Goal: Task Accomplishment & Management: Manage account settings

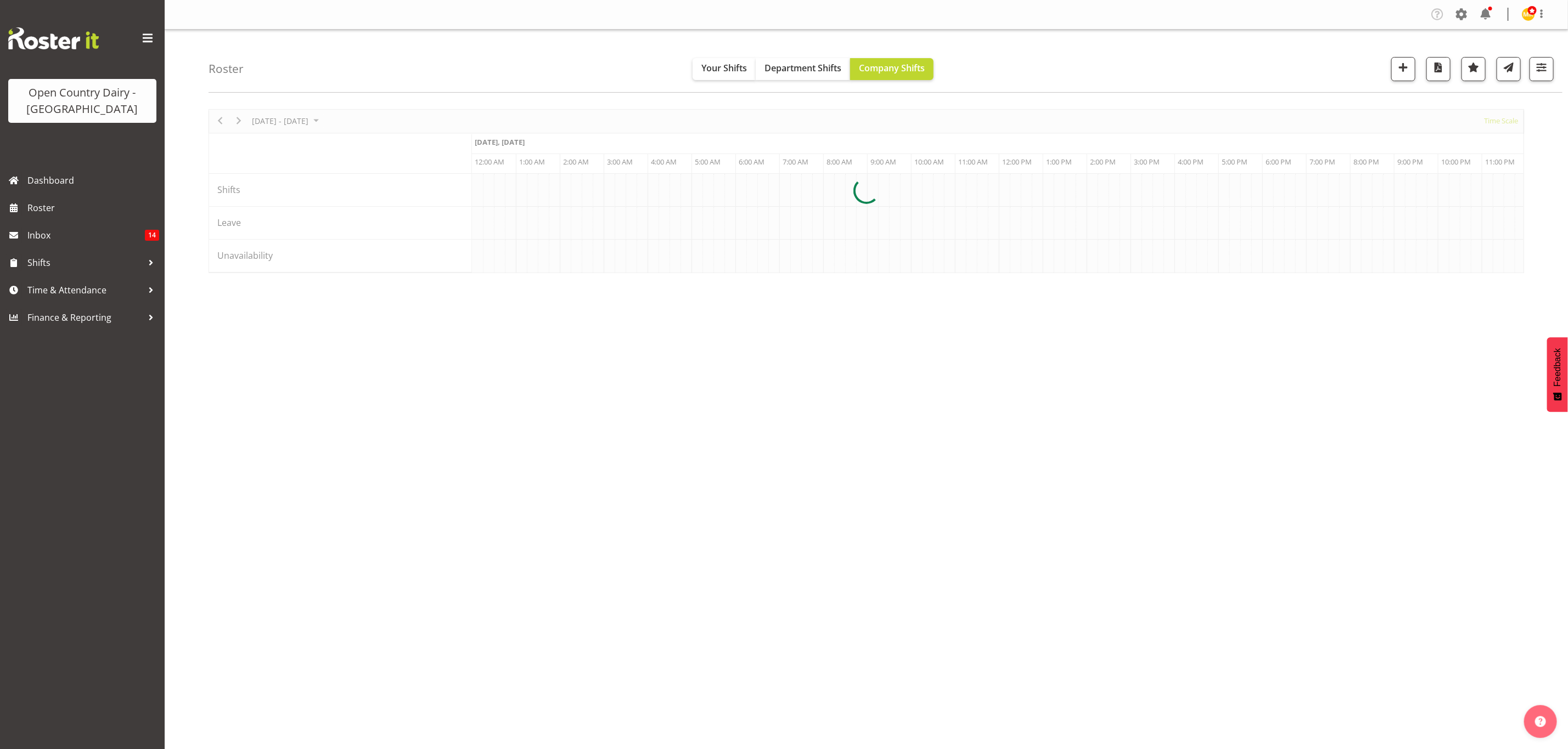
scroll to position [0, 5268]
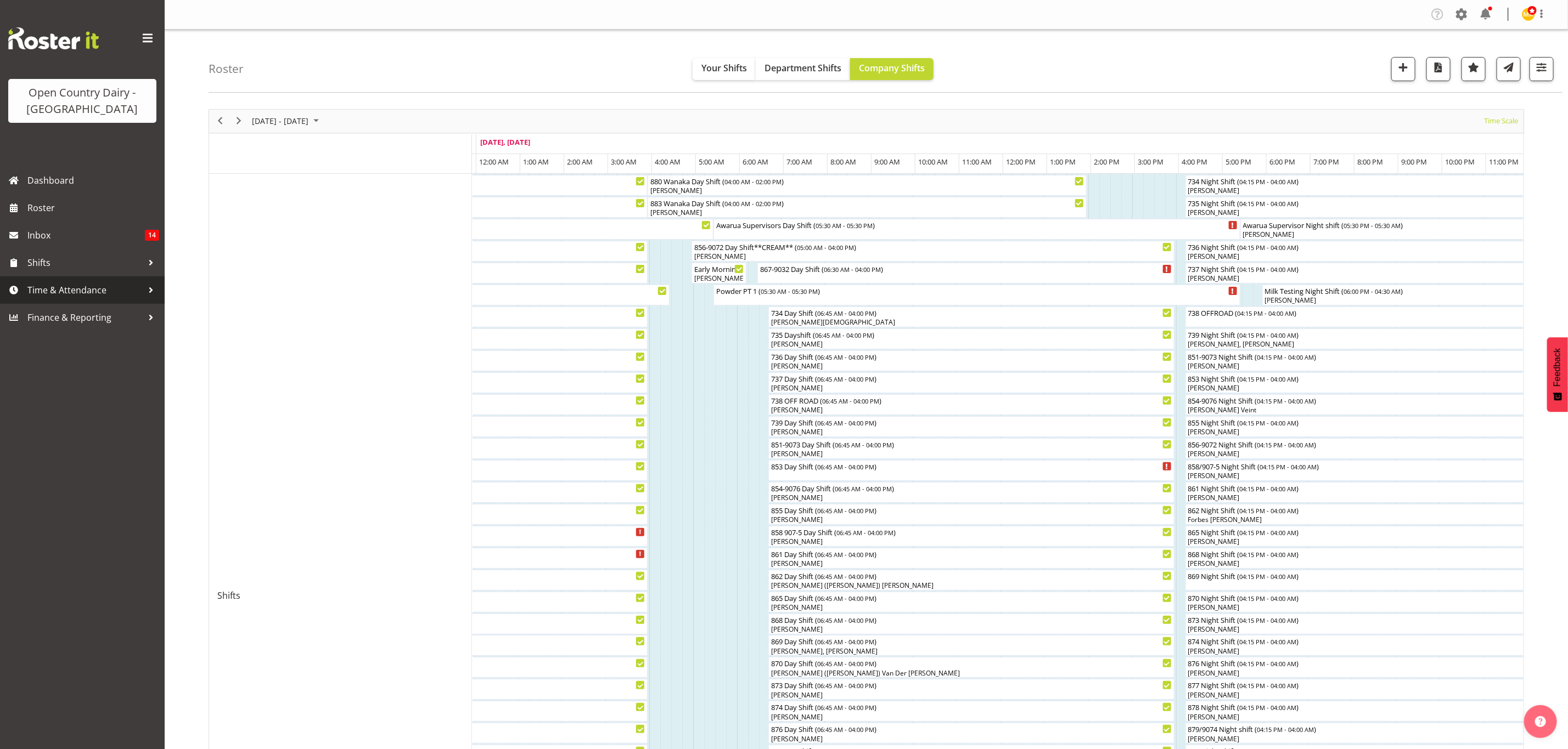
click at [76, 295] on span "Time & Attendance" at bounding box center [85, 290] width 115 height 17
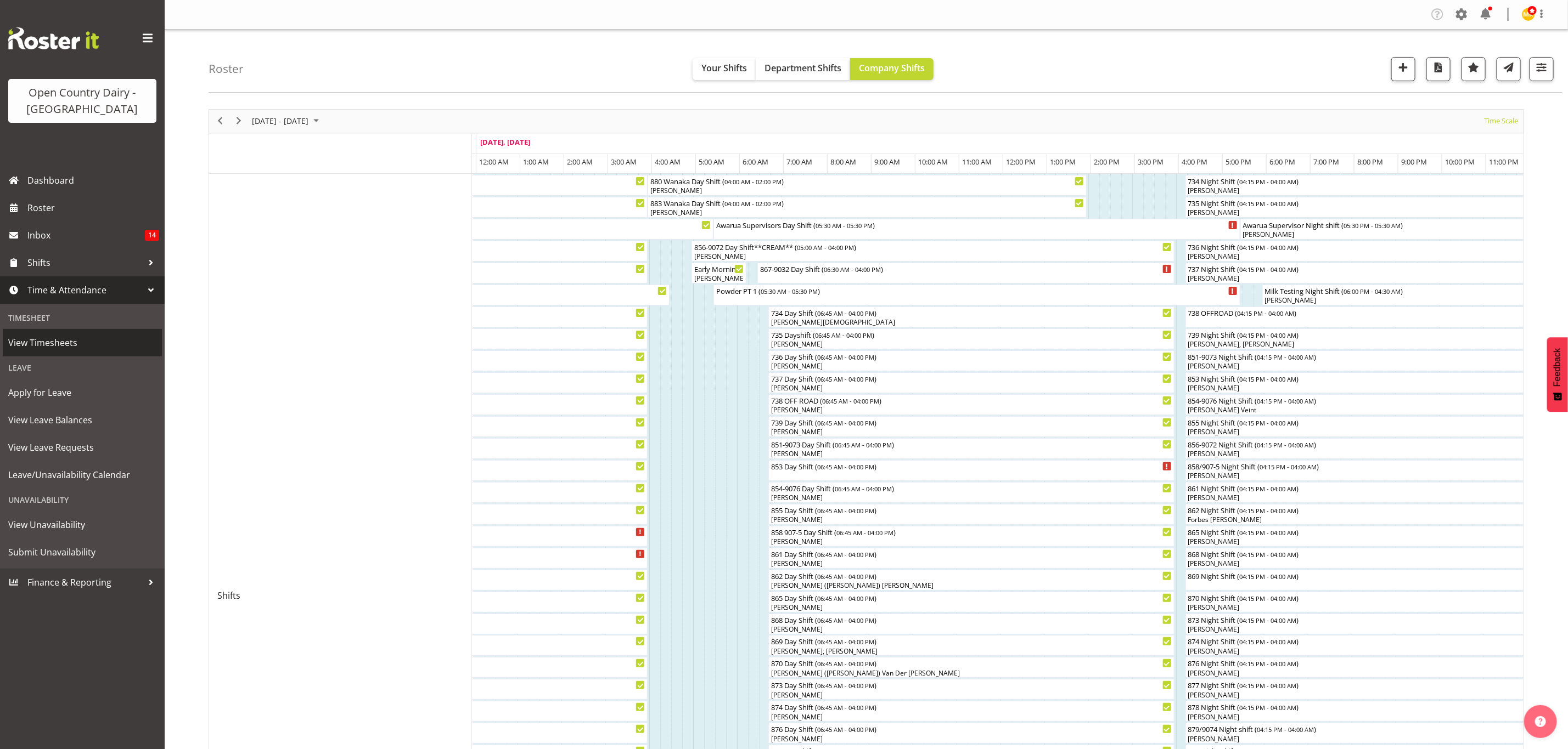
click at [105, 341] on span "View Timesheets" at bounding box center [82, 343] width 148 height 17
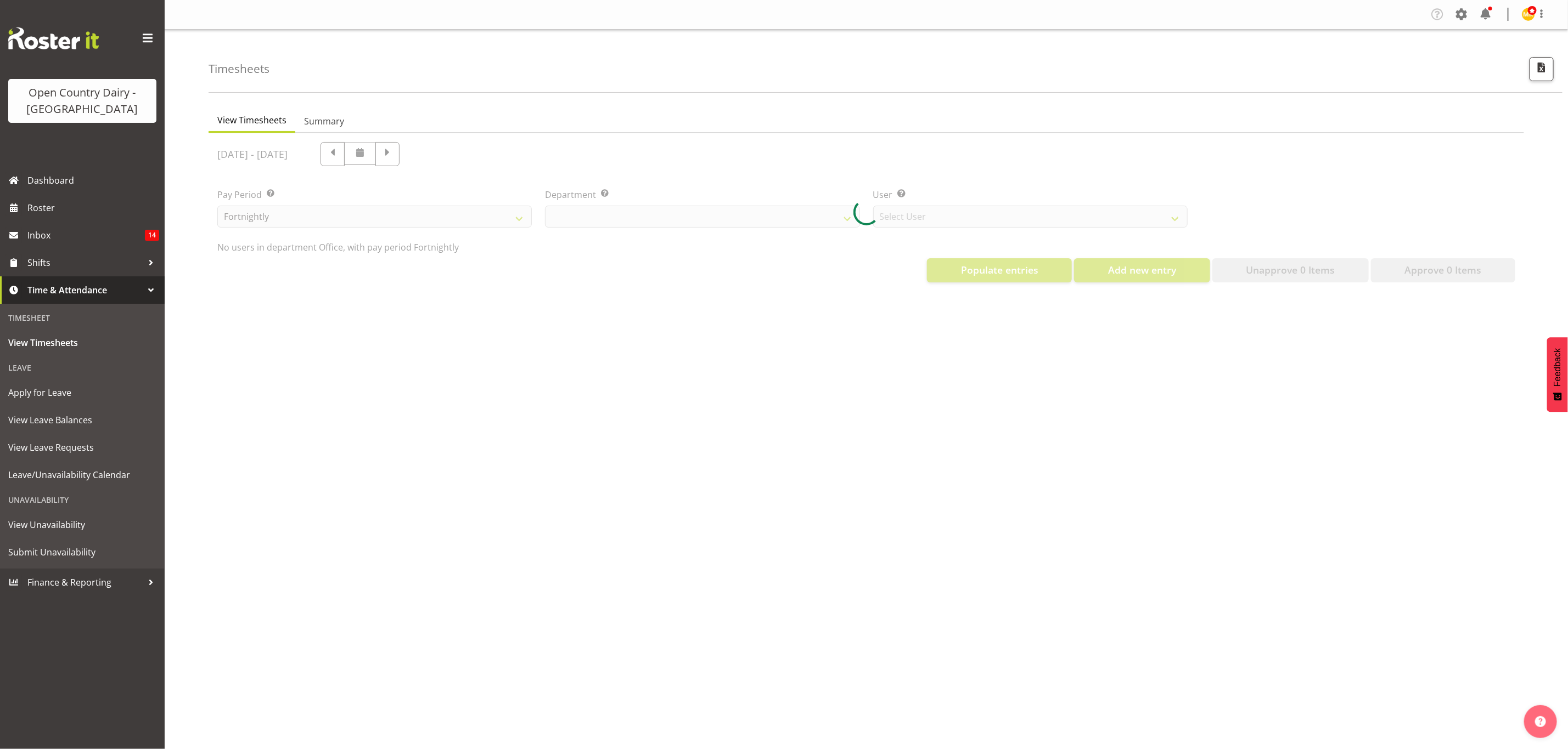
select select "699"
select select "8449"
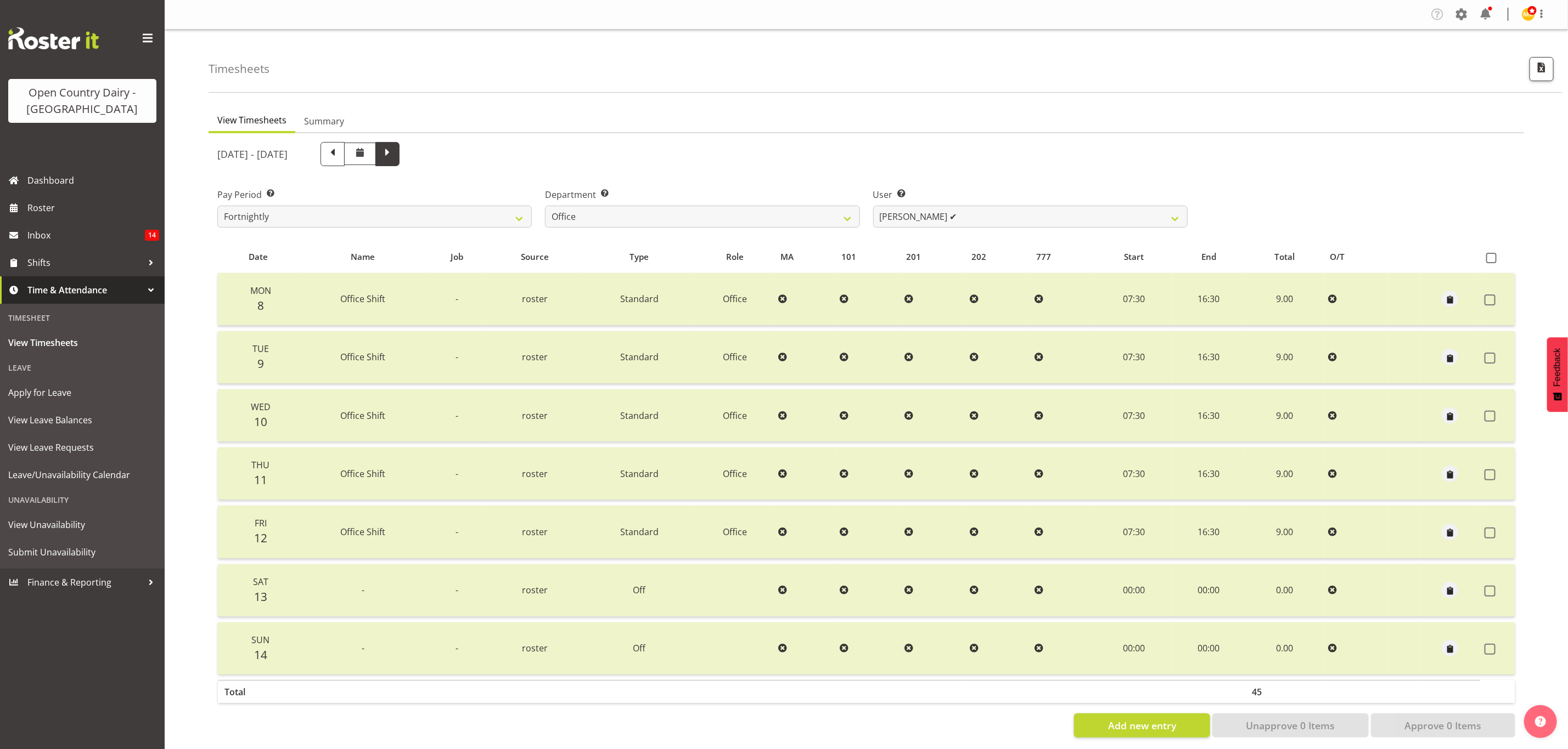
click at [395, 147] on span at bounding box center [387, 152] width 15 height 15
select select
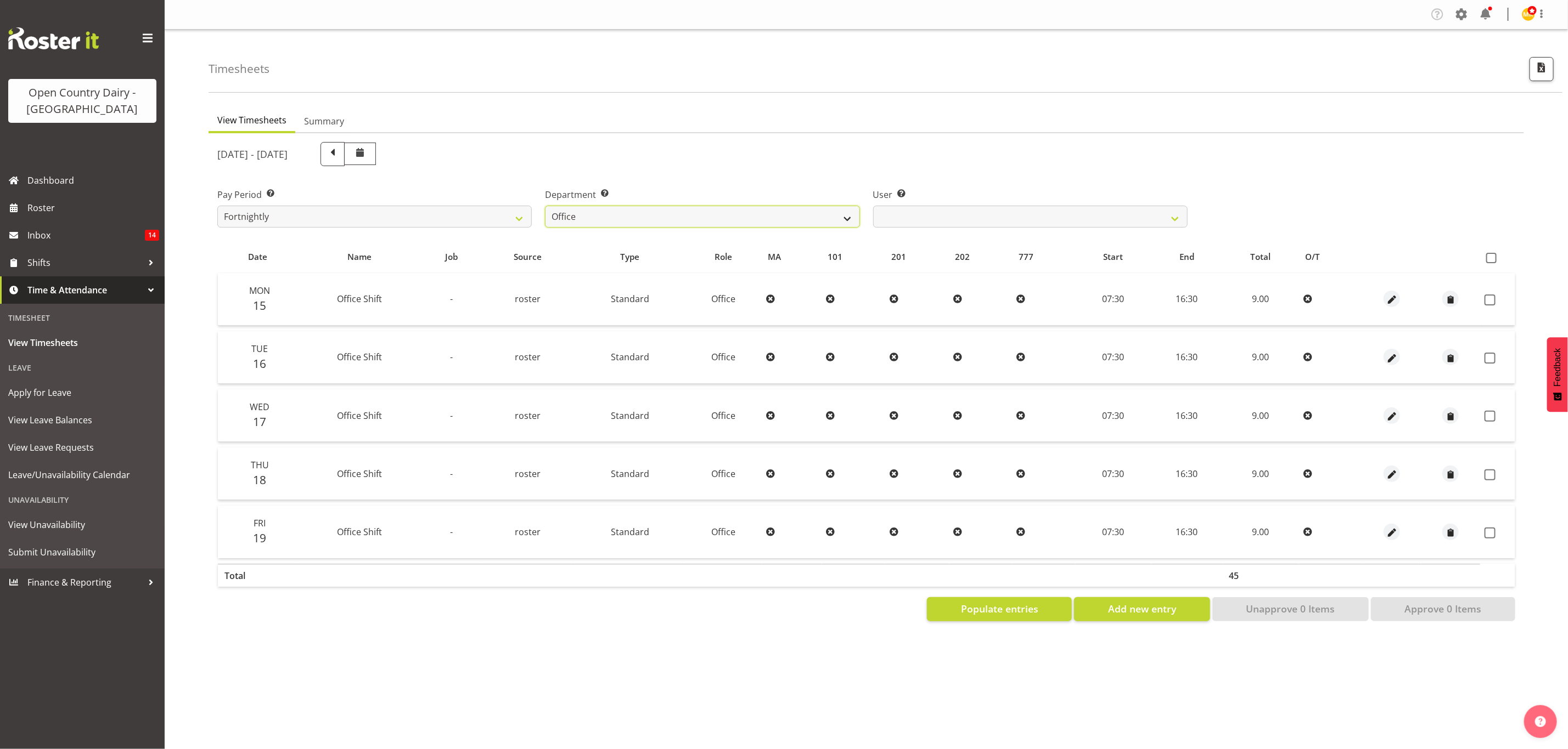
click at [848, 226] on select "734 735 736 737 738 739 851 853 854 855 856 858 861 862 865 867-9032 868 869 87…" at bounding box center [702, 217] width 315 height 21
click at [545, 206] on select "734 735 736 737 738 739 851 853 854 855 856 858 861 862 865 867-9032 868 869 87…" at bounding box center [702, 217] width 315 height 21
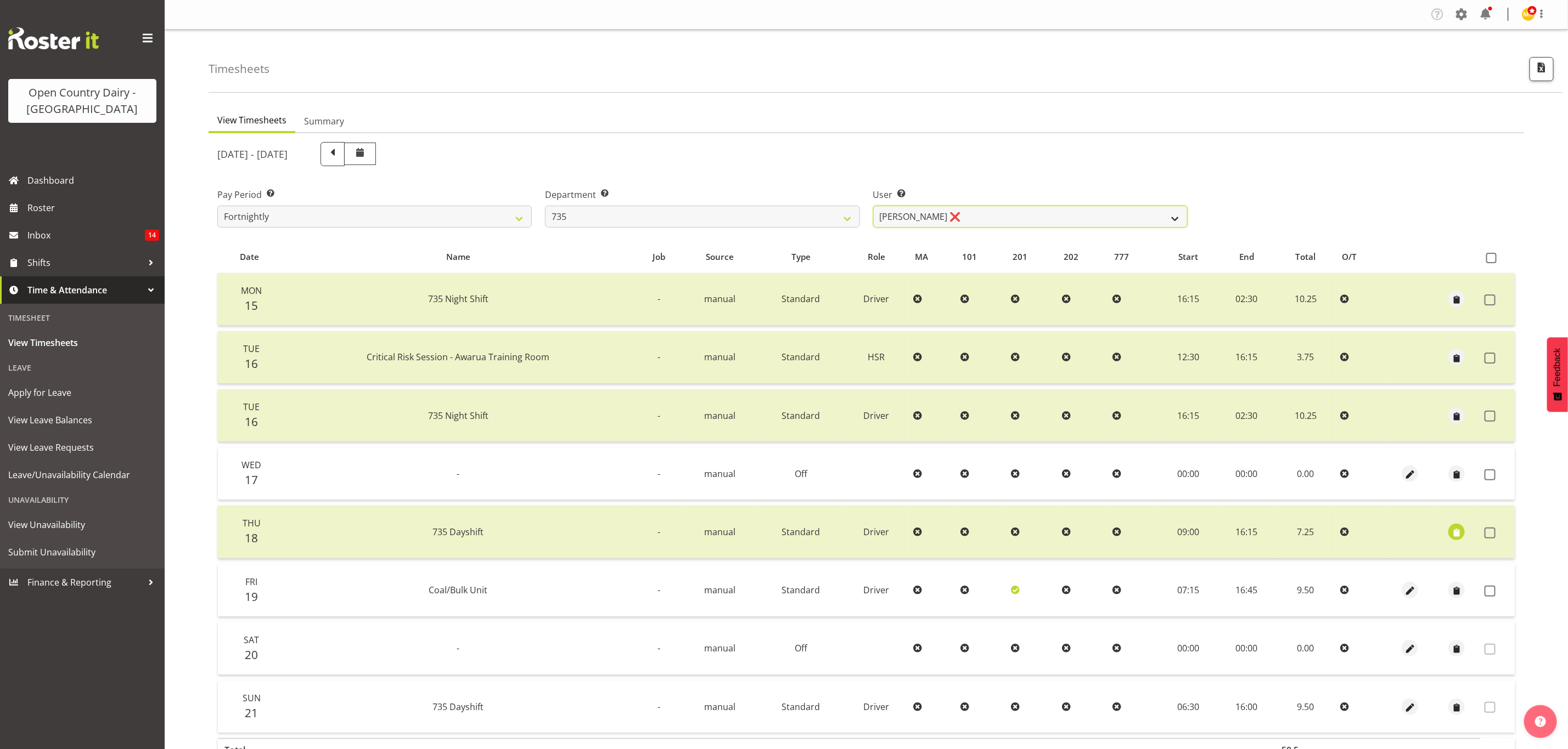
drag, startPoint x: 930, startPoint y: 221, endPoint x: 881, endPoint y: 213, distance: 49.6
click at [930, 221] on select "Brian Neas ❌ Cherie Williams ❌ Christopher Sutherland ❌ Stuart Craig ❌" at bounding box center [1031, 217] width 315 height 21
click at [783, 218] on select "734 735 736 737 738 739 851 853 854 855 856 858 861 862 865 867-9032 868 869 87…" at bounding box center [702, 217] width 315 height 21
select select "692"
click at [545, 206] on select "734 735 736 737 738 739 851 853 854 855 856 858 861 862 865 867-9032 868 869 87…" at bounding box center [702, 217] width 315 height 21
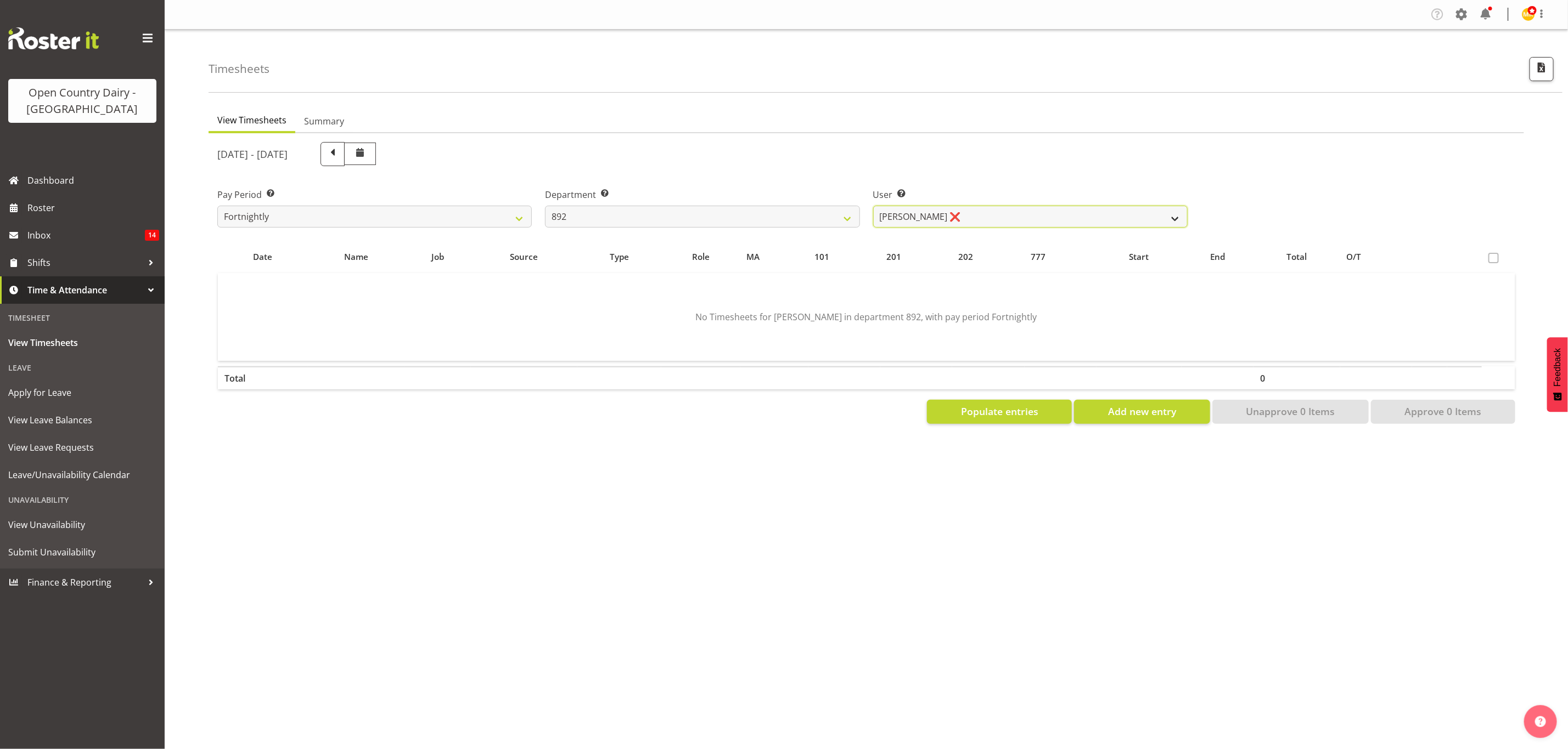
drag, startPoint x: 1002, startPoint y: 218, endPoint x: 1002, endPoint y: 225, distance: 7.0
click at [1002, 218] on select "Brittany Willis ❌ Danny Davies ❌ David McKenzie ❌ Josh Winship ❌ Reece Calvert ❌" at bounding box center [1031, 217] width 315 height 21
select select "11651"
click at [873, 206] on select "Brittany Willis ❌ Danny Davies ❌ David McKenzie ❌ Josh Winship ❌ Reece Calvert ❌" at bounding box center [1031, 217] width 315 height 21
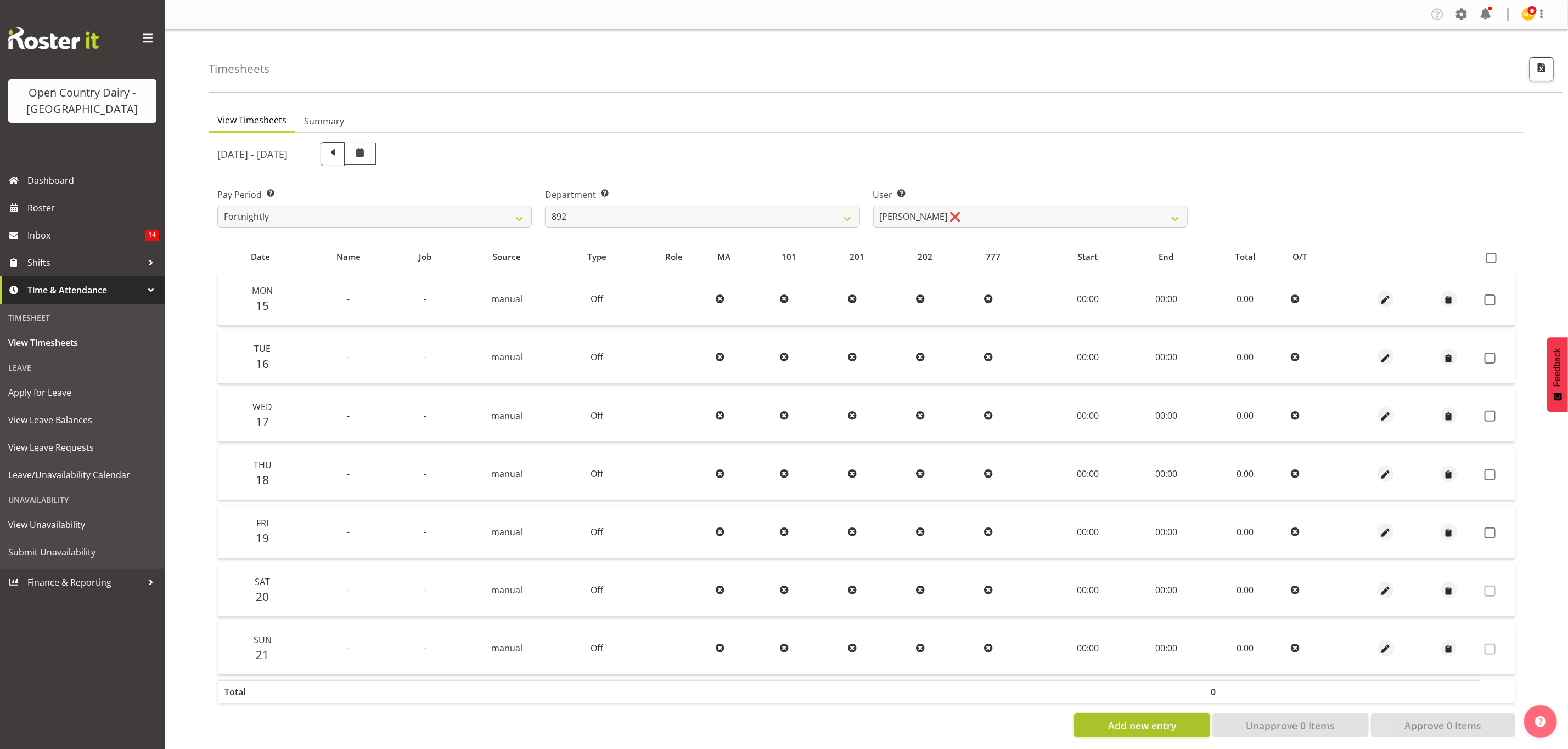
click at [1122, 727] on span "Add new entry" at bounding box center [1142, 726] width 68 height 15
select select
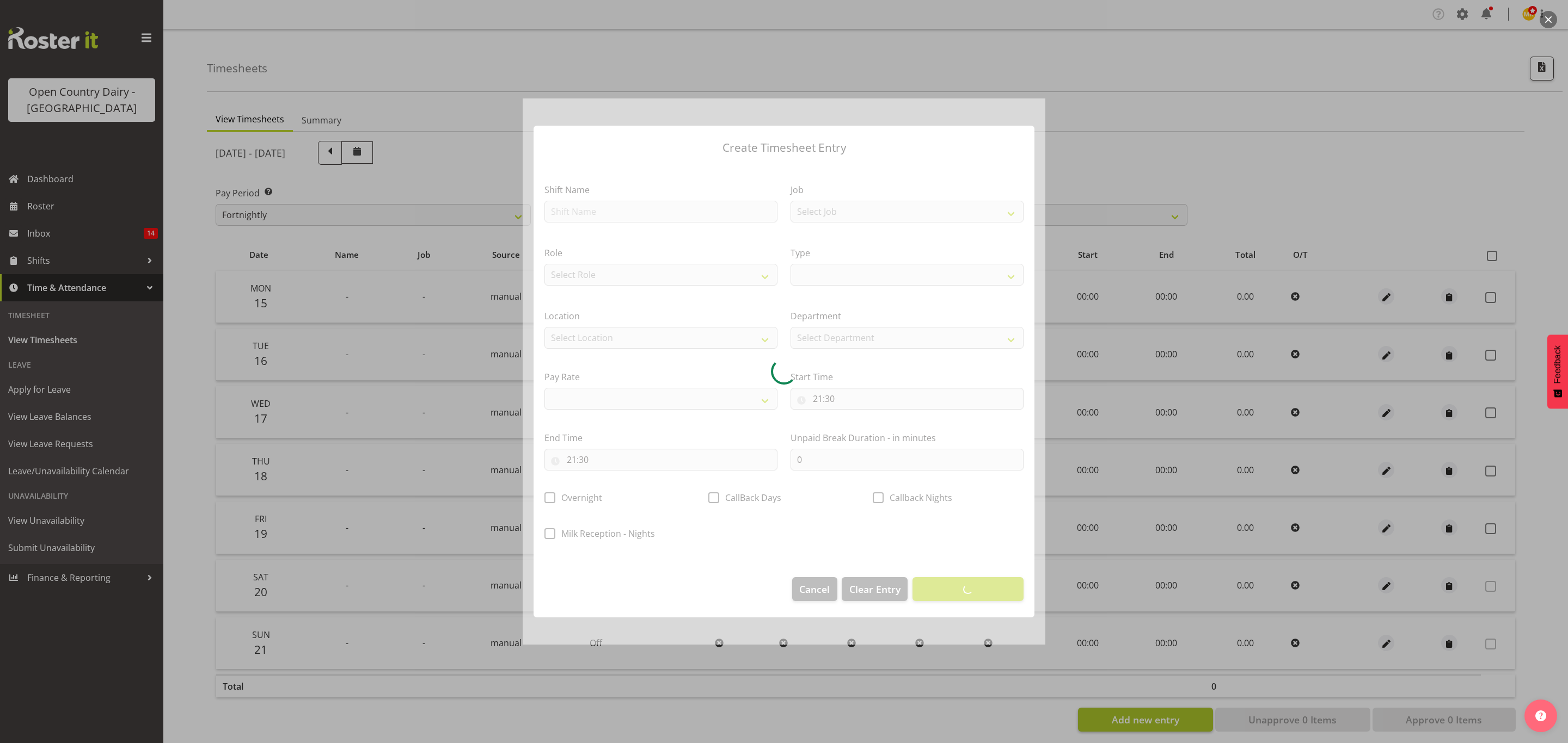
select select
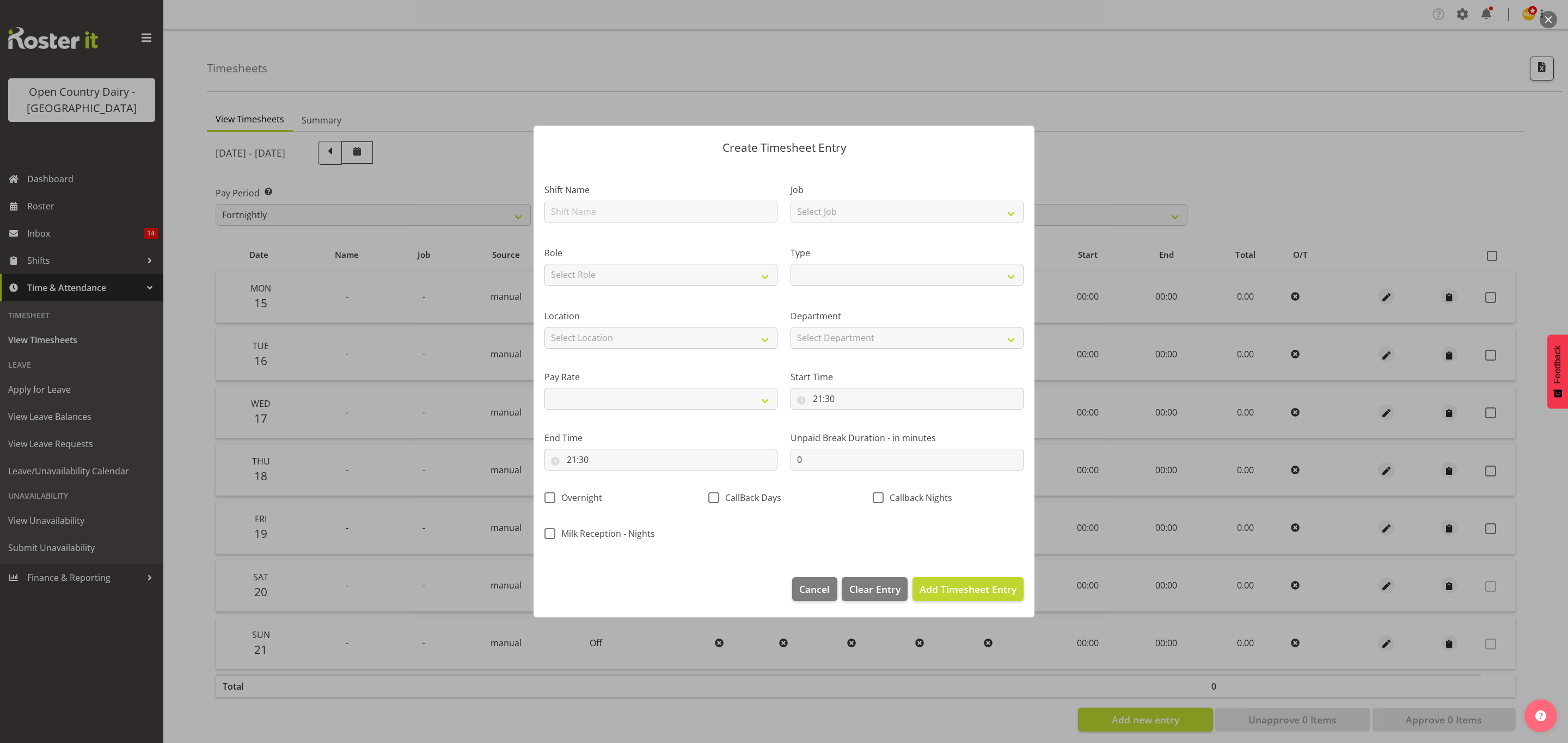
click at [1327, 175] on div at bounding box center [784, 371] width 1568 height 743
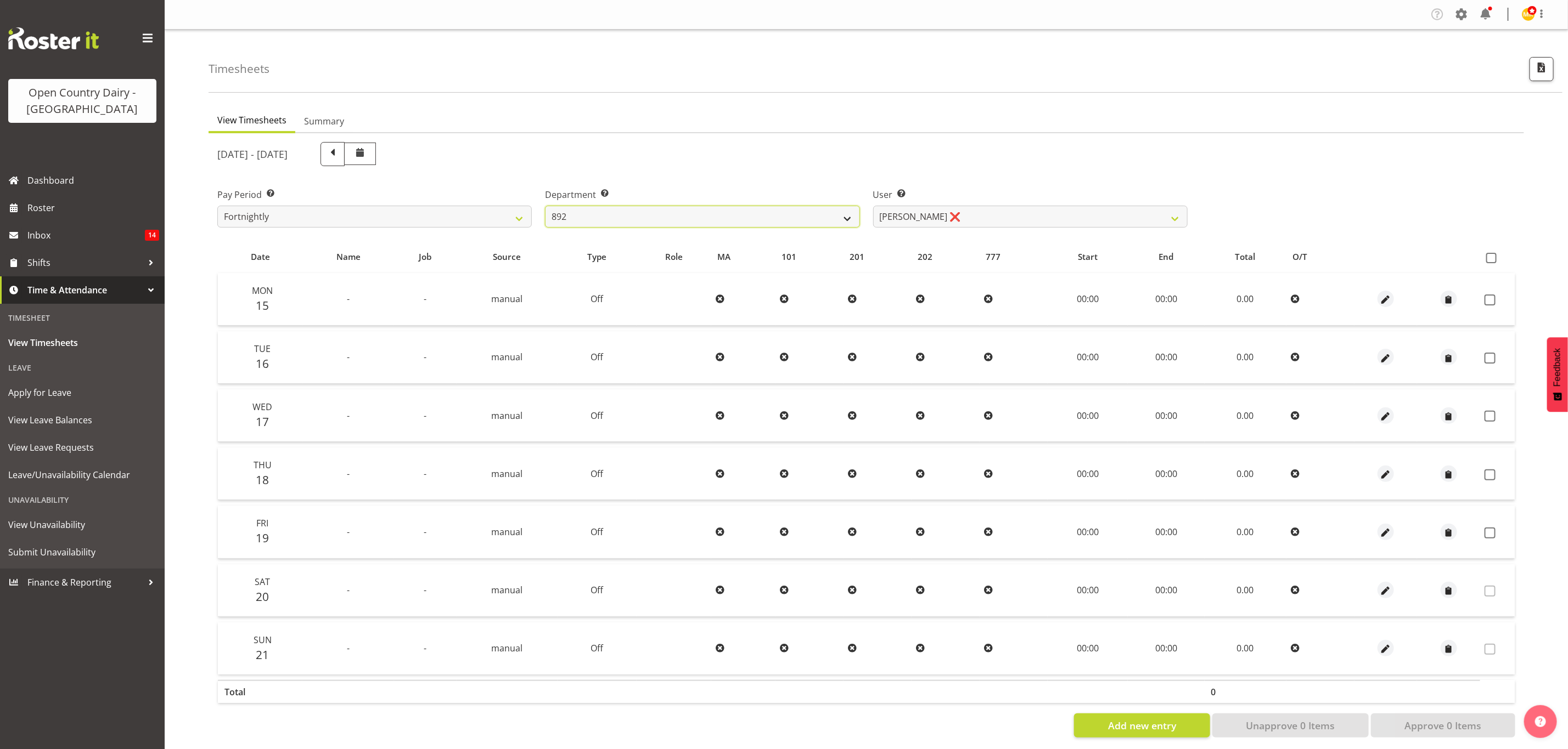
click at [809, 221] on select "734 735 736 737 738 739 851 853 854 855 856 858 861 862 865 867-9032 868 869 87…" at bounding box center [702, 217] width 315 height 21
select select "927"
click at [545, 206] on select "734 735 736 737 738 739 851 853 854 855 856 858 861 862 865 867-9032 868 869 87…" at bounding box center [702, 217] width 315 height 21
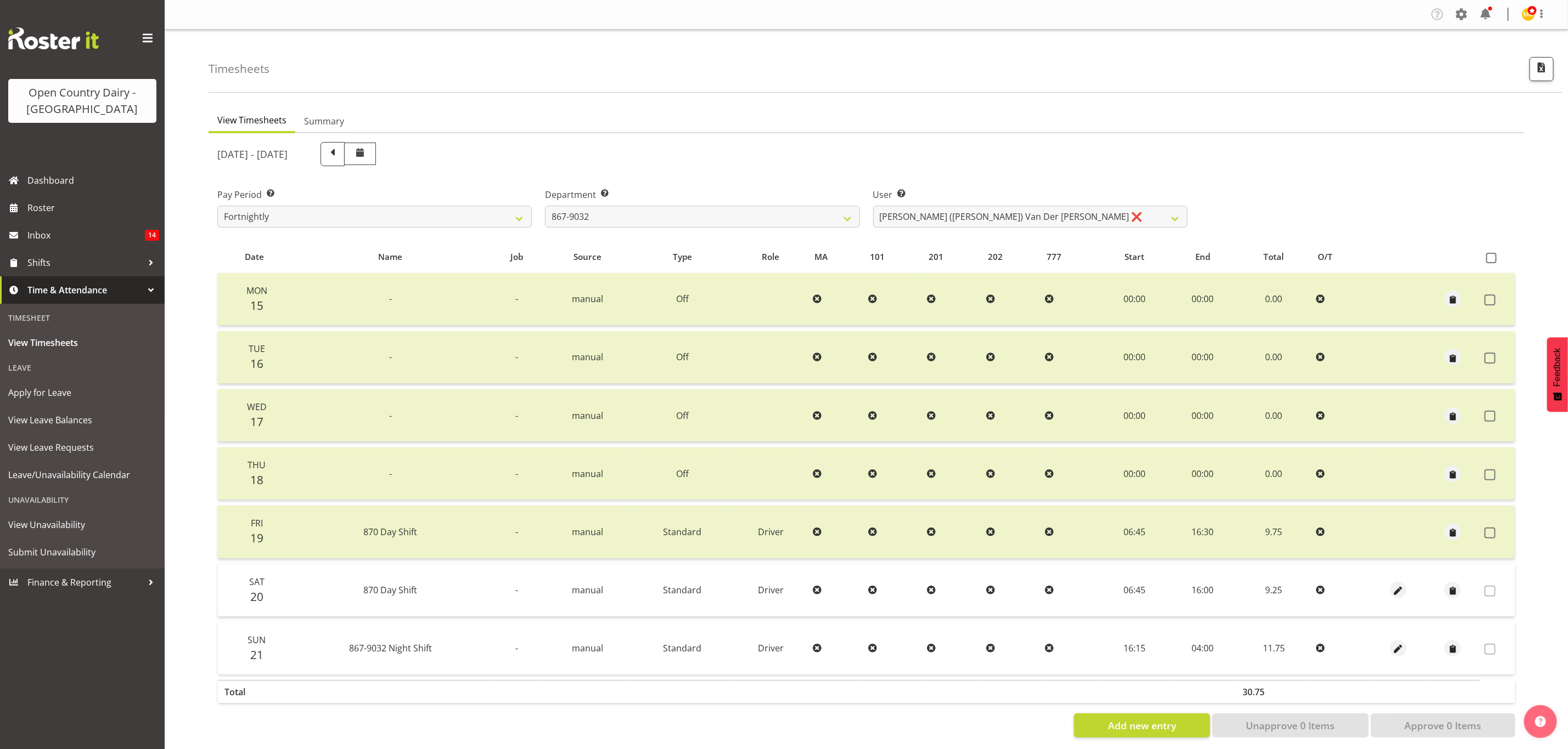
click at [1009, 197] on label "User Select user. Note: This is filtered down by the previous two drop-down ite…" at bounding box center [1031, 194] width 315 height 13
click at [1013, 223] on select "Gert (Gerry) Van Der Berg ❌ Glenn Tither ❌ Jason Gough ❌ Richard Aitken ❌" at bounding box center [1031, 217] width 315 height 21
select select "11799"
click at [873, 206] on select "Gert (Gerry) Van Der Berg ❌ Glenn Tither ❌ Jason Gough ❌ Richard Aitken ❌" at bounding box center [1031, 217] width 315 height 21
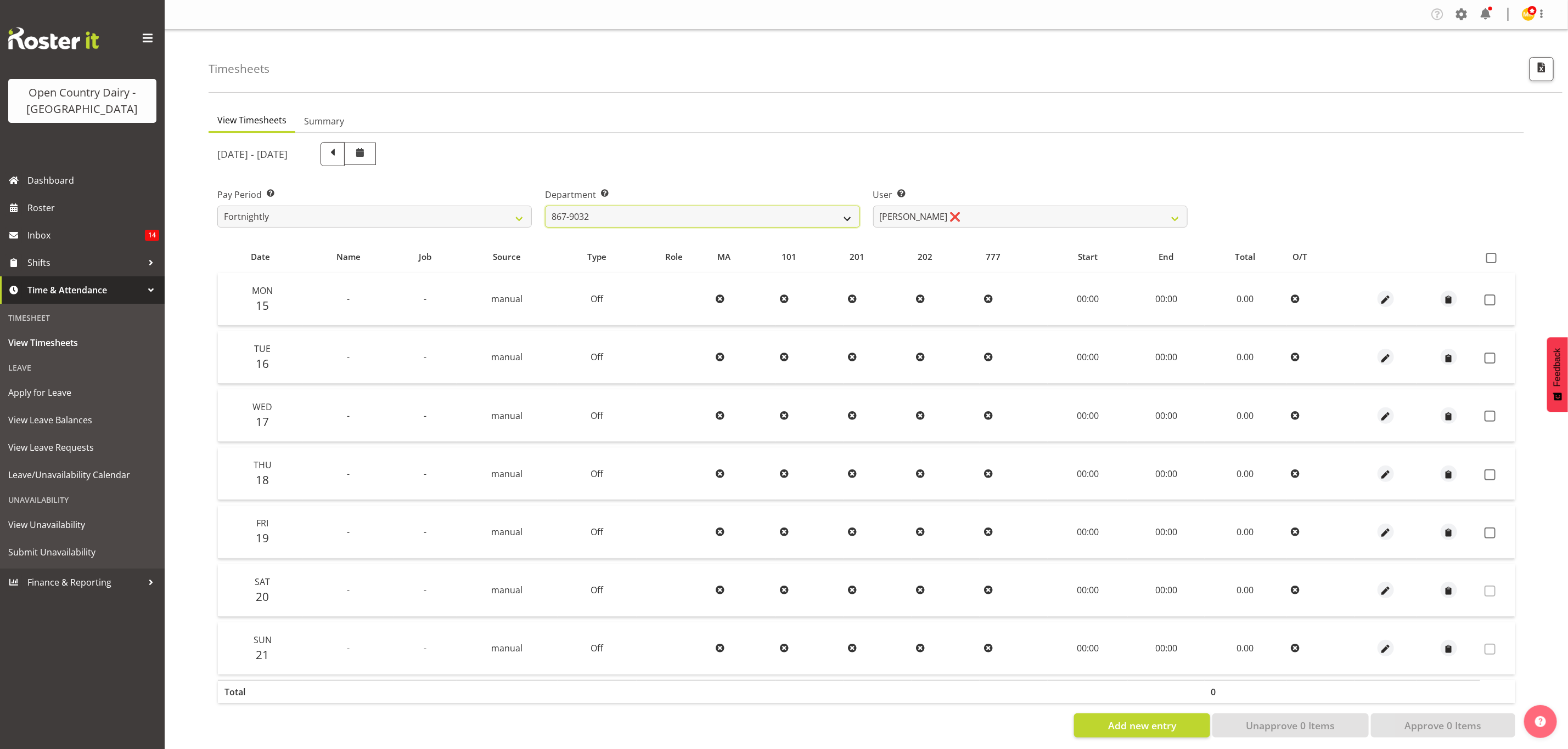
click at [711, 214] on select "734 735 736 737 738 739 851 853 854 855 856 858 861 862 865 867-9032 868 869 87…" at bounding box center [702, 217] width 315 height 21
select select "682"
click at [545, 206] on select "734 735 736 737 738 739 851 853 854 855 856 858 861 862 865 867-9032 868 869 87…" at bounding box center [702, 217] width 315 height 21
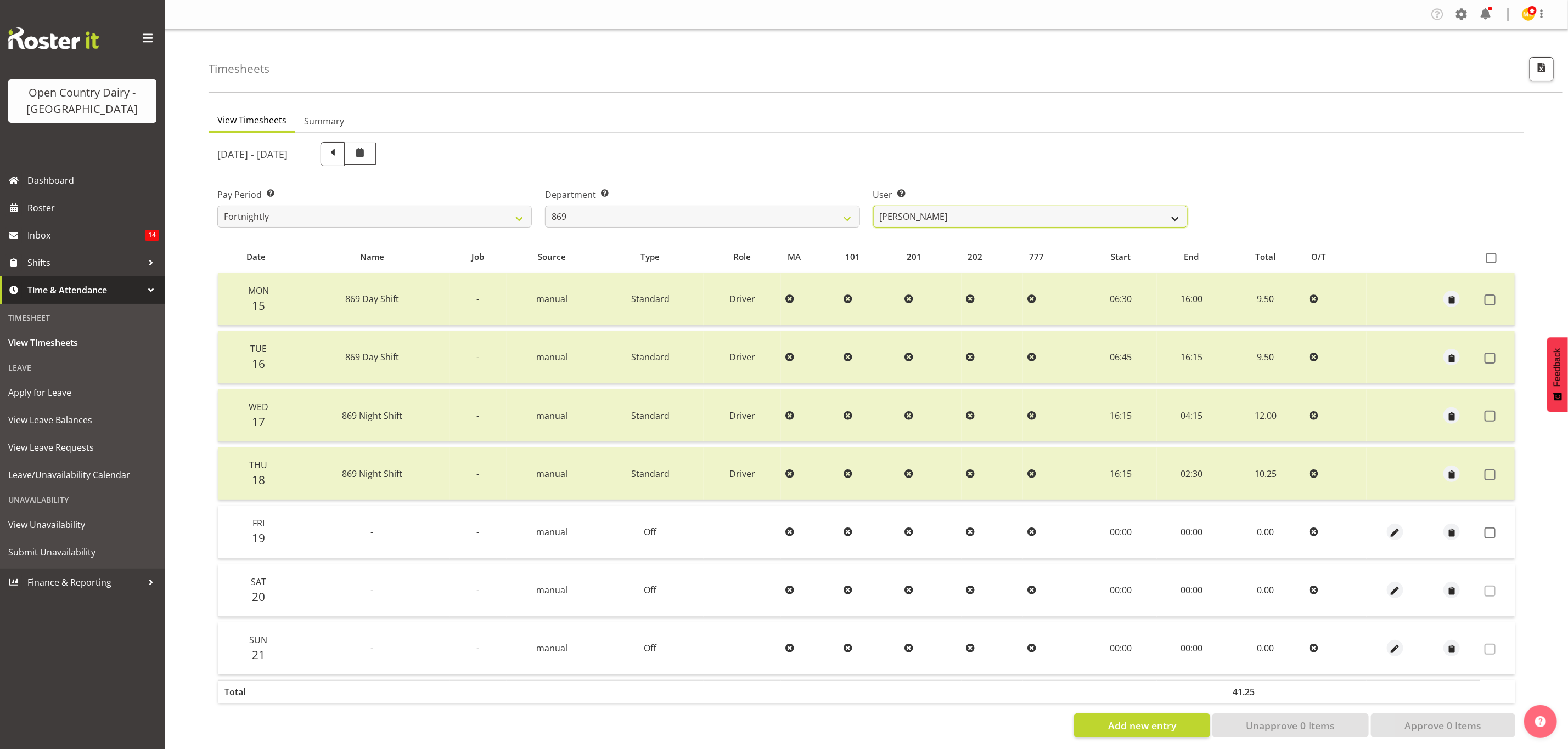
click at [990, 221] on select "Barry O'Donnell ❌ Barry Johnston ❌ Jason Soper ❌ Peter Wieczorek ❌" at bounding box center [1031, 217] width 315 height 21
select select "10302"
click at [873, 206] on select "Barry O'Donnell ❌ Barry Johnston ❌ Jason Soper ❌ Peter Wieczorek ❌" at bounding box center [1031, 217] width 315 height 21
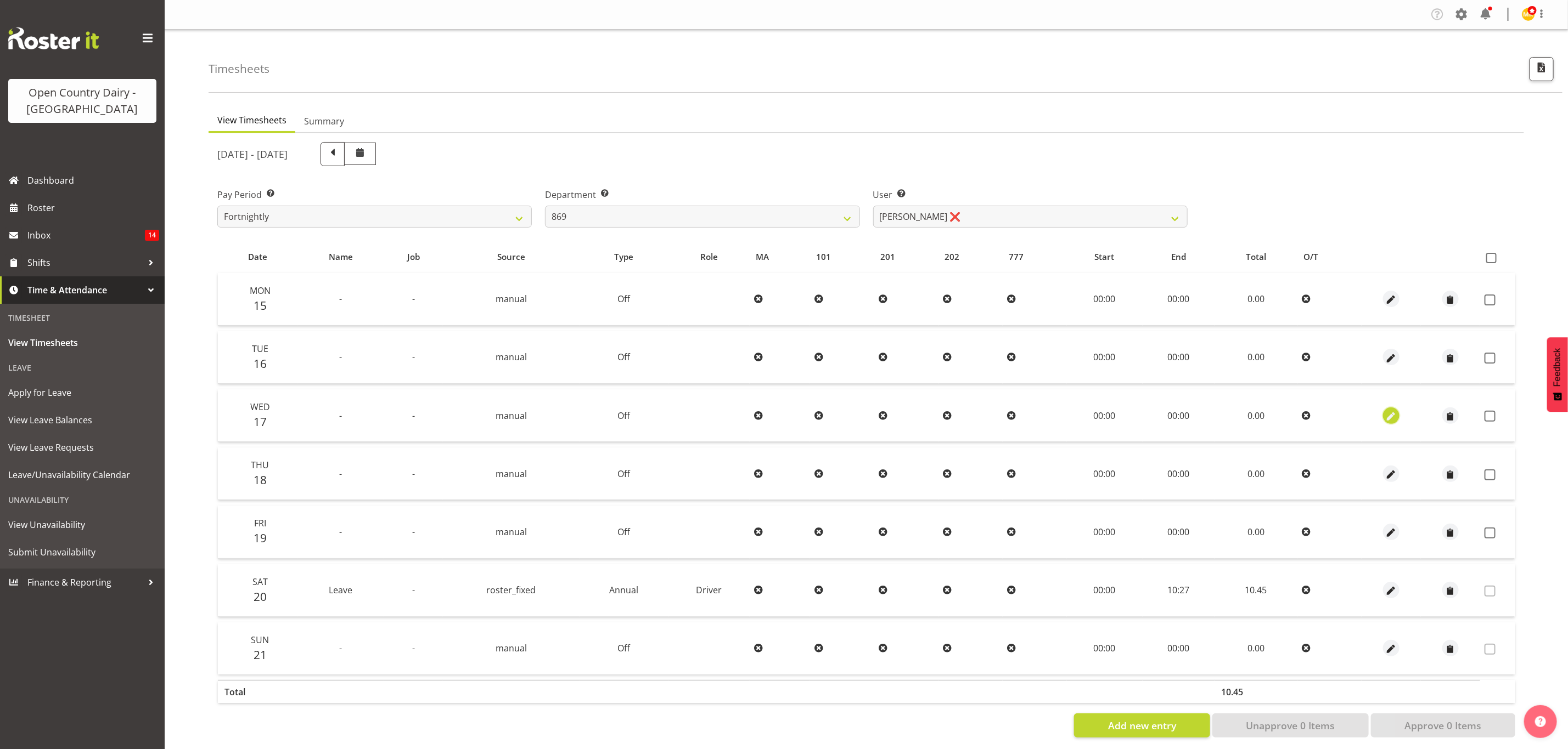
click at [1398, 411] on button "button" at bounding box center [1391, 415] width 17 height 17
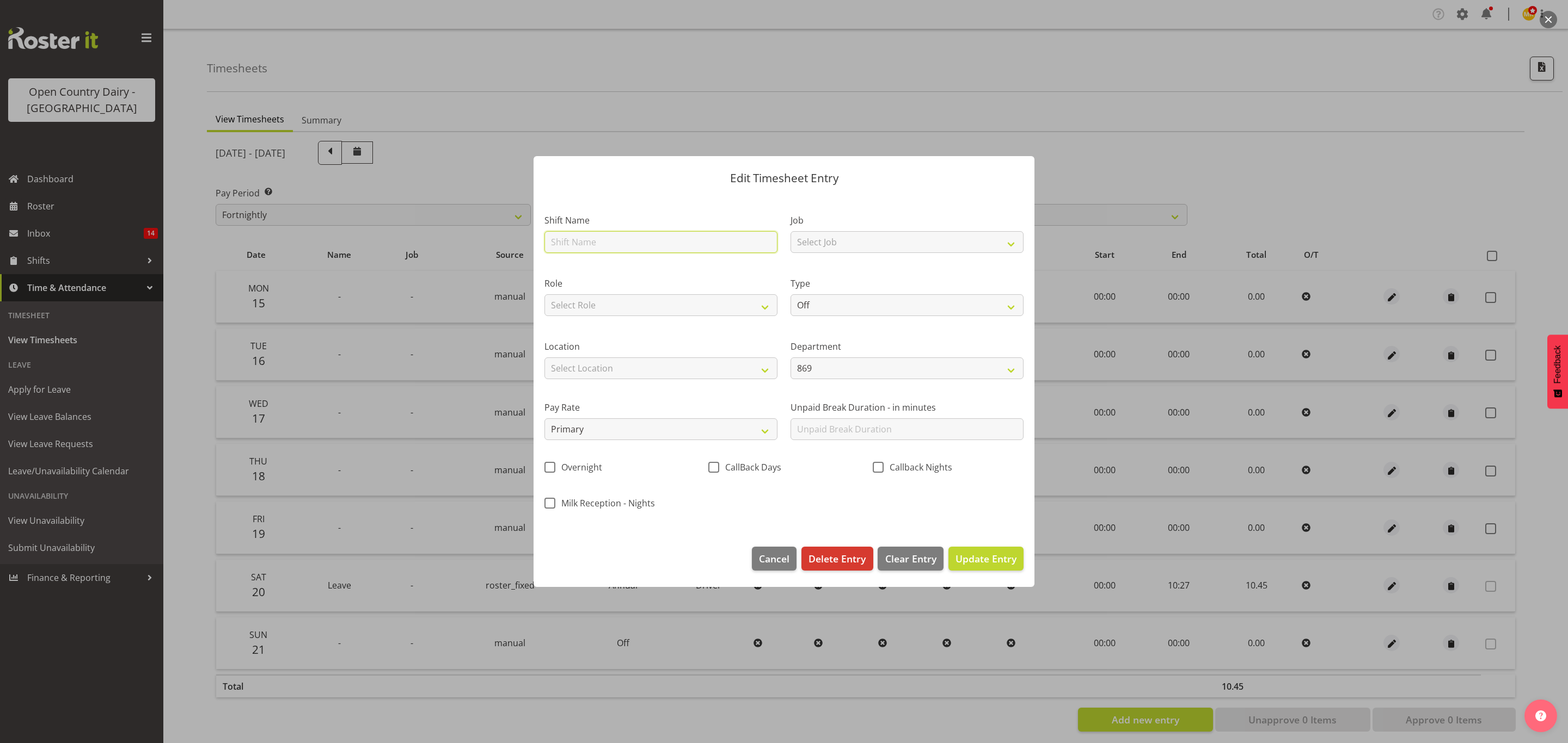
click at [653, 244] on input "text" at bounding box center [661, 242] width 233 height 21
type input "Day shift"
click at [850, 245] on select "Select Job Connecting /unconnecting Trailers Driving Meeting Milk Testing" at bounding box center [907, 242] width 233 height 21
select select "10670"
click at [791, 232] on select "Select Job Connecting /unconnecting Trailers Driving Meeting Milk Testing" at bounding box center [907, 242] width 233 height 21
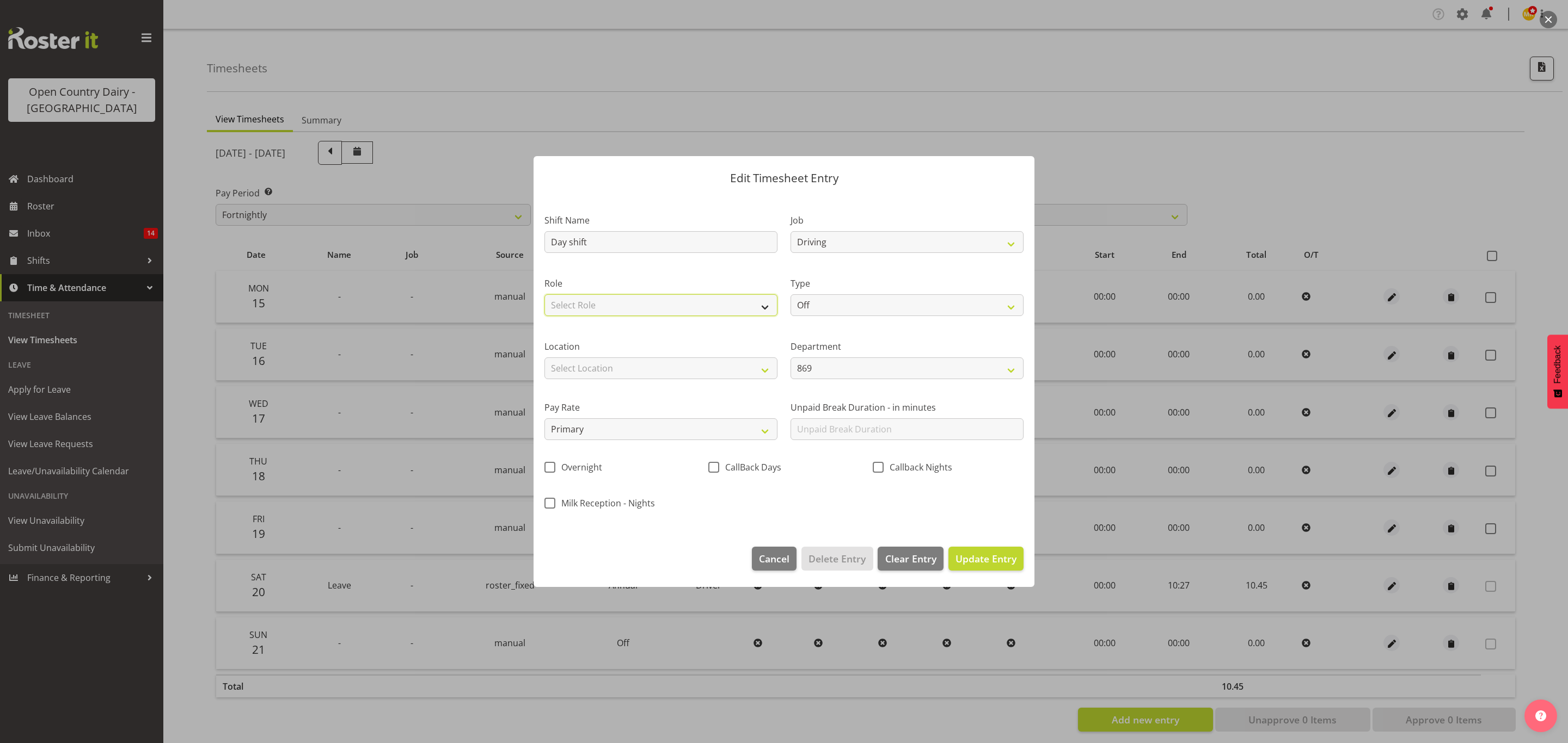
click at [703, 302] on select "Select Role Driver Driver Buddy" at bounding box center [661, 305] width 233 height 21
select select "1154"
click at [545, 294] on select "Select Role Driver Driver Buddy" at bounding box center [661, 305] width 233 height 21
click at [855, 307] on select "Off Standard Public Holiday Public Holiday (Worked) Day In Lieu Annual Leave Si…" at bounding box center [907, 305] width 233 height 21
select select "Standard"
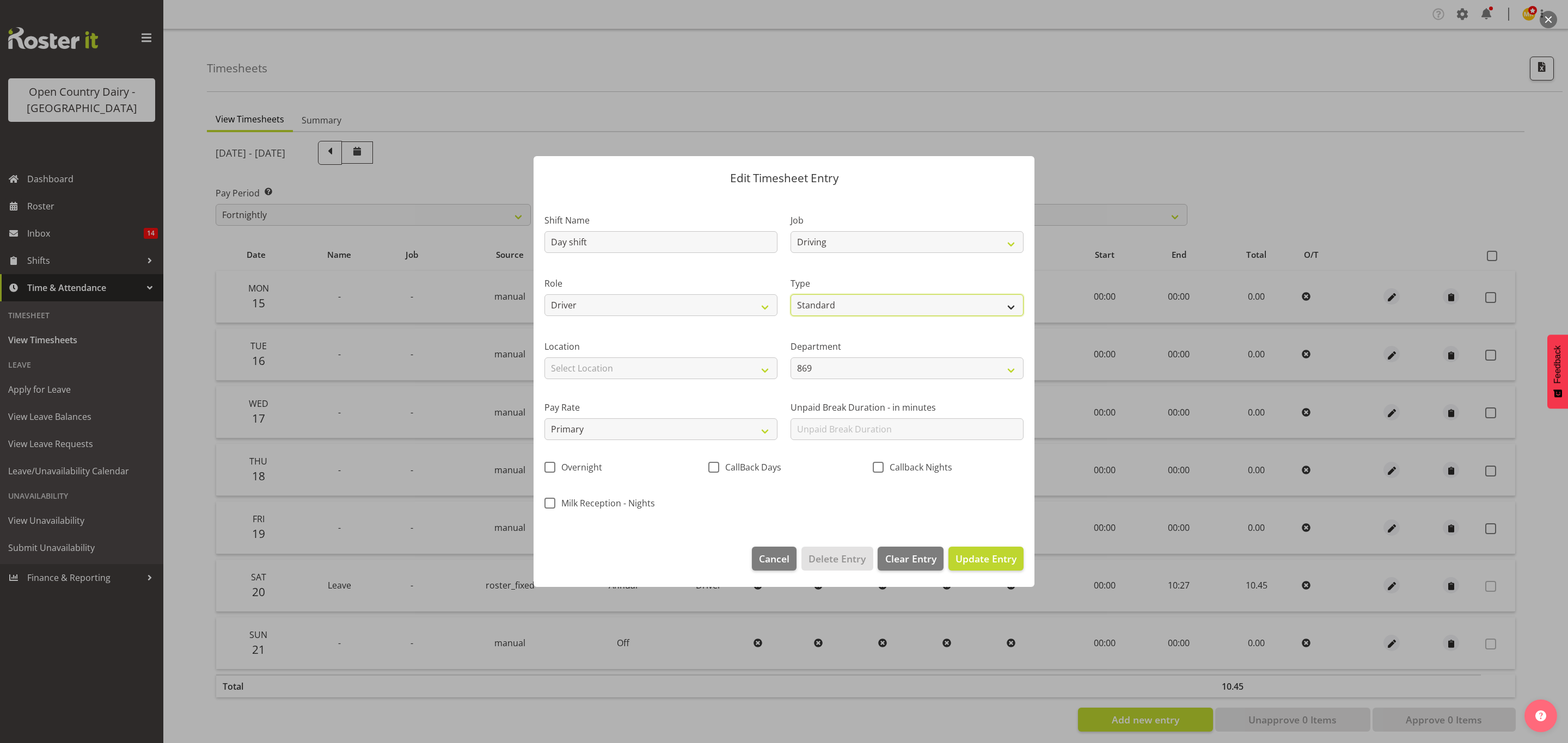
click at [791, 294] on select "Off Standard Public Holiday Public Holiday (Worked) Day In Lieu Annual Leave Si…" at bounding box center [907, 305] width 233 height 21
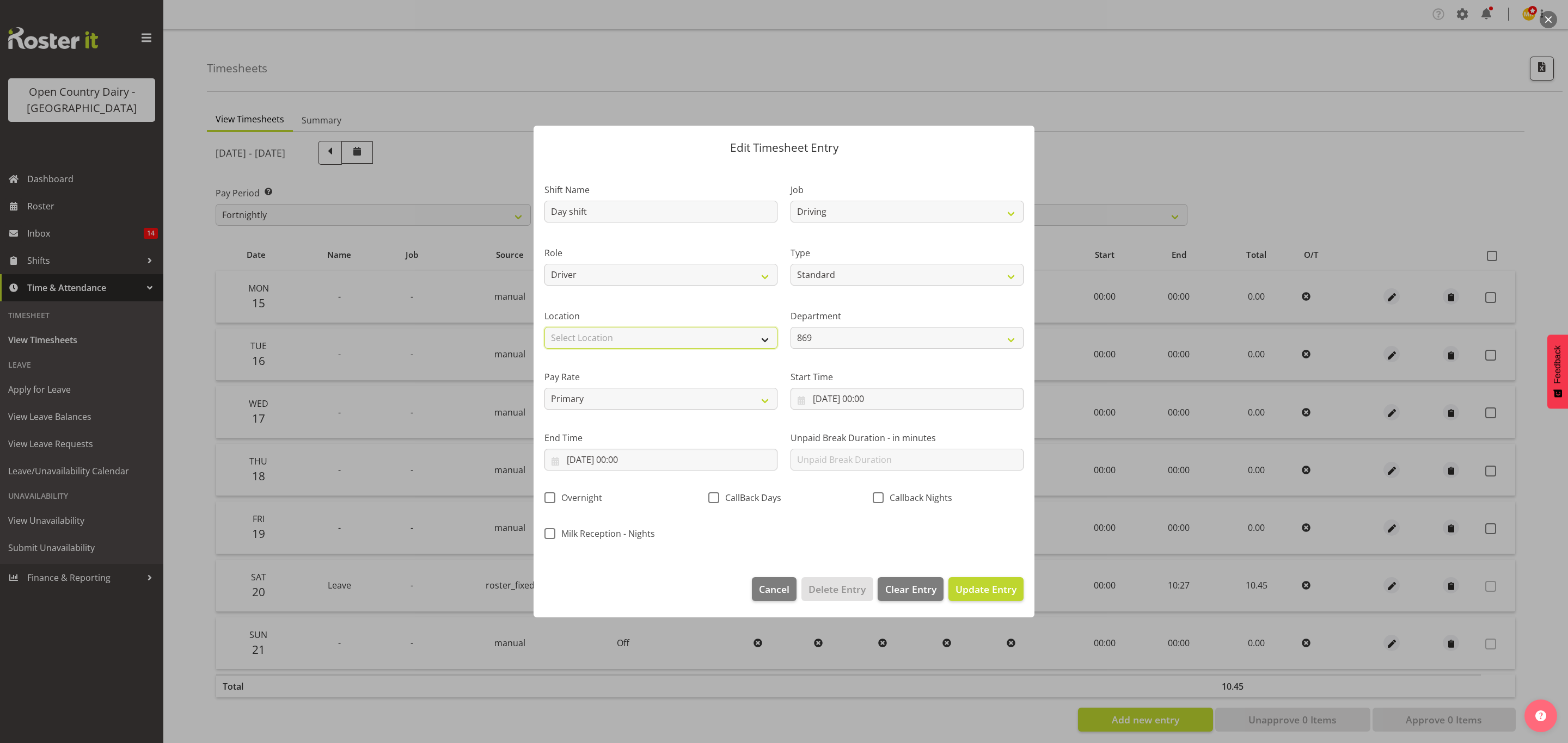
click at [665, 337] on select "Select Location Awarua Milk Awarua Office Freight Horotiu office Waharoa Office…" at bounding box center [661, 338] width 233 height 21
select select "988"
click at [545, 327] on select "Select Location Awarua Milk Awarua Office Freight Horotiu office Waharoa Office…" at bounding box center [661, 338] width 233 height 21
click at [848, 397] on input "17/09/2025, 00:00" at bounding box center [907, 399] width 233 height 21
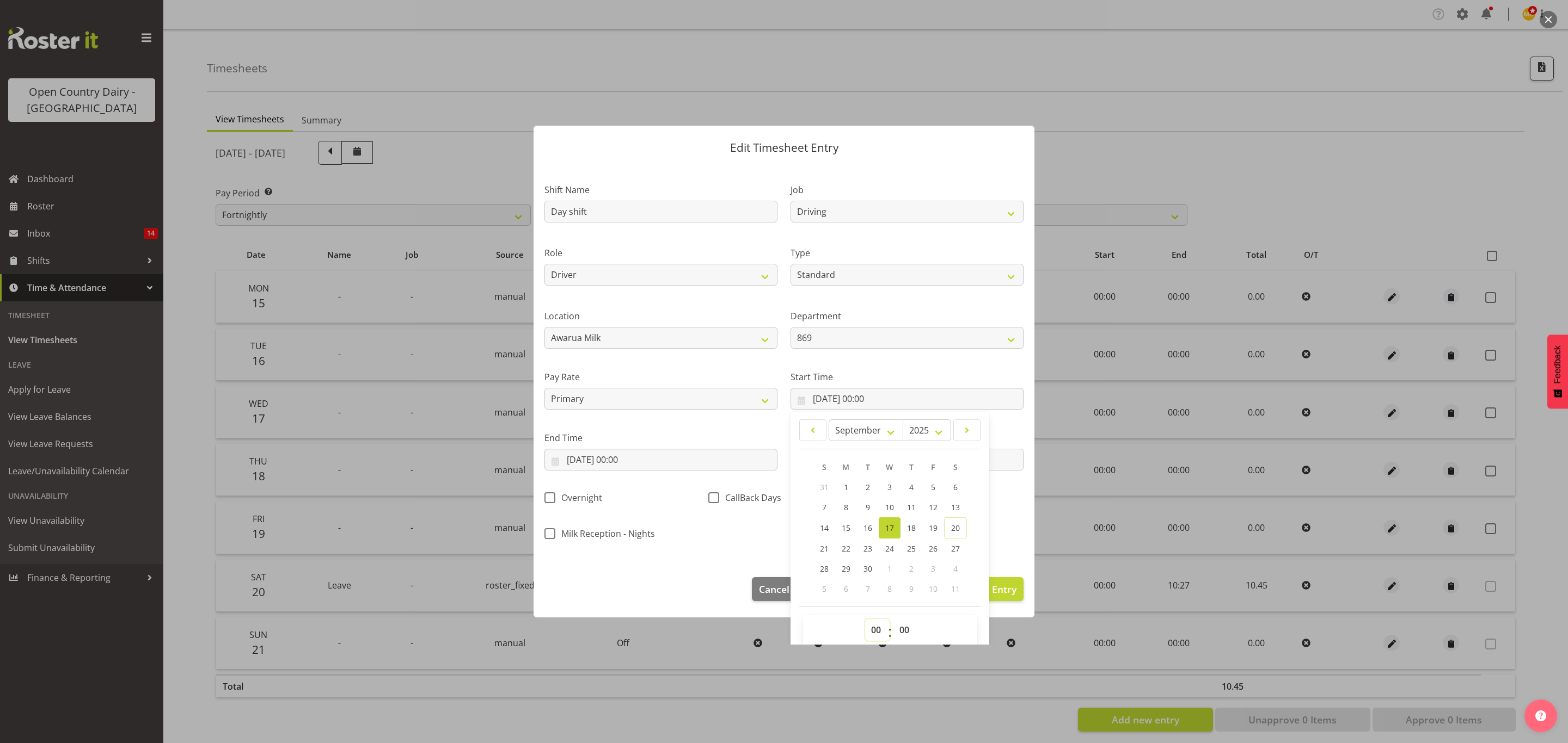
click at [874, 635] on select "00 01 02 03 04 05 06 07 08 09 10 11 12 13 14 15 16 17 18 19 20 21 22 23" at bounding box center [877, 630] width 24 height 21
click at [858, 338] on select "869 851 855 853 855 856 880 883 861 862 864 865 868 869 870 872 873 874 876 877…" at bounding box center [907, 338] width 233 height 21
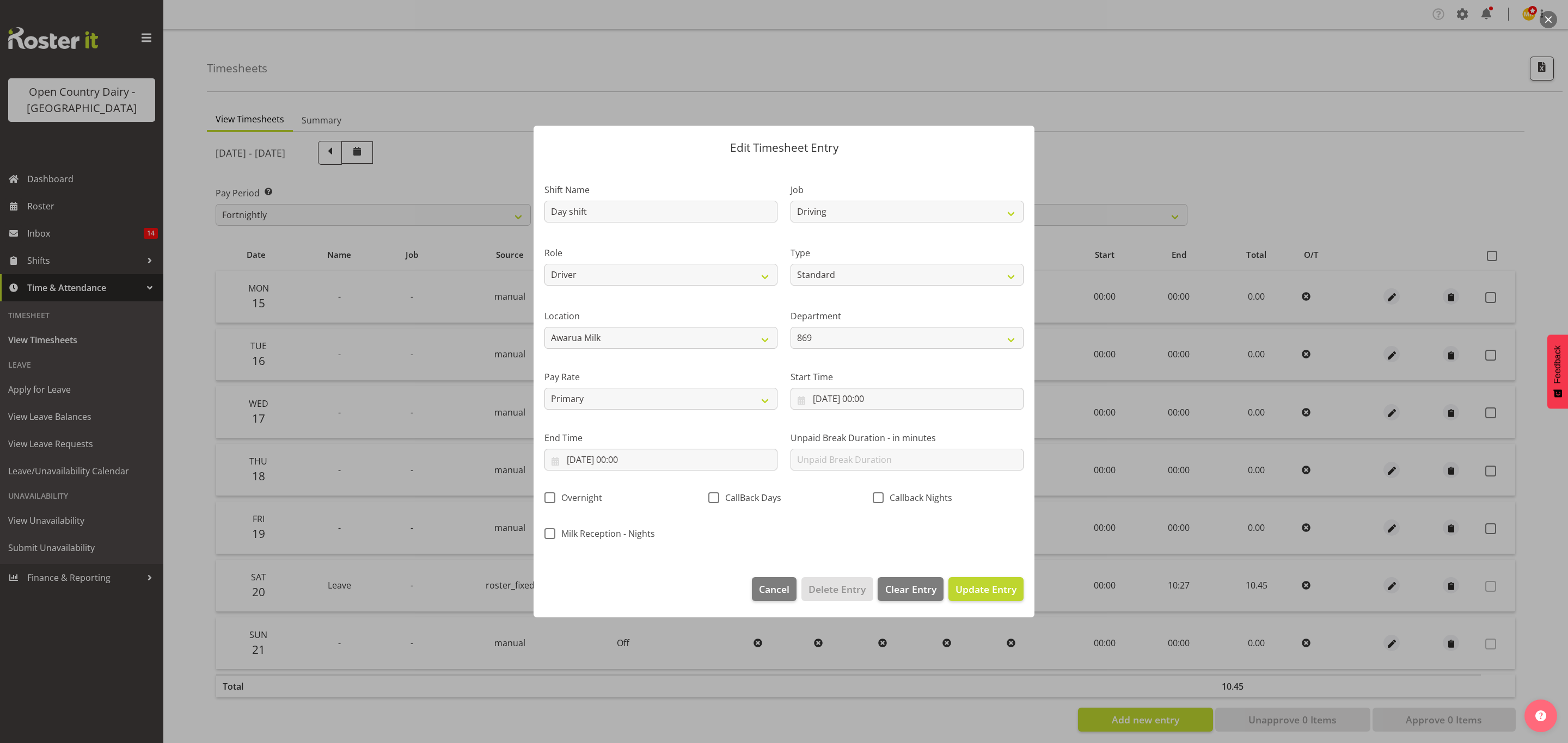
click at [761, 364] on div "Pay Rate Primary Secondary Tertiary Fourth Fifth" at bounding box center [661, 386] width 246 height 61
click at [891, 395] on input "17/09/2025, 00:00" at bounding box center [907, 399] width 233 height 21
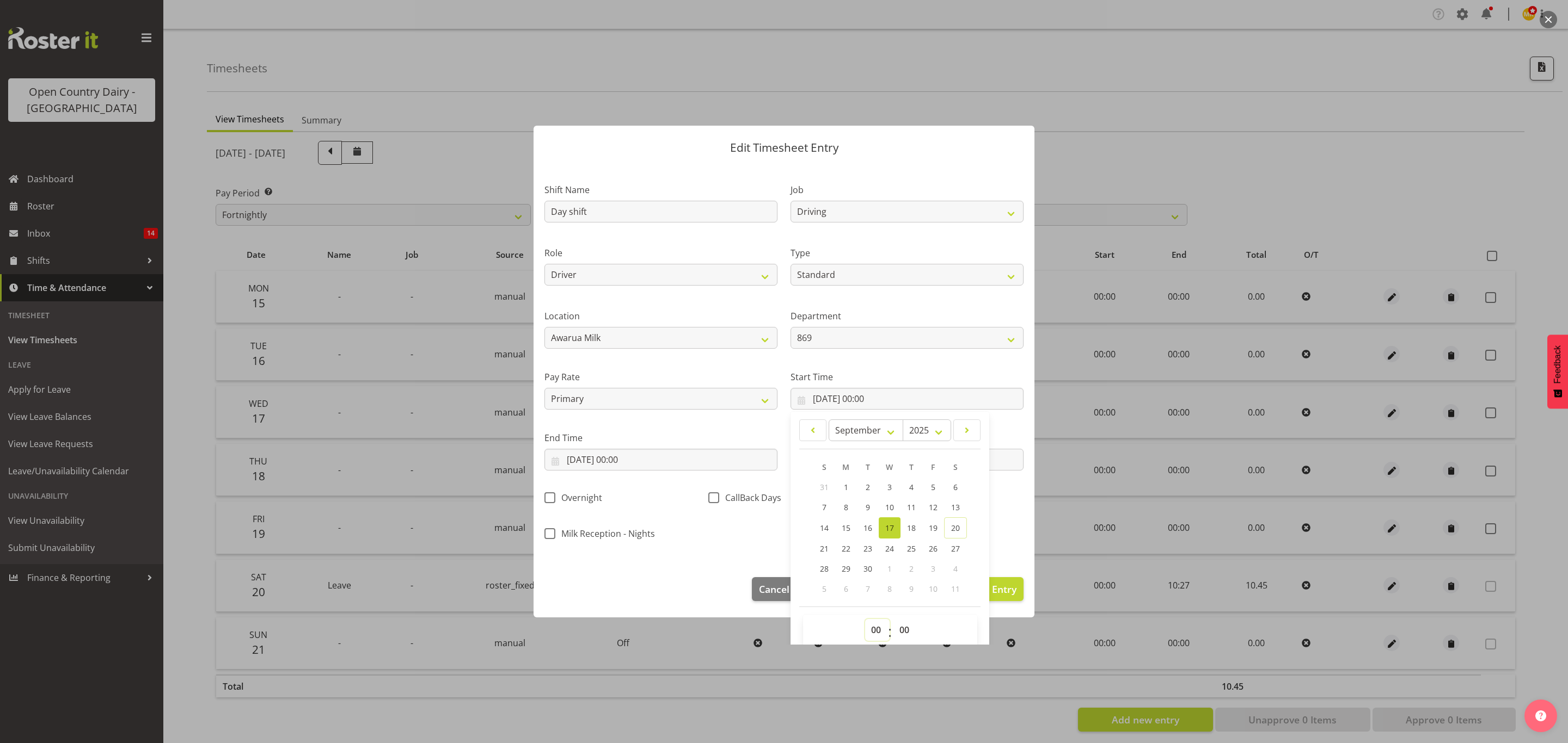
click at [870, 626] on select "00 01 02 03 04 05 06 07 08 09 10 11 12 13 14 15 16 17 18 19 20 21 22 23" at bounding box center [877, 630] width 24 height 21
select select "5"
click at [865, 620] on select "00 01 02 03 04 05 06 07 08 09 10 11 12 13 14 15 16 17 18 19 20 21 22 23" at bounding box center [877, 630] width 24 height 21
type input "17/09/2025, 05:00"
click at [690, 464] on input "17/09/2025, 00:00" at bounding box center [661, 459] width 233 height 21
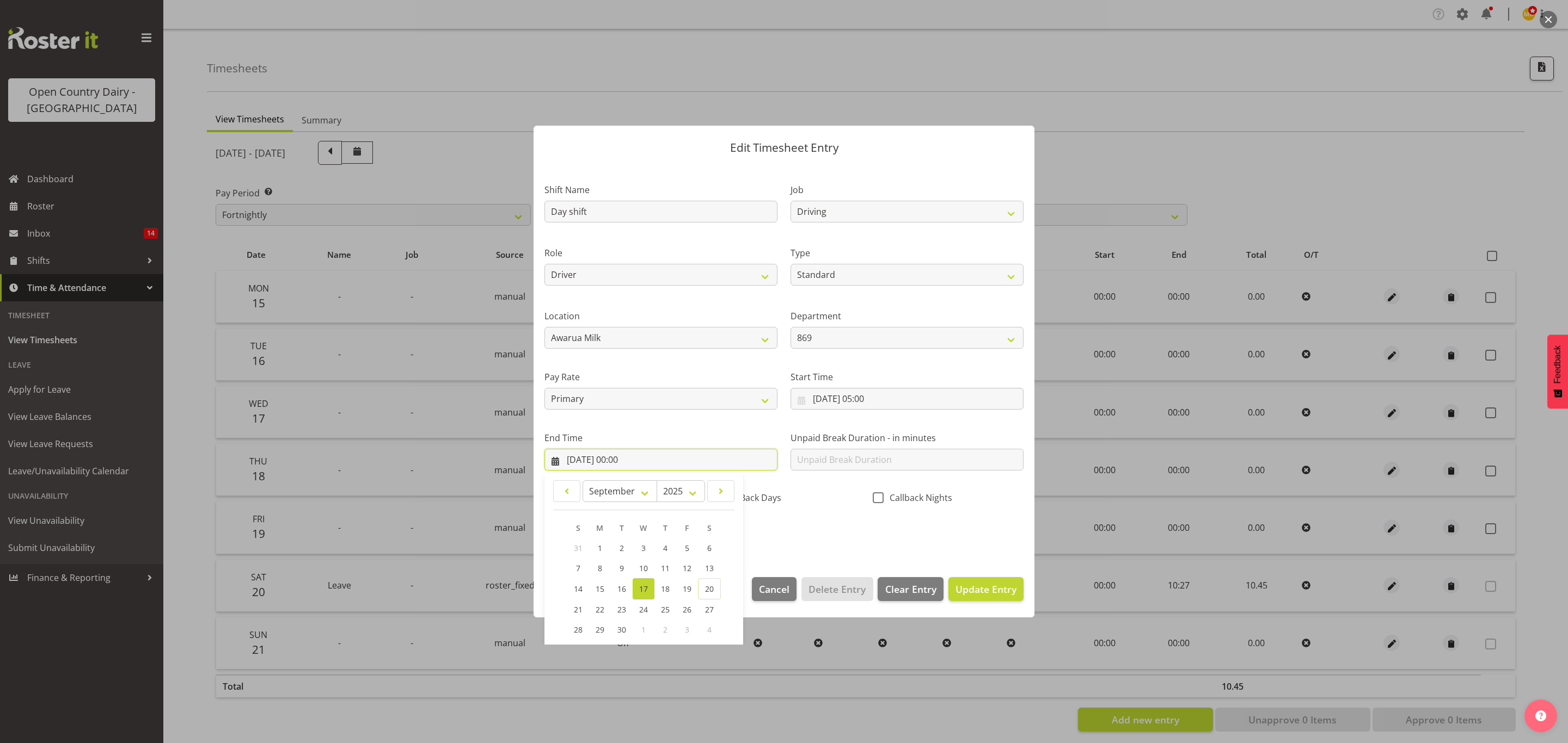
scroll to position [76, 0]
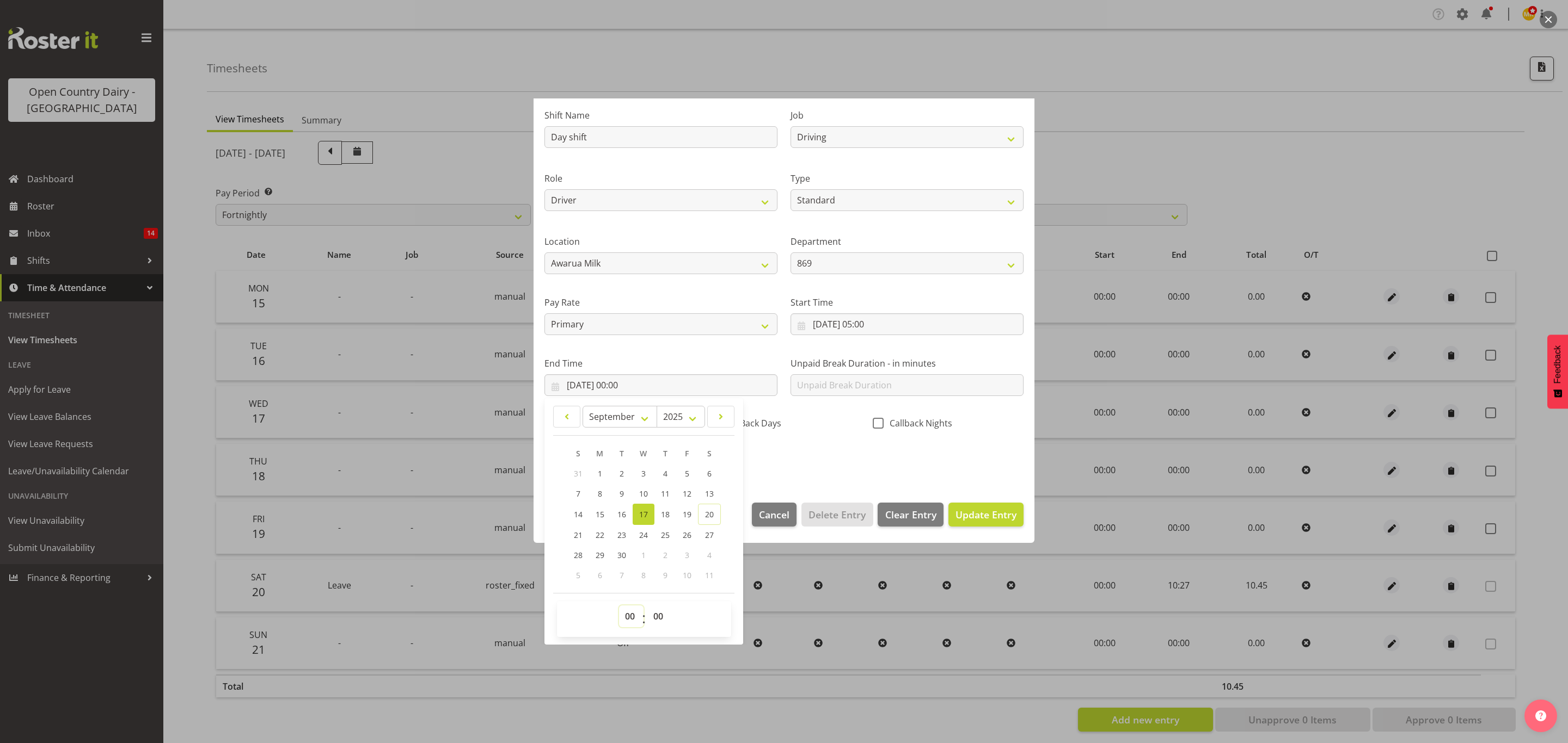
click at [634, 619] on select "00 01 02 03 04 05 06 07 08 09 10 11 12 13 14 15 16 17 18 19 20 21 22 23" at bounding box center [631, 616] width 24 height 21
select select "16"
click at [619, 606] on select "00 01 02 03 04 05 06 07 08 09 10 11 12 13 14 15 16 17 18 19 20 21 22 23" at bounding box center [631, 616] width 24 height 21
type input "17/09/2025, 16:00"
click at [824, 452] on div "Shift Name Day shift Job Connecting /unconnecting Trailers Driving Meeting Milk…" at bounding box center [784, 284] width 492 height 381
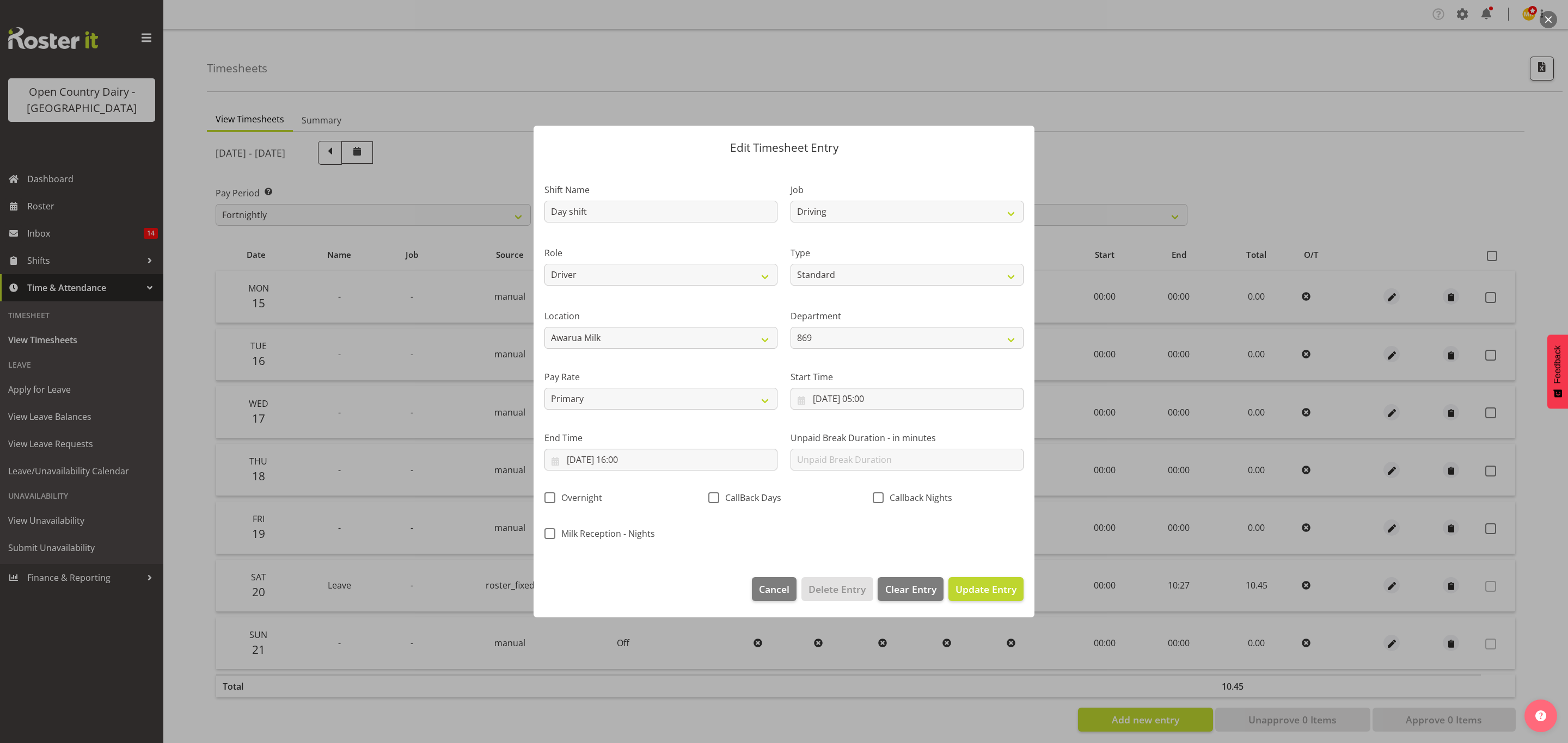
scroll to position [0, 0]
click at [1003, 572] on footer "Cancel Delete Entry Clear Entry Update Entry" at bounding box center [784, 592] width 501 height 51
click at [1003, 579] on button "Update Entry" at bounding box center [987, 589] width 76 height 24
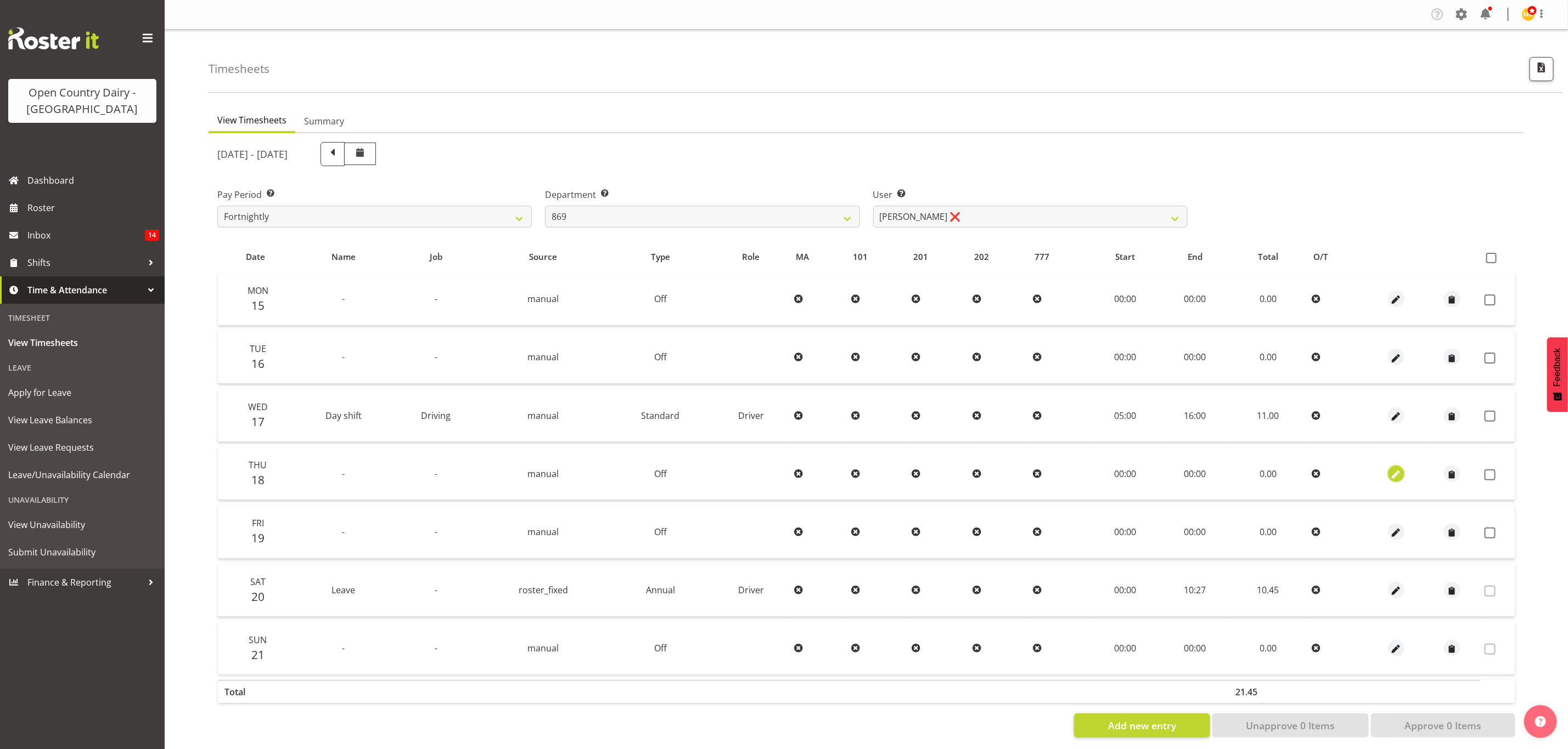
click at [1393, 473] on span "button" at bounding box center [1396, 475] width 13 height 13
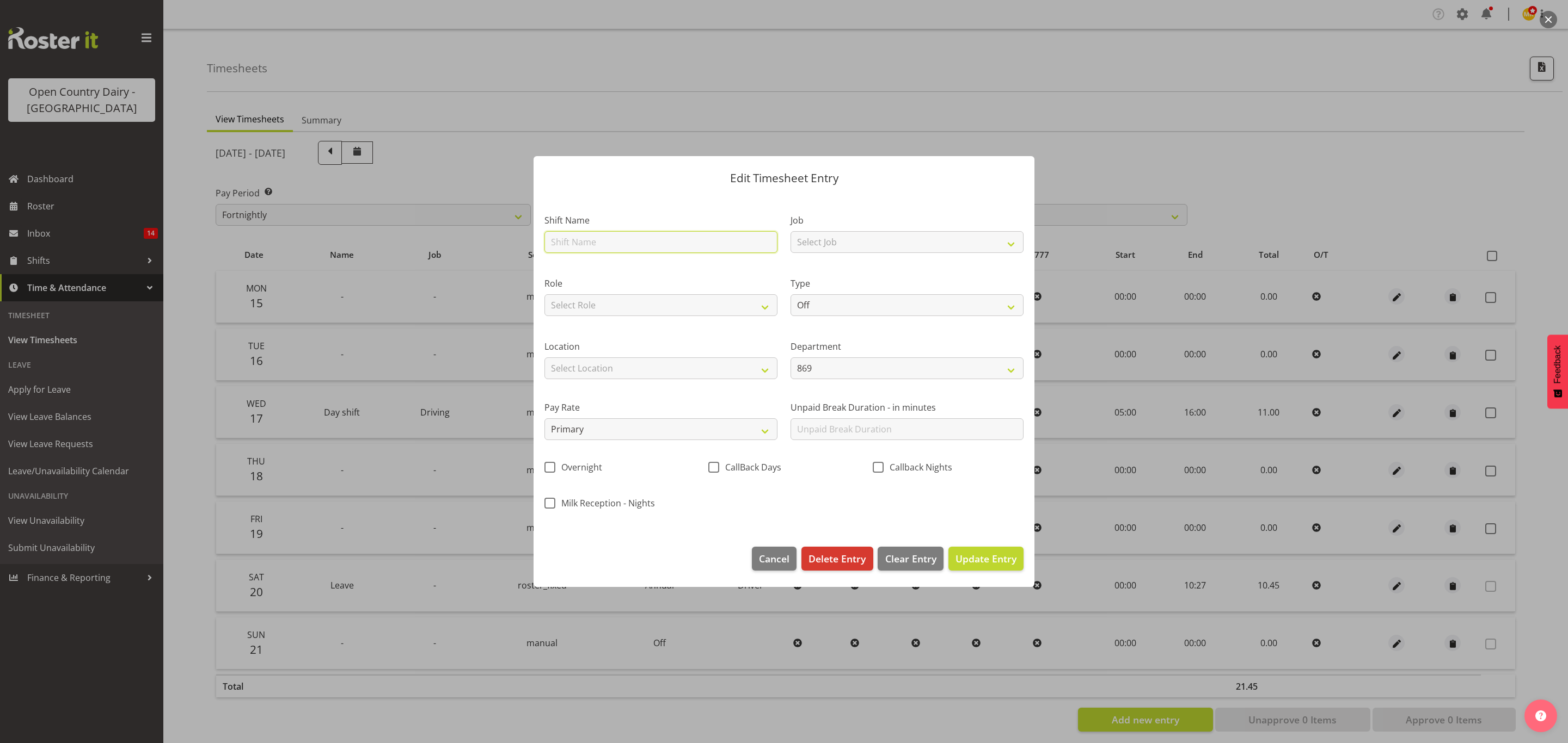
click at [582, 240] on input "text" at bounding box center [661, 242] width 233 height 21
type input "Day shift"
click at [812, 248] on select "Select Job Connecting /unconnecting Trailers Driving Meeting Milk Testing" at bounding box center [907, 242] width 233 height 21
select select "10670"
click at [791, 232] on select "Select Job Connecting /unconnecting Trailers Driving Meeting Milk Testing" at bounding box center [907, 242] width 233 height 21
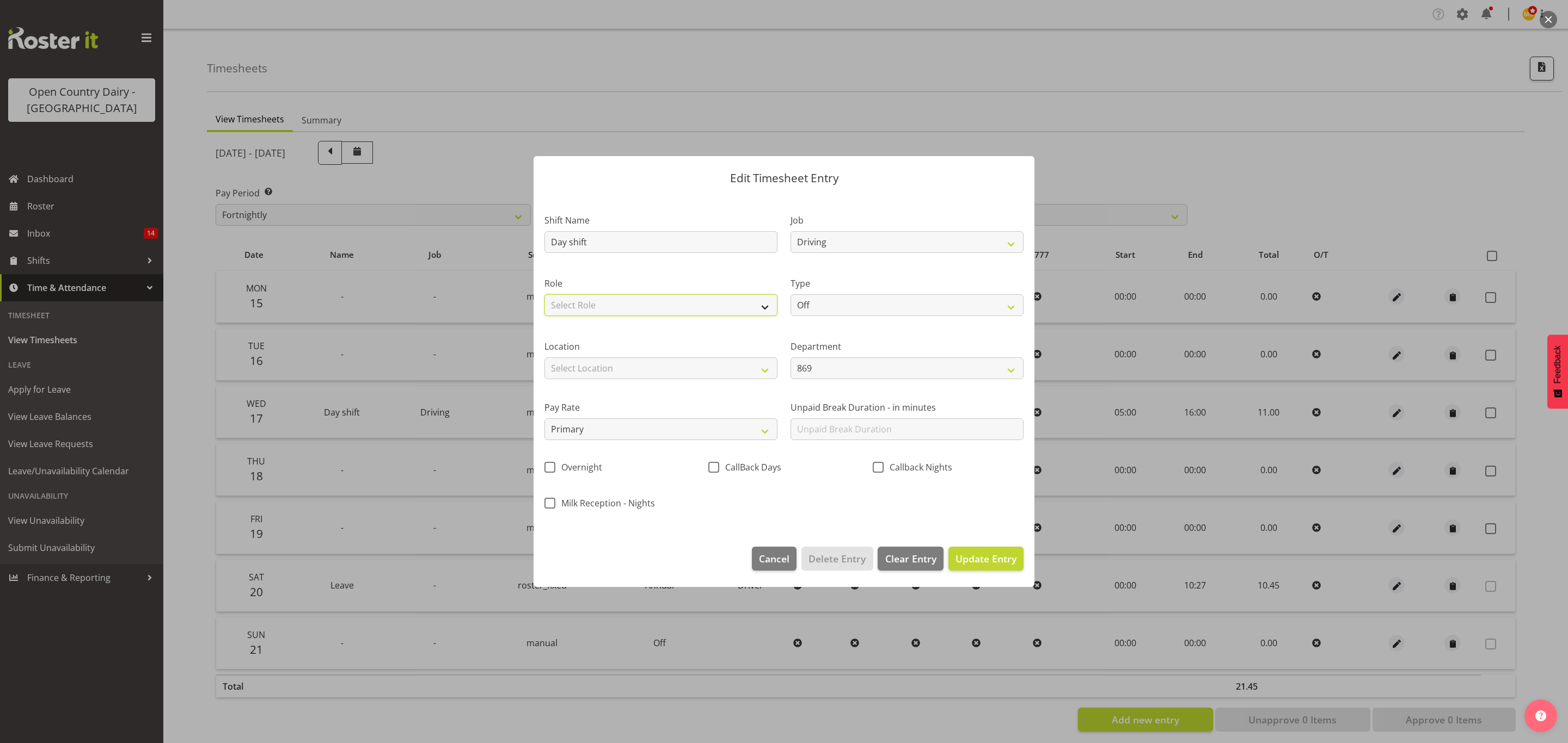
click at [732, 297] on select "Select Role Driver Driver Buddy" at bounding box center [661, 305] width 233 height 21
select select "1154"
click at [545, 294] on select "Select Role Driver Driver Buddy" at bounding box center [661, 305] width 233 height 21
click at [869, 309] on select "Off Standard Public Holiday Public Holiday (Worked) Day In Lieu Annual Leave Si…" at bounding box center [907, 305] width 233 height 21
select select "Standard"
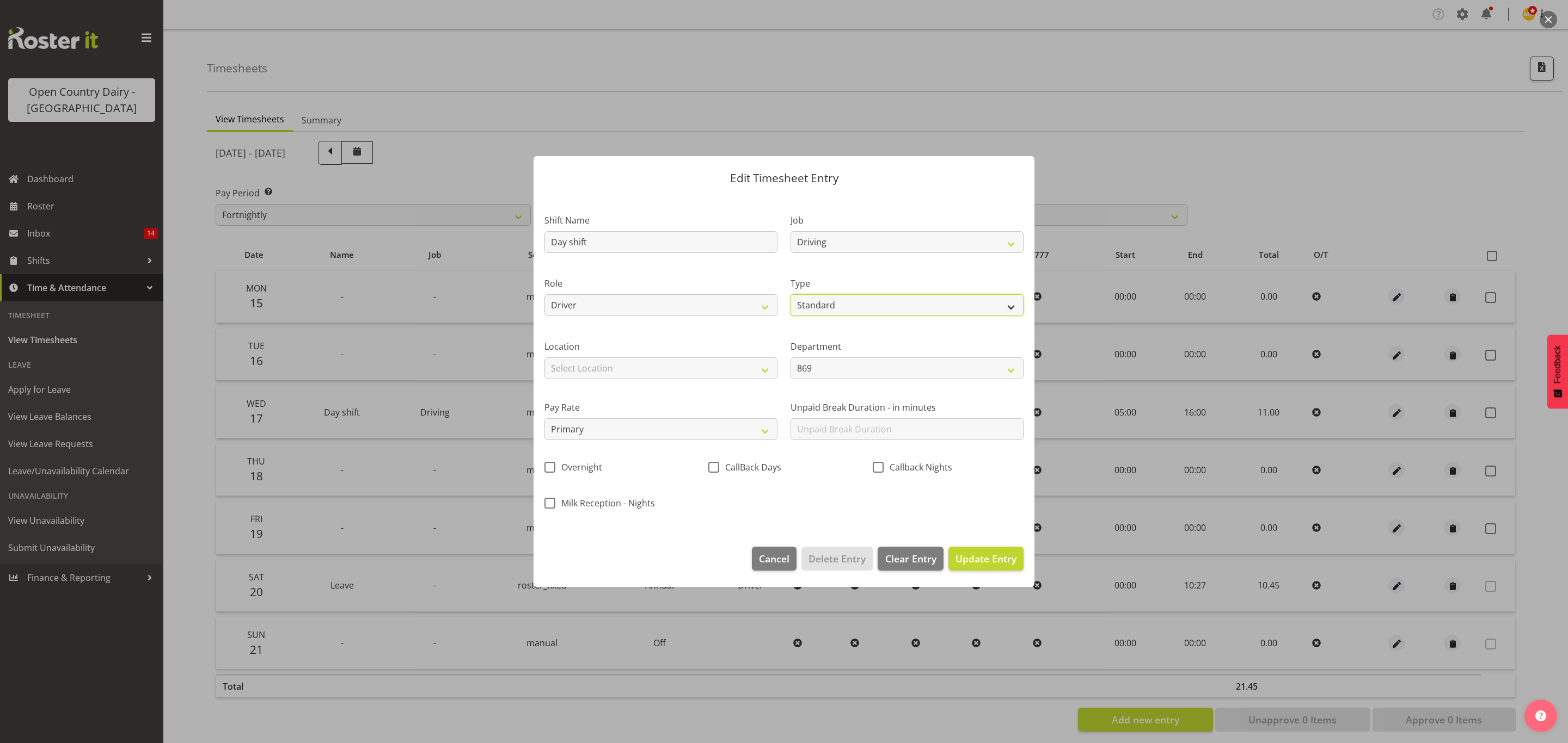
click at [791, 294] on select "Off Standard Public Holiday Public Holiday (Worked) Day In Lieu Annual Leave Si…" at bounding box center [907, 305] width 233 height 21
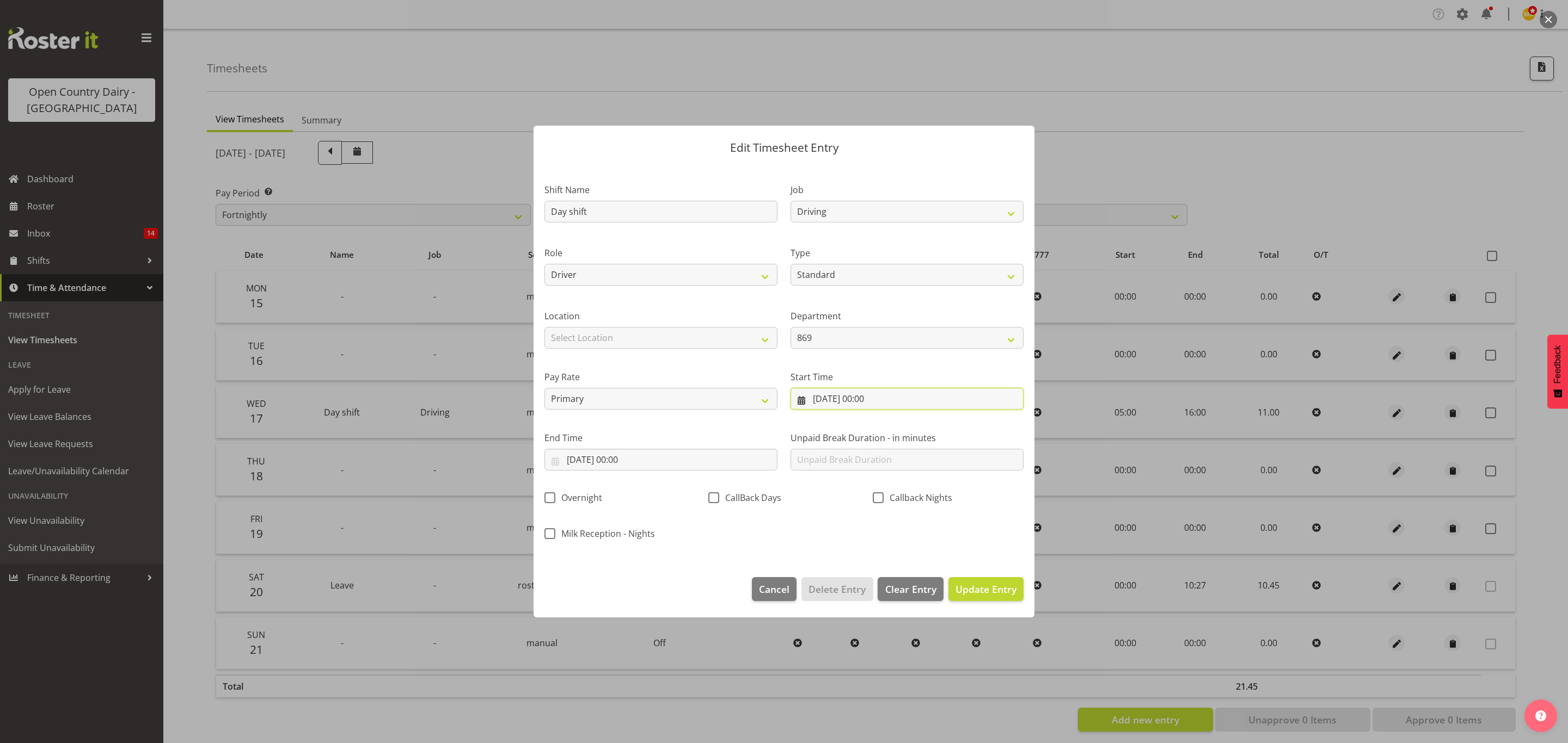
click at [860, 407] on input "18/09/2025, 00:00" at bounding box center [907, 399] width 233 height 21
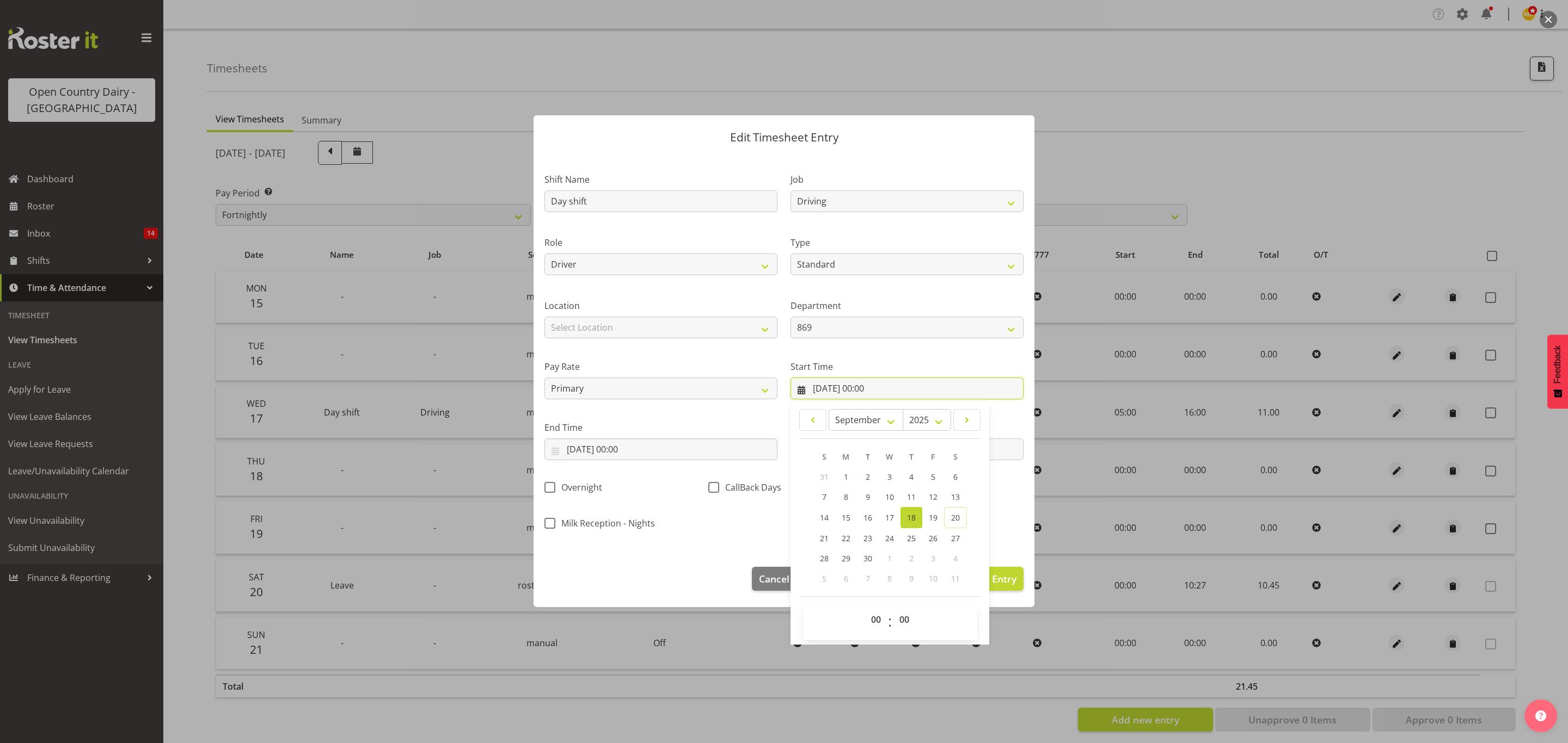
scroll to position [14, 0]
click at [880, 622] on select "00 01 02 03 04 05 06 07 08 09 10 11 12 13 14 15 16 17 18 19 20 21 22 23" at bounding box center [877, 616] width 24 height 21
drag, startPoint x: 875, startPoint y: 623, endPoint x: 877, endPoint y: 607, distance: 16.1
click at [876, 623] on select "00 01 02 03 04 05 06 07 08 09 10 11 12 13 14 15 16 17 18 19 20 21 22 23" at bounding box center [877, 616] width 24 height 21
select select "5"
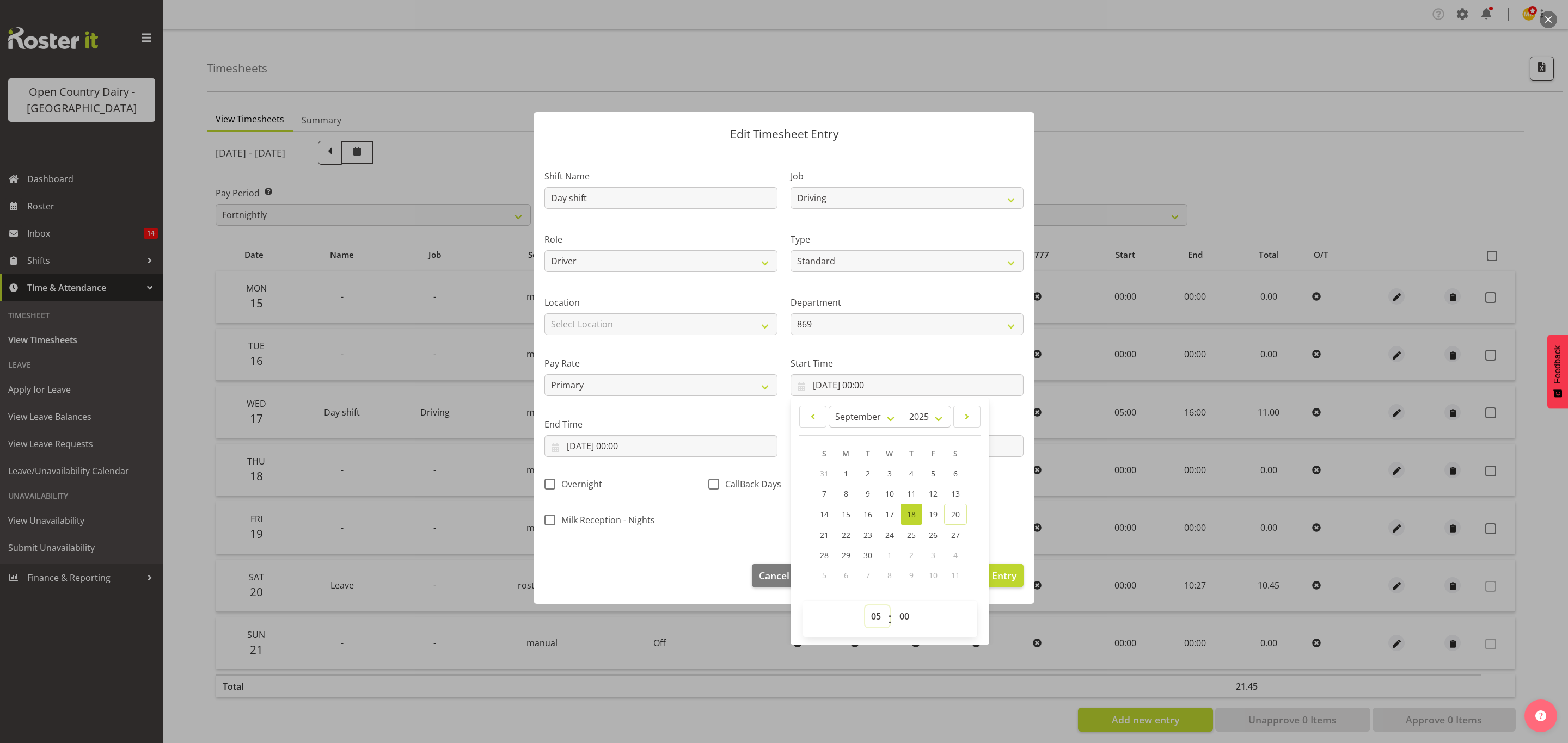
click at [865, 606] on select "00 01 02 03 04 05 06 07 08 09 10 11 12 13 14 15 16 17 18 19 20 21 22 23" at bounding box center [877, 616] width 24 height 21
type input "18/09/2025, 05:00"
click at [612, 455] on input "18/09/2025, 00:00" at bounding box center [661, 446] width 233 height 21
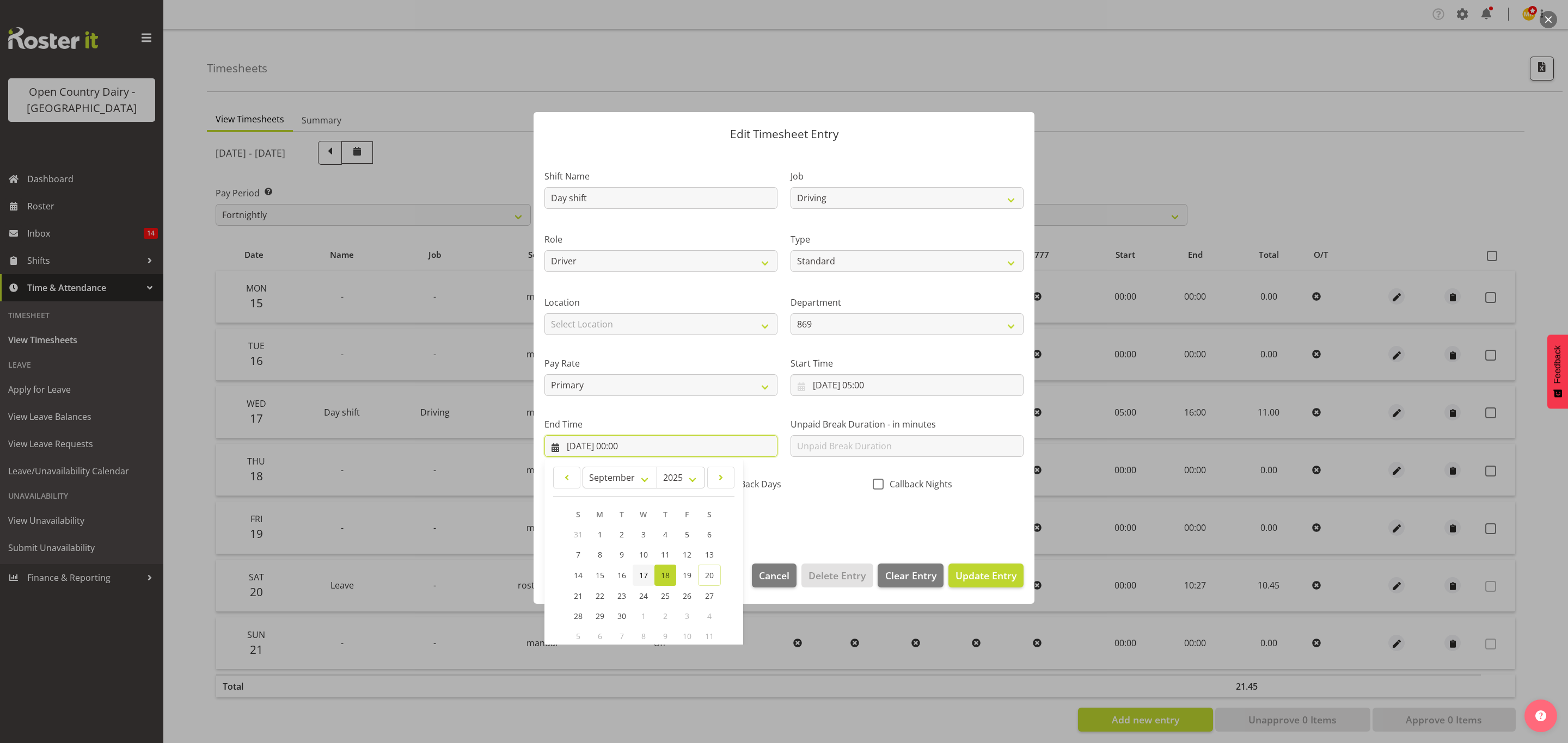
scroll to position [76, 0]
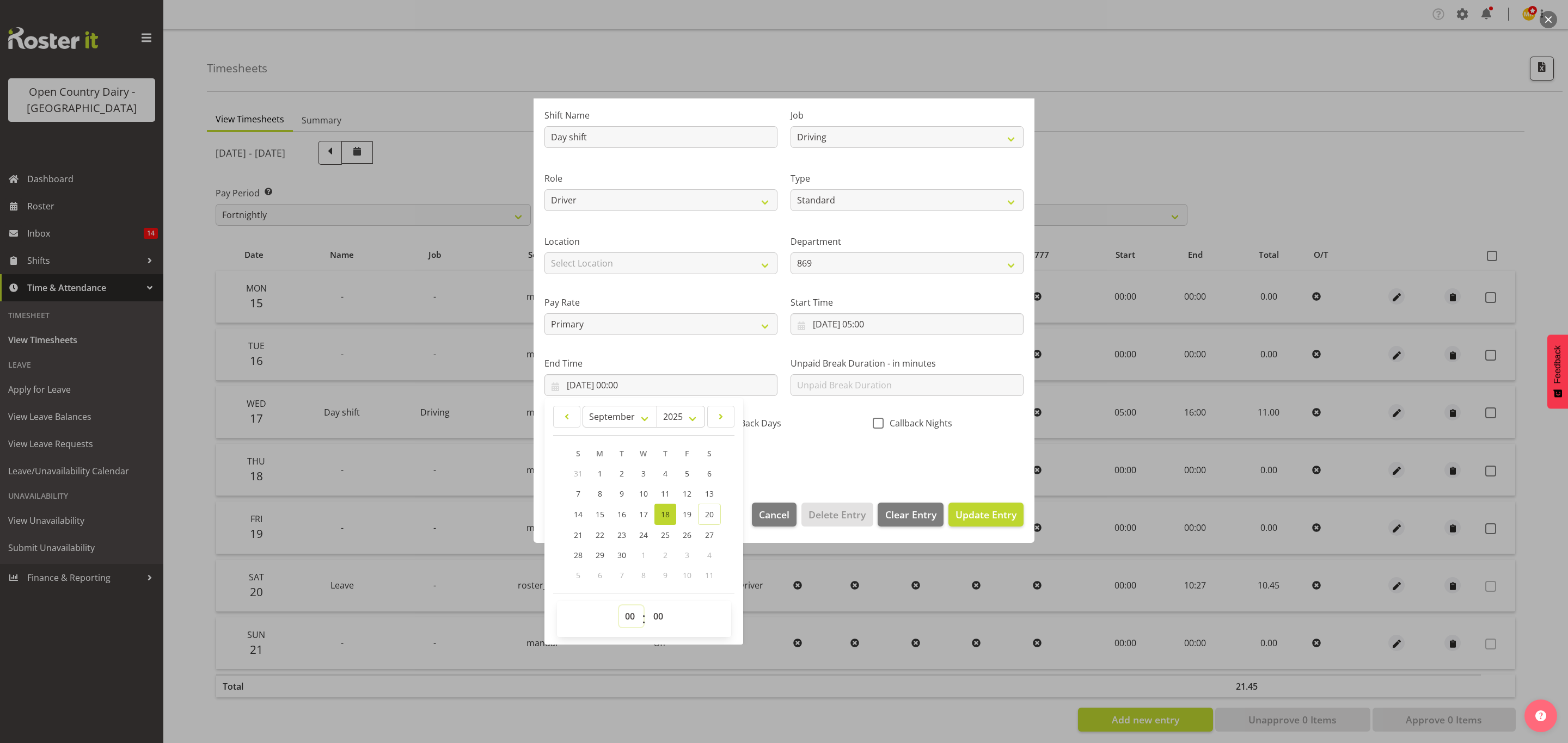
click at [632, 626] on select "00 01 02 03 04 05 06 07 08 09 10 11 12 13 14 15 16 17 18 19 20 21 22 23" at bounding box center [631, 616] width 24 height 21
select select "16"
click at [619, 606] on select "00 01 02 03 04 05 06 07 08 09 10 11 12 13 14 15 16 17 18 19 20 21 22 23" at bounding box center [631, 616] width 24 height 21
type input "18/09/2025, 16:00"
click at [794, 463] on div "Shift Name Day shift Job Connecting /unconnecting Trailers Driving Meeting Milk…" at bounding box center [784, 284] width 492 height 381
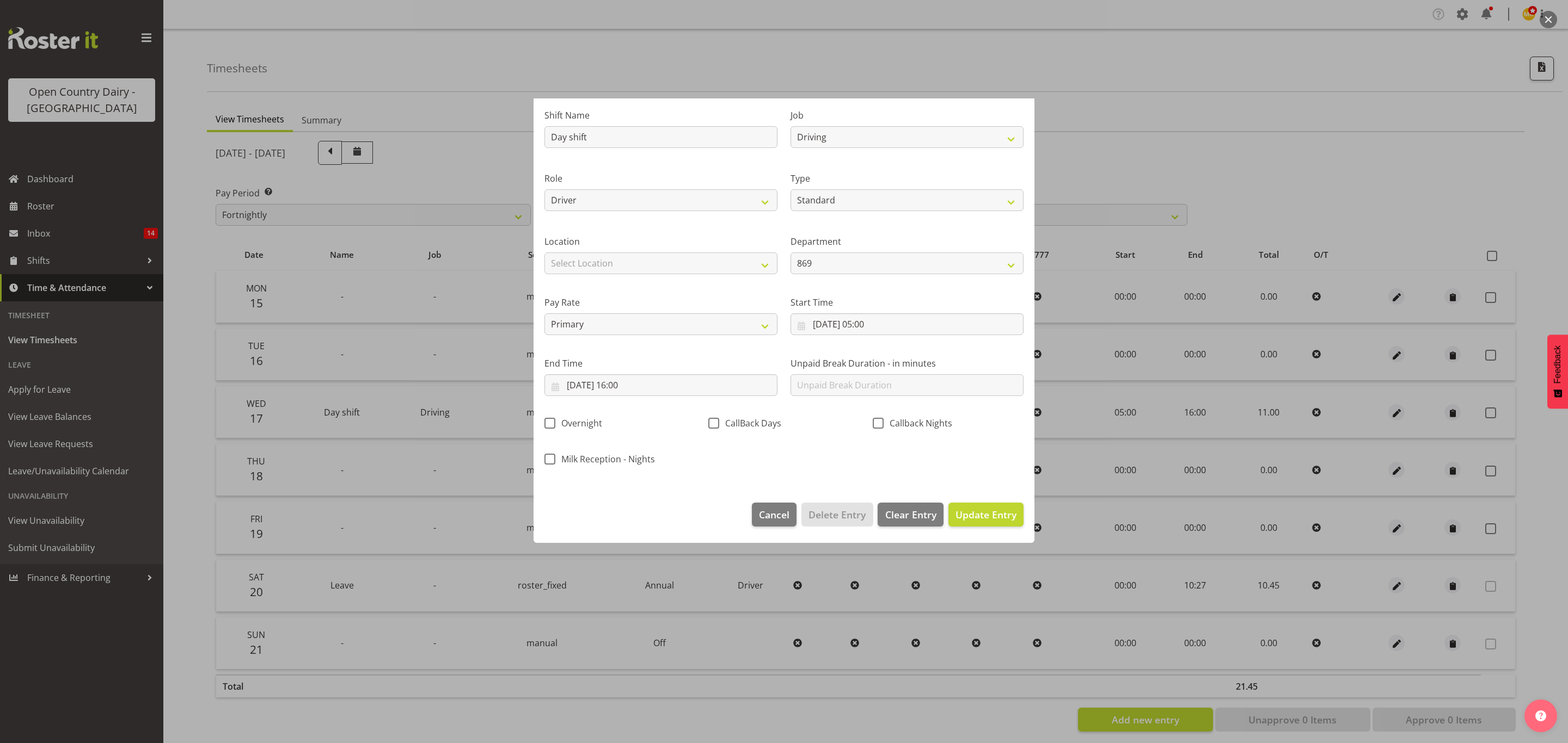
scroll to position [0, 0]
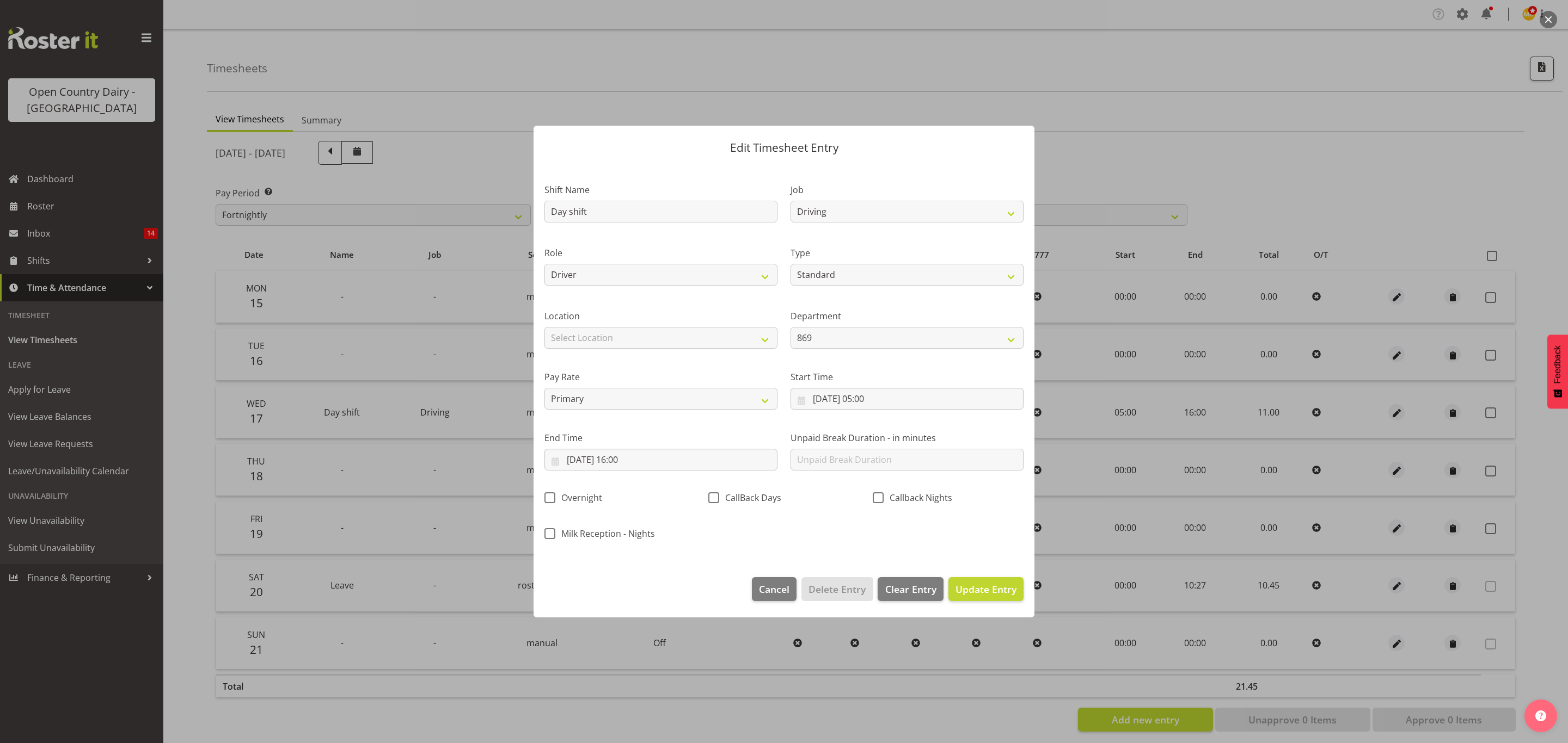
click at [1034, 583] on div "Edit Timesheet Entry Shift Name Day shift Job Connecting /unconnecting Trailers…" at bounding box center [783, 372] width 522 height 547
click at [1000, 587] on span "Update Entry" at bounding box center [986, 589] width 61 height 13
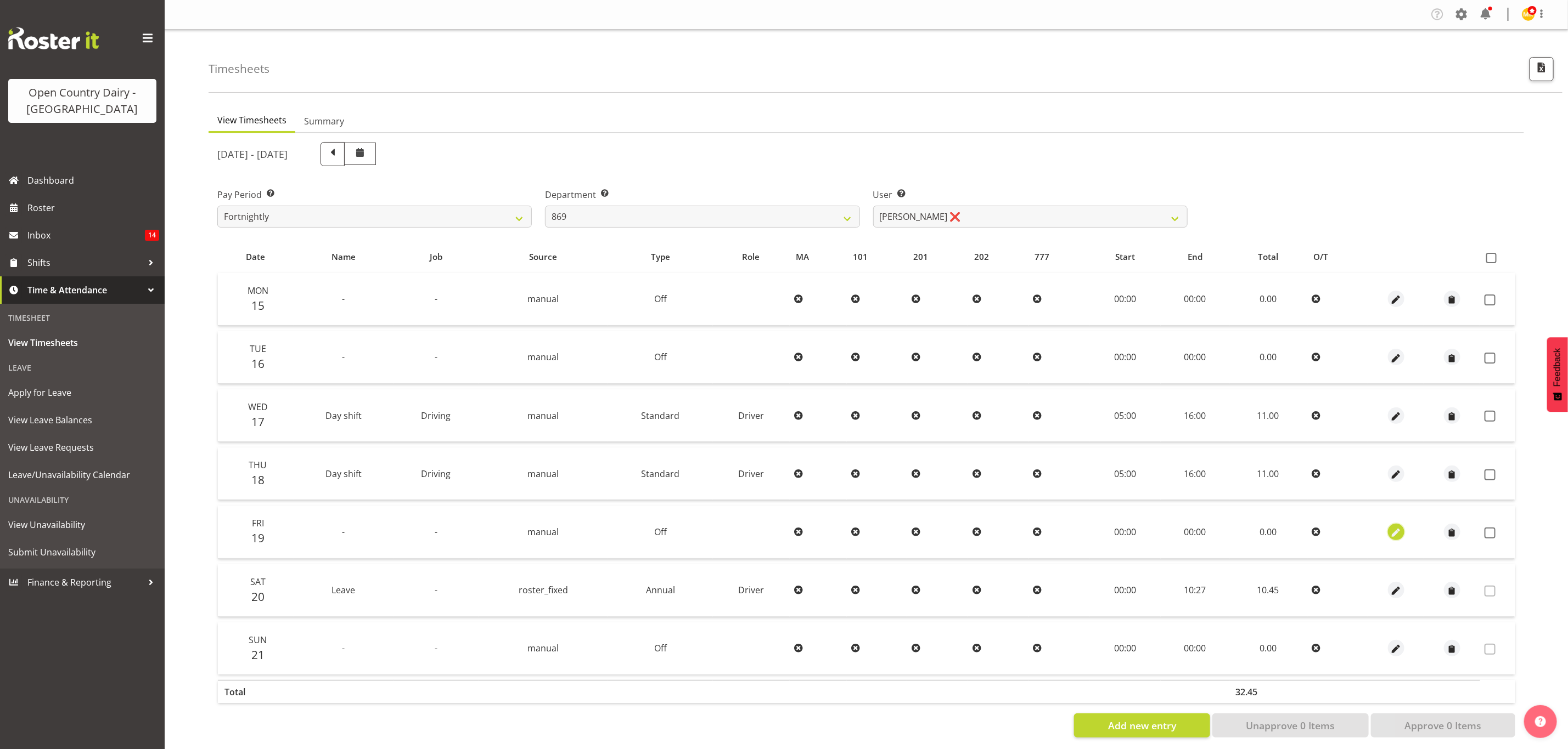
click at [1397, 532] on span "button" at bounding box center [1396, 532] width 13 height 13
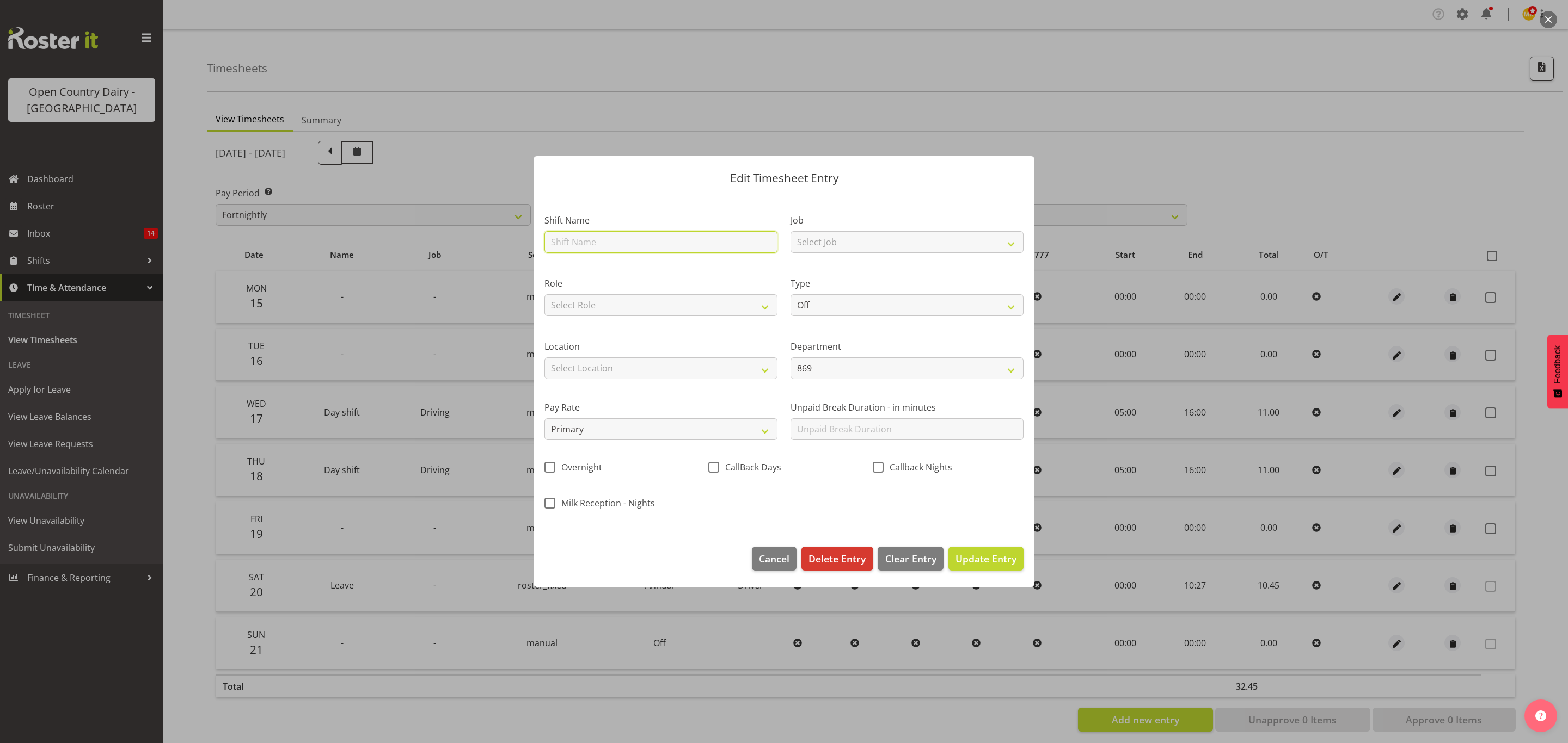
click at [688, 237] on input "text" at bounding box center [661, 242] width 233 height 21
type input "Nightshift"
click at [838, 255] on div "Job Select Job Connecting /unconnecting Trailers Driving Meeting Milk Testing" at bounding box center [907, 230] width 246 height 63
click at [838, 247] on select "Select Job Connecting /unconnecting Trailers Driving Meeting Milk Testing" at bounding box center [907, 242] width 233 height 21
select select "10670"
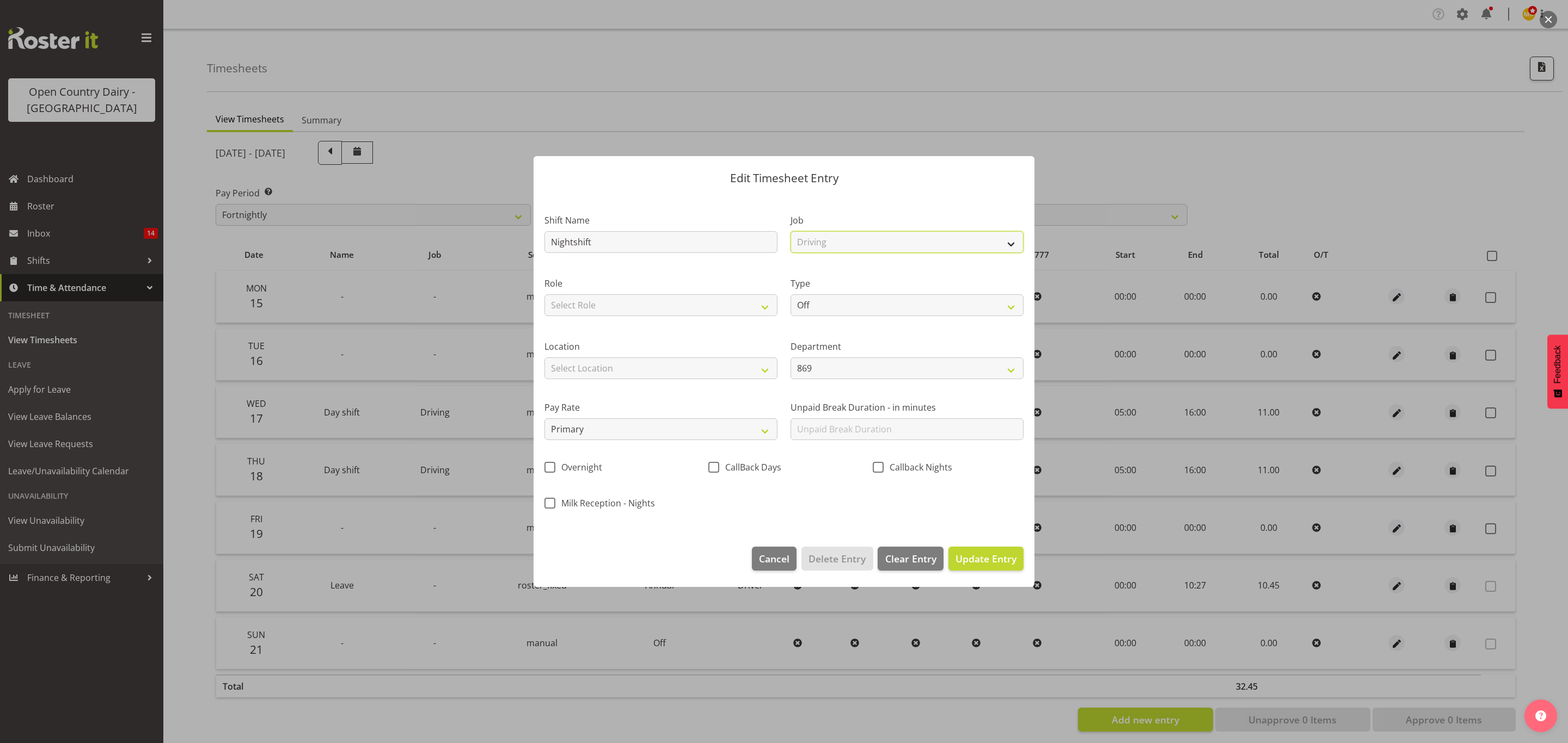
click at [791, 232] on select "Select Job Connecting /unconnecting Trailers Driving Meeting Milk Testing" at bounding box center [907, 242] width 233 height 21
click at [765, 303] on select "Select Role Driver Driver Buddy" at bounding box center [661, 305] width 233 height 21
select select "1154"
click at [545, 294] on select "Select Role Driver Driver Buddy" at bounding box center [661, 305] width 233 height 21
click at [866, 309] on select "Off Standard Public Holiday Public Holiday (Worked) Day In Lieu Annual Leave Si…" at bounding box center [907, 305] width 233 height 21
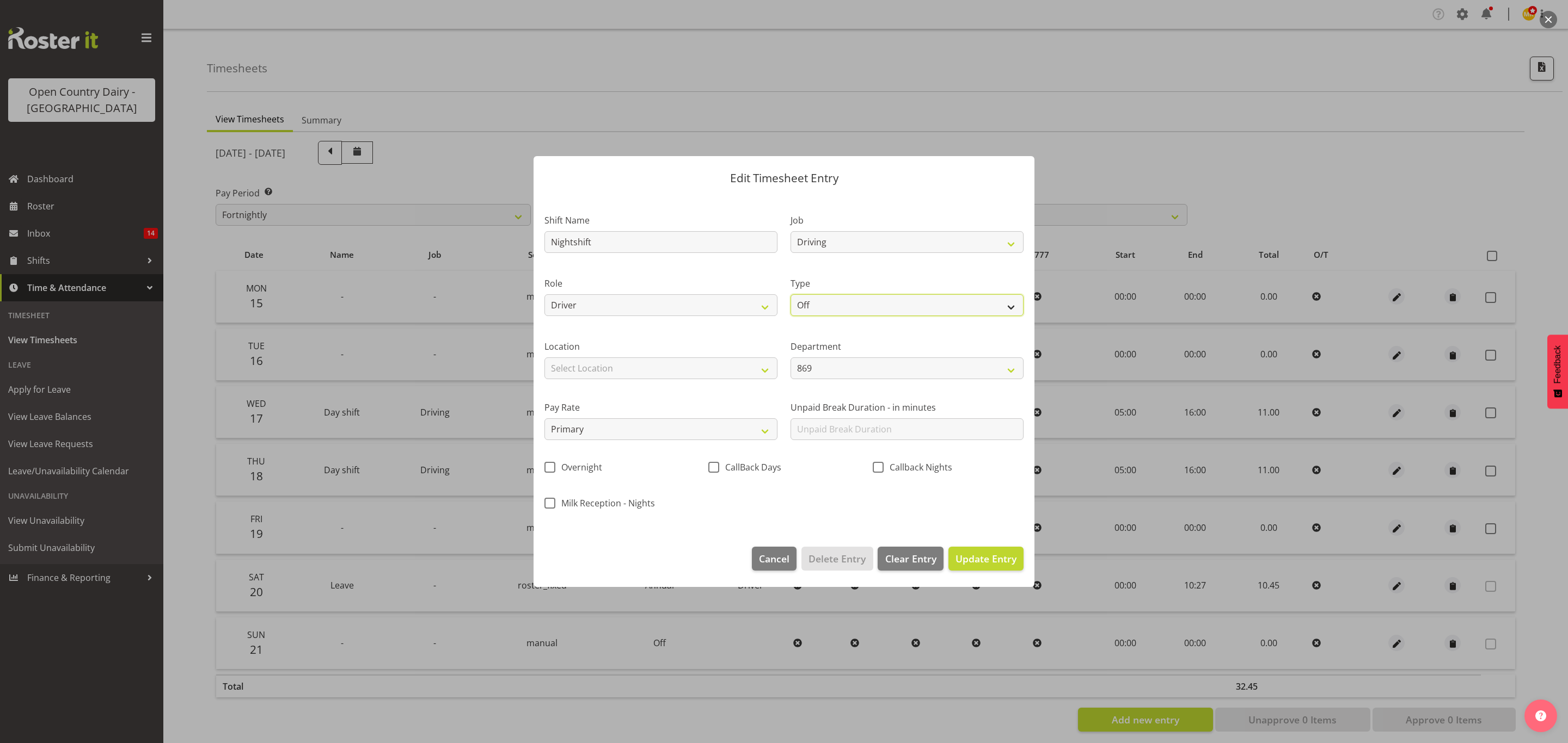
select select "Standard"
click at [791, 294] on select "Off Standard Public Holiday Public Holiday (Worked) Day In Lieu Annual Leave Si…" at bounding box center [907, 305] width 233 height 21
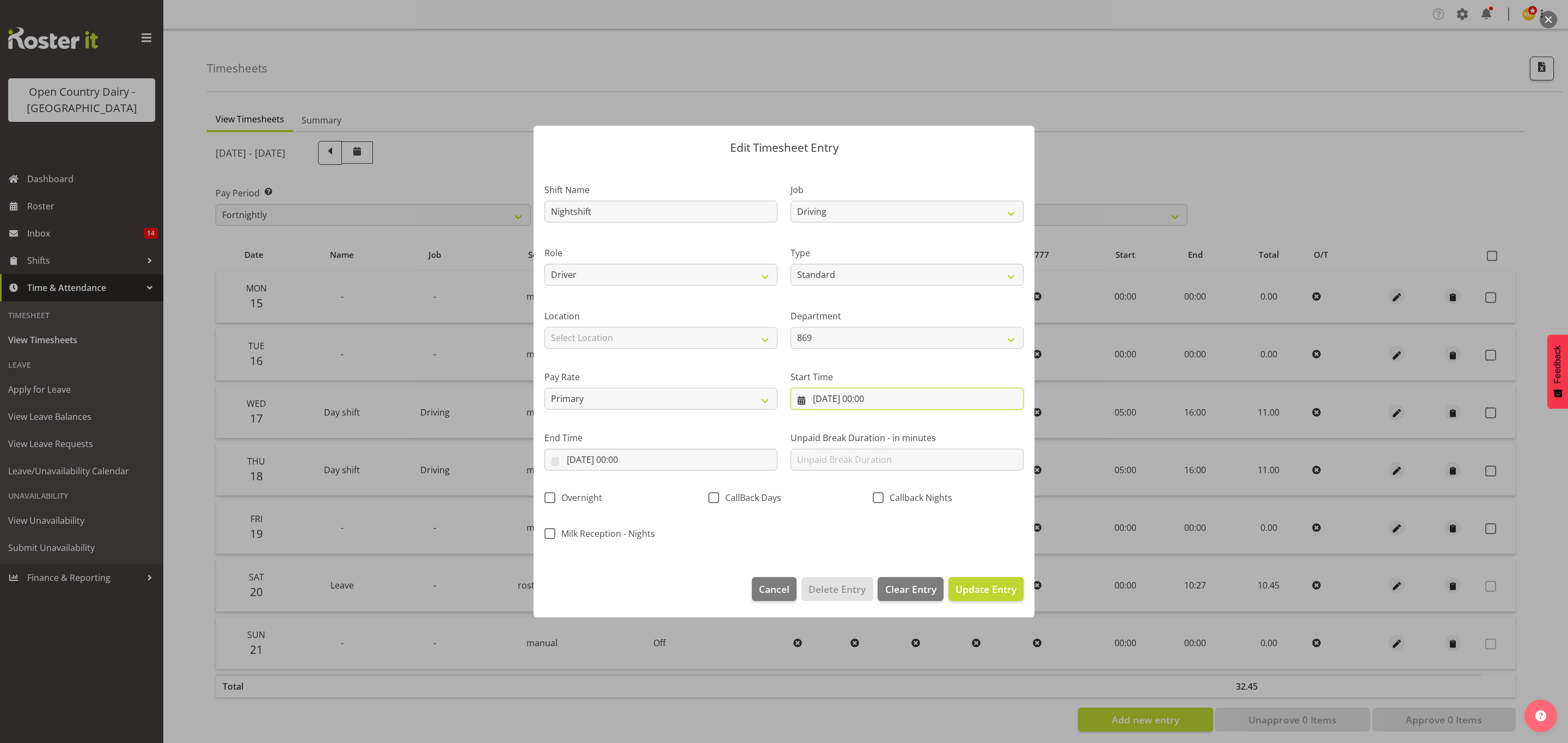
click at [886, 398] on input "19/09/2025, 00:00" at bounding box center [907, 399] width 233 height 21
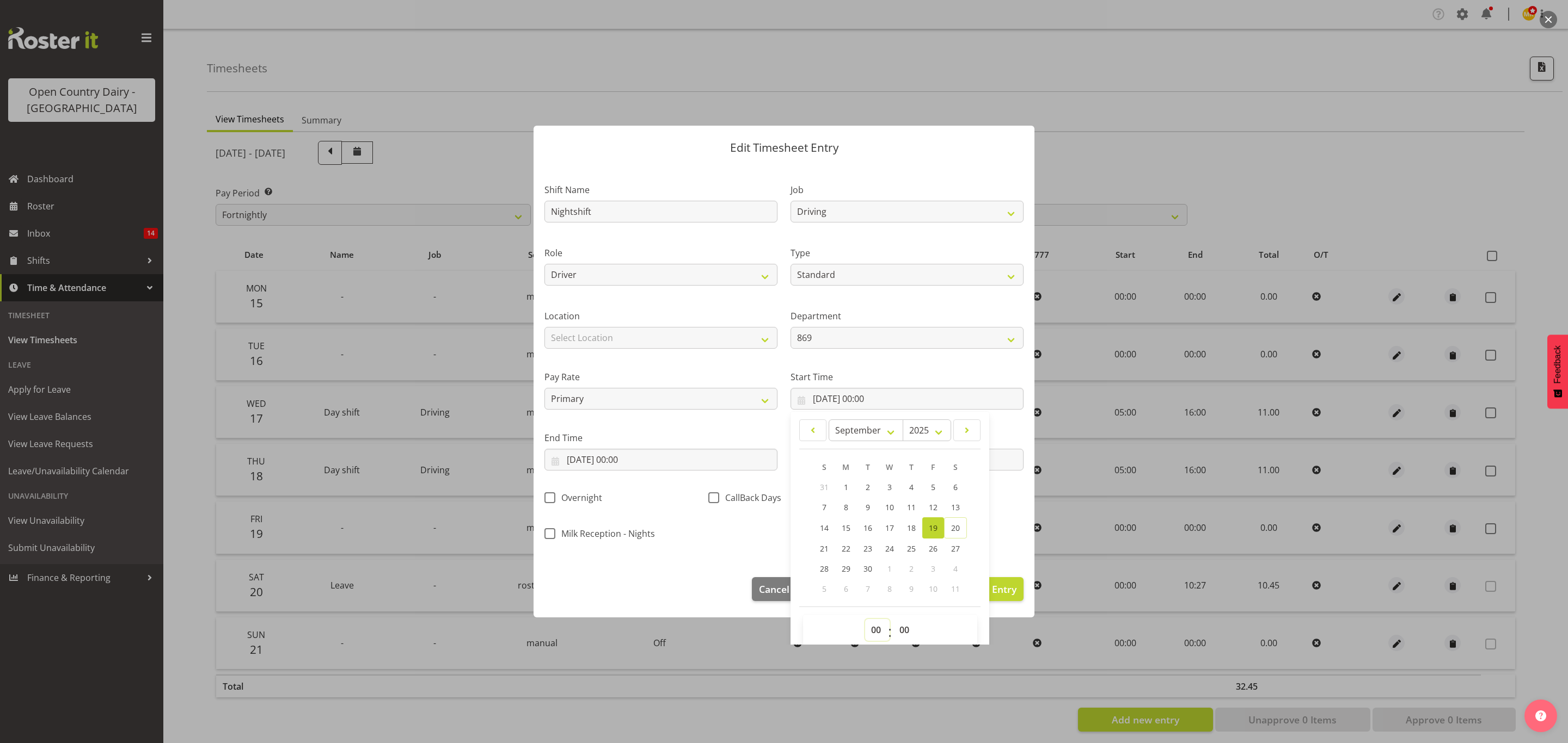
click at [868, 633] on select "00 01 02 03 04 05 06 07 08 09 10 11 12 13 14 15 16 17 18 19 20 21 22 23" at bounding box center [877, 630] width 24 height 21
select select "16"
click at [865, 620] on select "00 01 02 03 04 05 06 07 08 09 10 11 12 13 14 15 16 17 18 19 20 21 22 23" at bounding box center [877, 630] width 24 height 21
type input "19/09/2025, 16:00"
click at [896, 631] on select "00 01 02 03 04 05 06 07 08 09 10 11 12 13 14 15 16 17 18 19 20 21 22 23 24 25 2…" at bounding box center [905, 630] width 24 height 21
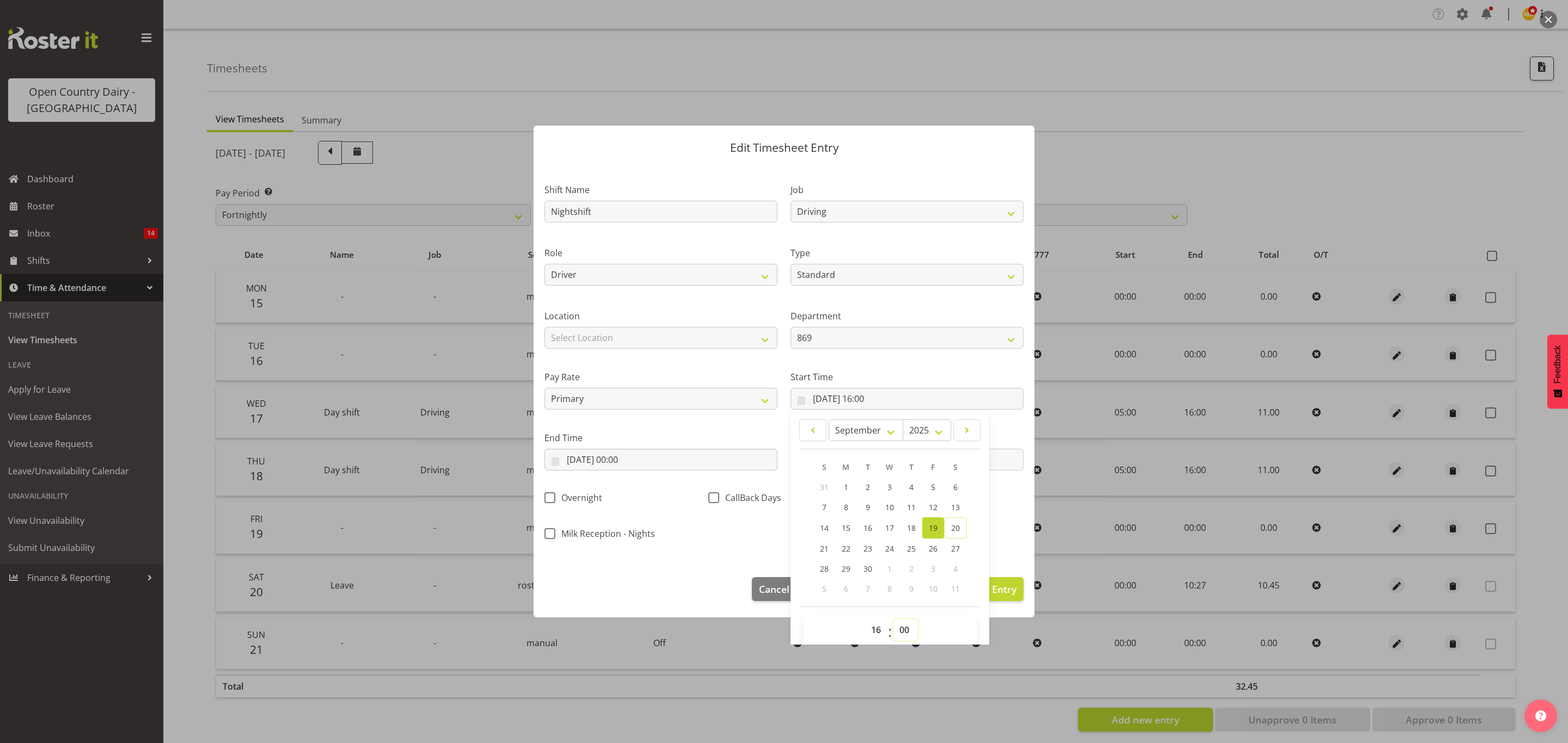
select select "15"
click at [894, 620] on select "00 01 02 03 04 05 06 07 08 09 10 11 12 13 14 15 16 17 18 19 20 21 22 23 24 25 2…" at bounding box center [905, 630] width 24 height 21
type input "19/09/2025, 16:15"
click at [734, 433] on label "End Time" at bounding box center [661, 438] width 233 height 13
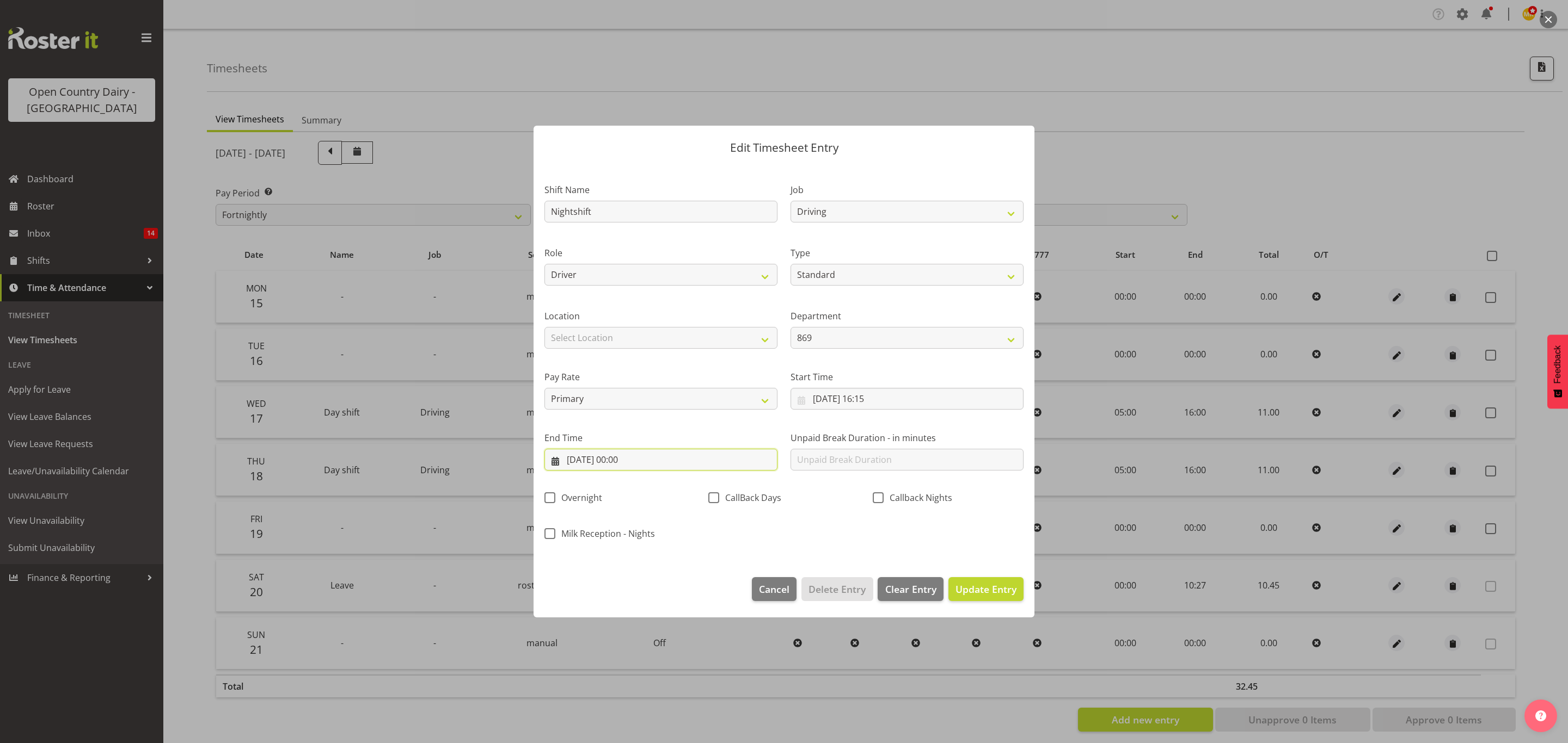
click at [631, 452] on input "19/09/2025, 00:00" at bounding box center [661, 459] width 233 height 21
click at [711, 593] on span "20" at bounding box center [709, 589] width 9 height 11
type input "20/09/2025, 00:00"
click at [632, 466] on input "20/09/2025, 00:00" at bounding box center [661, 459] width 233 height 21
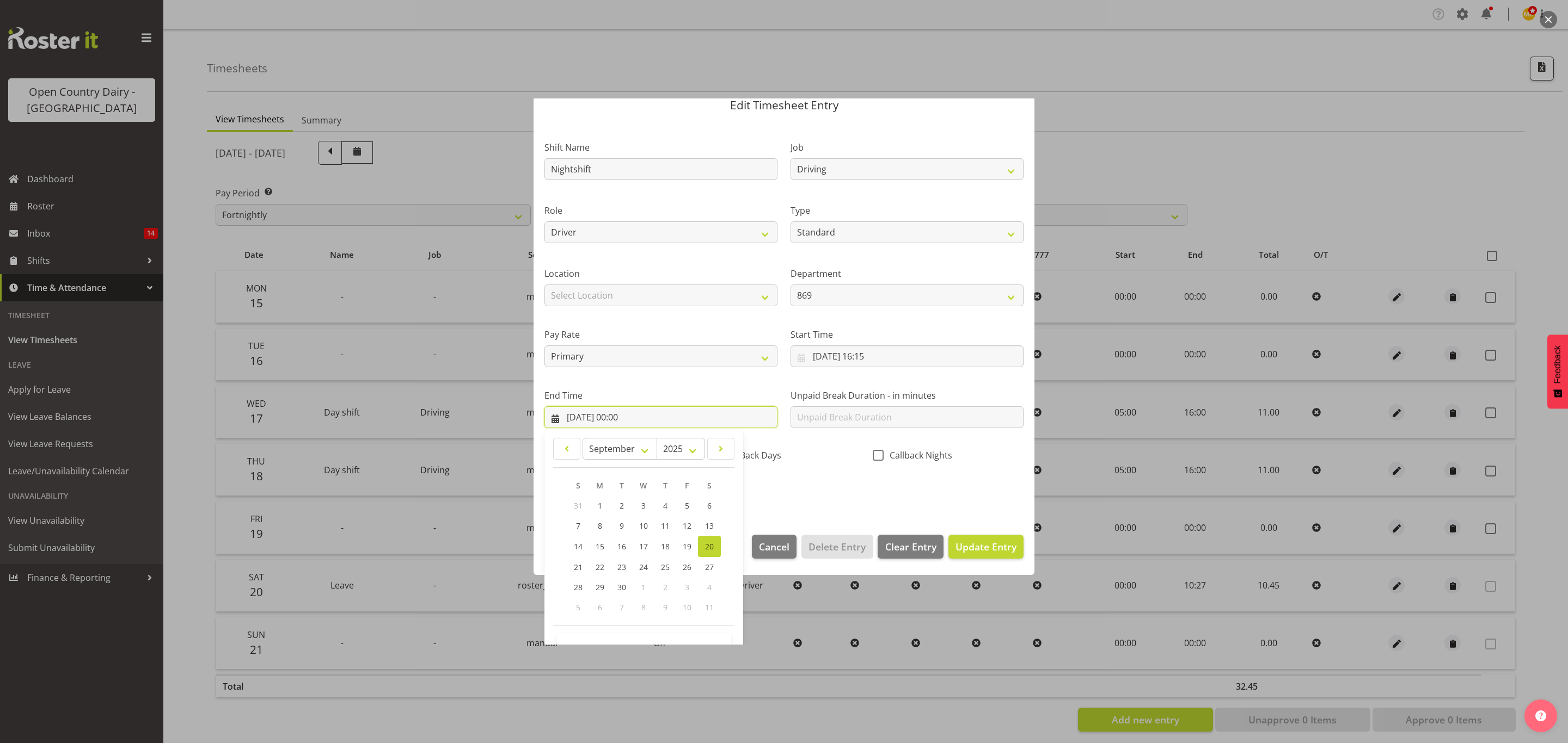
scroll to position [76, 0]
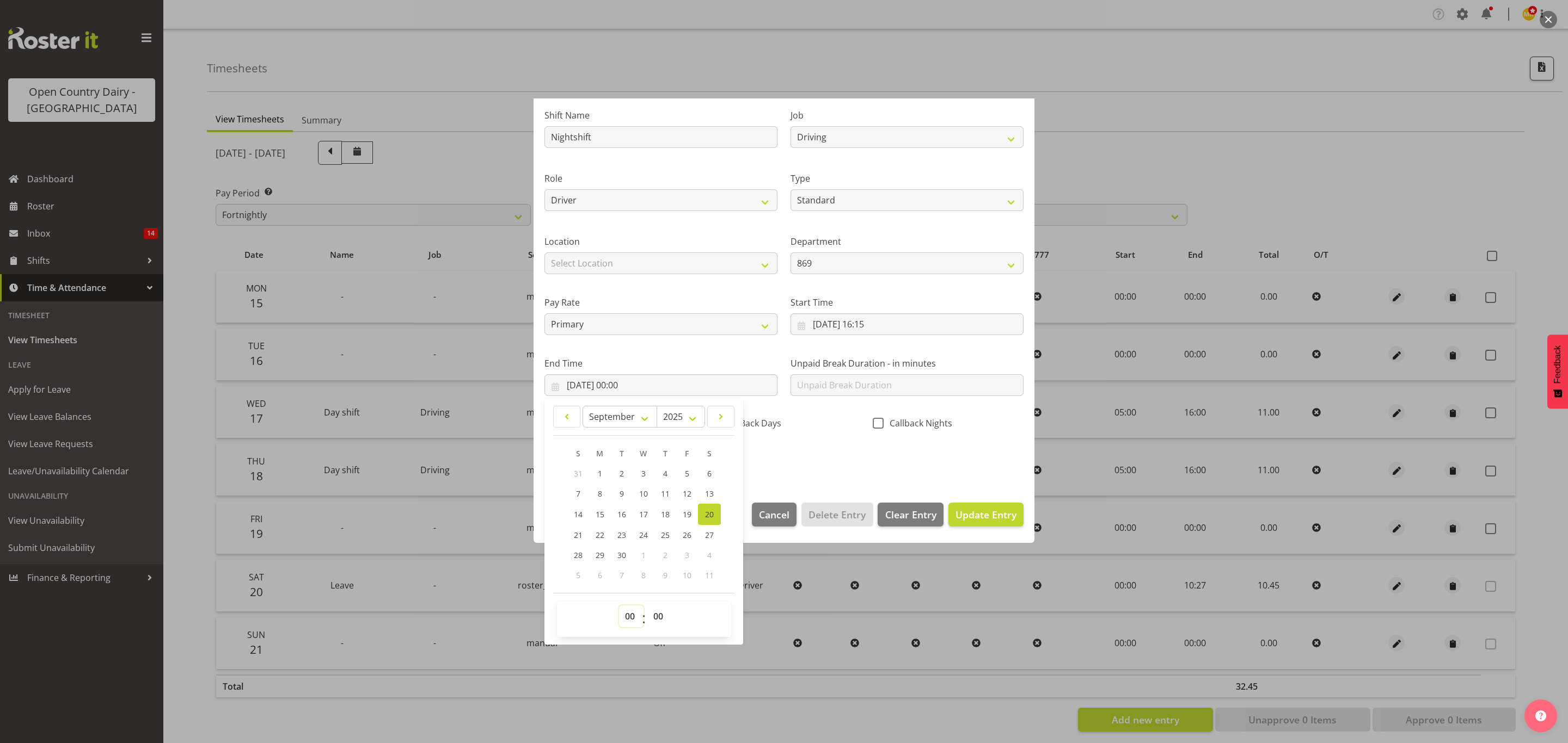
click at [636, 614] on select "00 01 02 03 04 05 06 07 08 09 10 11 12 13 14 15 16 17 18 19 20 21 22 23" at bounding box center [631, 616] width 24 height 21
select select "6"
click at [619, 606] on select "00 01 02 03 04 05 06 07 08 09 10 11 12 13 14 15 16 17 18 19 20 21 22 23" at bounding box center [631, 616] width 24 height 21
type input "20/09/2025, 06:00"
click at [632, 614] on select "00 01 02 03 04 05 06 07 08 09 10 11 12 13 14 15 16 17 18 19 20 21 22 23" at bounding box center [631, 616] width 24 height 21
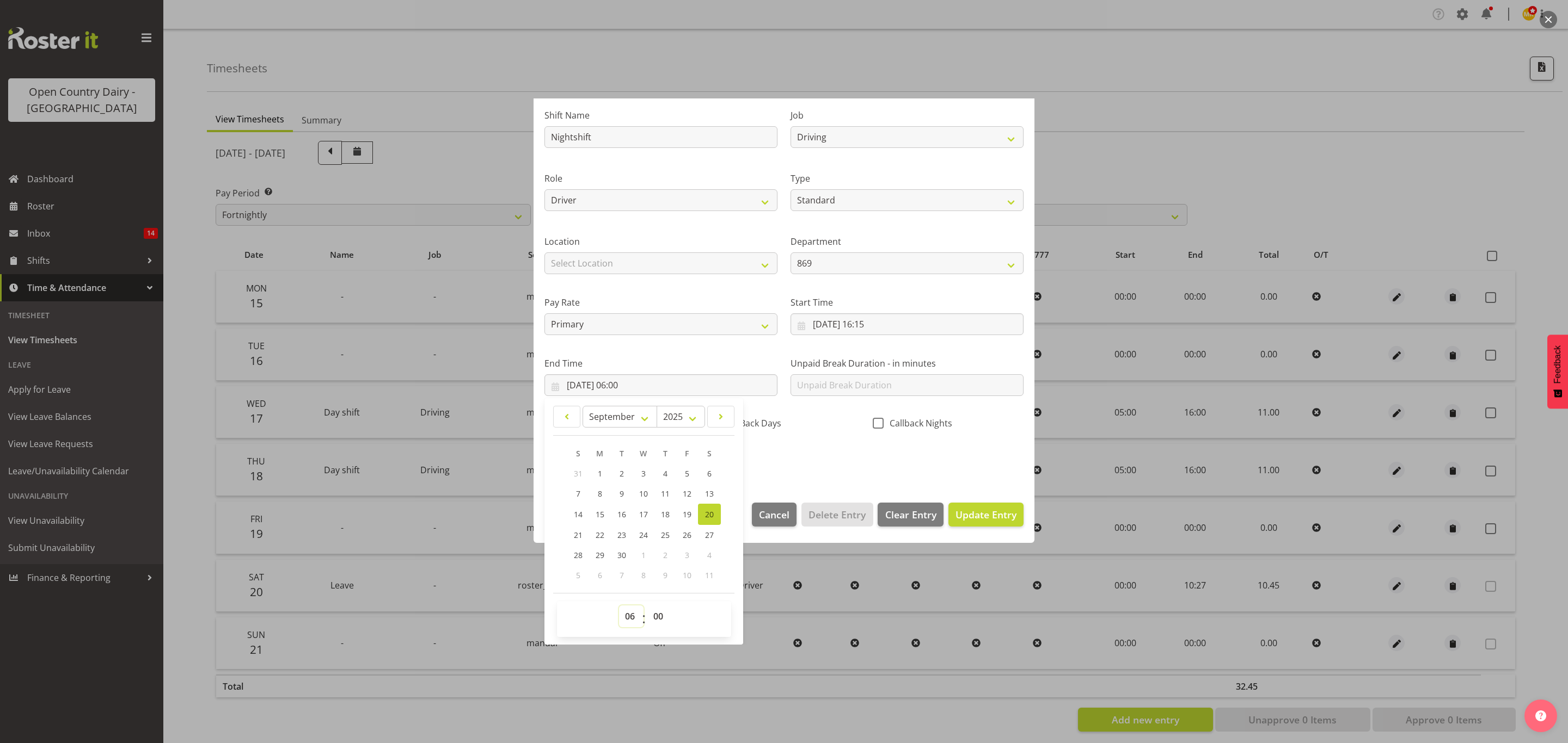
select select "5"
click at [619, 606] on select "00 01 02 03 04 05 06 07 08 09 10 11 12 13 14 15 16 17 18 19 20 21 22 23" at bounding box center [631, 616] width 24 height 21
type input "20/09/2025, 05:00"
click at [827, 452] on div "Shift Name Nightshift Job Connecting /unconnecting Trailers Driving Meeting Mil…" at bounding box center [784, 284] width 492 height 381
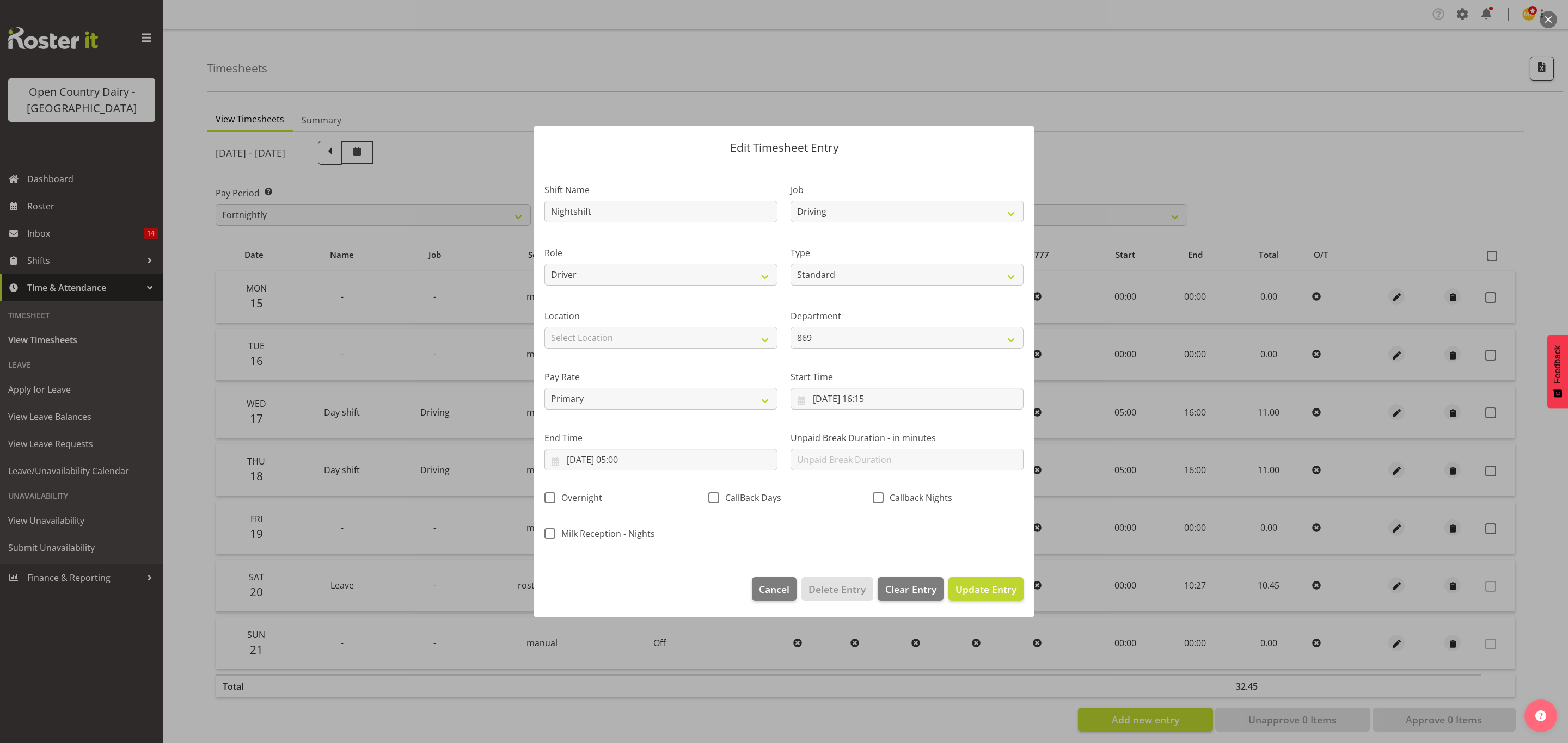
scroll to position [0, 0]
click at [979, 588] on span "Update Entry" at bounding box center [986, 589] width 61 height 13
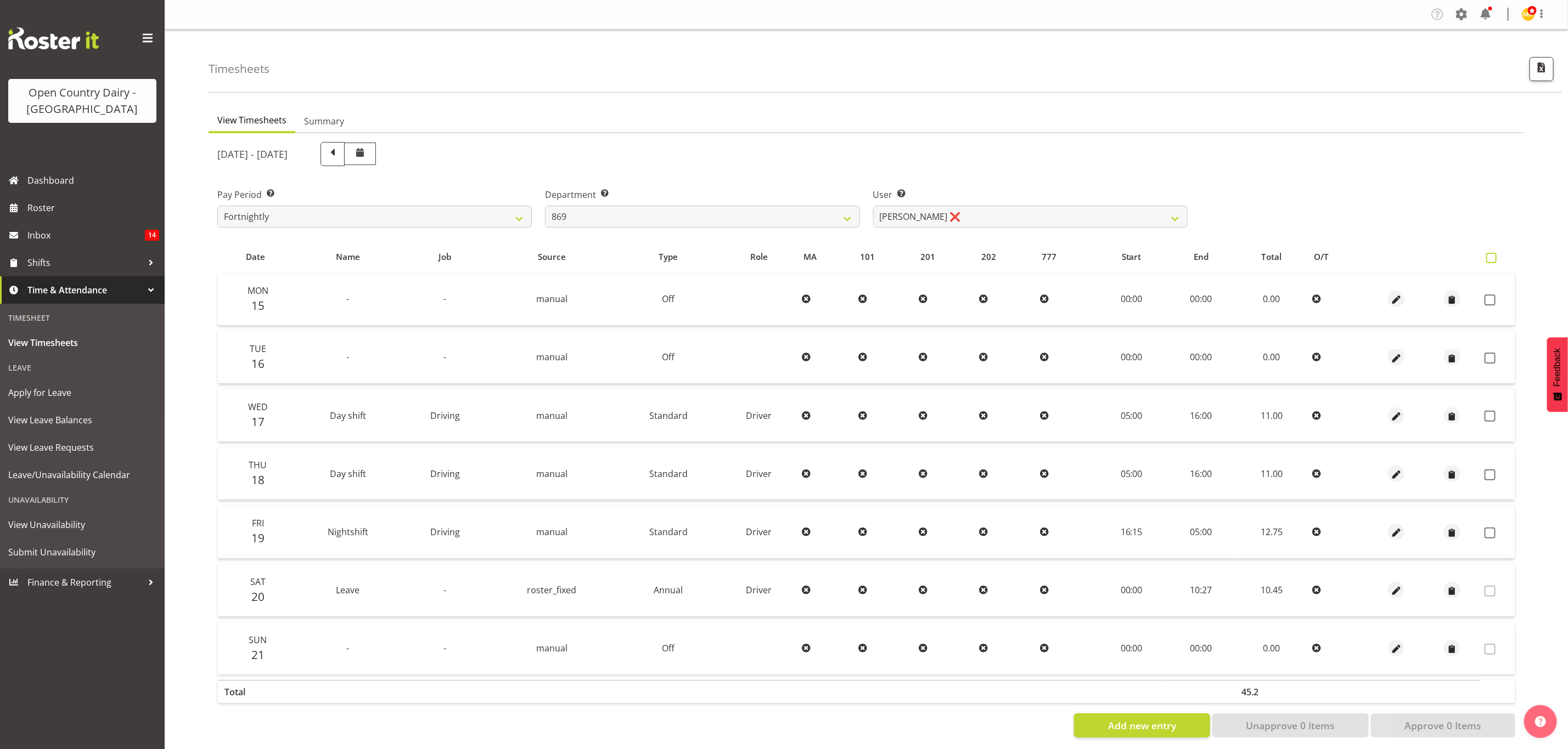
click at [1489, 254] on span at bounding box center [1491, 258] width 11 height 11
click at [1489, 255] on input "checkbox" at bounding box center [1489, 258] width 7 height 7
checkbox input "true"
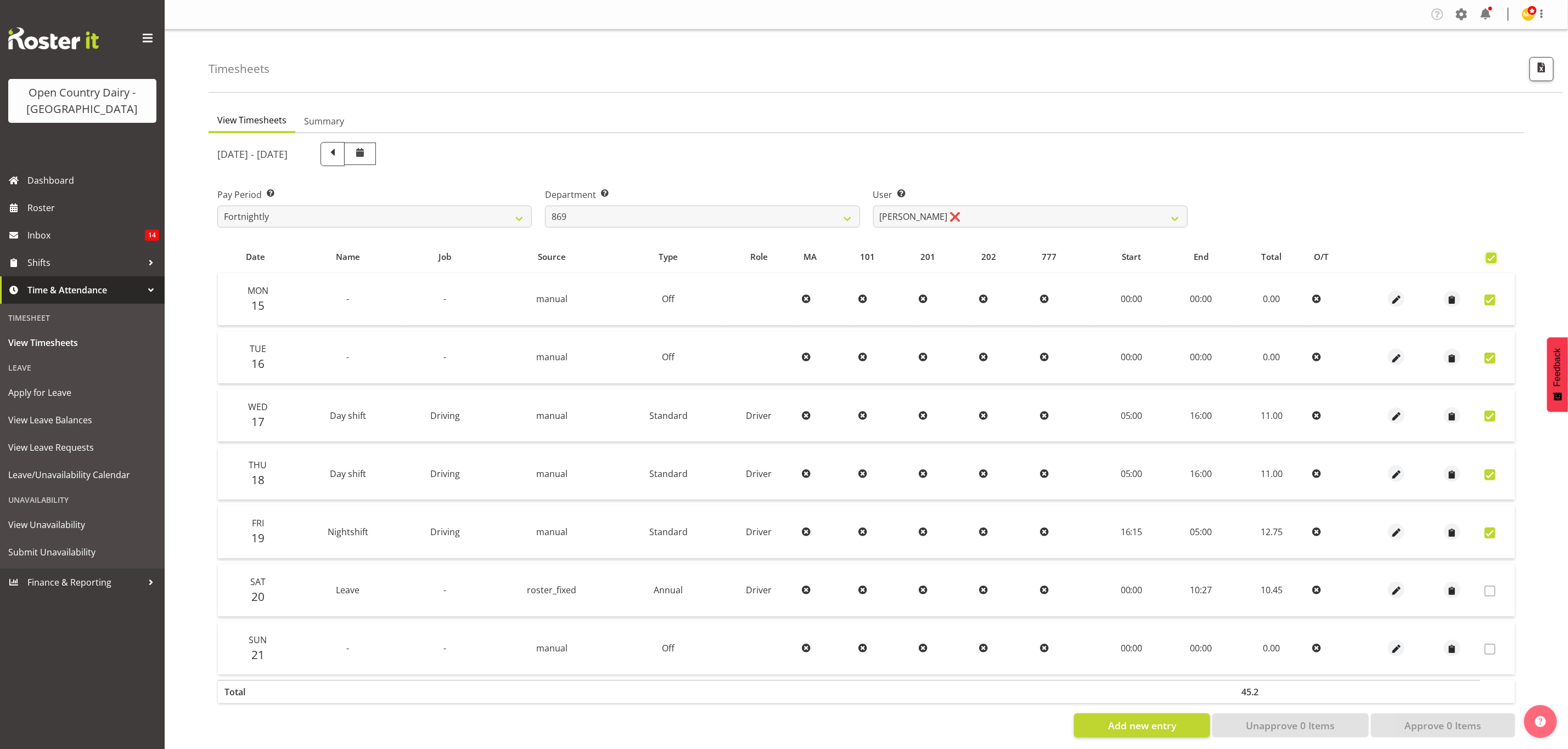
checkbox input "true"
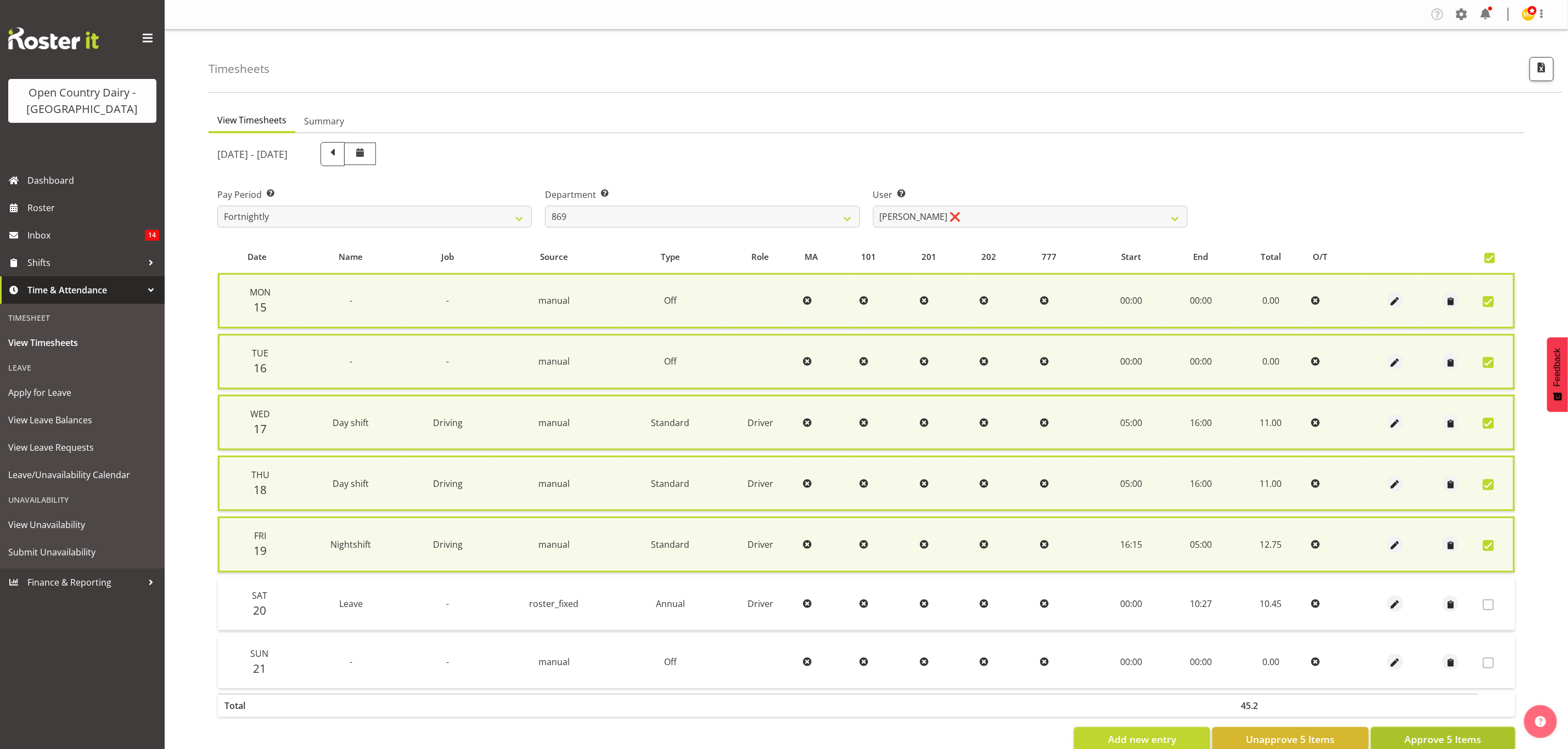
click at [1426, 737] on span "Approve 5 Items" at bounding box center [1443, 739] width 77 height 15
checkbox input "false"
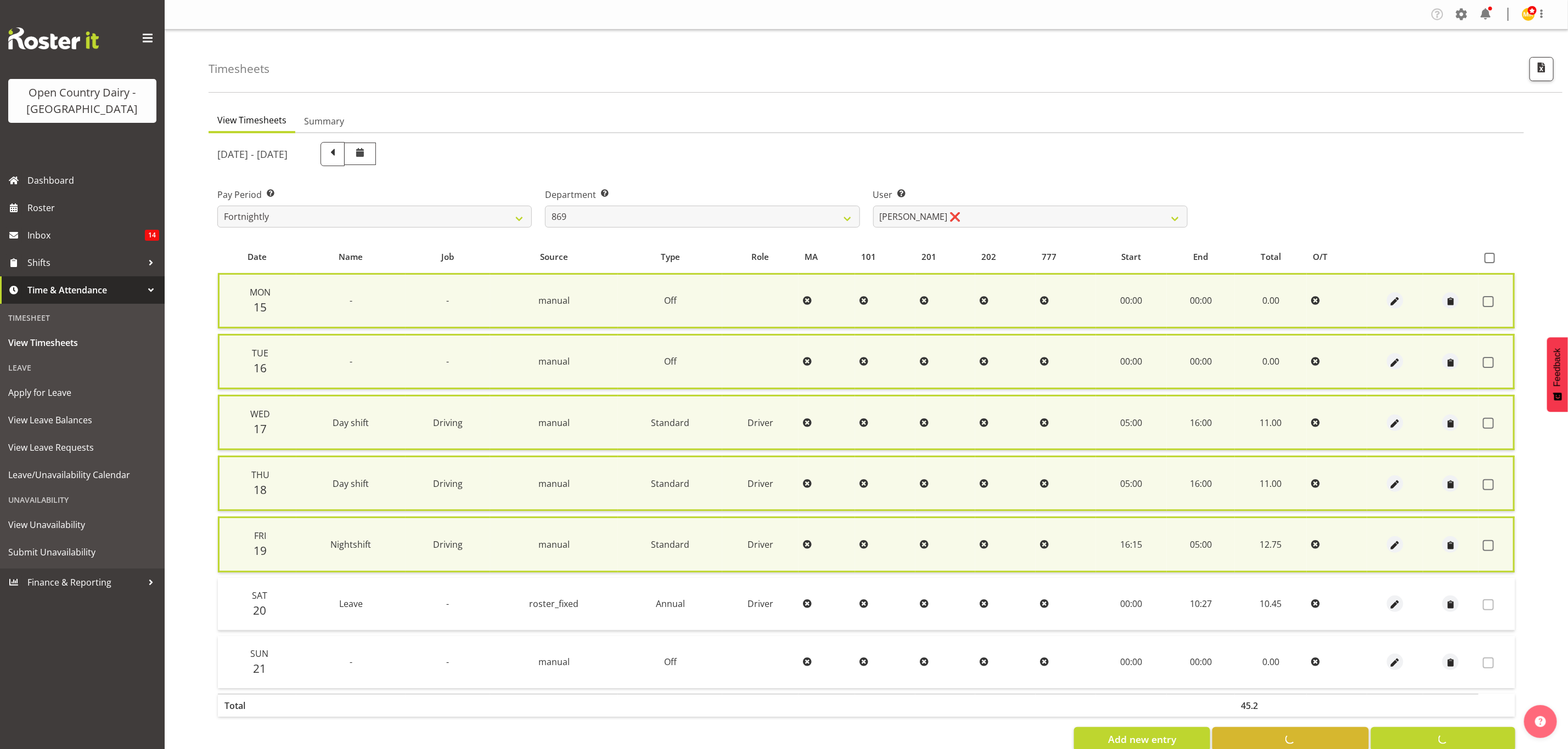
checkbox input "false"
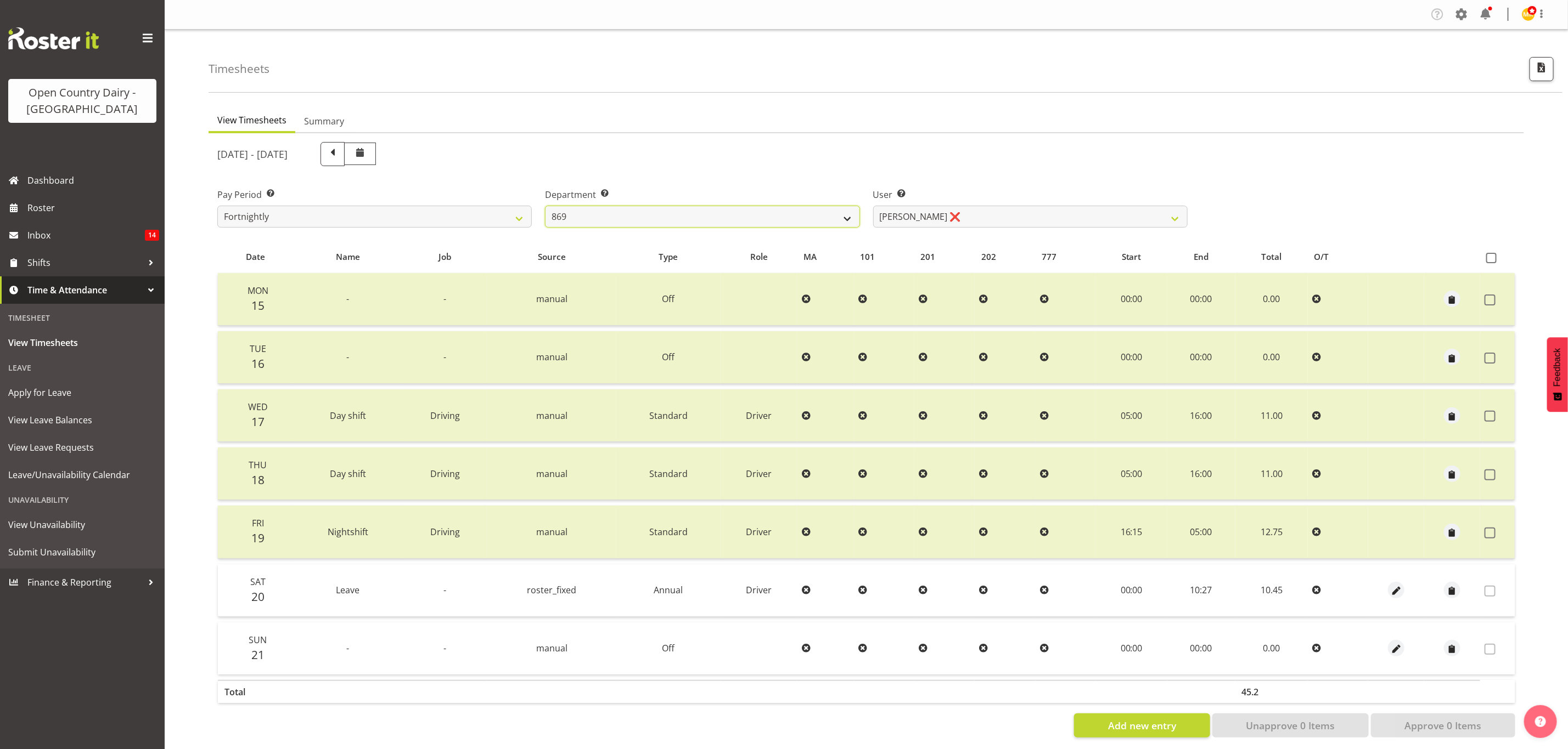
click at [837, 216] on select "734 735 736 737 738 739 851 853 854 855 856 858 861 862 865 867-9032 868 869 87…" at bounding box center [702, 217] width 315 height 21
select select "905"
click at [545, 206] on select "734 735 736 737 738 739 851 853 854 855 856 858 861 862 865 867-9032 868 869 87…" at bounding box center [702, 217] width 315 height 21
select select "11654"
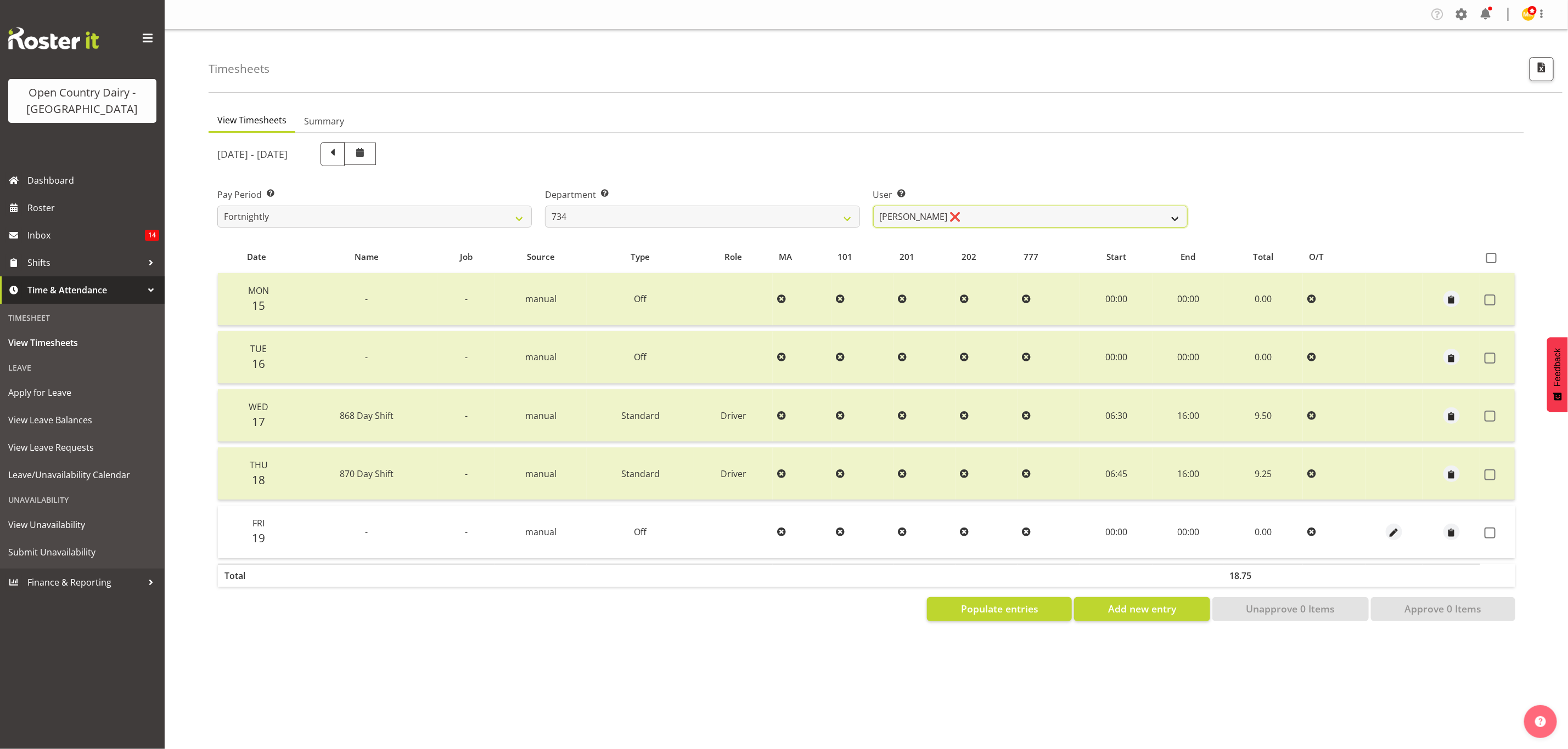
click at [953, 219] on select "Justin Spicer ❌ Ryan Thompson ❌ Tracey Chittock ❌ Zachary Shanks ❌" at bounding box center [1031, 217] width 315 height 21
click at [831, 220] on select "734 735 736 737 738 739 851 853 854 855 856 858 861 862 865 867-9032 868 869 87…" at bounding box center [702, 217] width 315 height 21
select select "692"
click at [545, 206] on select "734 735 736 737 738 739 851 853 854 855 856 858 861 862 865 867-9032 868 869 87…" at bounding box center [702, 217] width 315 height 21
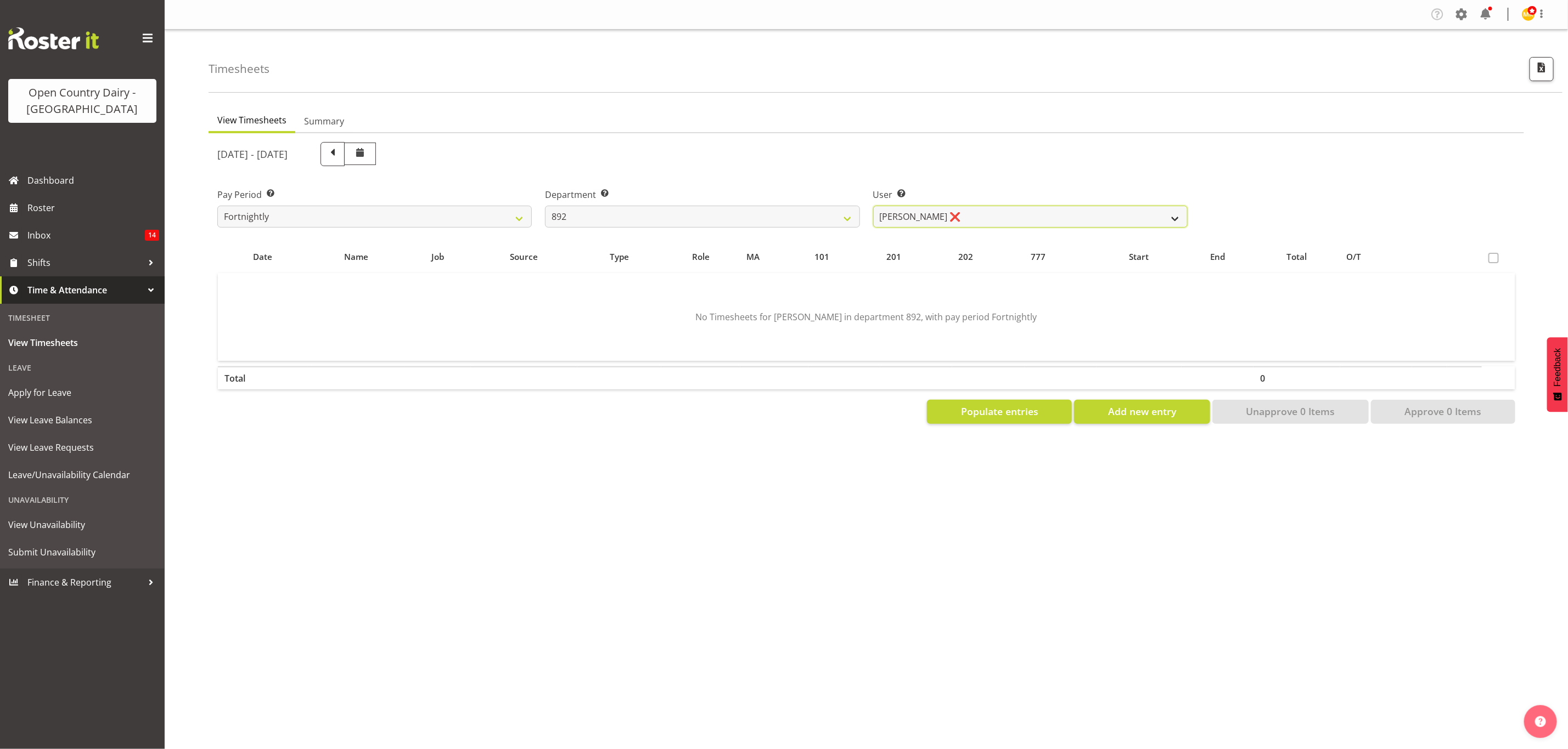
click at [955, 223] on select "Brittany Willis ❌ Danny Davies ❌ David McKenzie ❌ Josh Winship ❌ Reece Calvert ❌" at bounding box center [1031, 217] width 315 height 21
select select "11651"
click at [873, 206] on select "Brittany Willis ❌ Danny Davies ❌ David McKenzie ❌ Josh Winship ❌ Reece Calvert ❌" at bounding box center [1031, 217] width 315 height 21
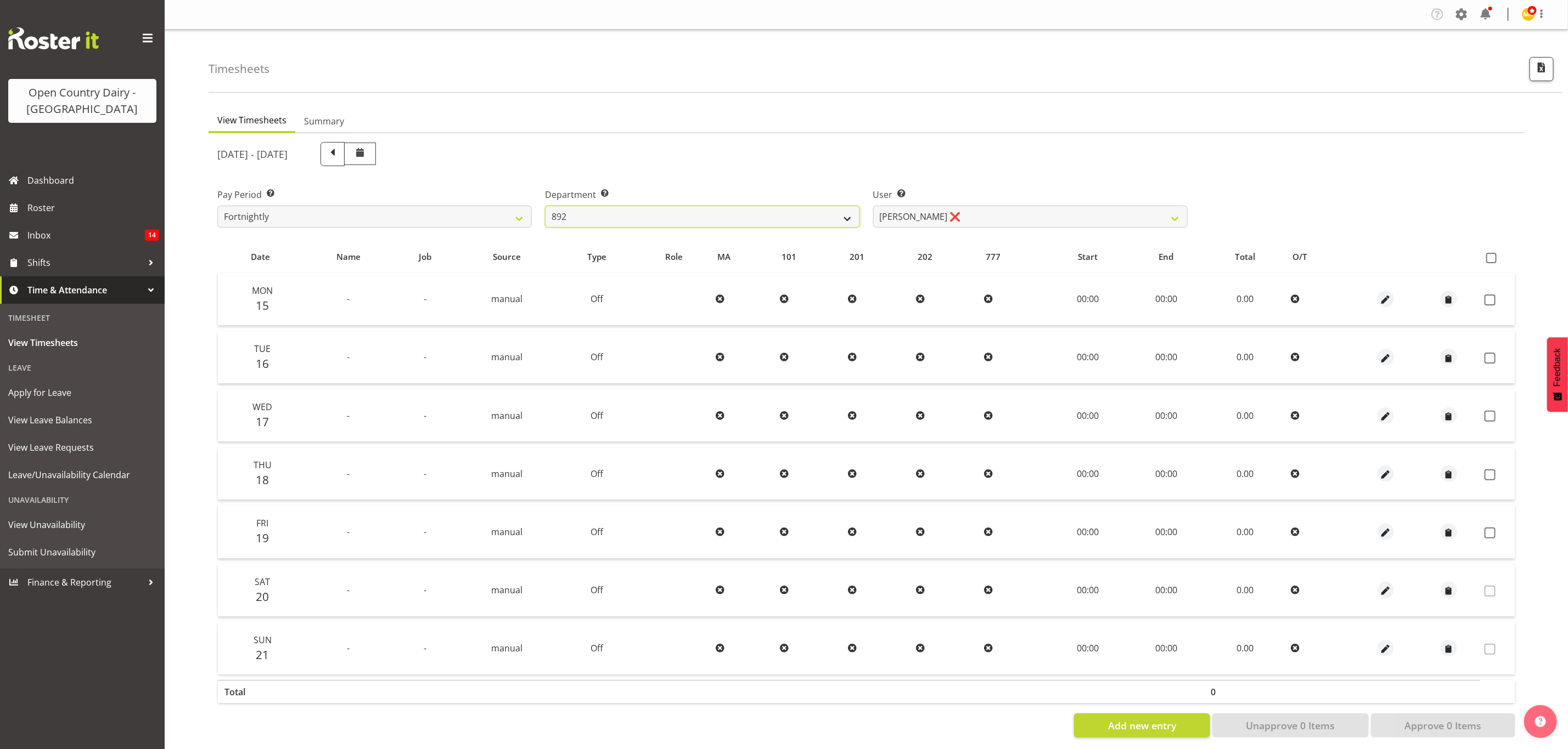
click at [803, 223] on select "734 735 736 737 738 739 851 853 854 855 856 858 861 862 865 867-9032 868 869 87…" at bounding box center [702, 217] width 315 height 21
select select "927"
click at [545, 206] on select "734 735 736 737 738 739 851 853 854 855 856 858 861 862 865 867-9032 868 869 87…" at bounding box center [702, 217] width 315 height 21
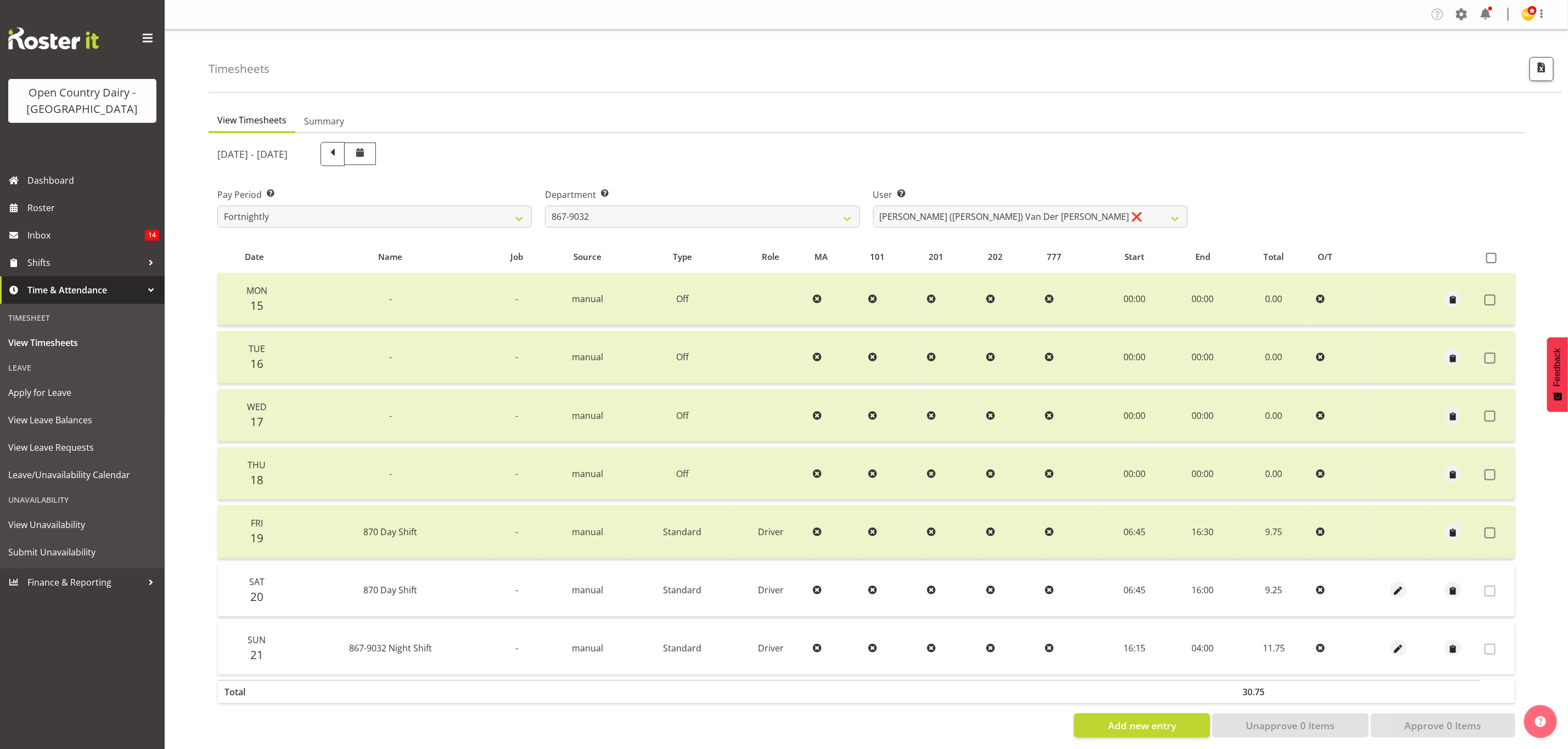
click at [955, 220] on div "September 15th - September 21st 2025 Pay Period Select which pay period you wou…" at bounding box center [866, 437] width 1298 height 603
click at [955, 220] on select "Gert (Gerry) Van Der Berg ❌ Glenn Tither ❌ Jason Gough ❌ Richard Aitken ❌" at bounding box center [1031, 217] width 315 height 21
select select "11799"
click at [873, 206] on select "Gert (Gerry) Van Der Berg ❌ Glenn Tither ❌ Jason Gough ❌ Richard Aitken ❌" at bounding box center [1031, 217] width 315 height 21
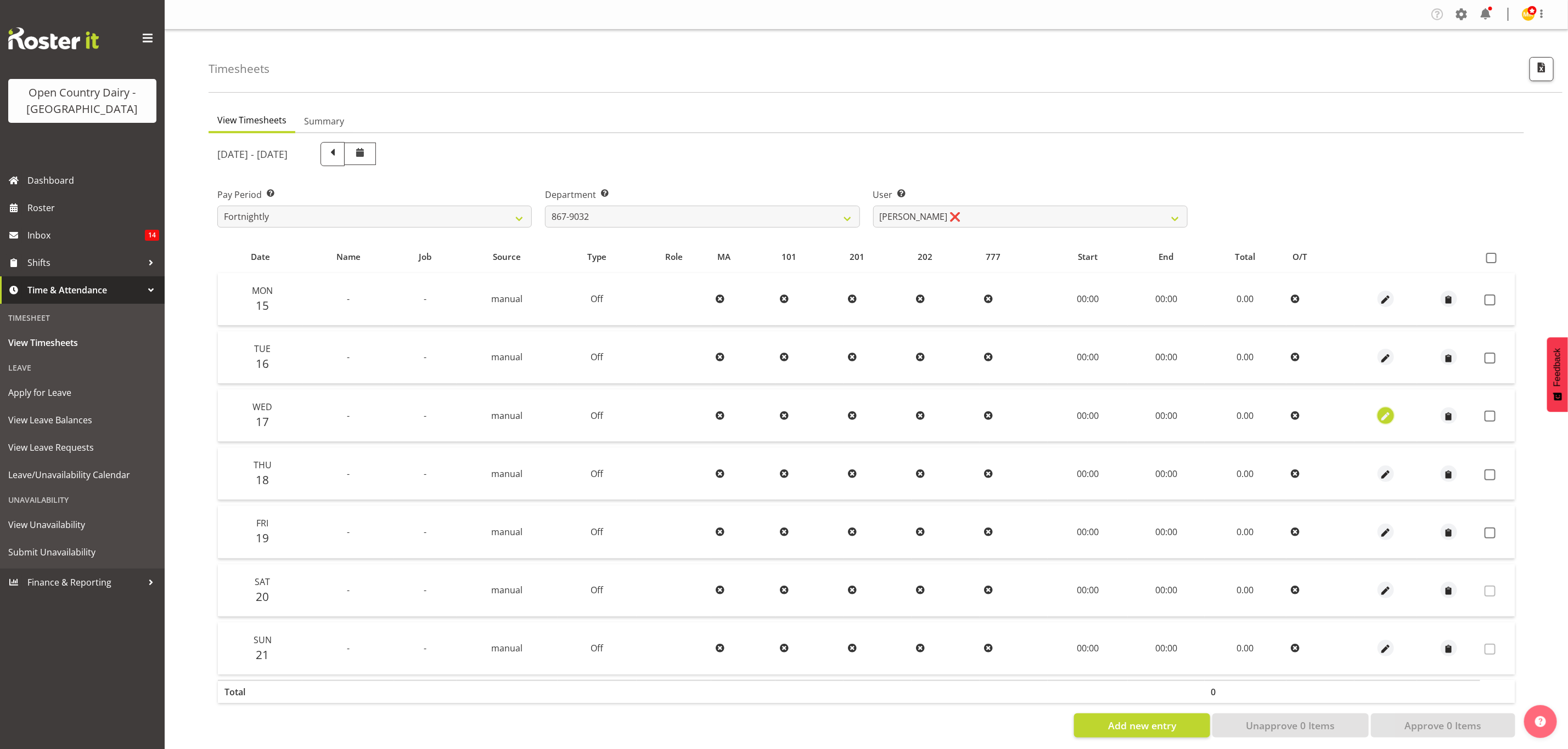
click at [1393, 415] on button "button" at bounding box center [1385, 415] width 17 height 17
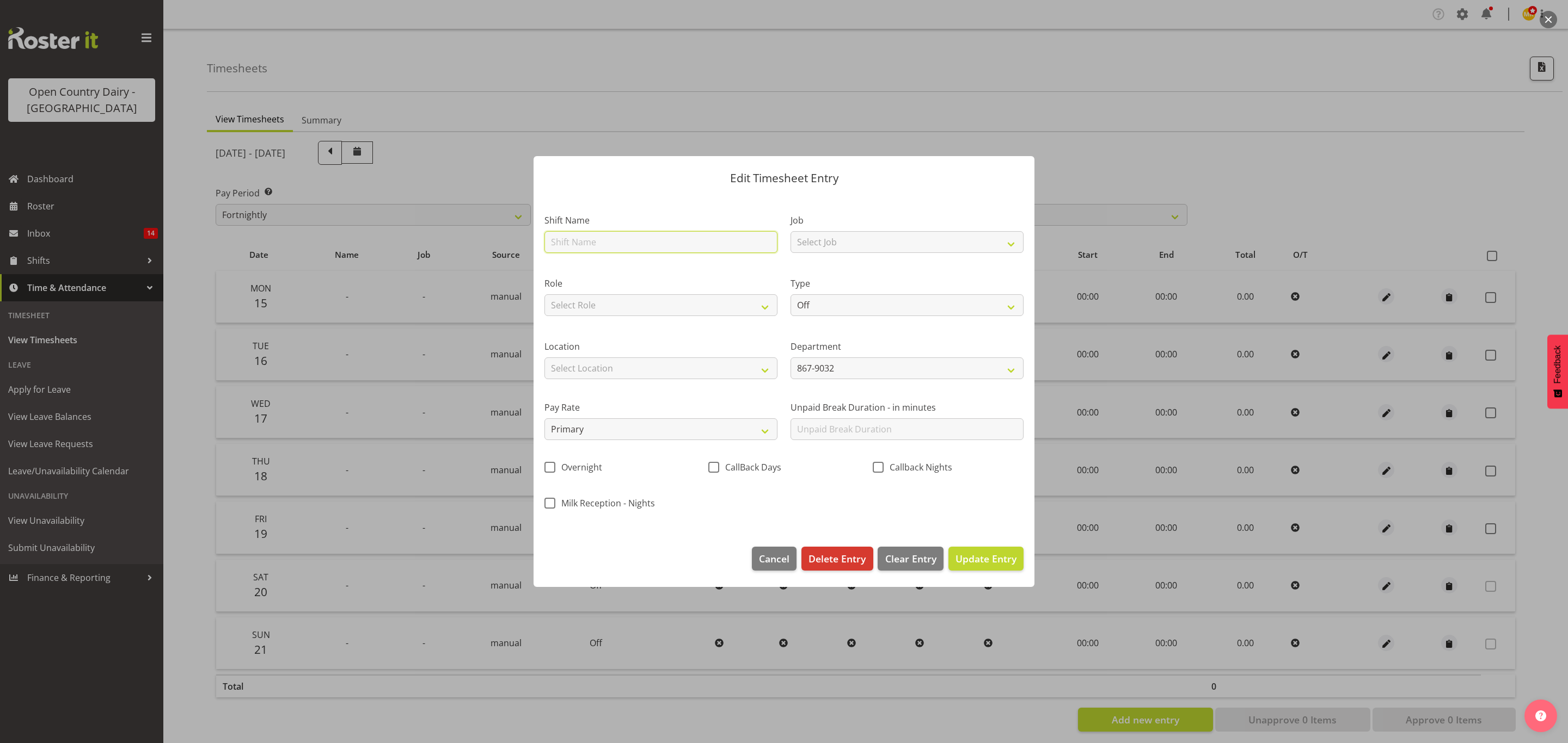
click at [723, 252] on input "text" at bounding box center [661, 242] width 233 height 21
type input "Day shift"
click at [847, 257] on div "Job Select Job Connecting /unconnecting Trailers Driving Meeting Milk Testing" at bounding box center [907, 230] width 246 height 63
click at [750, 304] on select "Select Role Driver" at bounding box center [661, 305] width 233 height 21
select select "1154"
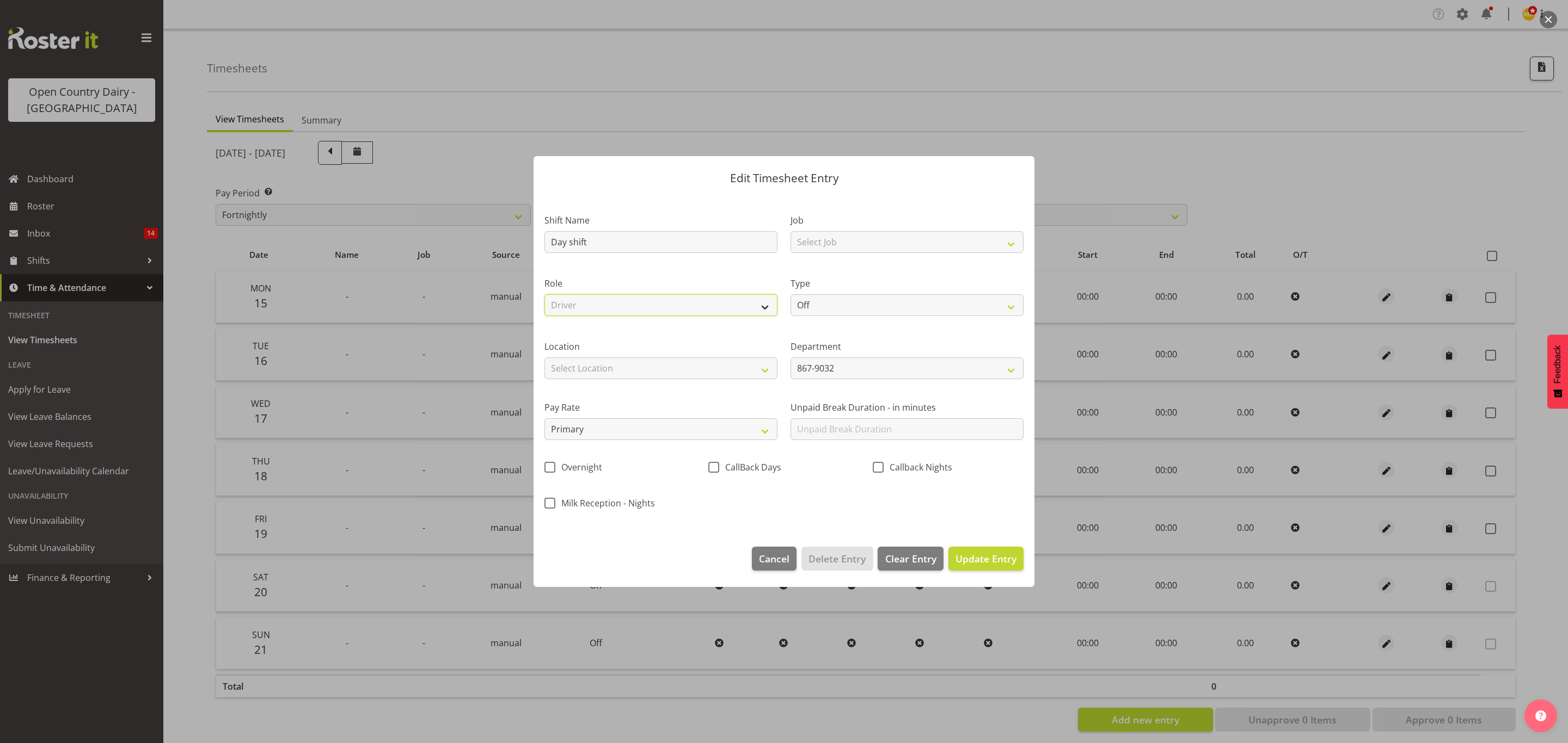
click at [545, 294] on select "Select Role Driver" at bounding box center [661, 305] width 233 height 21
click at [817, 311] on select "Off Standard Public Holiday Public Holiday (Worked) Day In Lieu Annual Leave Si…" at bounding box center [907, 305] width 233 height 21
select select "Standard"
click at [791, 294] on select "Off Standard Public Holiday Public Holiday (Worked) Day In Lieu Annual Leave Si…" at bounding box center [907, 305] width 233 height 21
select select "8"
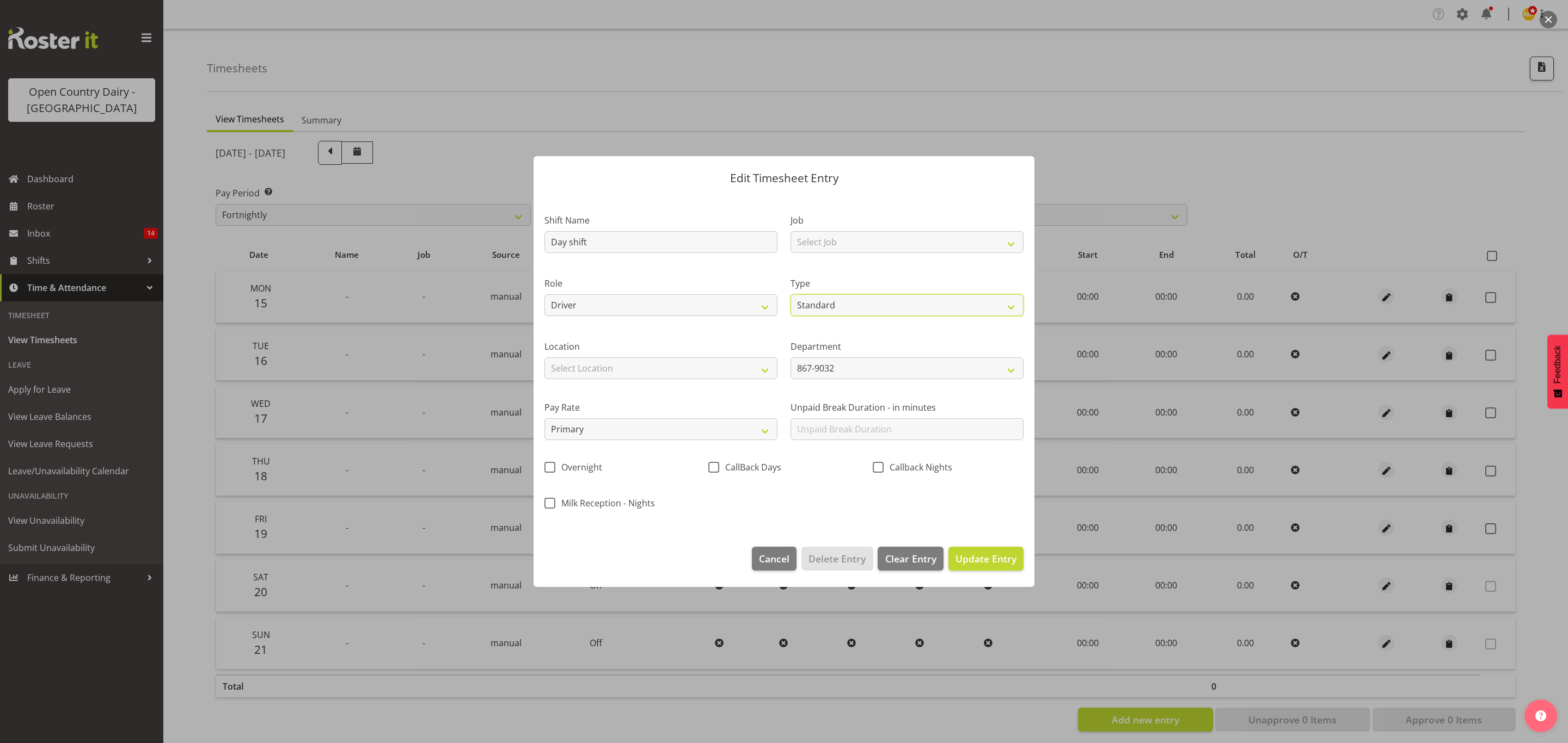
select select "2025"
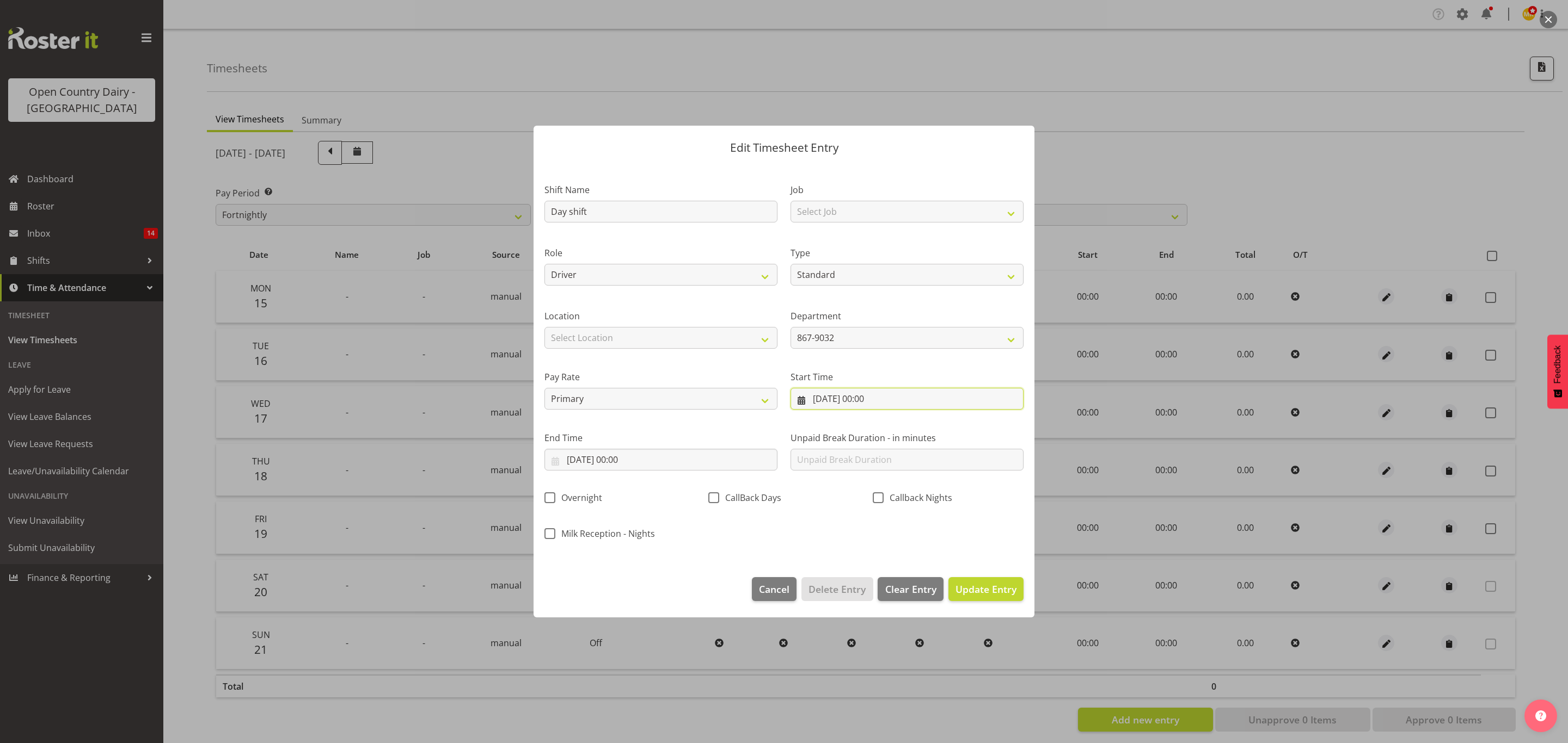
drag, startPoint x: 848, startPoint y: 400, endPoint x: 886, endPoint y: 397, distance: 38.1
click at [849, 400] on input "17/09/2025, 00:00" at bounding box center [907, 399] width 233 height 21
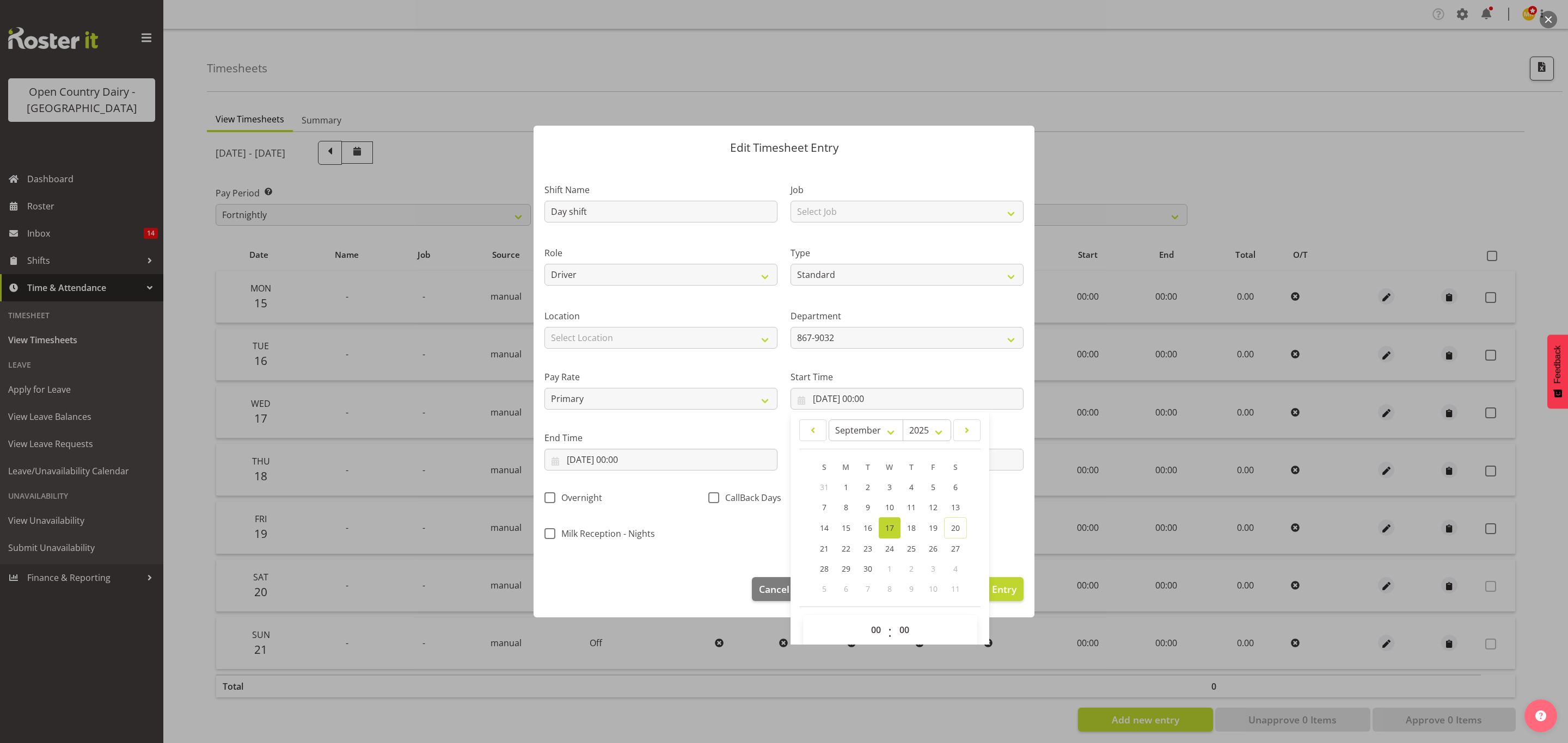
click at [882, 643] on span "00 01 02 03 04 05 06 07 08 09 10 11 12 13 14 15 16 17 18 19 20 21 22 23" at bounding box center [877, 633] width 24 height 27
click at [874, 635] on select "00 01 02 03 04 05 06 07 08 09 10 11 12 13 14 15 16 17 18 19 20 21 22 23" at bounding box center [877, 630] width 24 height 21
select select "6"
click at [865, 620] on select "00 01 02 03 04 05 06 07 08 09 10 11 12 13 14 15 16 17 18 19 20 21 22 23" at bounding box center [877, 630] width 24 height 21
type input "17/09/2025, 06:00"
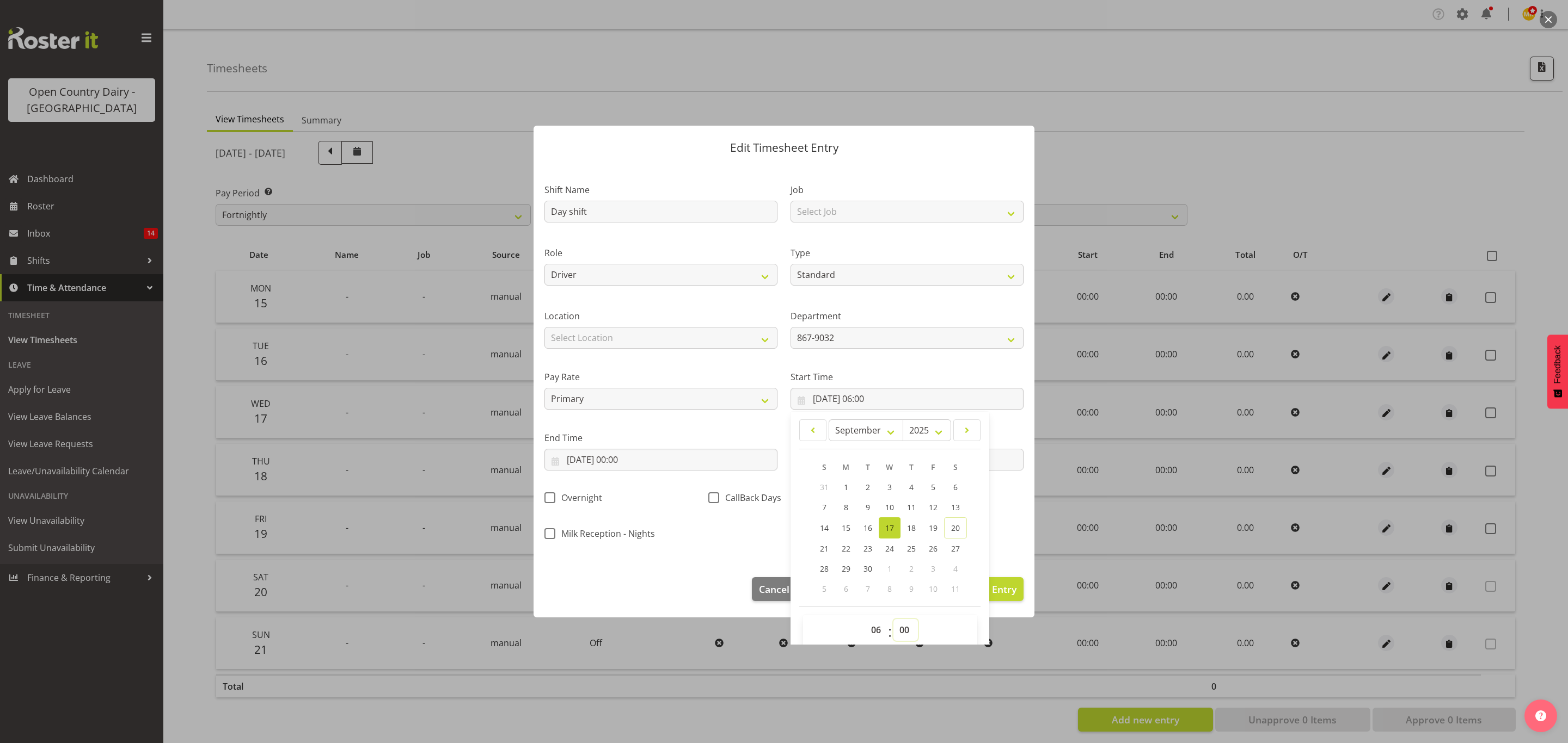
click at [905, 629] on select "00 01 02 03 04 05 06 07 08 09 10 11 12 13 14 15 16 17 18 19 20 21 22 23 24 25 2…" at bounding box center [905, 630] width 24 height 21
select select "30"
click at [894, 620] on select "00 01 02 03 04 05 06 07 08 09 10 11 12 13 14 15 16 17 18 19 20 21 22 23 24 25 2…" at bounding box center [905, 630] width 24 height 21
type input "17/09/2025, 06:30"
click at [680, 464] on input "17/09/2025, 00:00" at bounding box center [661, 459] width 233 height 21
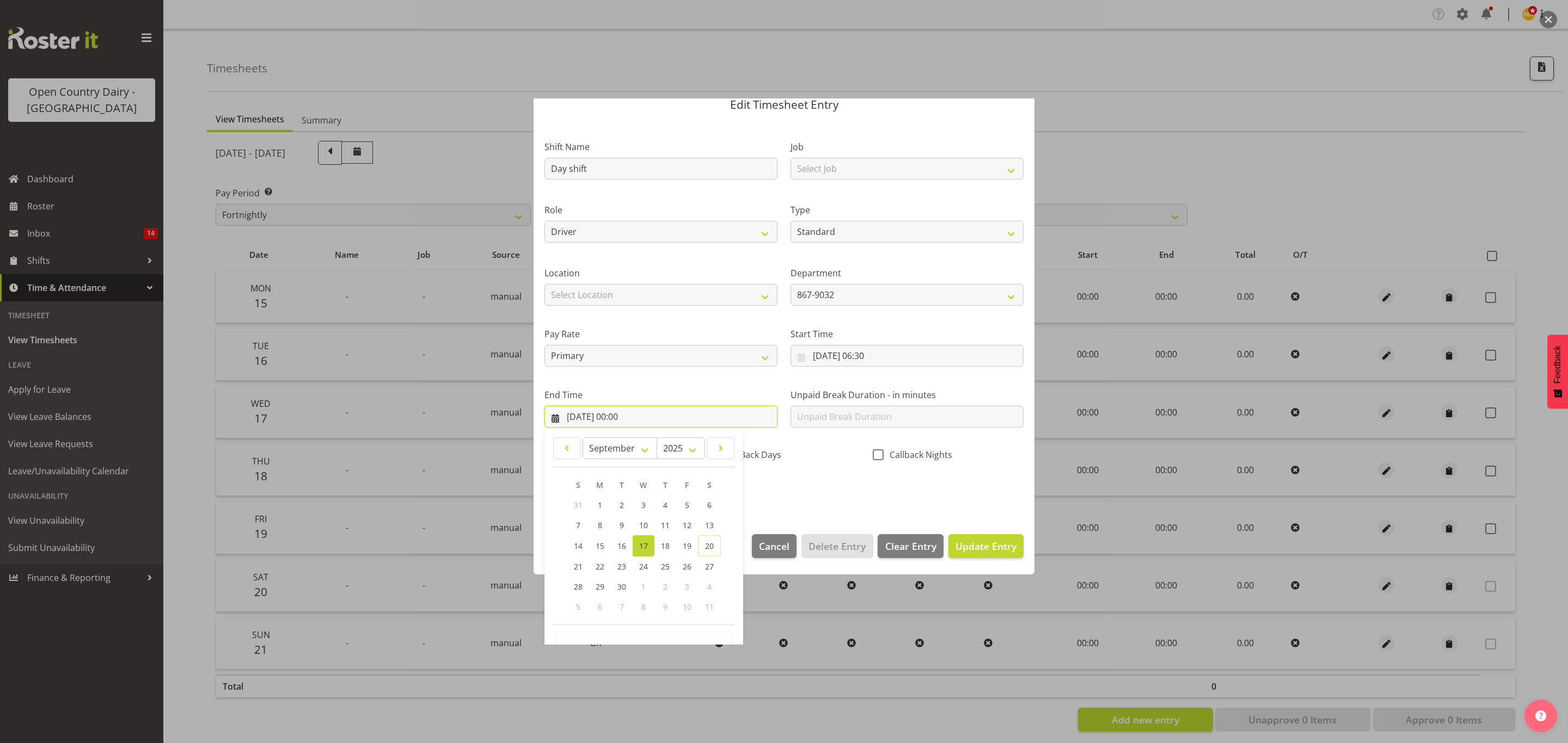
scroll to position [76, 0]
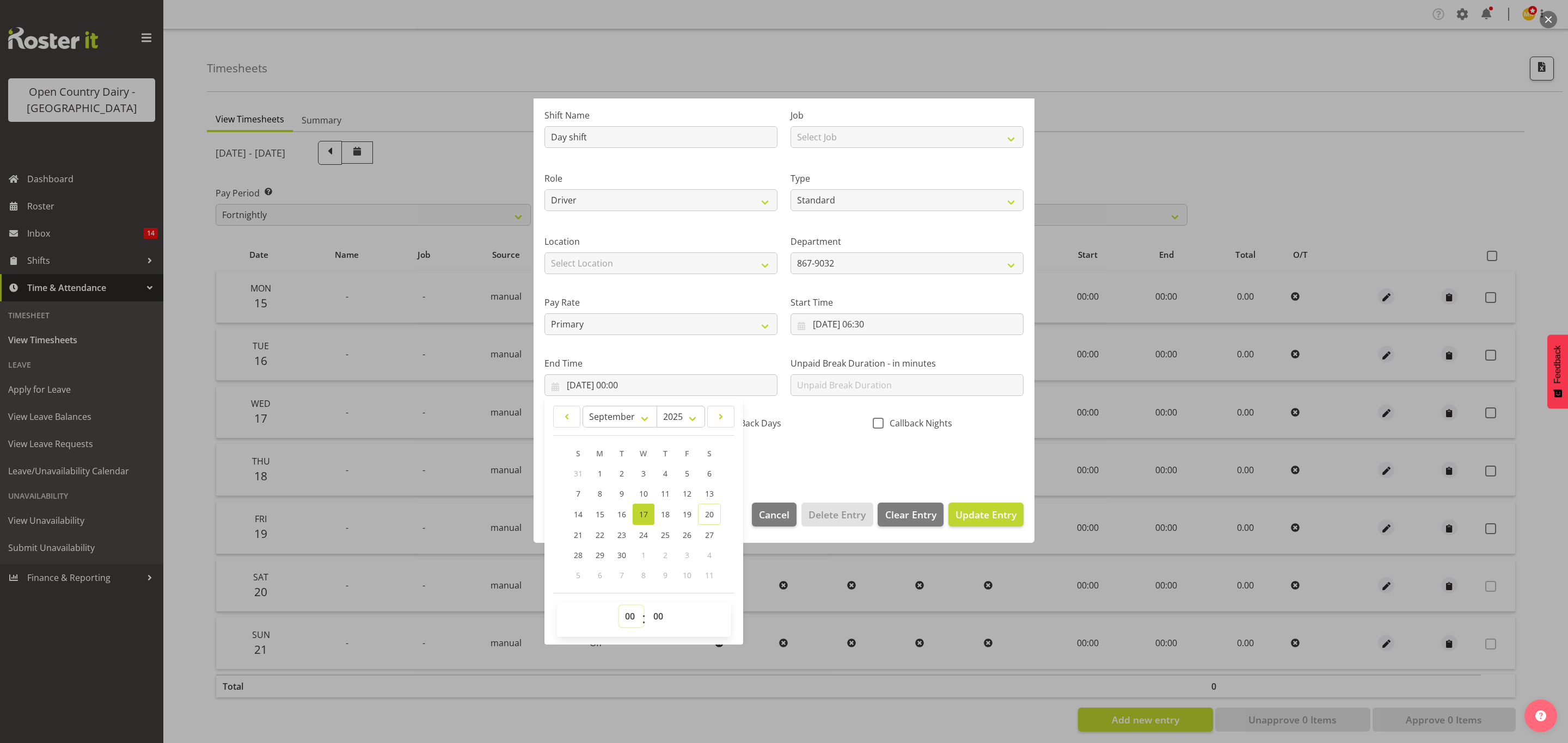
click at [631, 615] on select "00 01 02 03 04 05 06 07 08 09 10 11 12 13 14 15 16 17 18 19 20 21 22 23" at bounding box center [631, 616] width 24 height 21
select select "16"
click at [619, 606] on select "00 01 02 03 04 05 06 07 08 09 10 11 12 13 14 15 16 17 18 19 20 21 22 23" at bounding box center [631, 616] width 24 height 21
type input "17/09/2025, 16:00"
drag, startPoint x: 851, startPoint y: 441, endPoint x: 899, endPoint y: 470, distance: 56.1
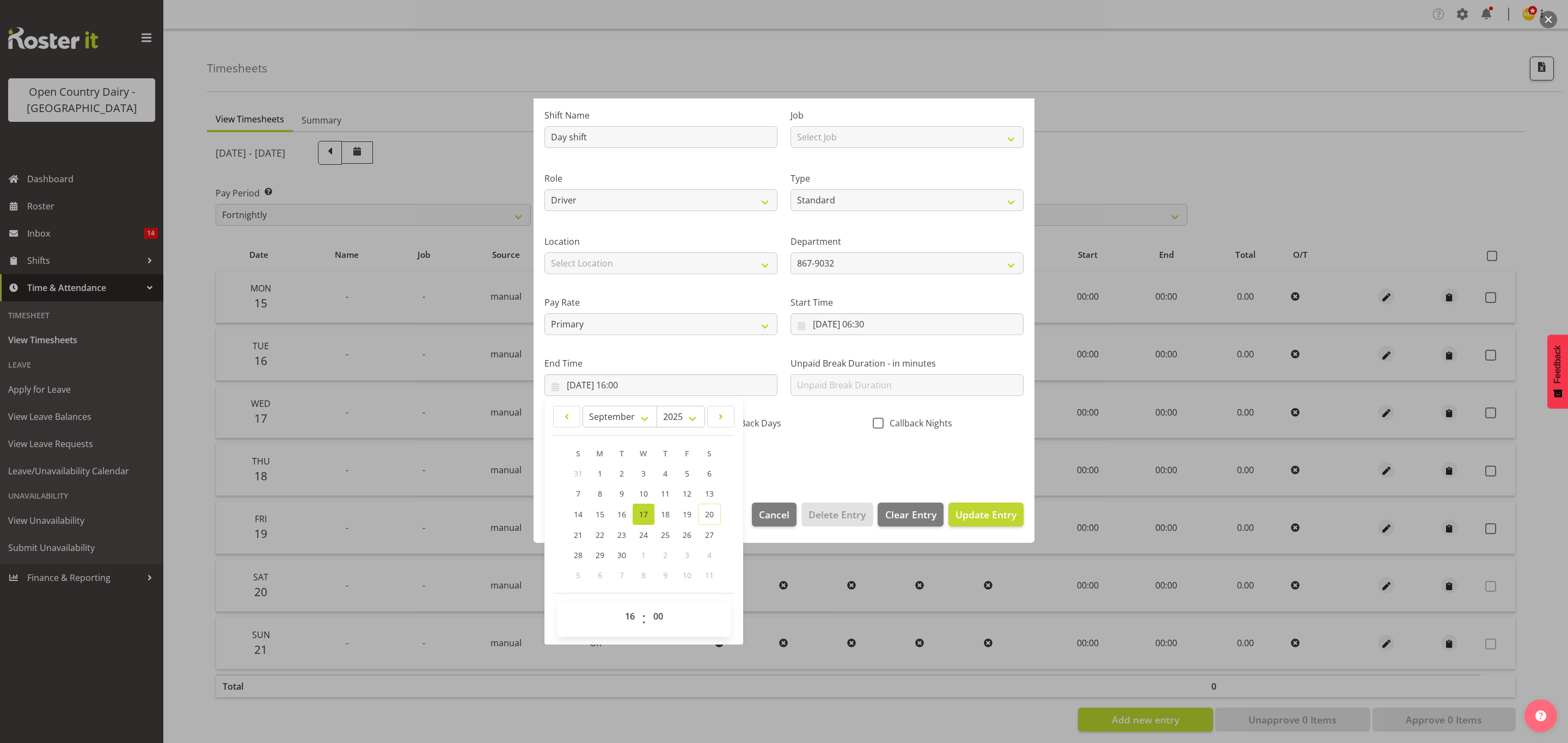
click at [861, 447] on div "Shift Name Day shift Job Select Job Connecting /unconnecting Trailers Driving M…" at bounding box center [784, 284] width 492 height 381
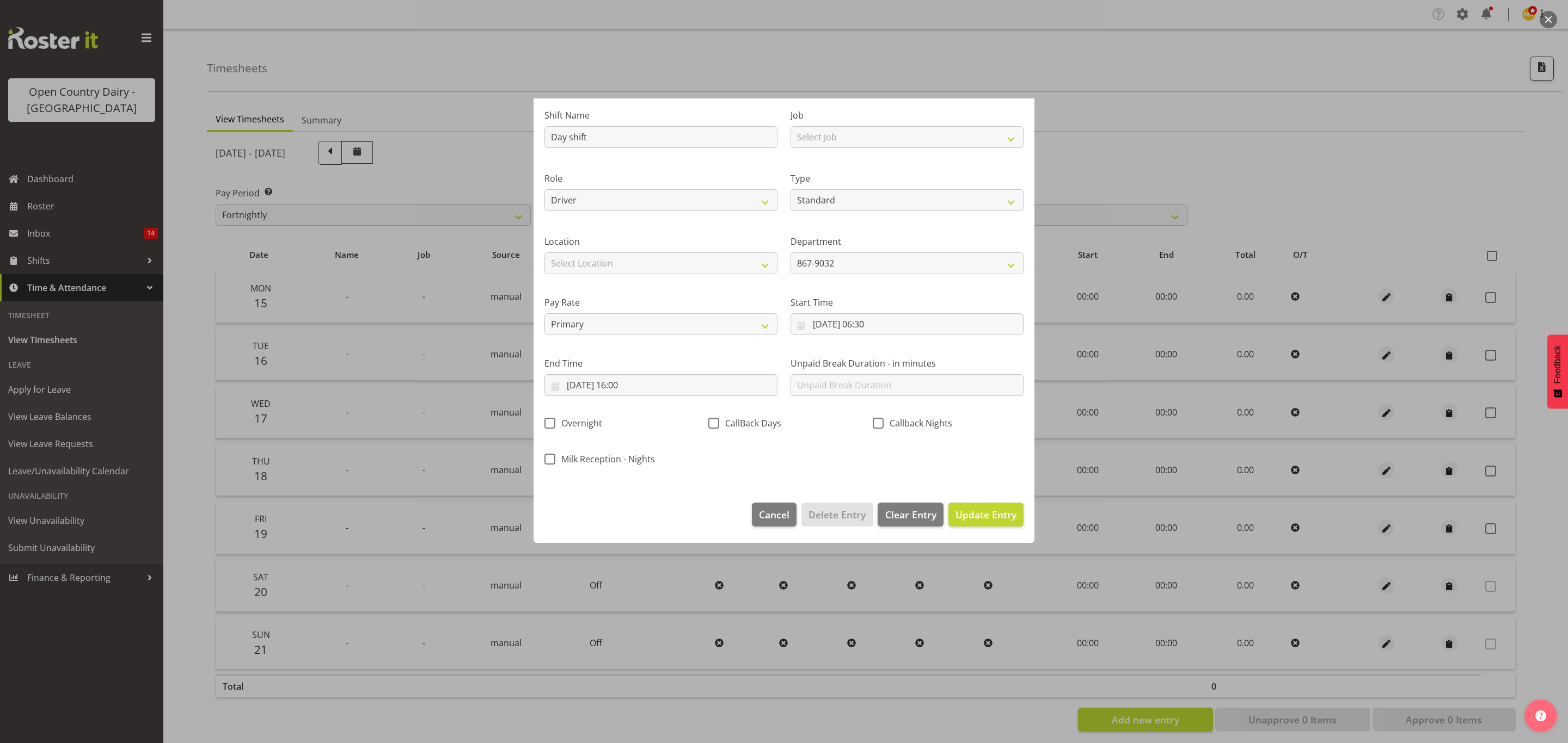
scroll to position [0, 0]
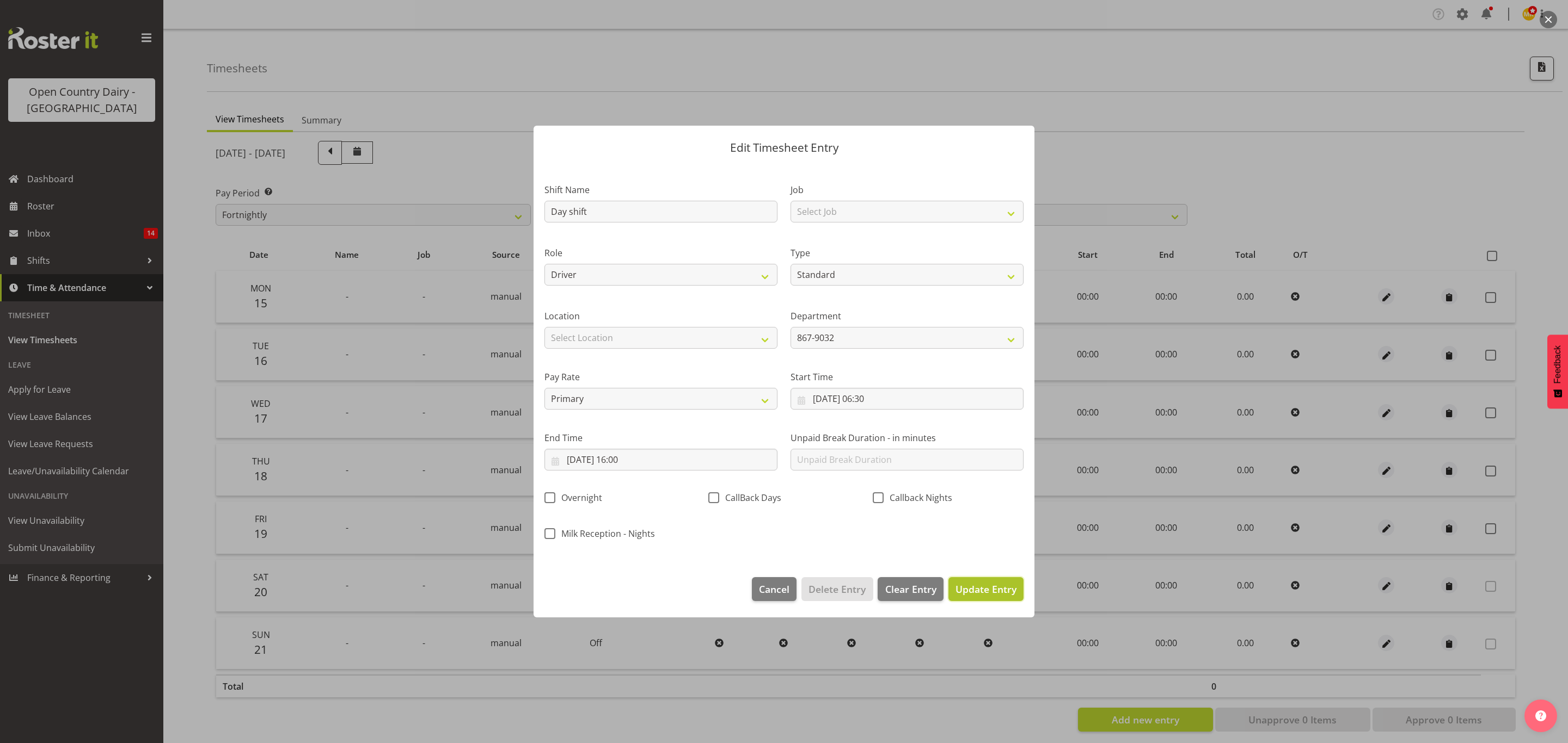
click at [988, 585] on span "Update Entry" at bounding box center [986, 589] width 61 height 13
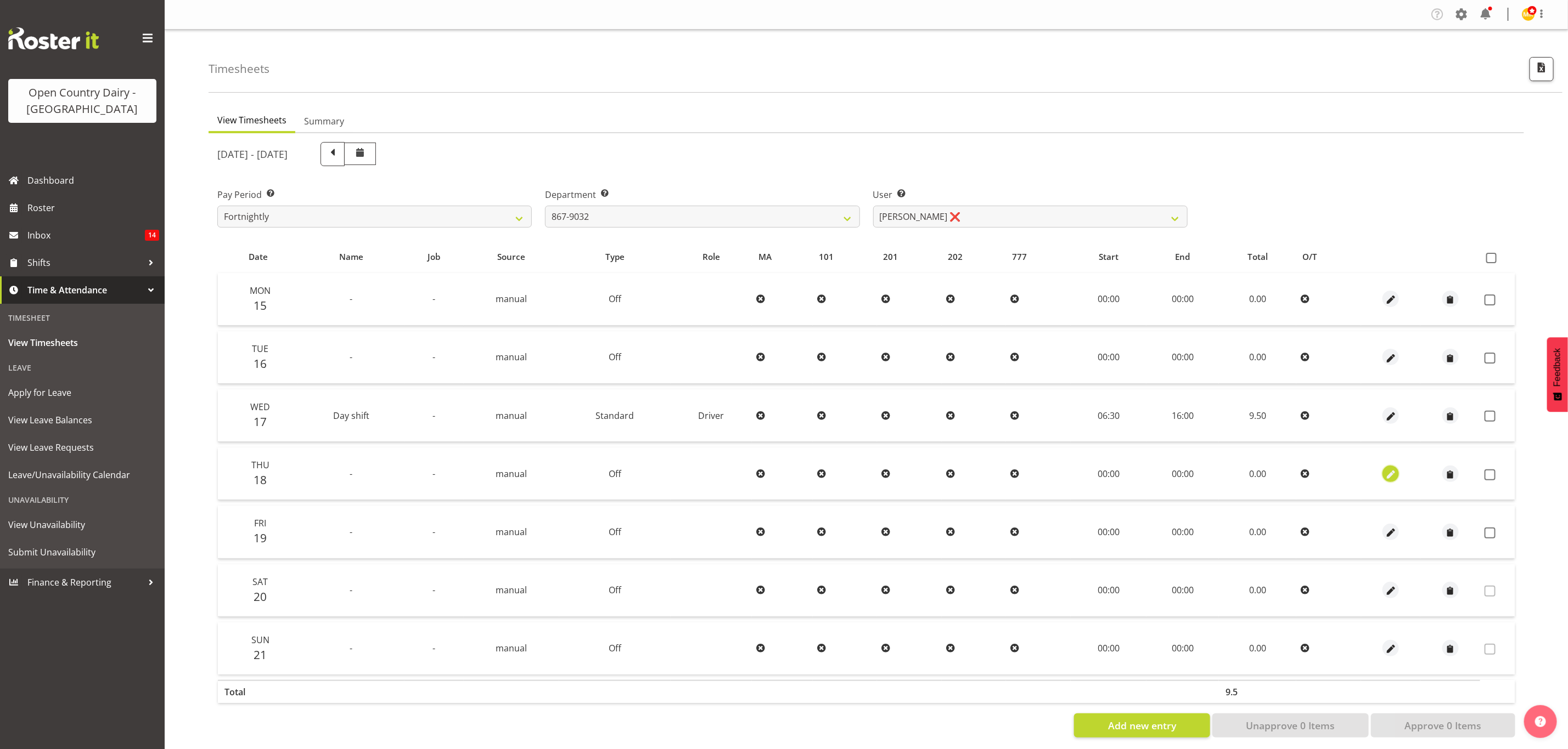
click at [1393, 473] on span "button" at bounding box center [1390, 475] width 13 height 13
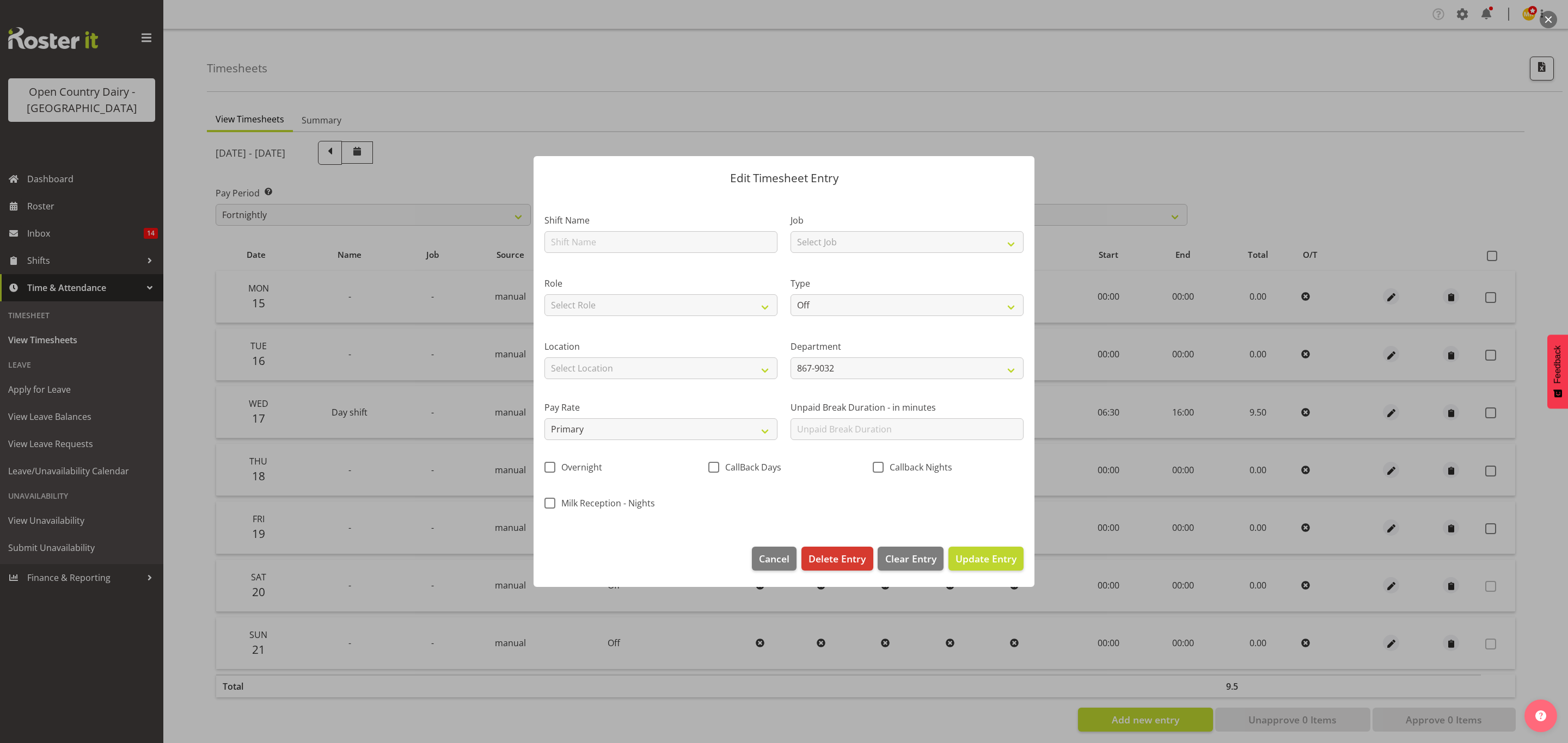
click at [737, 255] on div "Shift Name" at bounding box center [661, 230] width 246 height 63
click at [714, 247] on input "text" at bounding box center [661, 242] width 233 height 21
type input "Day shift"
click at [884, 248] on select "Select Job Connecting /unconnecting Trailers Driving Meeting Milk Testing" at bounding box center [907, 242] width 233 height 21
select select "10670"
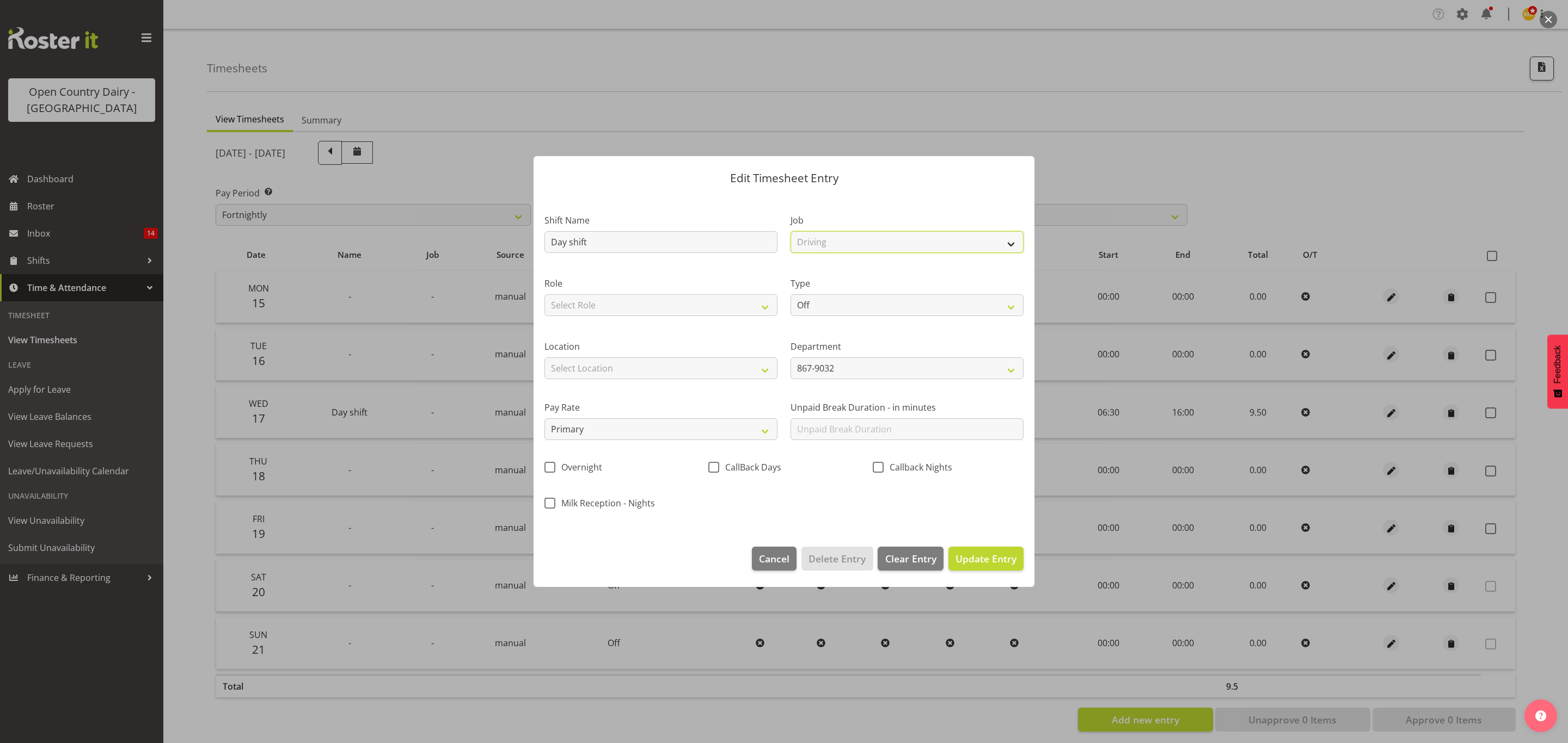
click at [791, 232] on select "Select Job Connecting /unconnecting Trailers Driving Meeting Milk Testing" at bounding box center [907, 242] width 233 height 21
click at [755, 302] on select "Select Role Driver" at bounding box center [661, 305] width 233 height 21
select select "1154"
click at [545, 294] on select "Select Role Driver" at bounding box center [661, 305] width 233 height 21
click at [854, 291] on div "Type Off Standard Public Holiday Public Holiday (Worked) Day In Lieu Annual Lea…" at bounding box center [907, 296] width 233 height 39
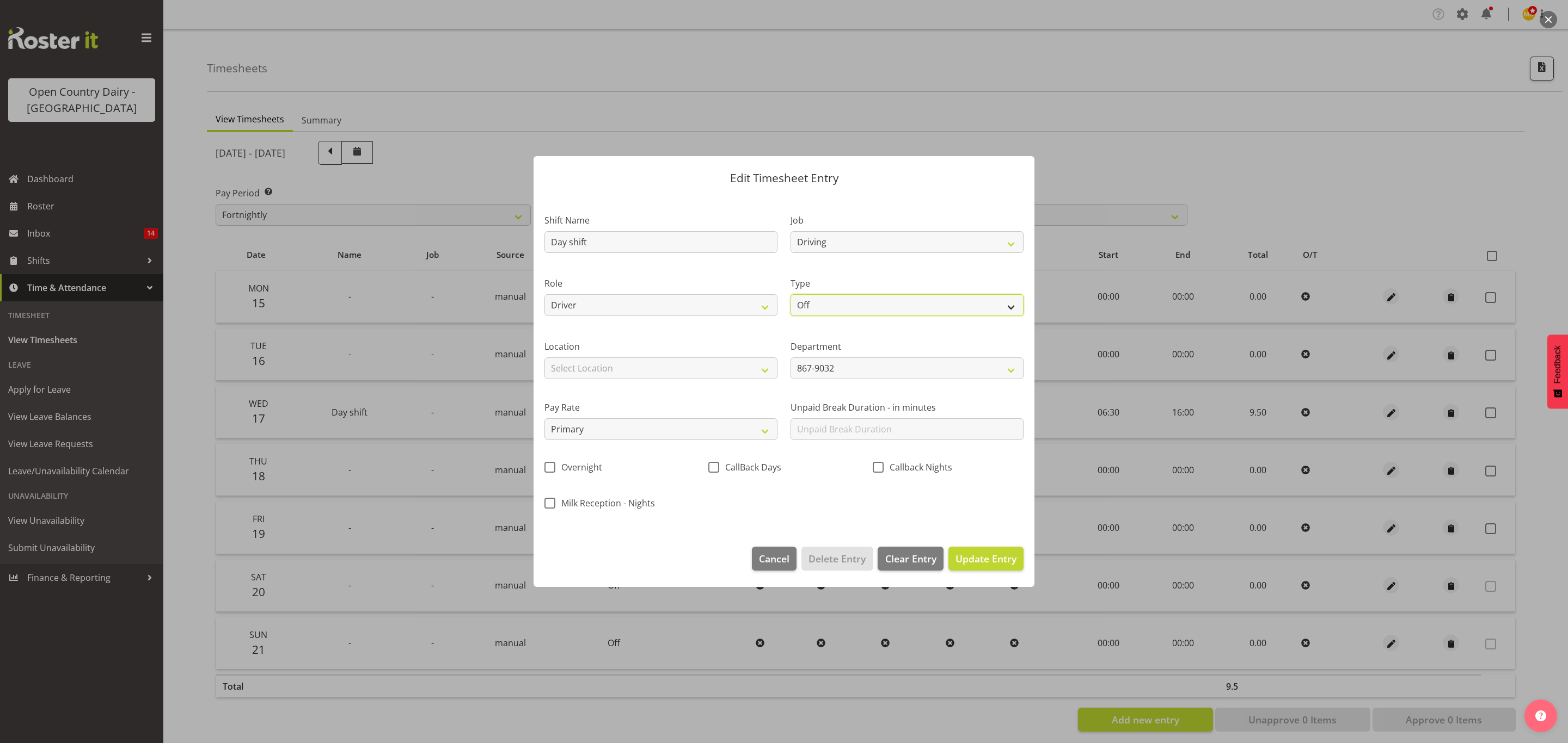
click at [854, 302] on select "Off Standard Public Holiday Public Holiday (Worked) Day In Lieu Annual Leave Si…" at bounding box center [907, 305] width 233 height 21
select select "Standard"
click at [791, 294] on select "Off Standard Public Holiday Public Holiday (Worked) Day In Lieu Annual Leave Si…" at bounding box center [907, 305] width 233 height 21
select select "8"
select select "2025"
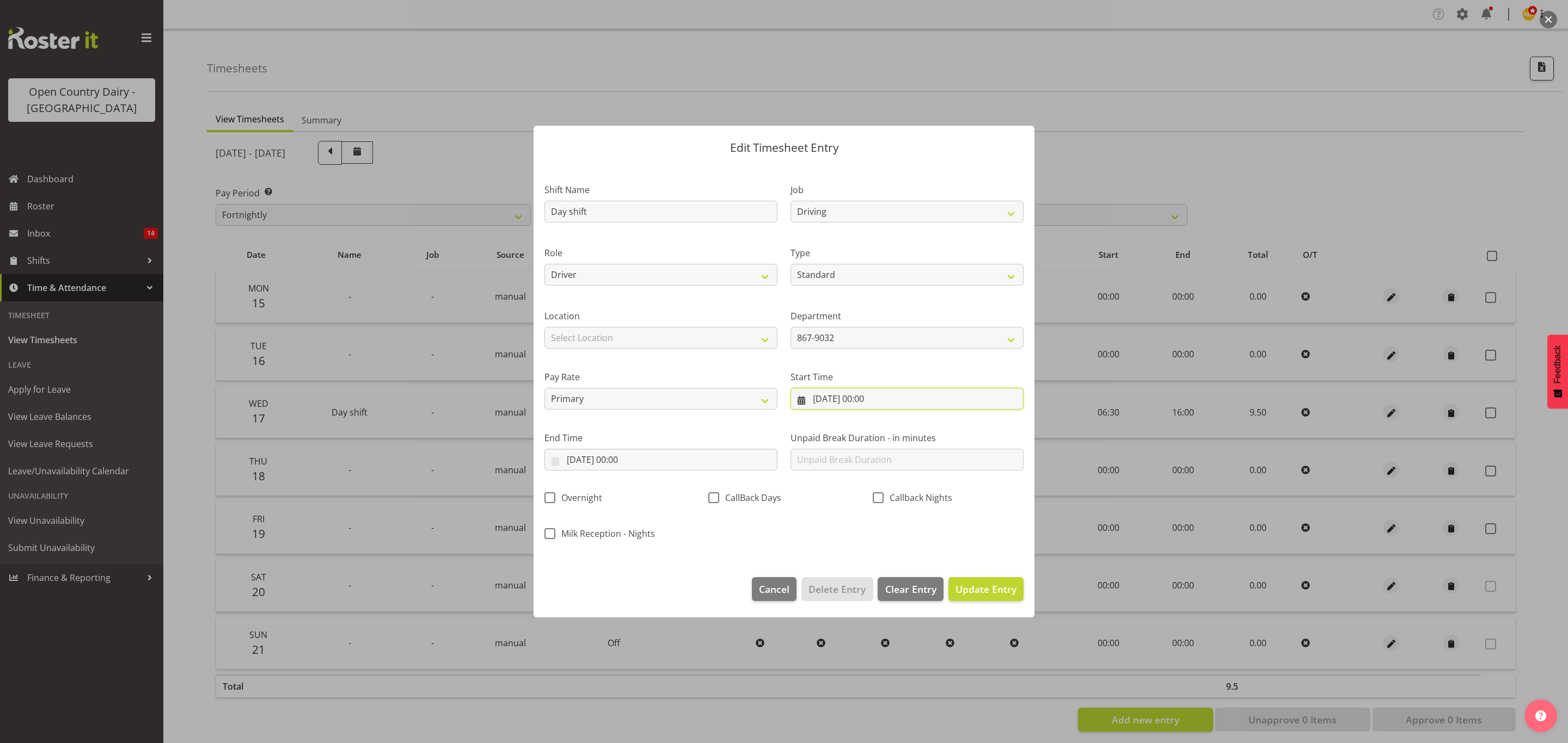
click at [862, 400] on input "18/09/2025, 00:00" at bounding box center [907, 399] width 233 height 21
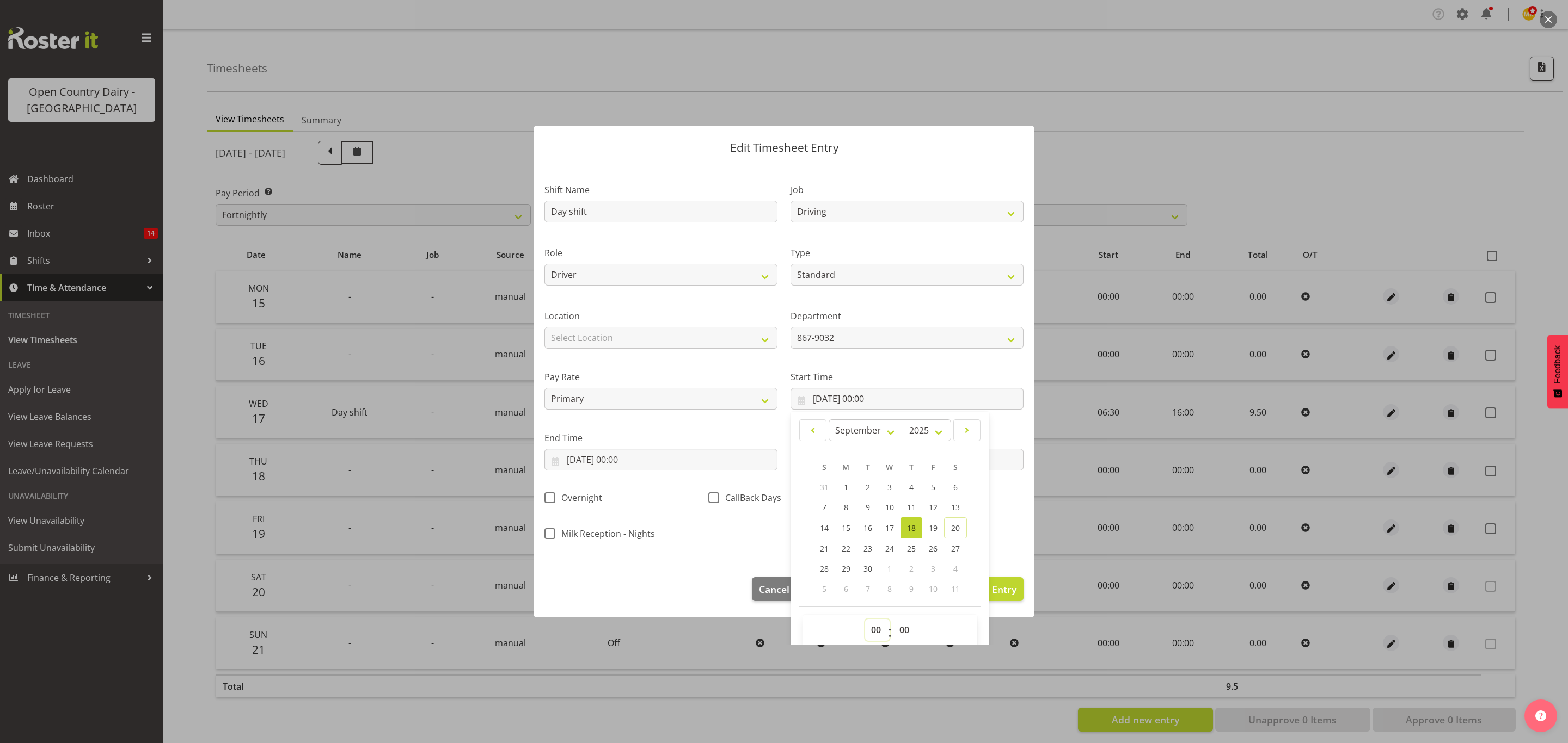
click at [876, 634] on select "00 01 02 03 04 05 06 07 08 09 10 11 12 13 14 15 16 17 18 19 20 21 22 23" at bounding box center [877, 630] width 24 height 21
select select "6"
click at [865, 620] on select "00 01 02 03 04 05 06 07 08 09 10 11 12 13 14 15 16 17 18 19 20 21 22 23" at bounding box center [877, 630] width 24 height 21
type input "18/09/2025, 06:00"
click at [895, 631] on select "00 01 02 03 04 05 06 07 08 09 10 11 12 13 14 15 16 17 18 19 20 21 22 23 24 25 2…" at bounding box center [905, 630] width 24 height 21
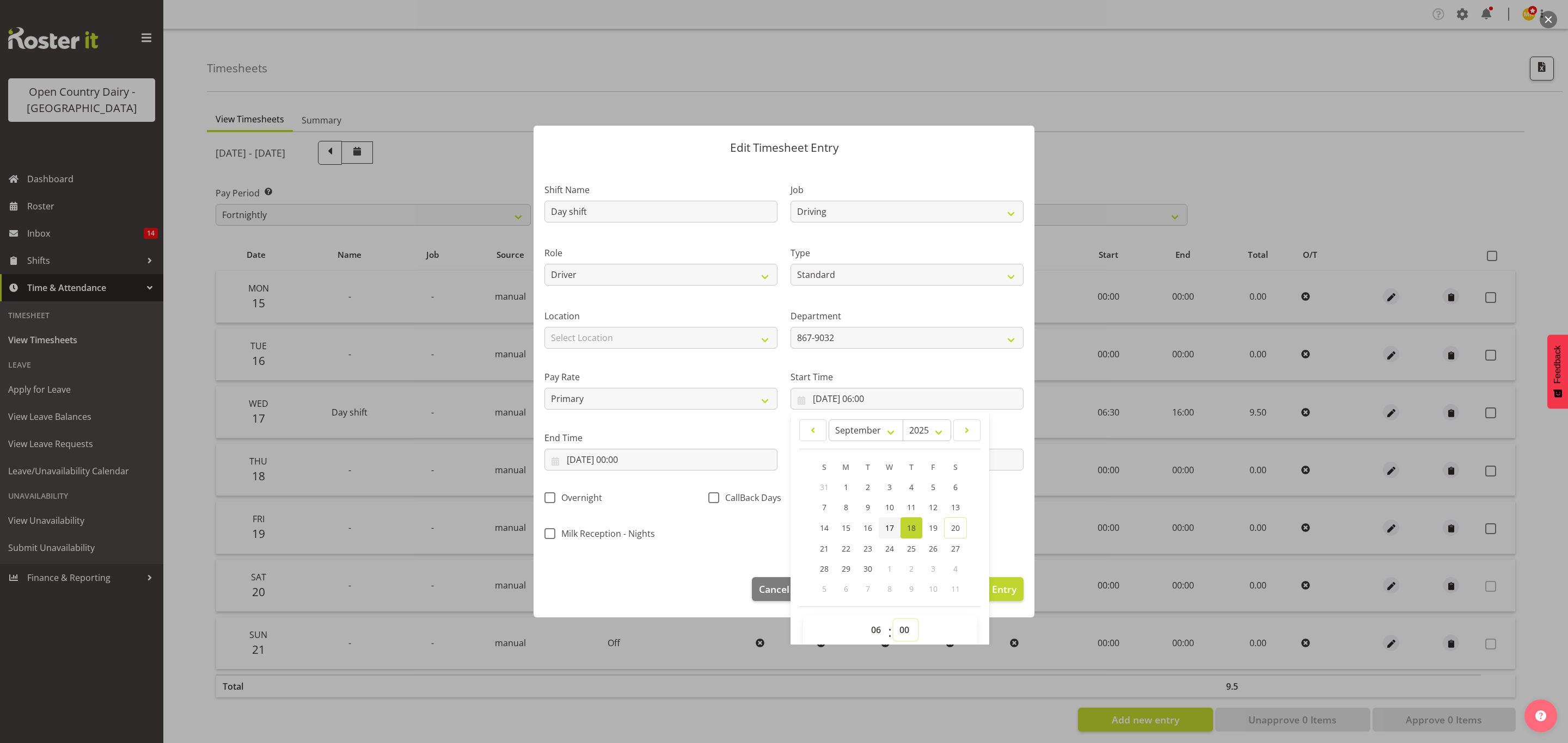
select select "45"
click at [894, 620] on select "00 01 02 03 04 05 06 07 08 09 10 11 12 13 14 15 16 17 18 19 20 21 22 23 24 25 2…" at bounding box center [905, 630] width 24 height 21
type input "18/09/2025, 06:45"
click at [651, 542] on div "Milk Reception - Nights" at bounding box center [620, 536] width 151 height 15
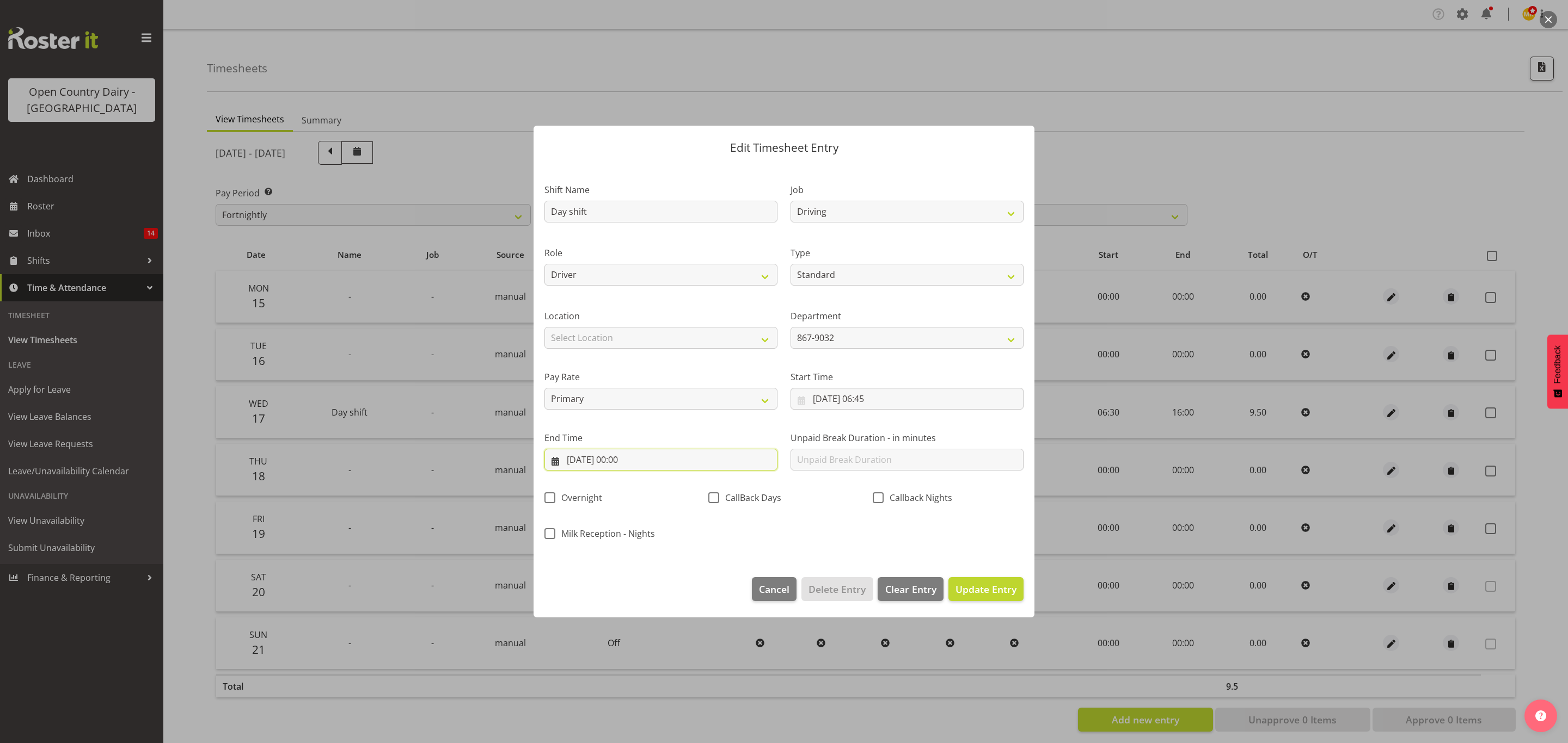
click at [674, 465] on input "18/09/2025, 00:00" at bounding box center [661, 459] width 233 height 21
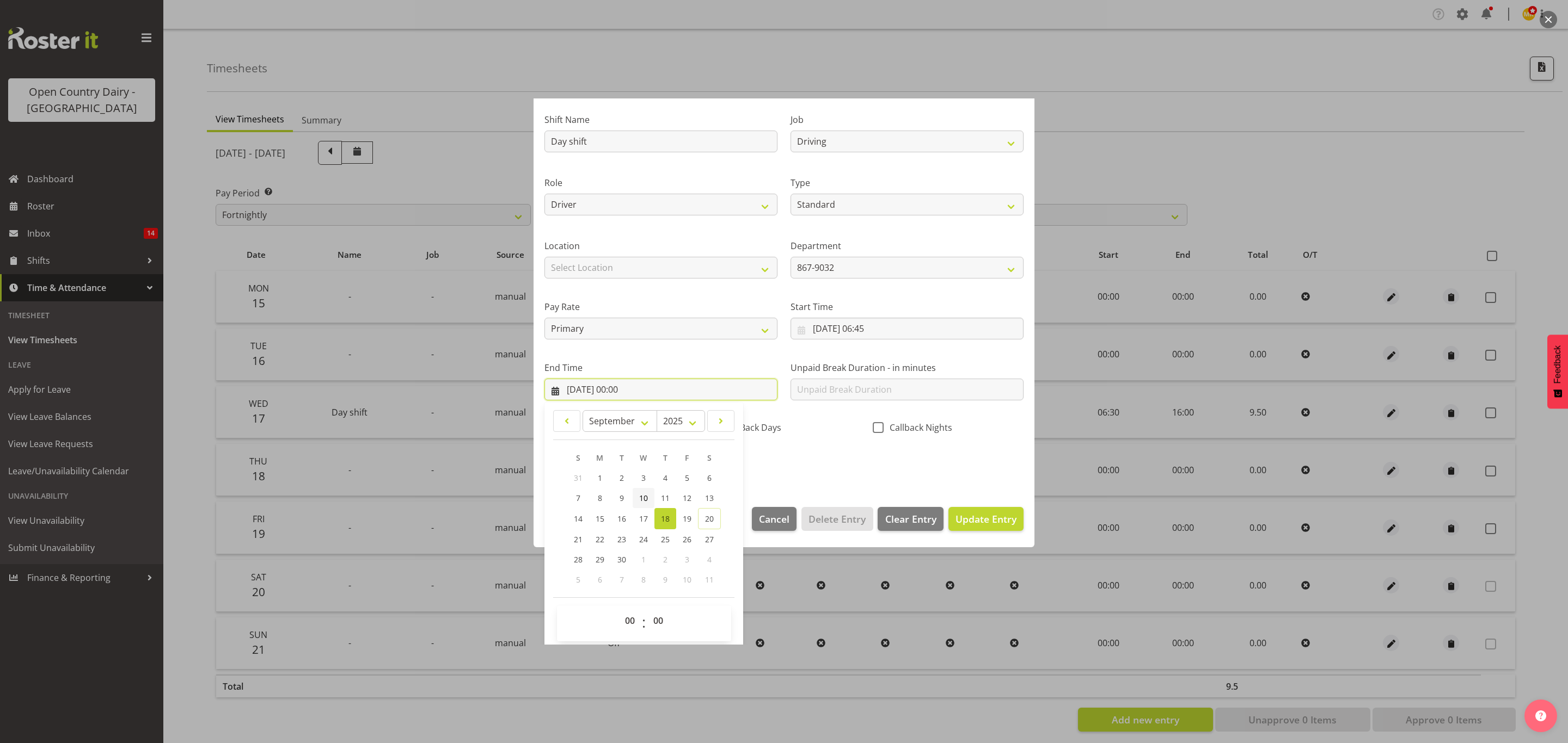
scroll to position [76, 0]
click at [619, 626] on select "00 01 02 03 04 05 06 07 08 09 10 11 12 13 14 15 16 17 18 19 20 21 22 23" at bounding box center [631, 616] width 24 height 21
select select "16"
click at [619, 606] on select "00 01 02 03 04 05 06 07 08 09 10 11 12 13 14 15 16 17 18 19 20 21 22 23" at bounding box center [631, 616] width 24 height 21
type input "18/09/2025, 16:00"
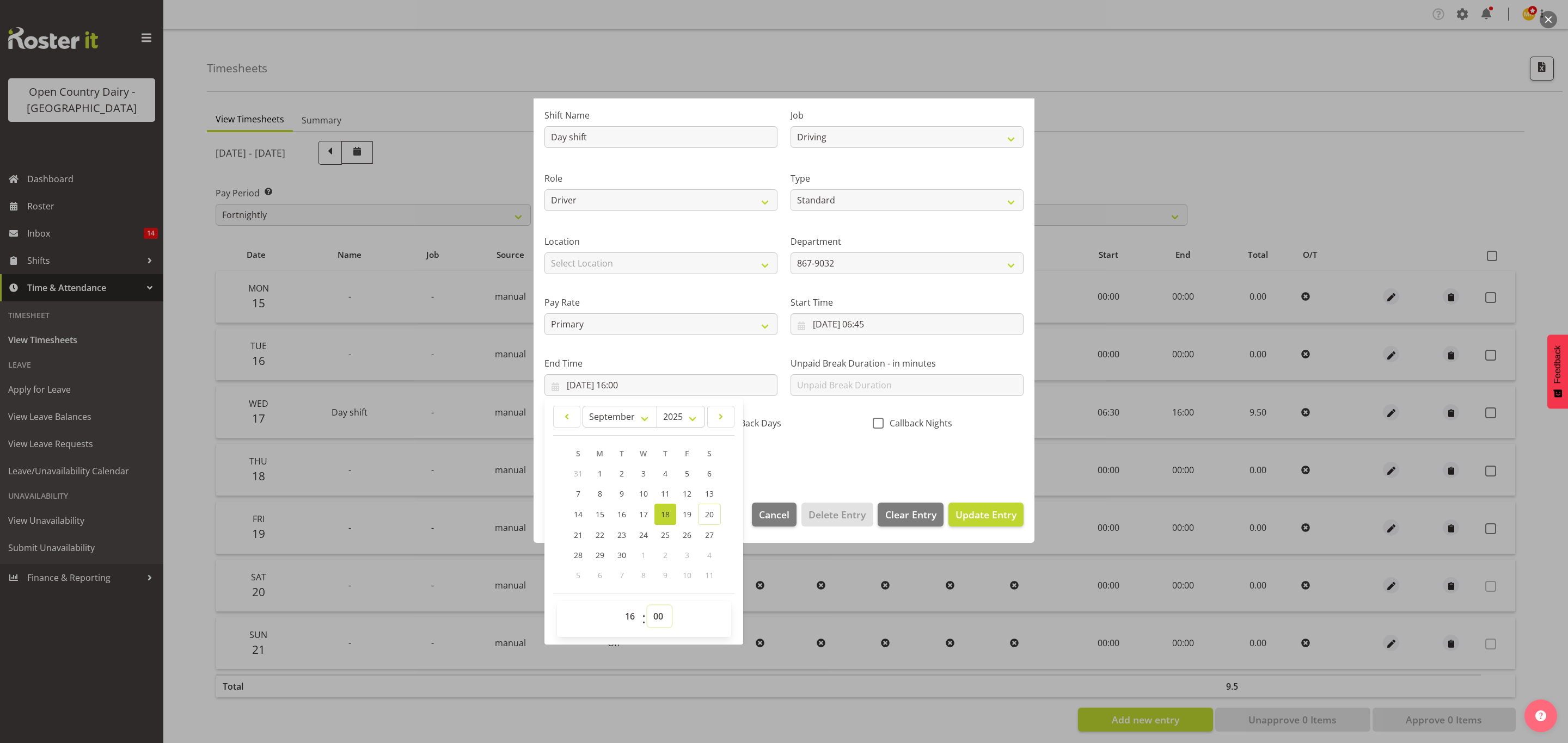
drag, startPoint x: 668, startPoint y: 626, endPoint x: 667, endPoint y: 606, distance: 20.0
click at [668, 624] on select "00 01 02 03 04 05 06 07 08 09 10 11 12 13 14 15 16 17 18 19 20 21 22 23 24 25 2…" at bounding box center [659, 616] width 24 height 21
select select "15"
click at [648, 606] on select "00 01 02 03 04 05 06 07 08 09 10 11 12 13 14 15 16 17 18 19 20 21 22 23 24 25 2…" at bounding box center [659, 616] width 24 height 21
type input "18/09/2025, 16:15"
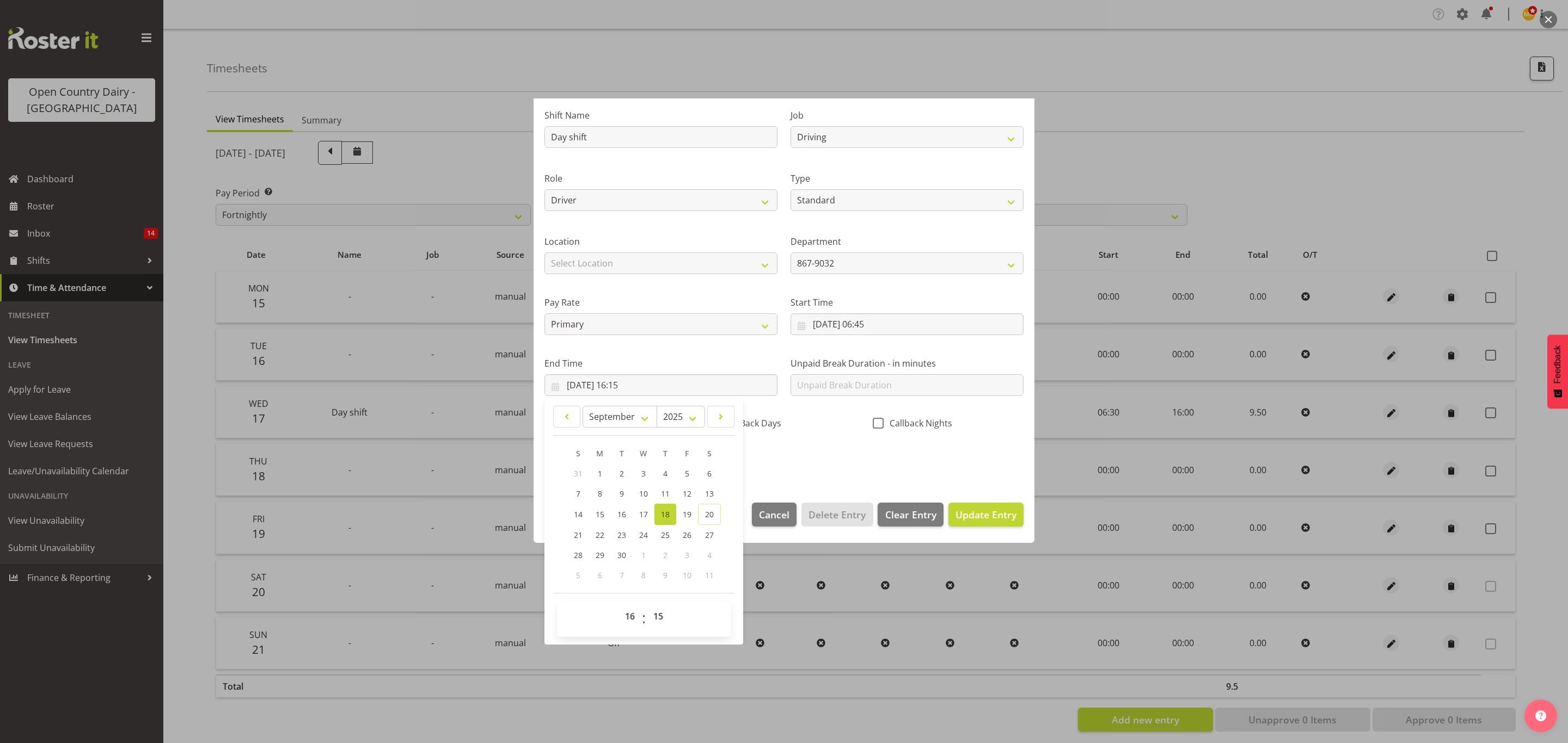
click at [866, 437] on div "Callback Nights" at bounding box center [948, 420] width 164 height 36
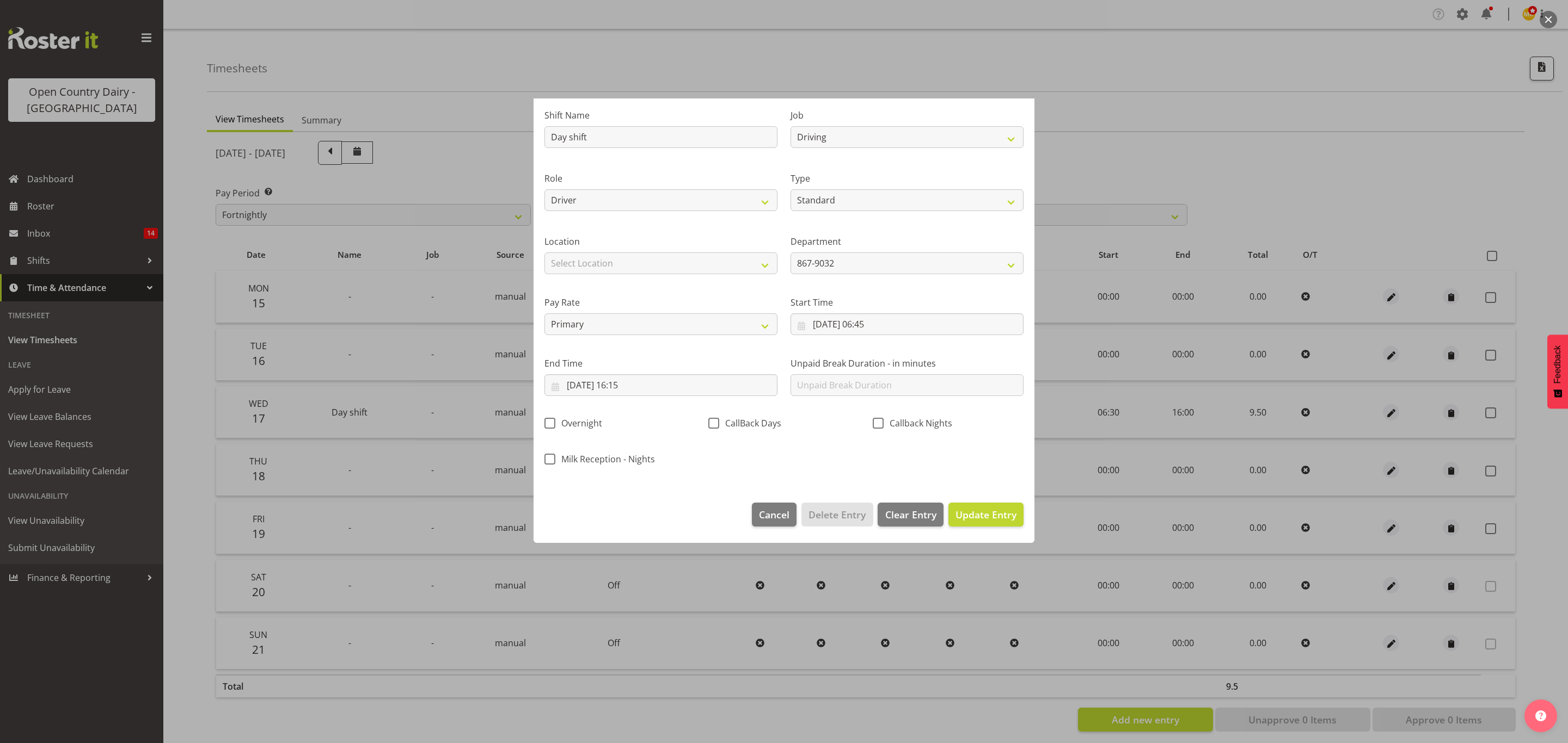
scroll to position [0, 0]
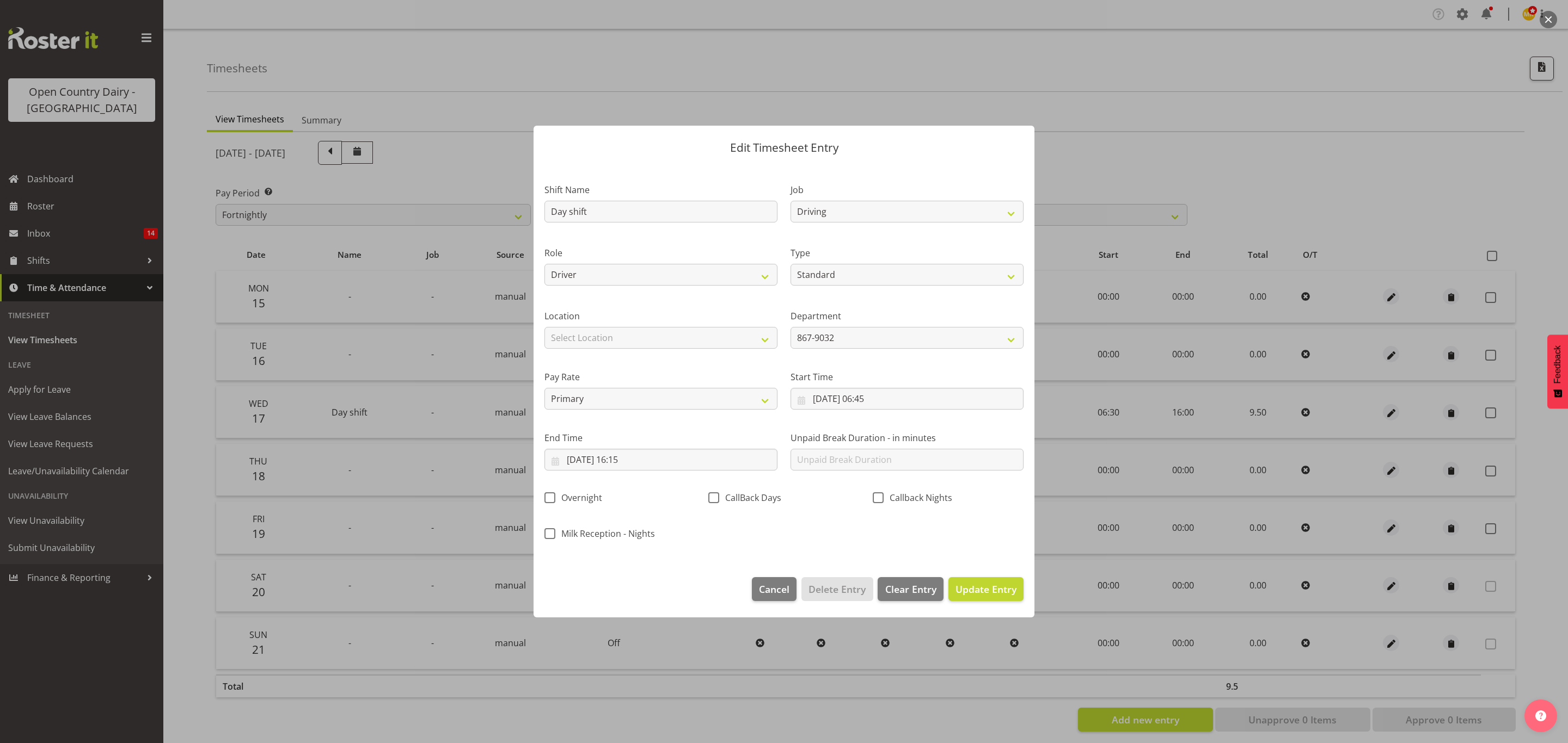
click at [998, 573] on footer "Cancel Delete Entry Clear Entry Update Entry" at bounding box center [784, 592] width 501 height 51
click at [1011, 591] on span "Update Entry" at bounding box center [986, 589] width 61 height 13
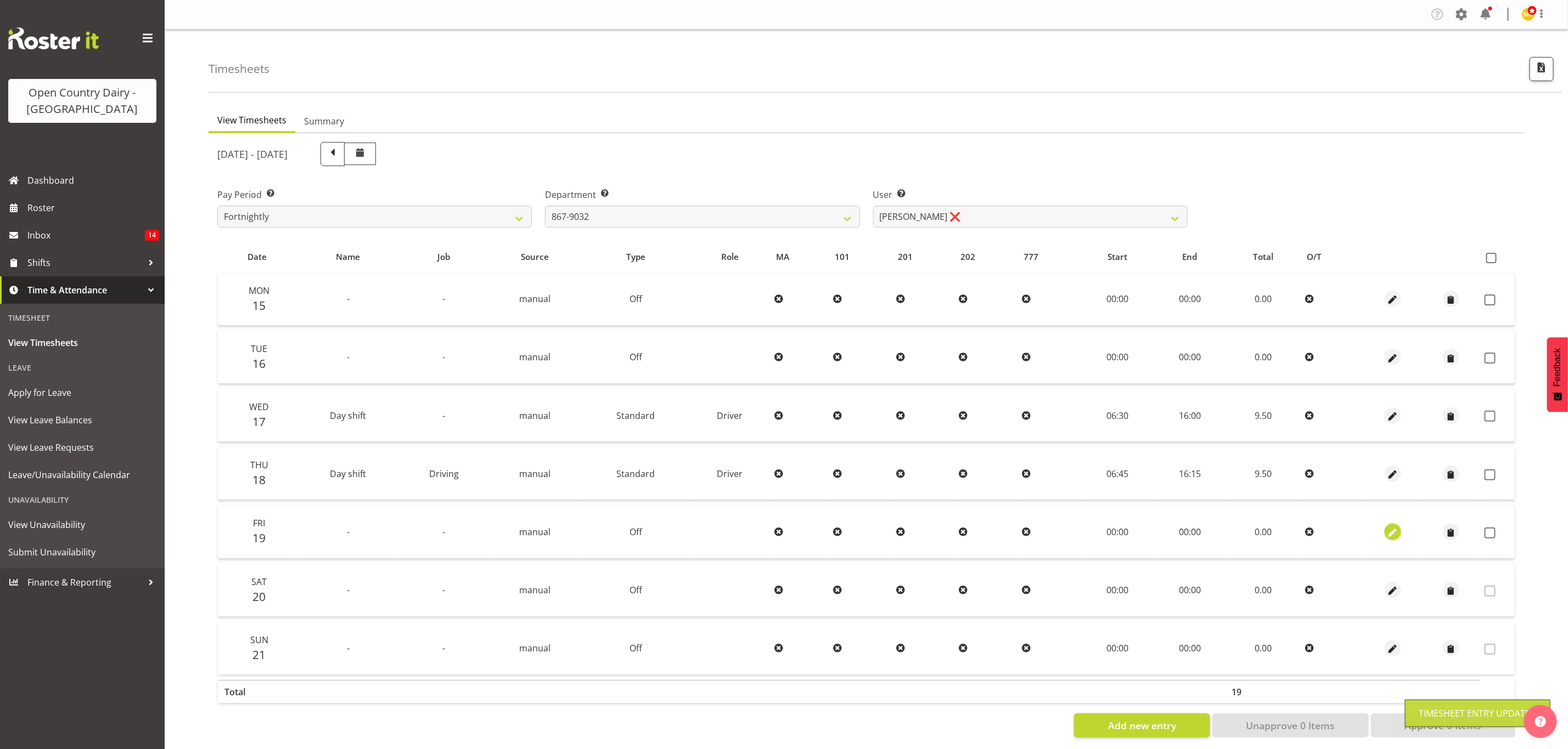
click at [1388, 533] on span "button" at bounding box center [1393, 532] width 13 height 13
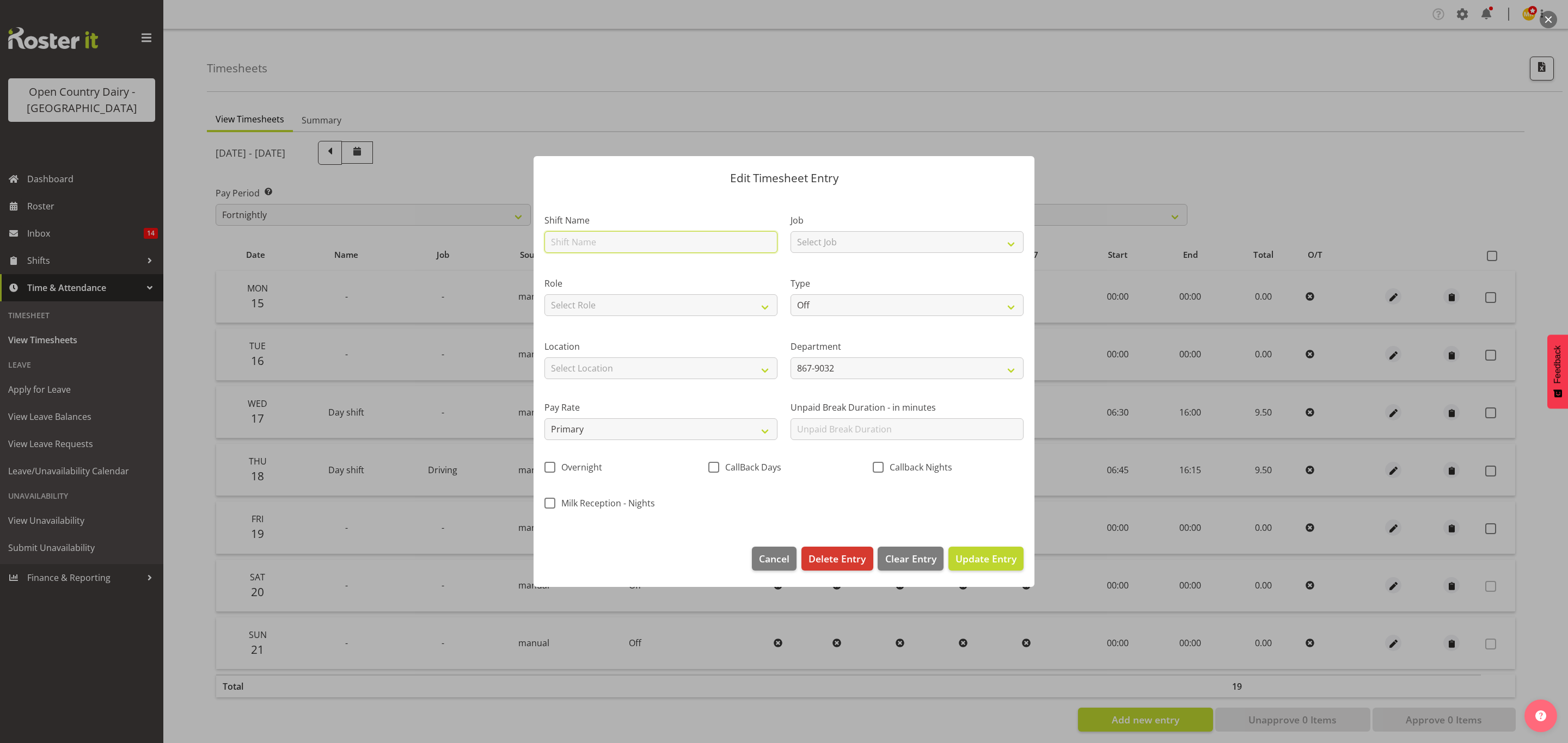
click at [701, 238] on input "text" at bounding box center [661, 242] width 233 height 21
type input "Nightshift"
click at [891, 237] on select "Select Job Connecting /unconnecting Trailers Driving Meeting Milk Testing" at bounding box center [907, 242] width 233 height 21
select select "10670"
click at [791, 232] on select "Select Job Connecting /unconnecting Trailers Driving Meeting Milk Testing" at bounding box center [907, 242] width 233 height 21
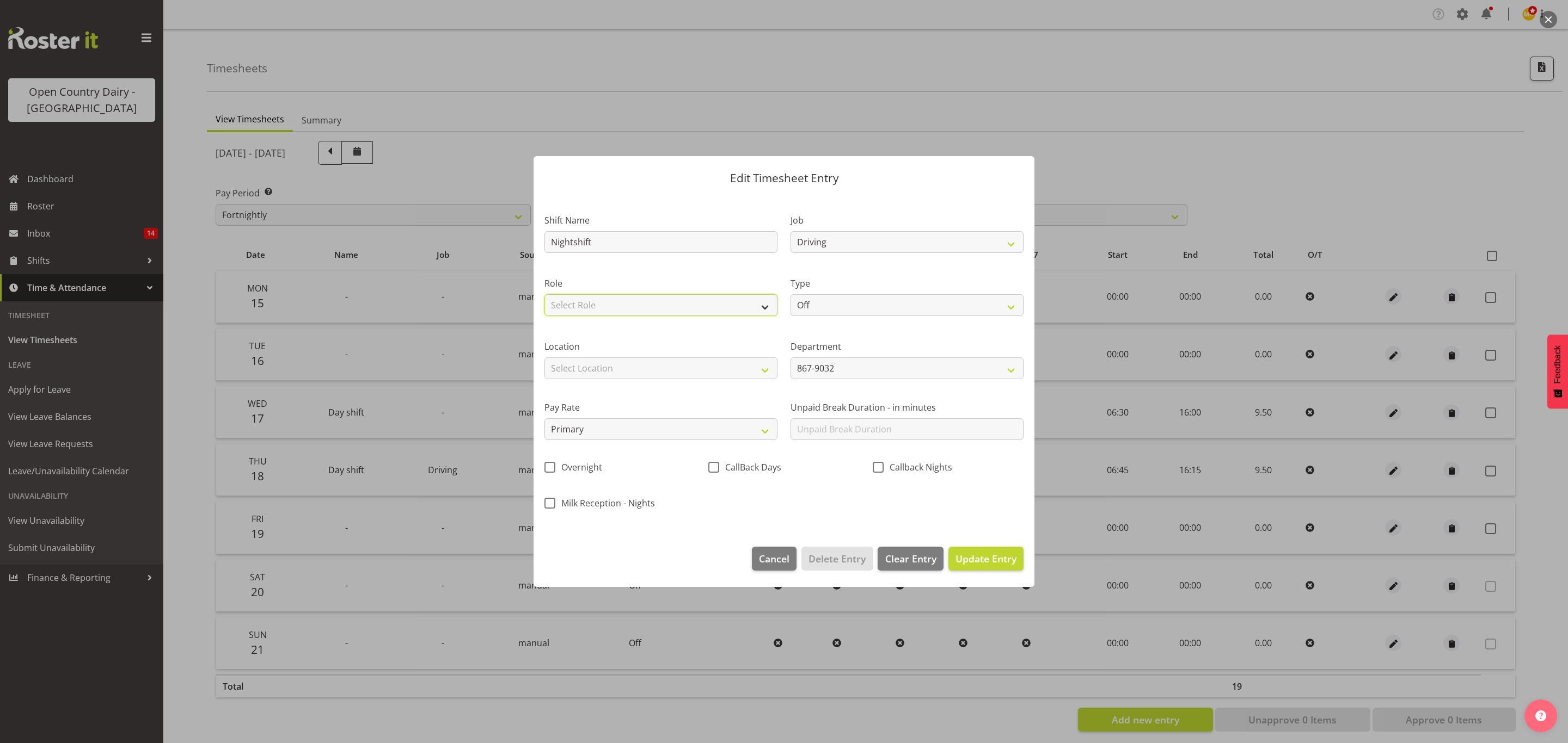
click at [719, 312] on select "Select Role Driver" at bounding box center [661, 305] width 233 height 21
select select "1154"
click at [545, 294] on select "Select Role Driver" at bounding box center [661, 305] width 233 height 21
click at [843, 316] on select "Off Standard Public Holiday Public Holiday (Worked) Day In Lieu Annual Leave Si…" at bounding box center [907, 305] width 233 height 21
select select "Standard"
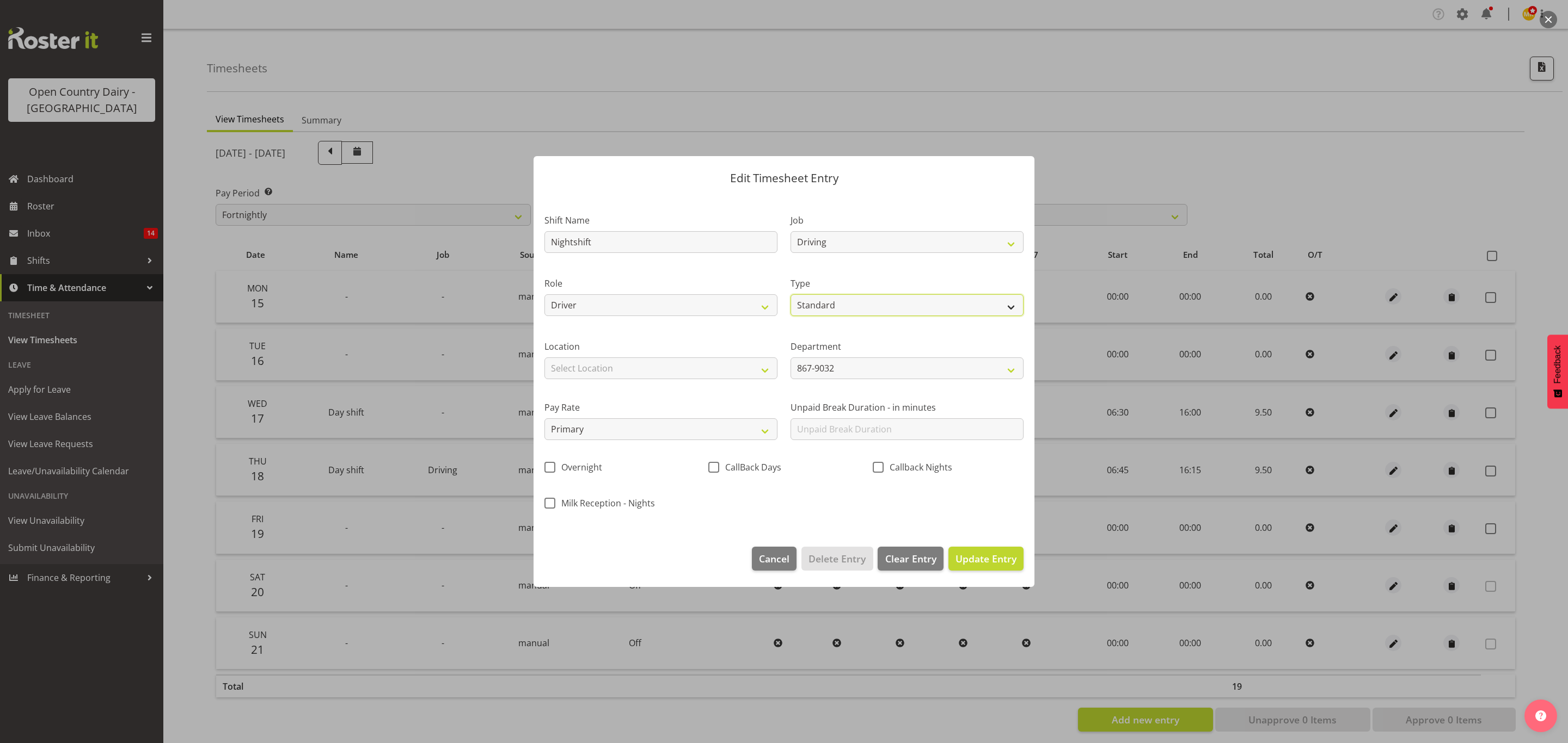
click at [791, 294] on select "Off Standard Public Holiday Public Holiday (Worked) Day In Lieu Annual Leave Si…" at bounding box center [907, 305] width 233 height 21
select select "8"
select select "2025"
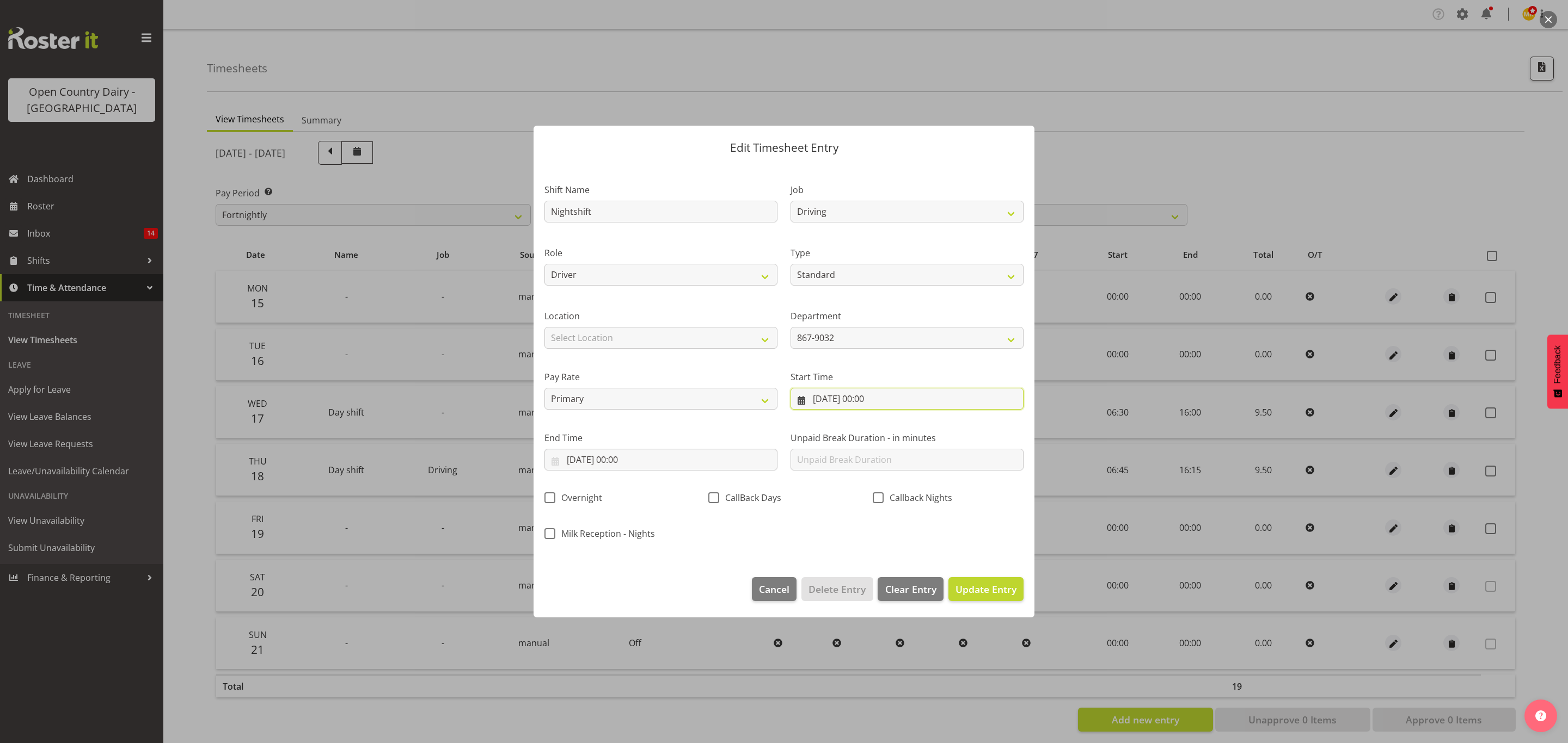
click at [884, 400] on input "19/09/2025, 00:00" at bounding box center [907, 399] width 233 height 21
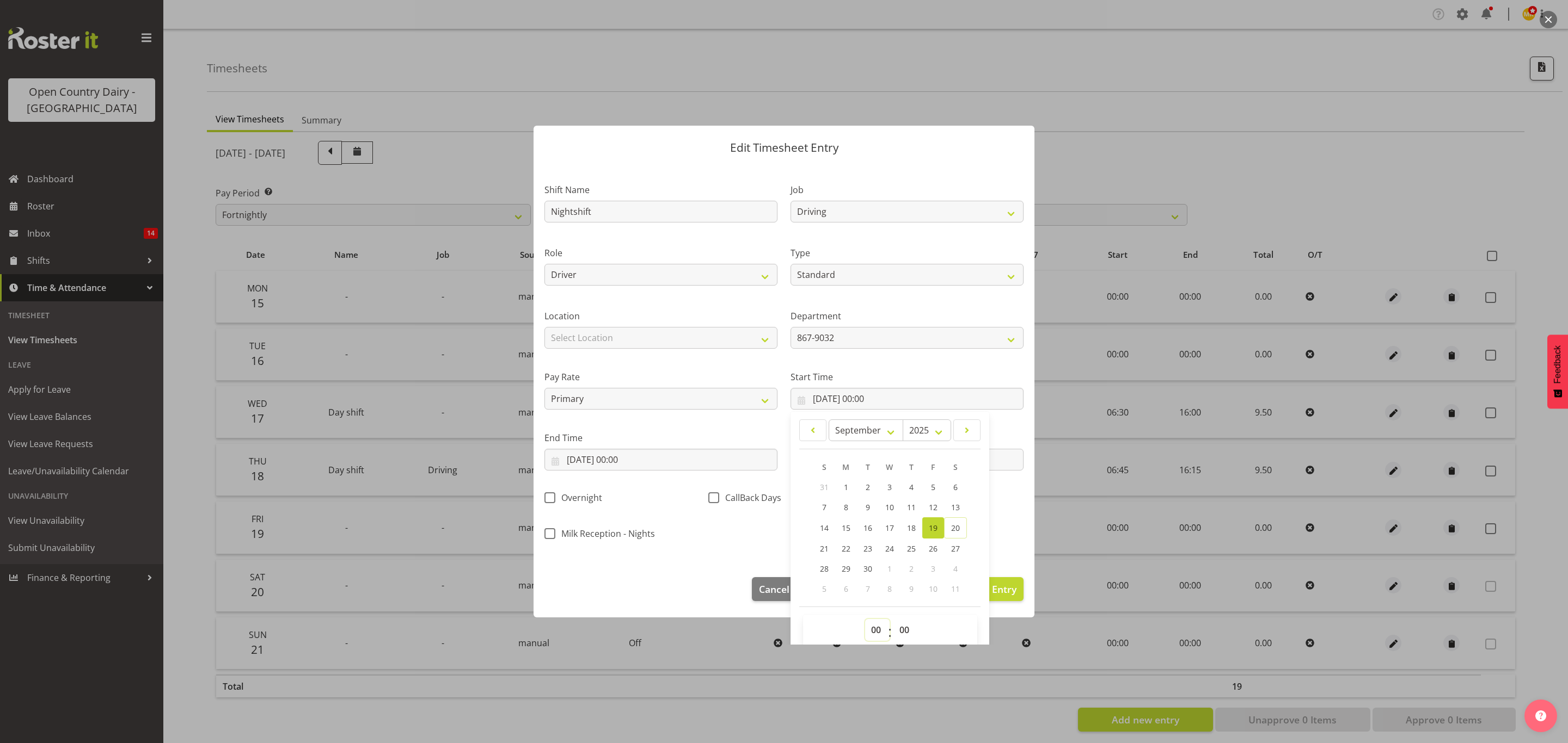
click at [865, 629] on select "00 01 02 03 04 05 06 07 08 09 10 11 12 13 14 15 16 17 18 19 20 21 22 23" at bounding box center [877, 630] width 24 height 21
select select "16"
click at [865, 620] on select "00 01 02 03 04 05 06 07 08 09 10 11 12 13 14 15 16 17 18 19 20 21 22 23" at bounding box center [877, 630] width 24 height 21
type input "19/09/2025, 16:00"
click at [895, 627] on select "00 01 02 03 04 05 06 07 08 09 10 11 12 13 14 15 16 17 18 19 20 21 22 23 24 25 2…" at bounding box center [905, 630] width 24 height 21
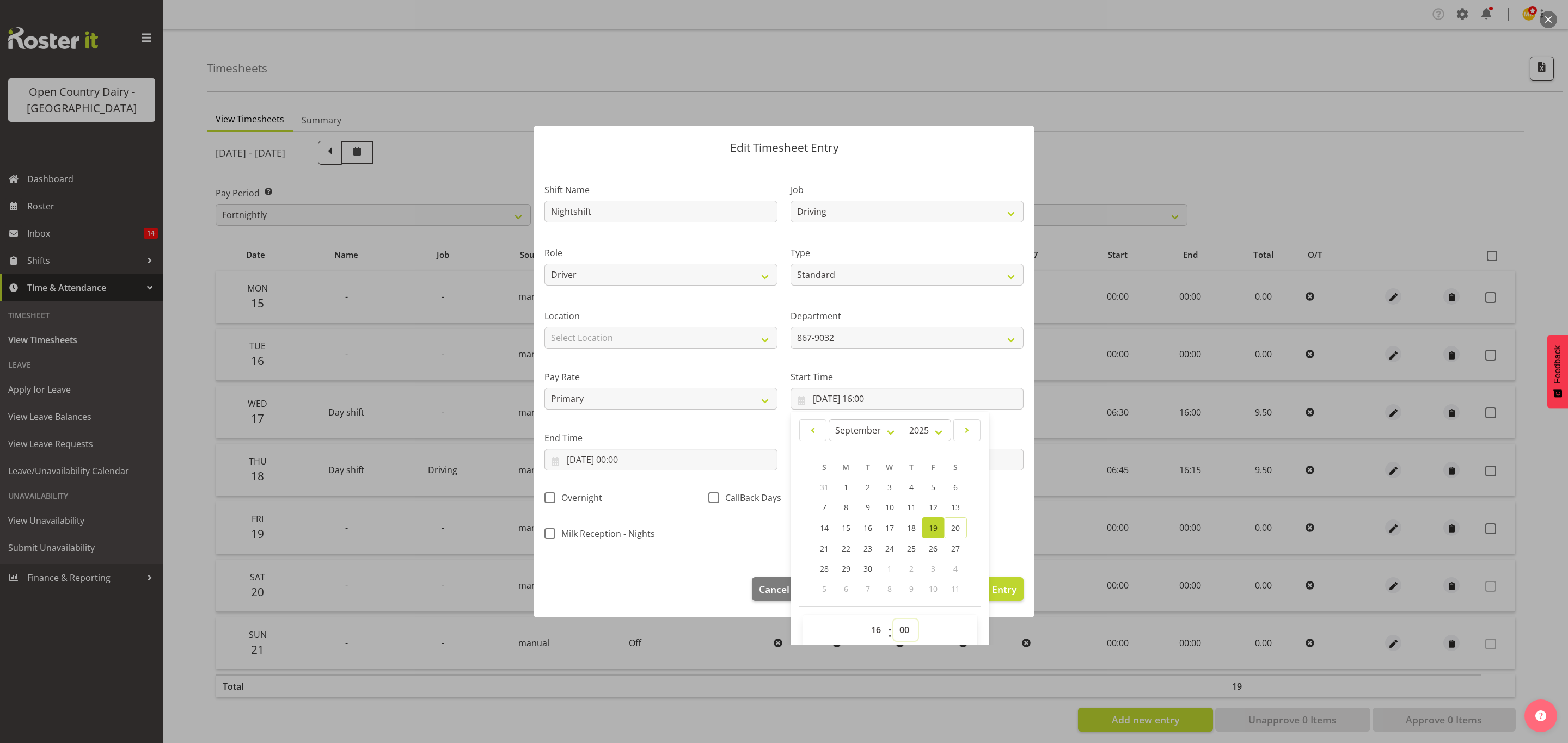
select select "15"
click at [894, 620] on select "00 01 02 03 04 05 06 07 08 09 10 11 12 13 14 15 16 17 18 19 20 21 22 23 24 25 2…" at bounding box center [905, 630] width 24 height 21
type input "19/09/2025, 16:15"
click at [638, 466] on input "19/09/2025, 00:00" at bounding box center [661, 459] width 233 height 21
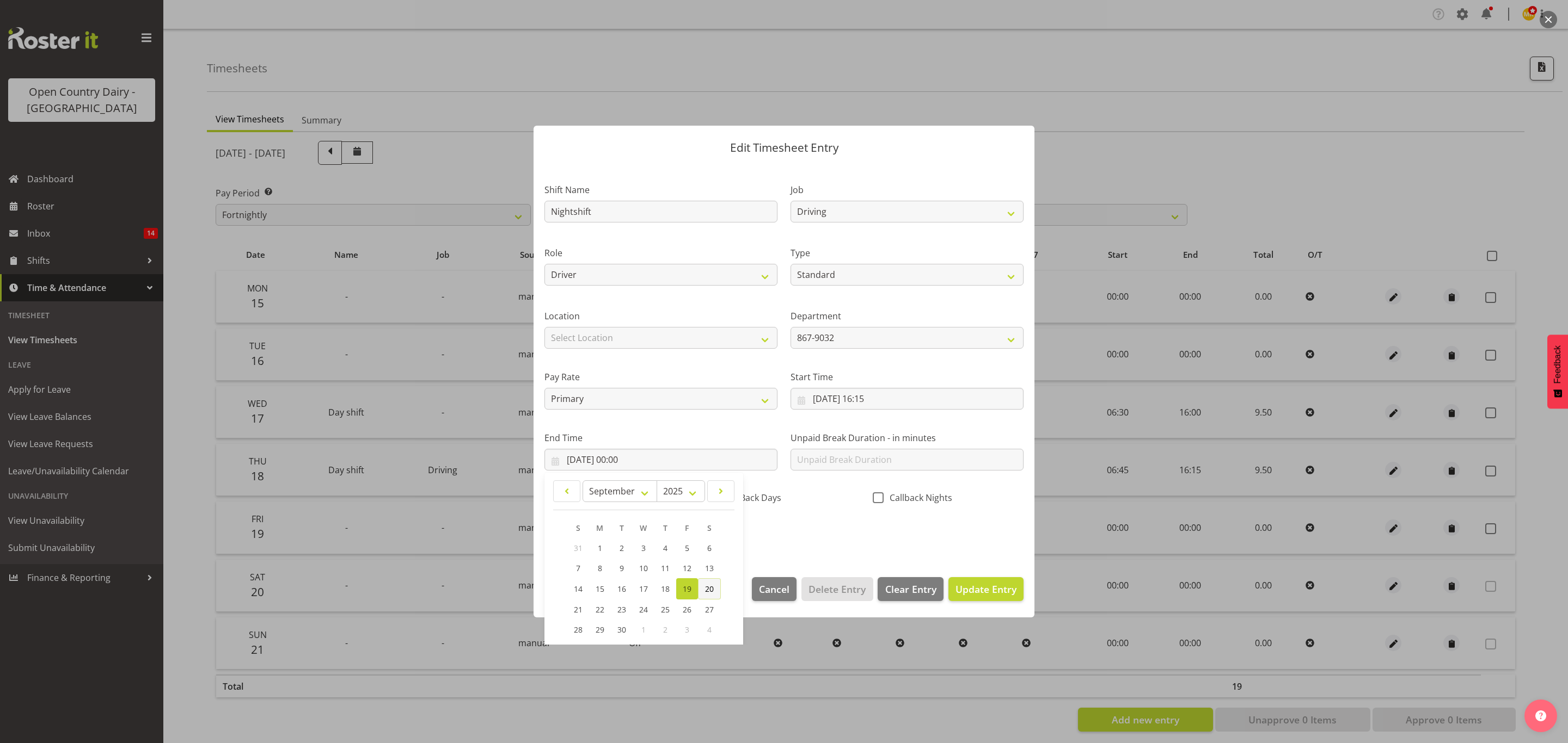
click at [717, 592] on link "20" at bounding box center [709, 589] width 23 height 21
type input "20/09/2025, 00:00"
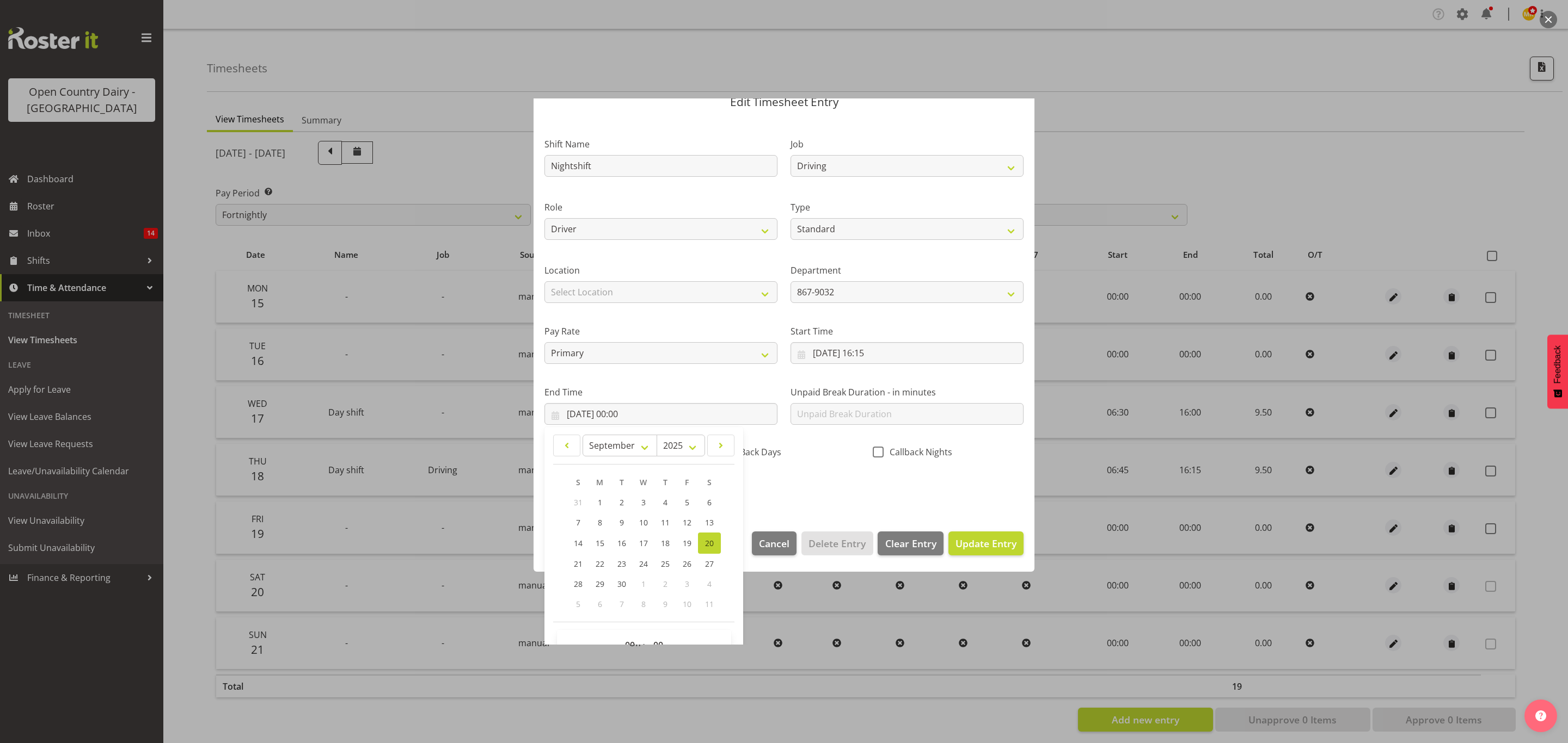
scroll to position [76, 0]
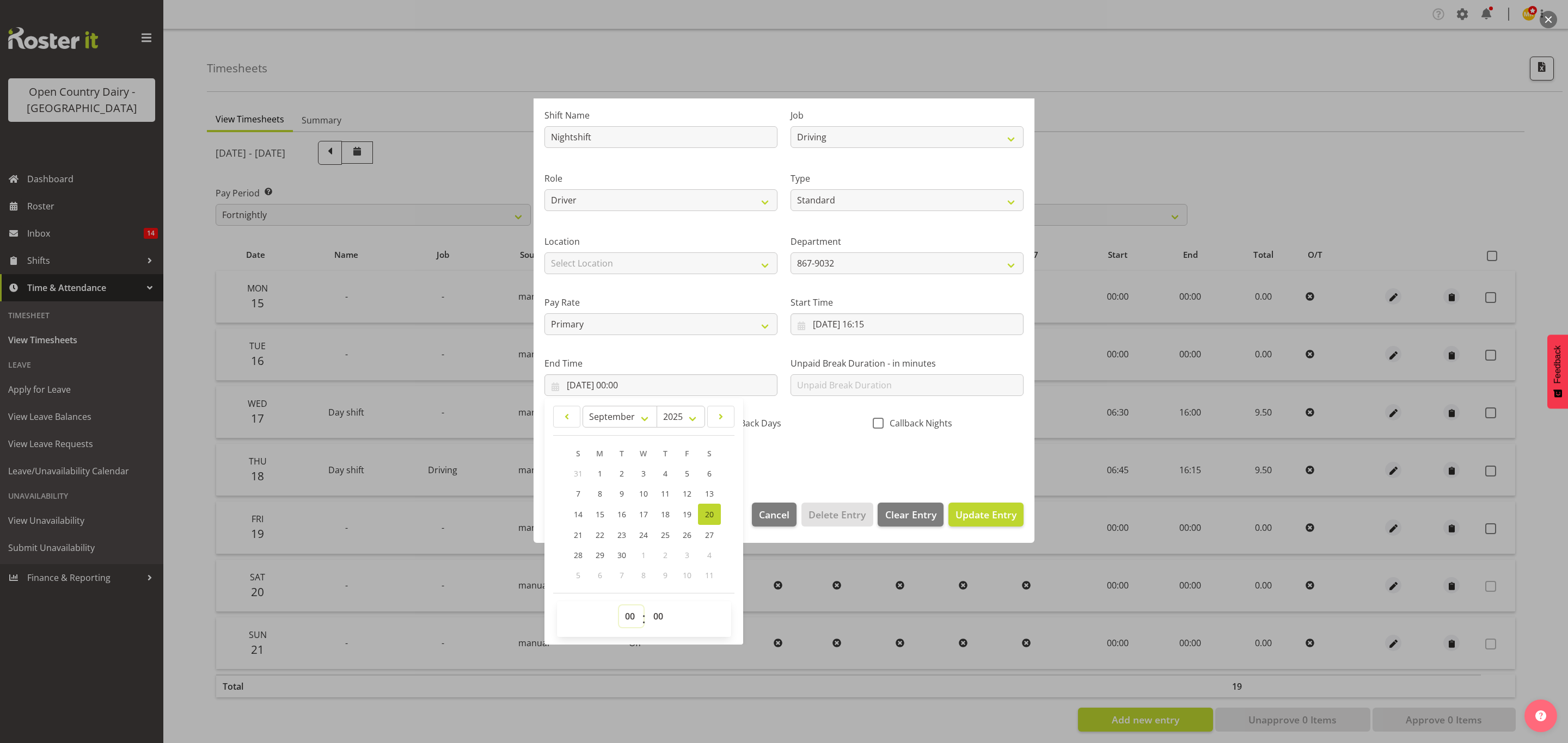
click at [631, 619] on select "00 01 02 03 04 05 06 07 08 09 10 11 12 13 14 15 16 17 18 19 20 21 22 23" at bounding box center [631, 616] width 24 height 21
select select "5"
click at [619, 606] on select "00 01 02 03 04 05 06 07 08 09 10 11 12 13 14 15 16 17 18 19 20 21 22 23" at bounding box center [631, 616] width 24 height 21
type input "20/09/2025, 05:00"
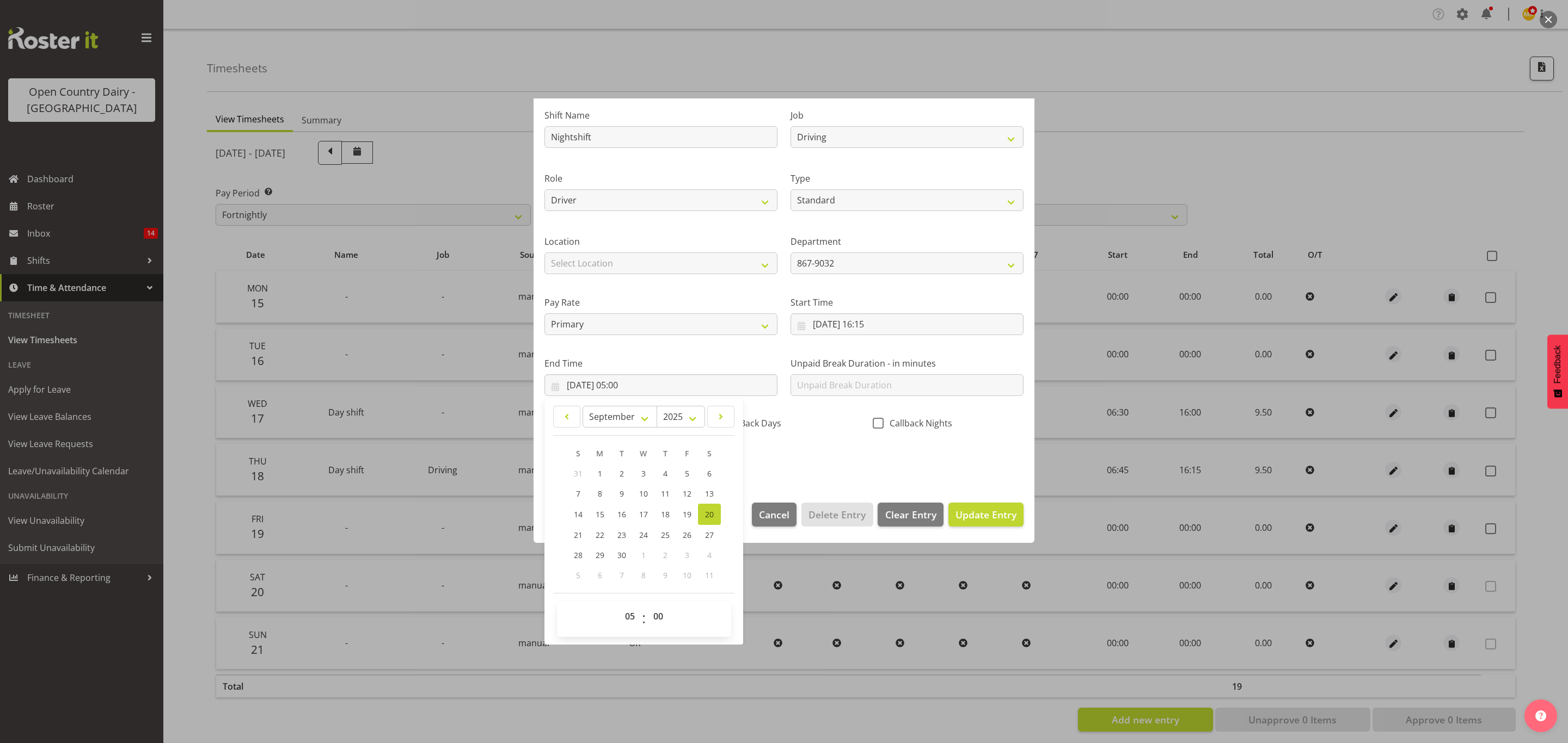
click at [829, 456] on div "Shift Name Nightshift Job Connecting /unconnecting Trailers Driving Meeting Mil…" at bounding box center [784, 284] width 492 height 381
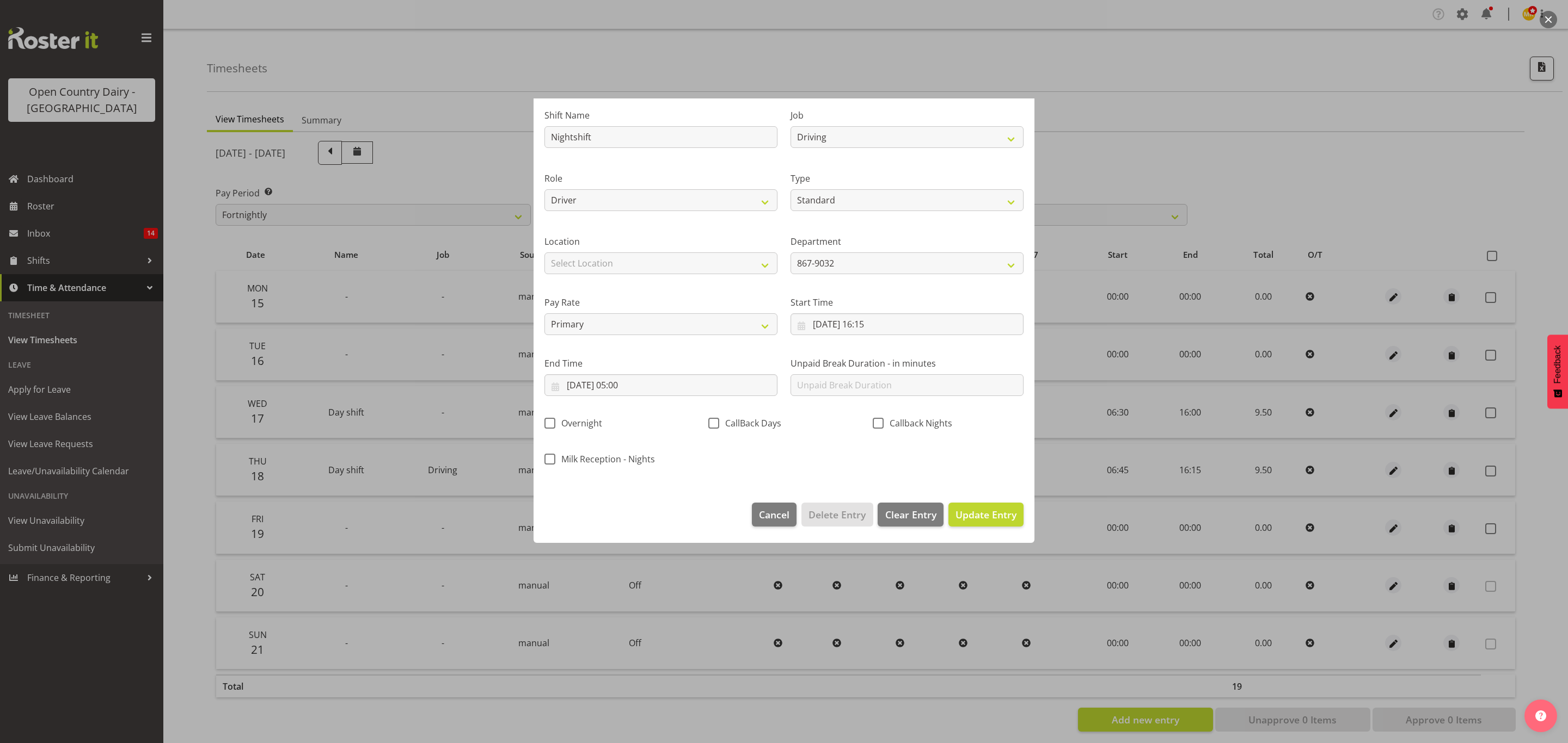
scroll to position [0, 0]
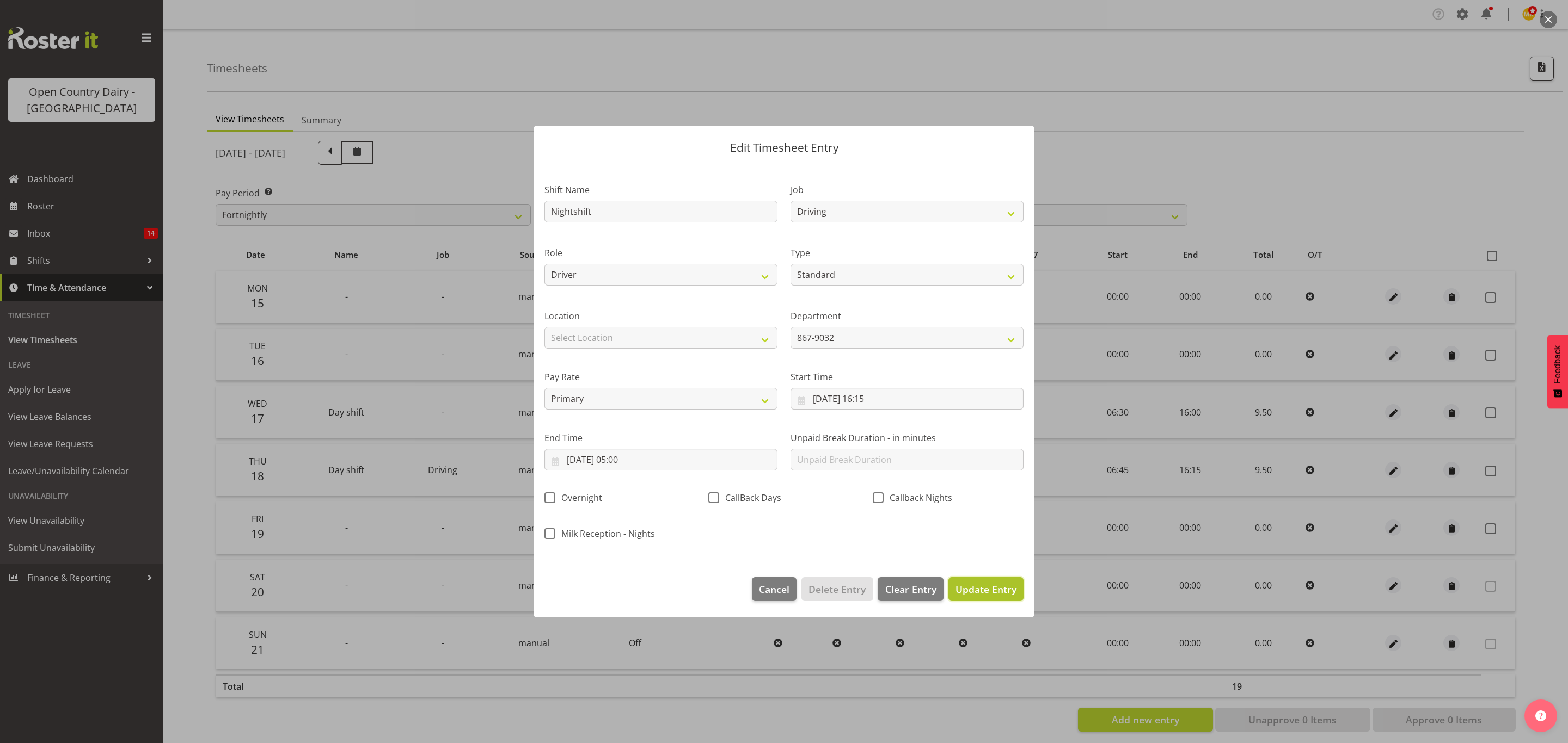
click at [984, 585] on span "Update Entry" at bounding box center [986, 589] width 61 height 13
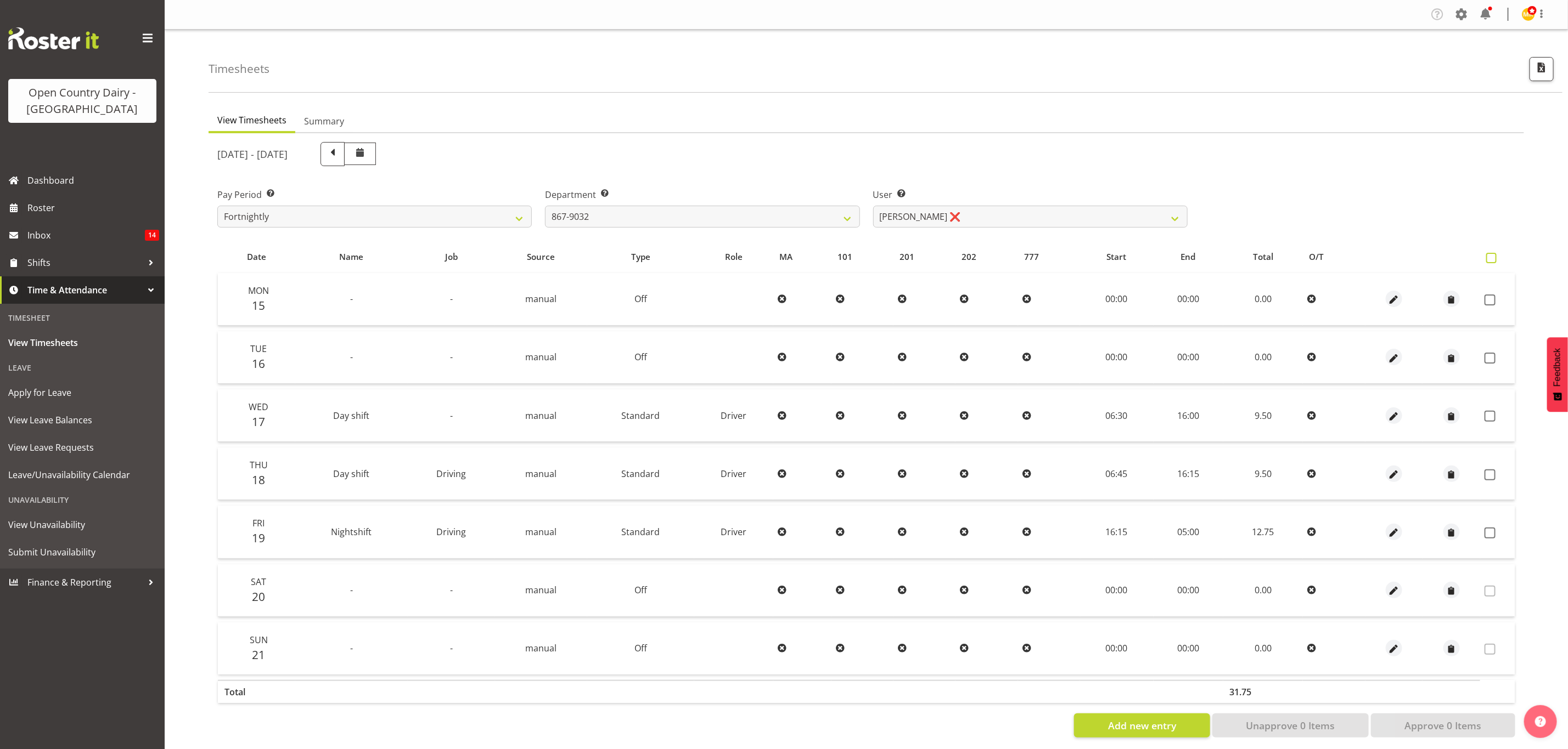
click at [1489, 256] on span at bounding box center [1491, 258] width 11 height 11
click at [1489, 256] on input "checkbox" at bounding box center [1489, 258] width 7 height 7
checkbox input "true"
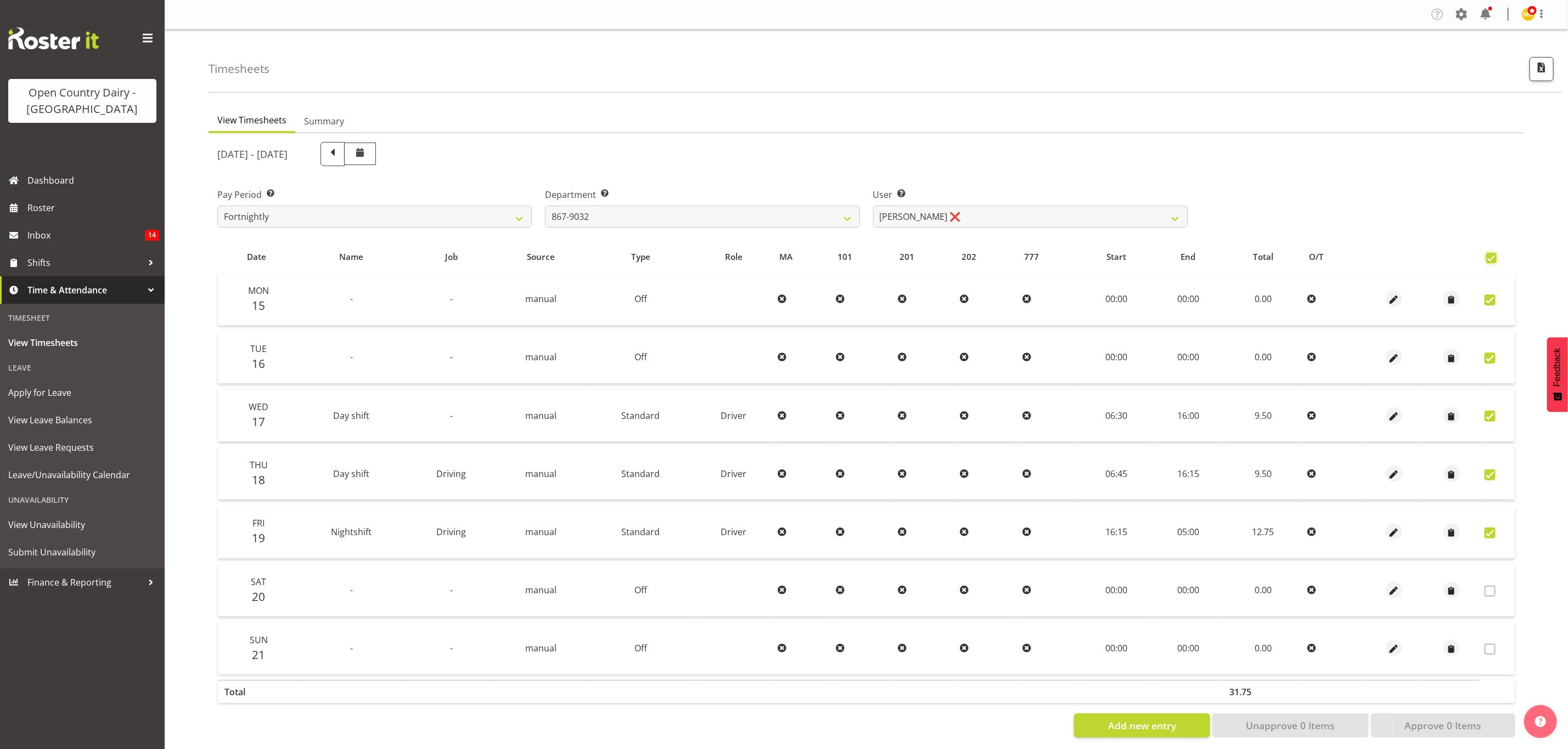
checkbox input "true"
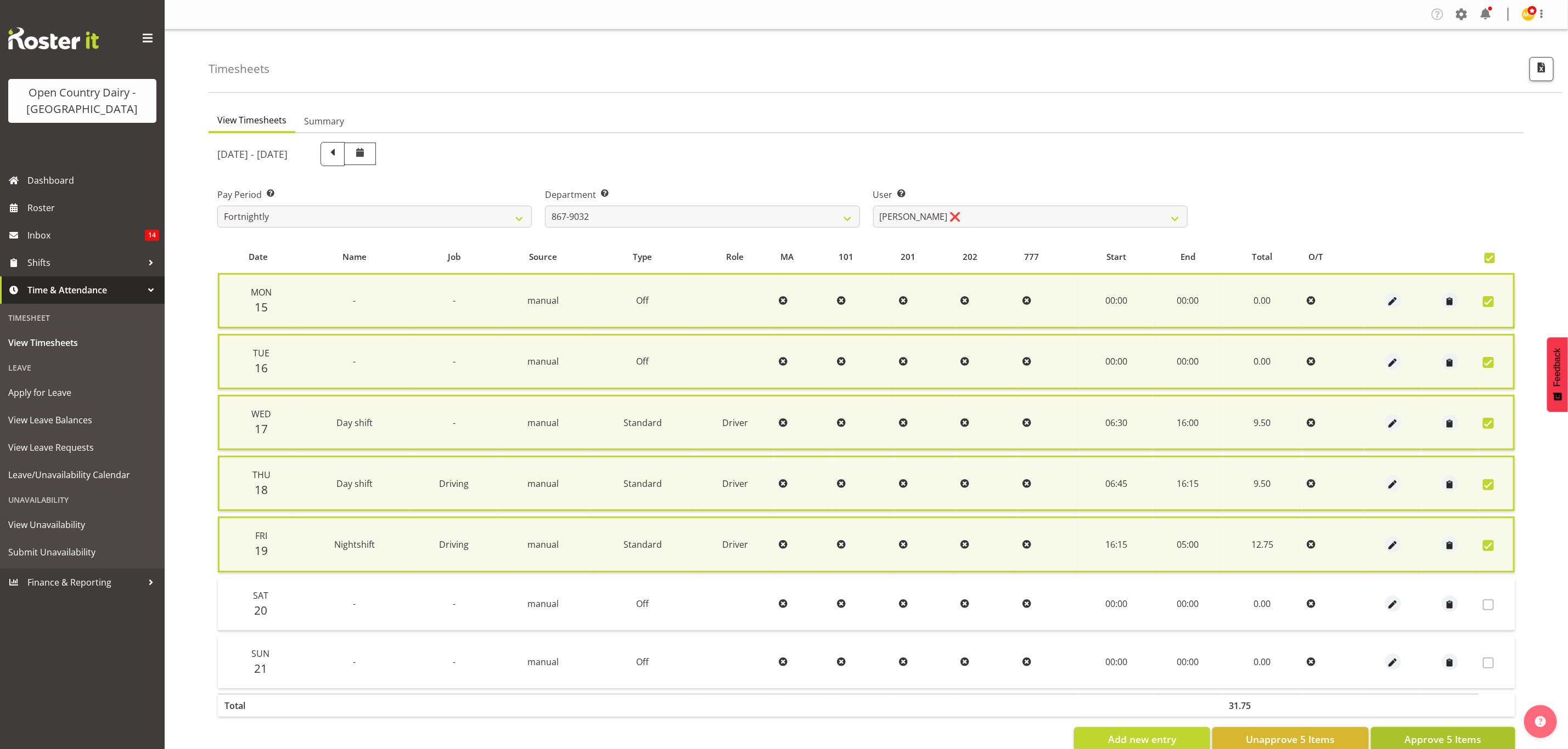
click at [1417, 732] on span "Approve 5 Items" at bounding box center [1443, 739] width 77 height 15
checkbox input "false"
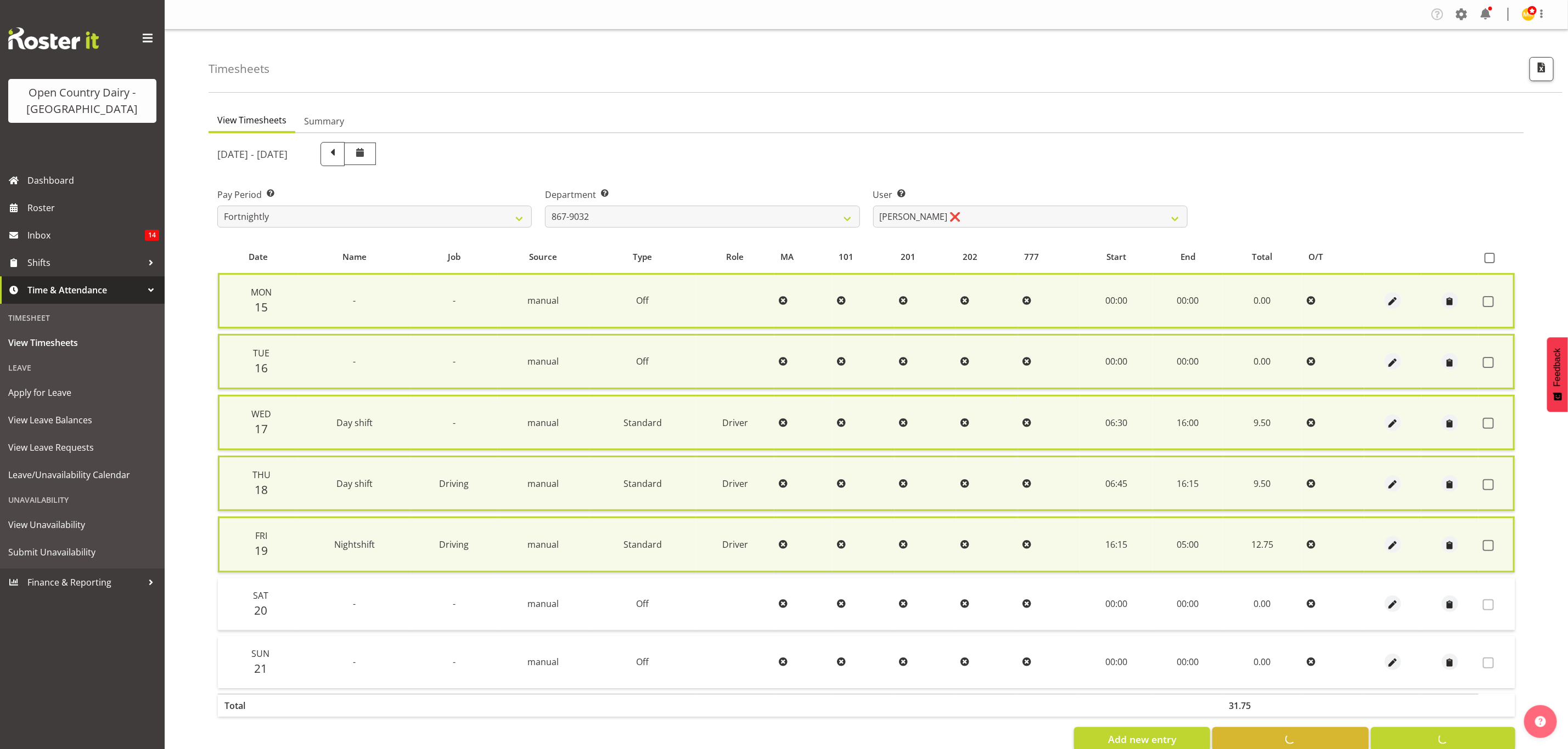
checkbox input "false"
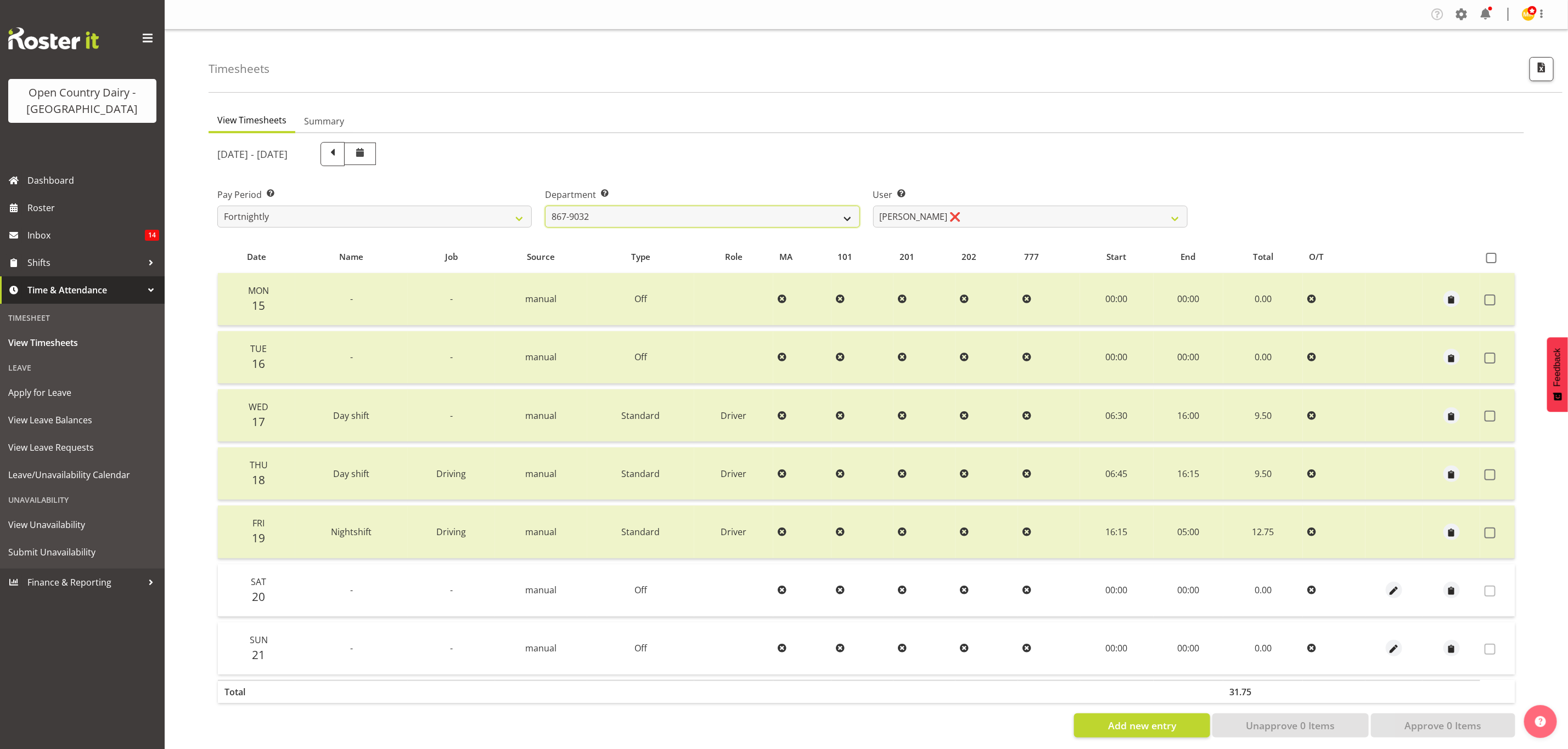
click at [659, 220] on select "734 735 736 737 738 739 851 853 854 855 856 858 861 862 865 867-9032 868 869 87…" at bounding box center [702, 217] width 315 height 21
select select "692"
click at [545, 206] on select "734 735 736 737 738 739 851 853 854 855 856 858 861 862 865 867-9032 868 869 87…" at bounding box center [702, 217] width 315 height 21
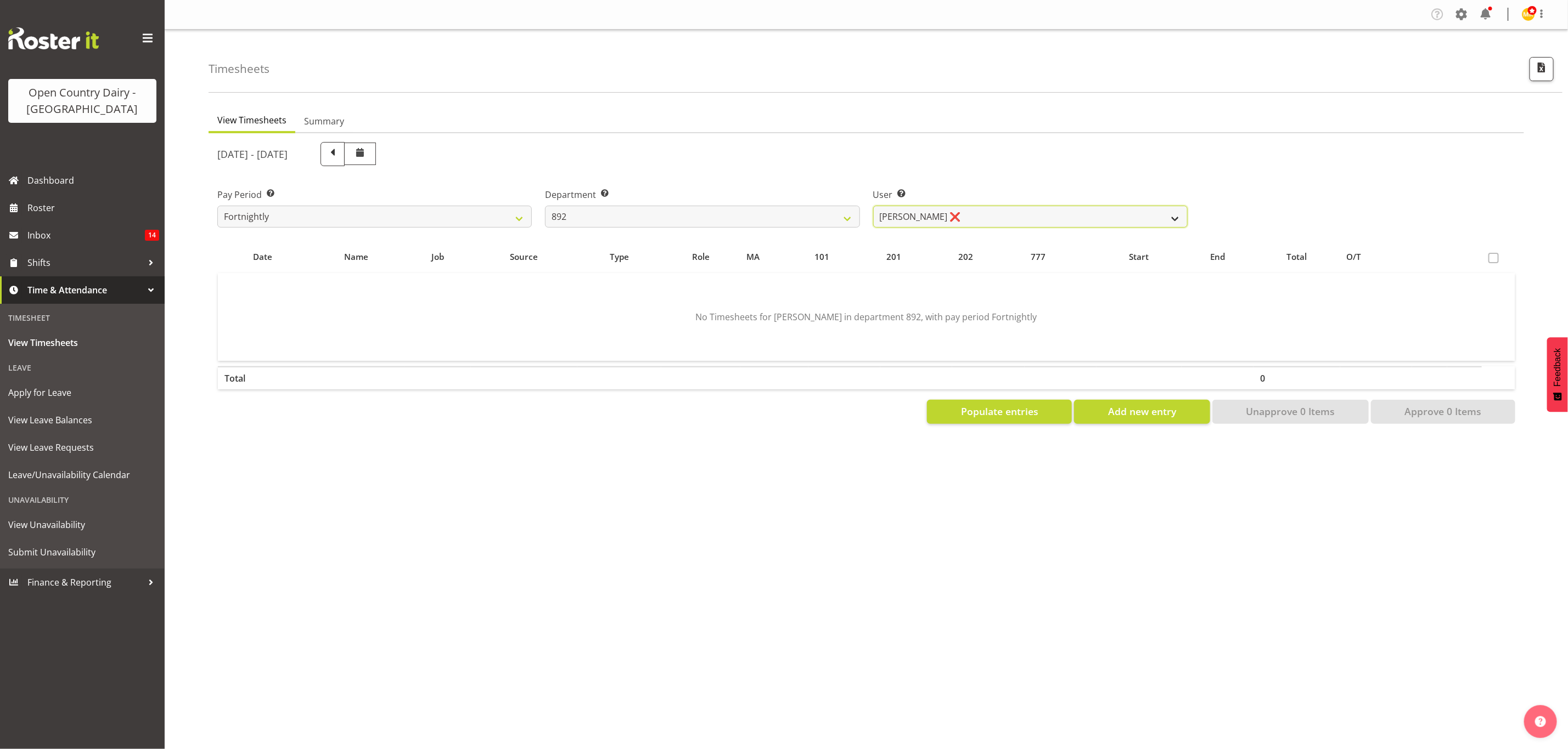
click at [960, 217] on select "Brittany Willis ❌ Danny Davies ❌ David McKenzie ❌ Josh Winship ❌ Reece Calvert ❌" at bounding box center [1031, 217] width 315 height 21
select select "11651"
click at [873, 206] on select "Brittany Willis ❌ Danny Davies ❌ David McKenzie ❌ Josh Winship ❌ Reece Calvert ❌" at bounding box center [1031, 217] width 315 height 21
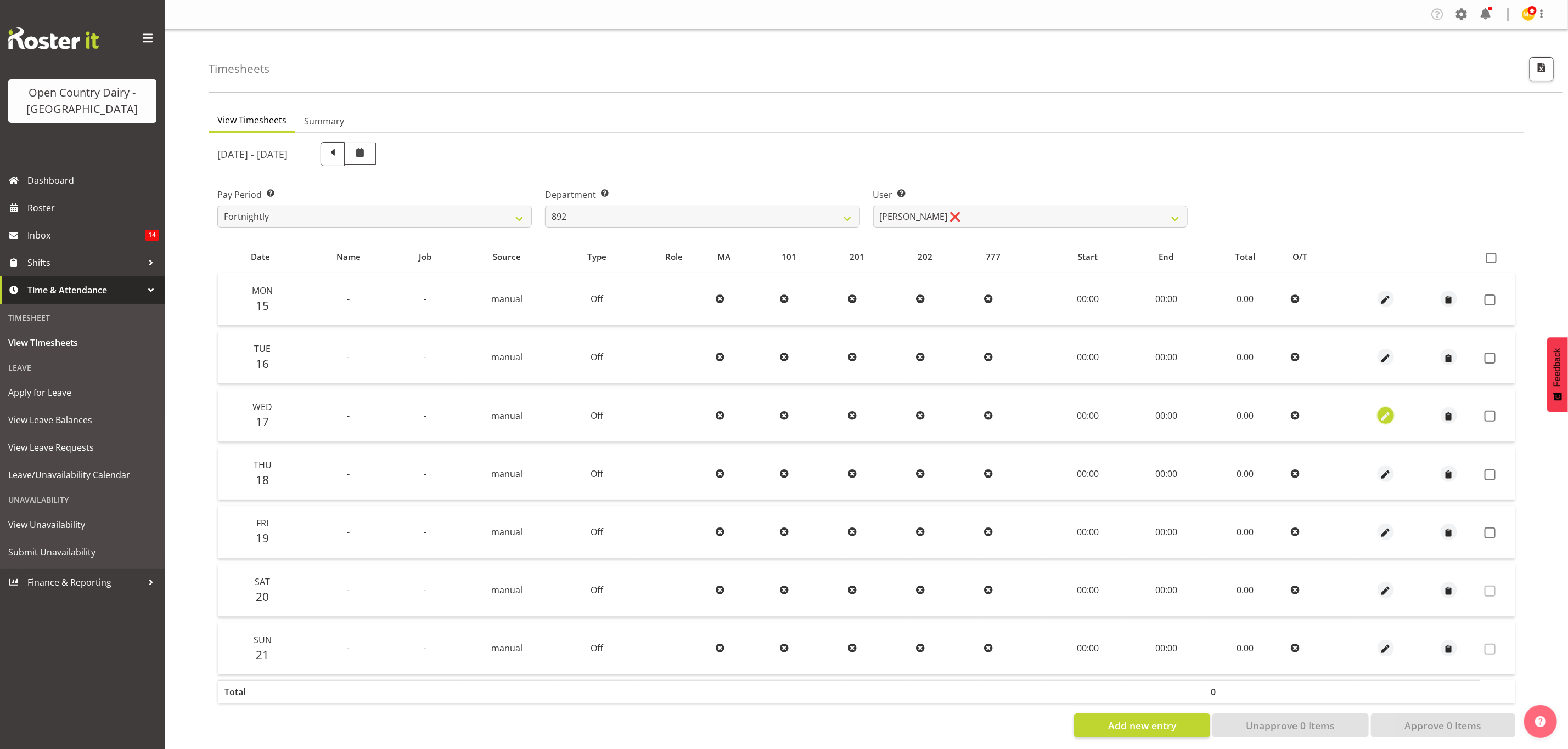
click at [1390, 414] on span "button" at bounding box center [1385, 416] width 13 height 13
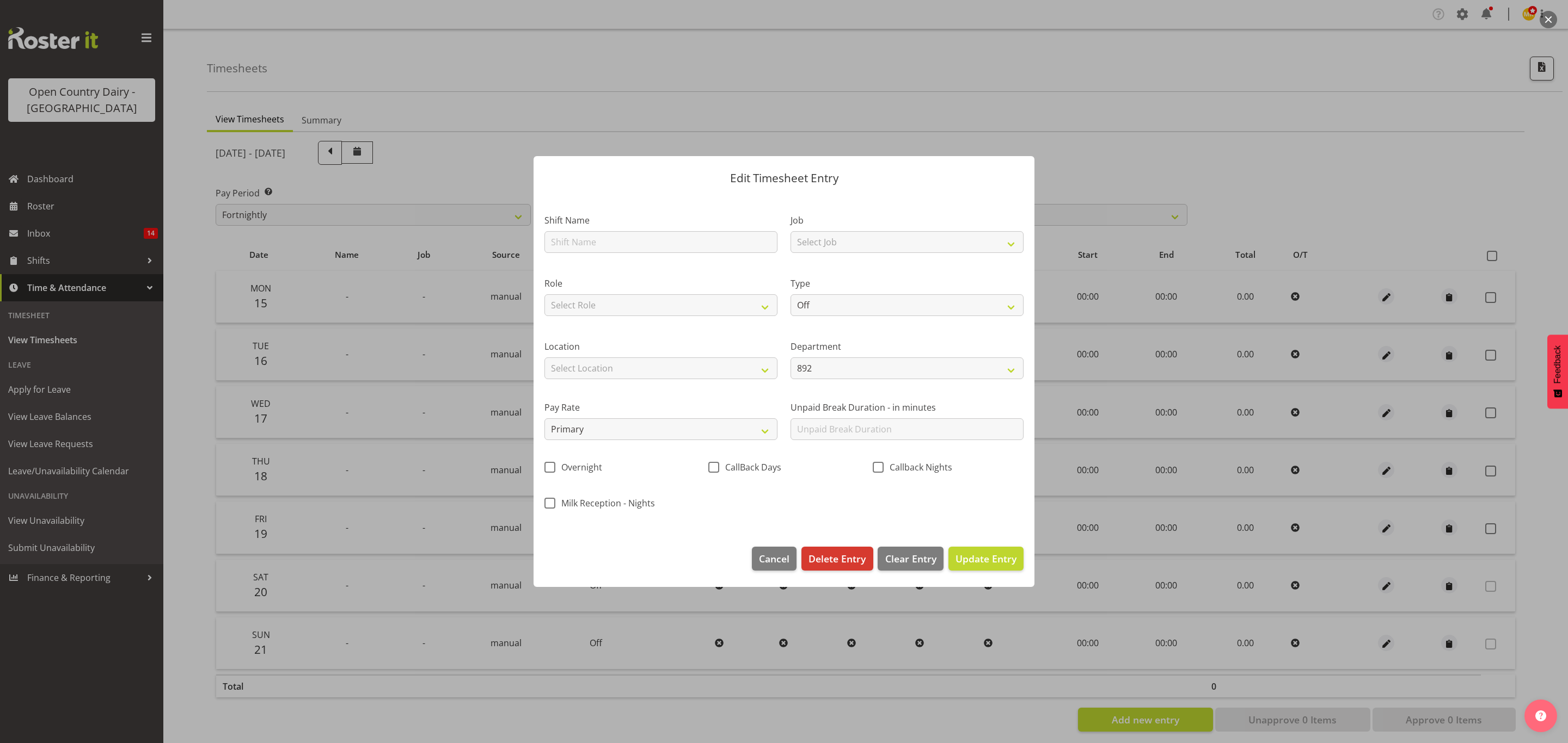
click at [635, 229] on div "Shift Name" at bounding box center [661, 233] width 233 height 39
drag, startPoint x: 710, startPoint y: 245, endPoint x: 705, endPoint y: 252, distance: 8.6
click at [710, 245] on input "text" at bounding box center [661, 242] width 233 height 21
type input "Day shift"
click at [686, 306] on select "Select Role Driver" at bounding box center [661, 305] width 233 height 21
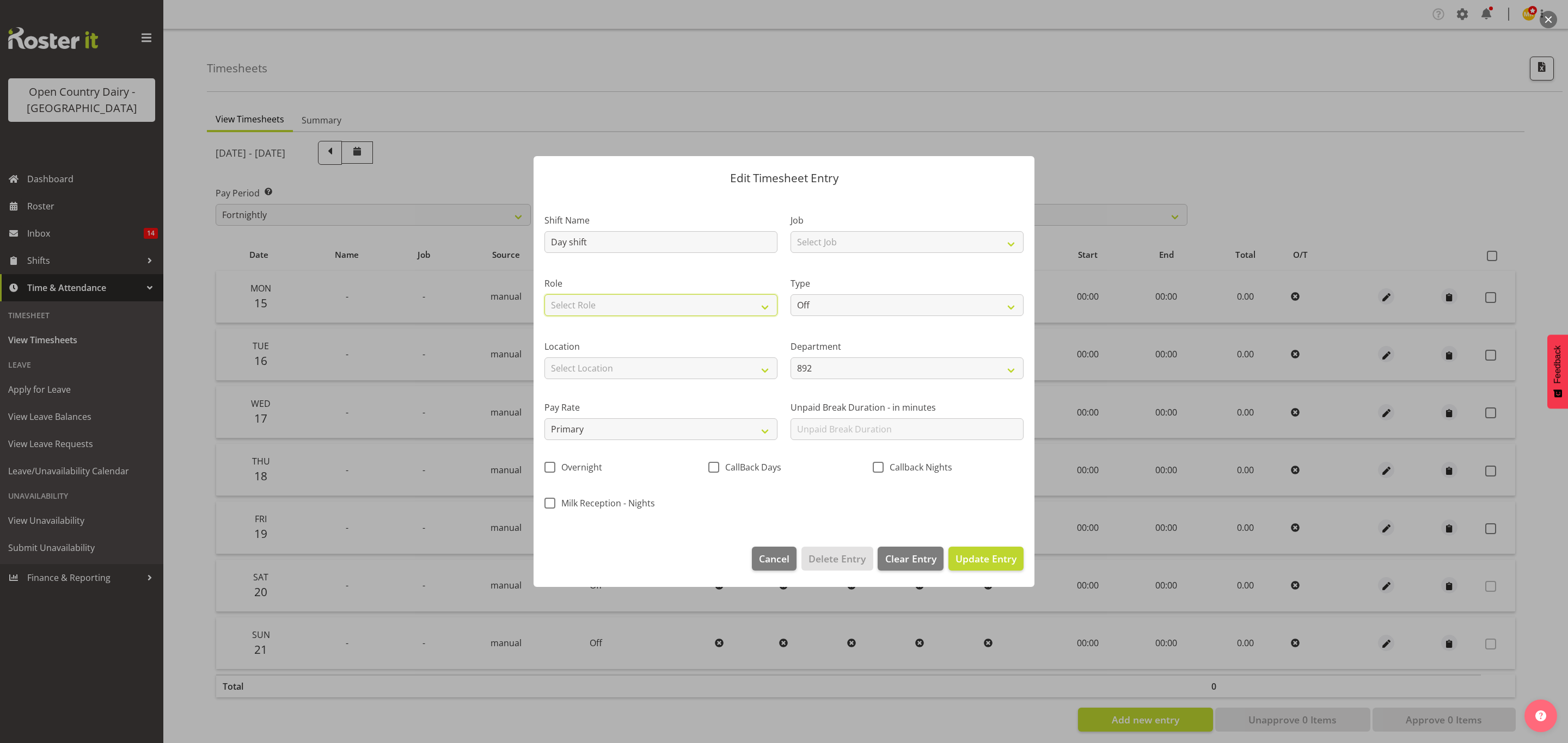
select select "1154"
click at [545, 294] on select "Select Role Driver" at bounding box center [661, 305] width 233 height 21
click at [866, 307] on select "Off Standard Public Holiday Public Holiday (Worked) Day In Lieu Annual Leave Si…" at bounding box center [907, 305] width 233 height 21
select select "Standard"
click at [791, 294] on select "Off Standard Public Holiday Public Holiday (Worked) Day In Lieu Annual Leave Si…" at bounding box center [907, 305] width 233 height 21
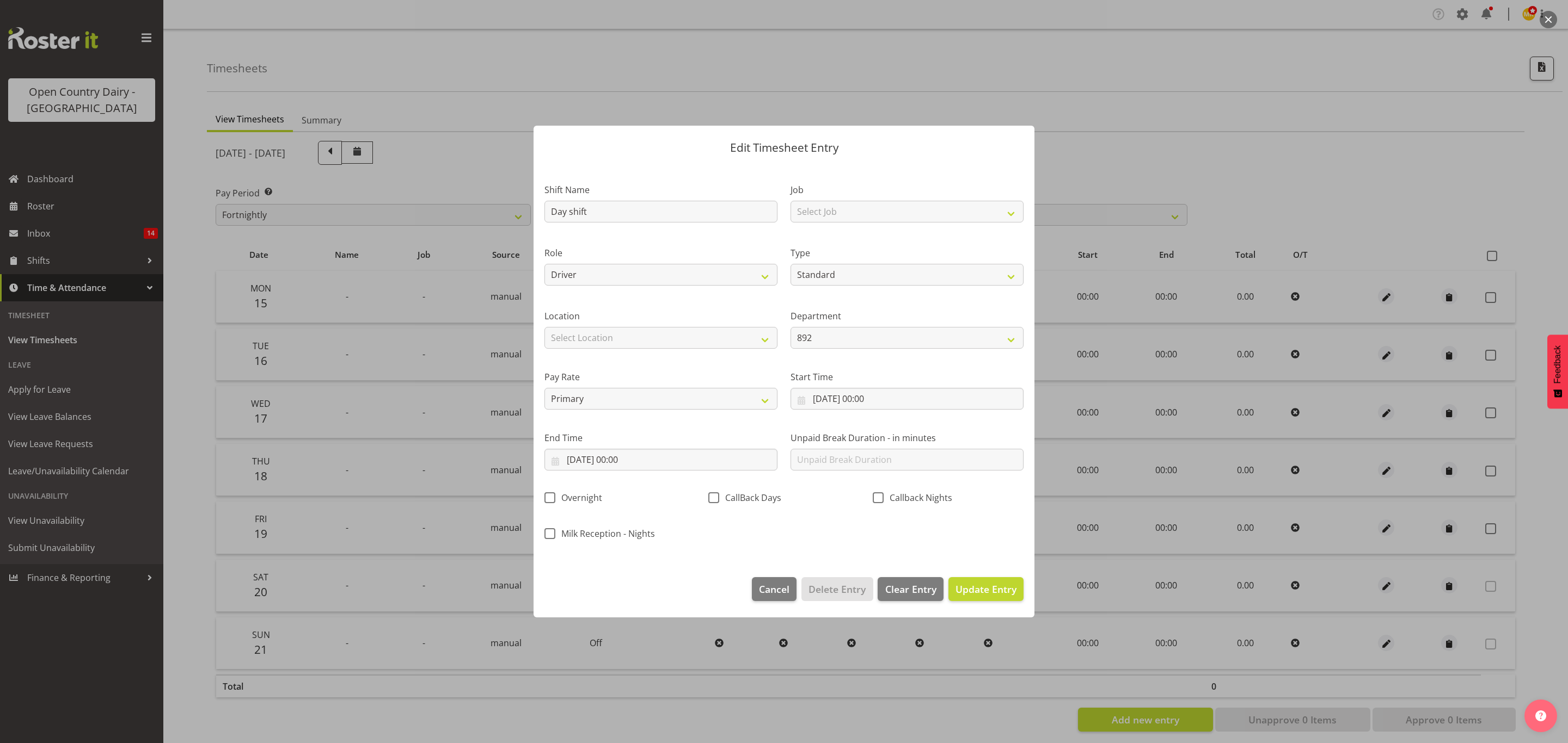
click at [717, 356] on div "Pay Rate Primary Secondary Tertiary Fourth Fifth" at bounding box center [661, 386] width 246 height 61
click at [705, 343] on select "Select Location Awarua Milk Awarua Office Freight Horotiu office Waharoa Office…" at bounding box center [661, 338] width 233 height 21
select select "988"
click at [545, 327] on select "Select Location Awarua Milk Awarua Office Freight Horotiu office Waharoa Office…" at bounding box center [661, 338] width 233 height 21
click at [862, 333] on select "892 851 855 853 855 856 880 883 861 862 864 865 868 869 870 872 873 874 876 877…" at bounding box center [907, 338] width 233 height 21
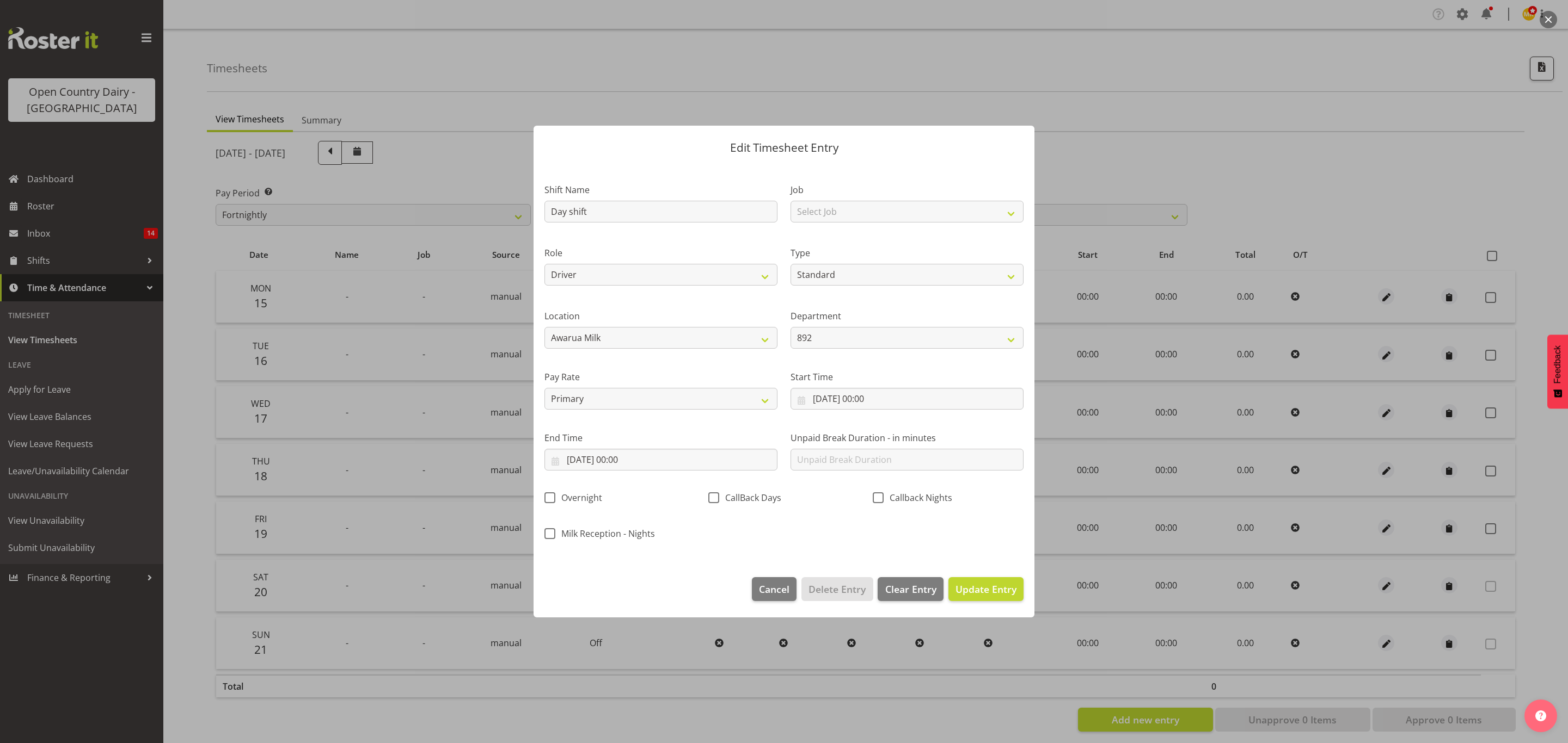
drag, startPoint x: 733, startPoint y: 357, endPoint x: 737, endPoint y: 364, distance: 8.1
click at [733, 357] on div "Pay Rate Primary Secondary Tertiary Fourth Fifth" at bounding box center [661, 386] width 246 height 61
click at [891, 395] on input "17/09/2025, 00:00" at bounding box center [907, 399] width 233 height 21
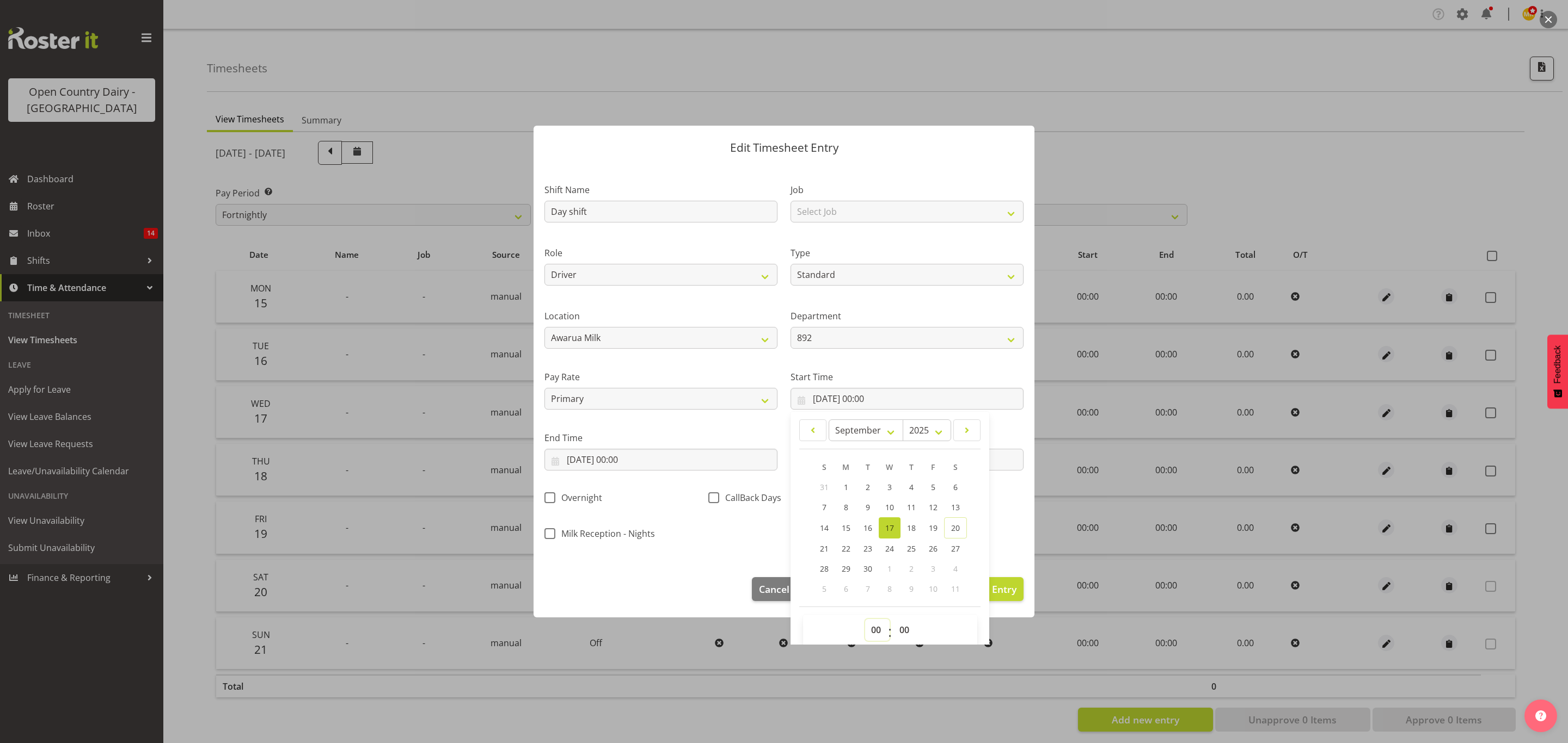
click at [868, 628] on select "00 01 02 03 04 05 06 07 08 09 10 11 12 13 14 15 16 17 18 19 20 21 22 23" at bounding box center [877, 630] width 24 height 21
select select "6"
click at [865, 620] on select "00 01 02 03 04 05 06 07 08 09 10 11 12 13 14 15 16 17 18 19 20 21 22 23" at bounding box center [877, 630] width 24 height 21
type input "17/09/2025, 06:00"
click at [902, 632] on select "00 01 02 03 04 05 06 07 08 09 10 11 12 13 14 15 16 17 18 19 20 21 22 23 24 25 2…" at bounding box center [905, 630] width 24 height 21
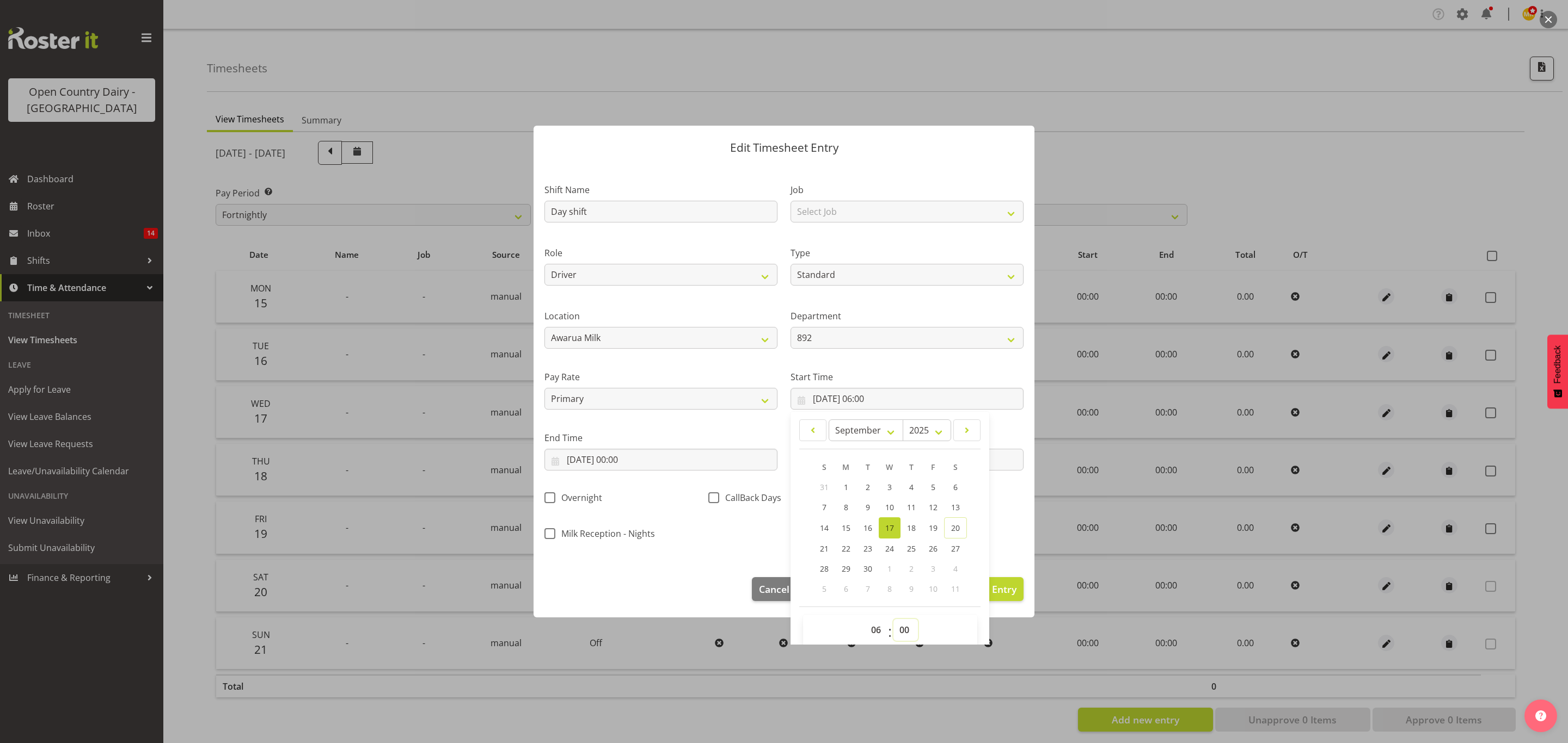
select select "30"
click at [894, 620] on select "00 01 02 03 04 05 06 07 08 09 10 11 12 13 14 15 16 17 18 19 20 21 22 23 24 25 2…" at bounding box center [905, 630] width 24 height 21
type input "17/09/2025, 06:30"
click at [745, 428] on div "End Time 17/09/2025, 00:00 January February March April May June July August Se…" at bounding box center [661, 447] width 246 height 61
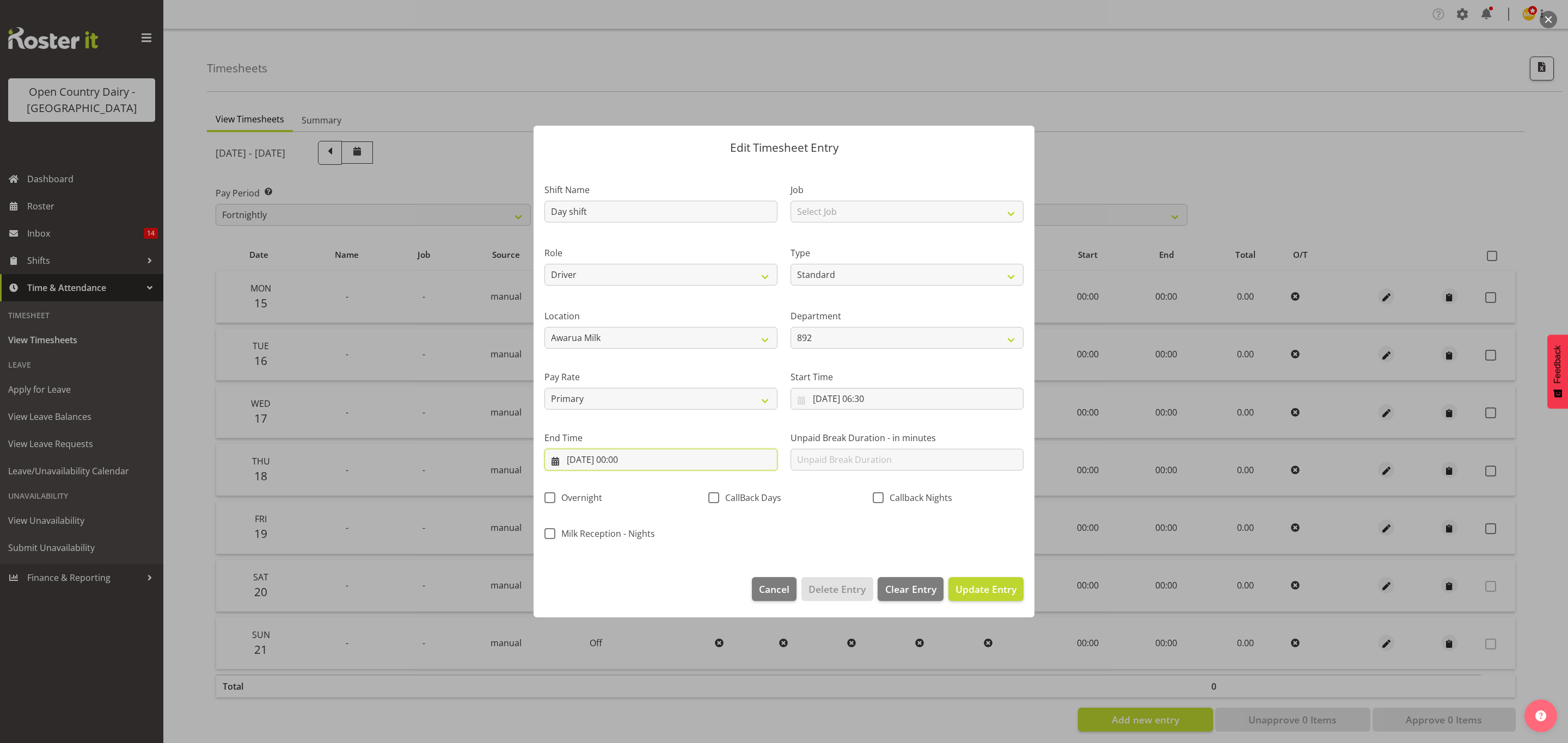
click at [608, 462] on input "17/09/2025, 00:00" at bounding box center [661, 459] width 233 height 21
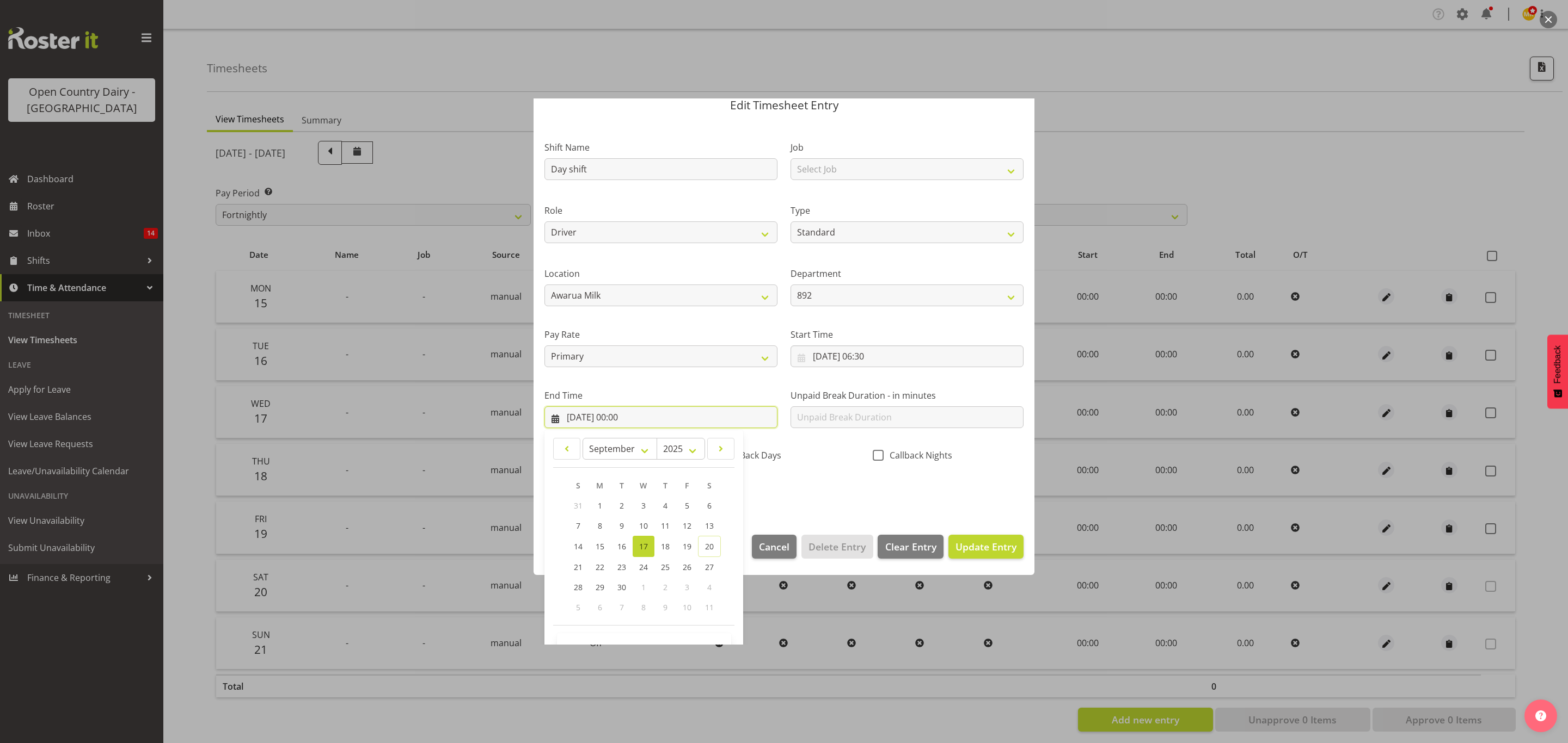
scroll to position [76, 0]
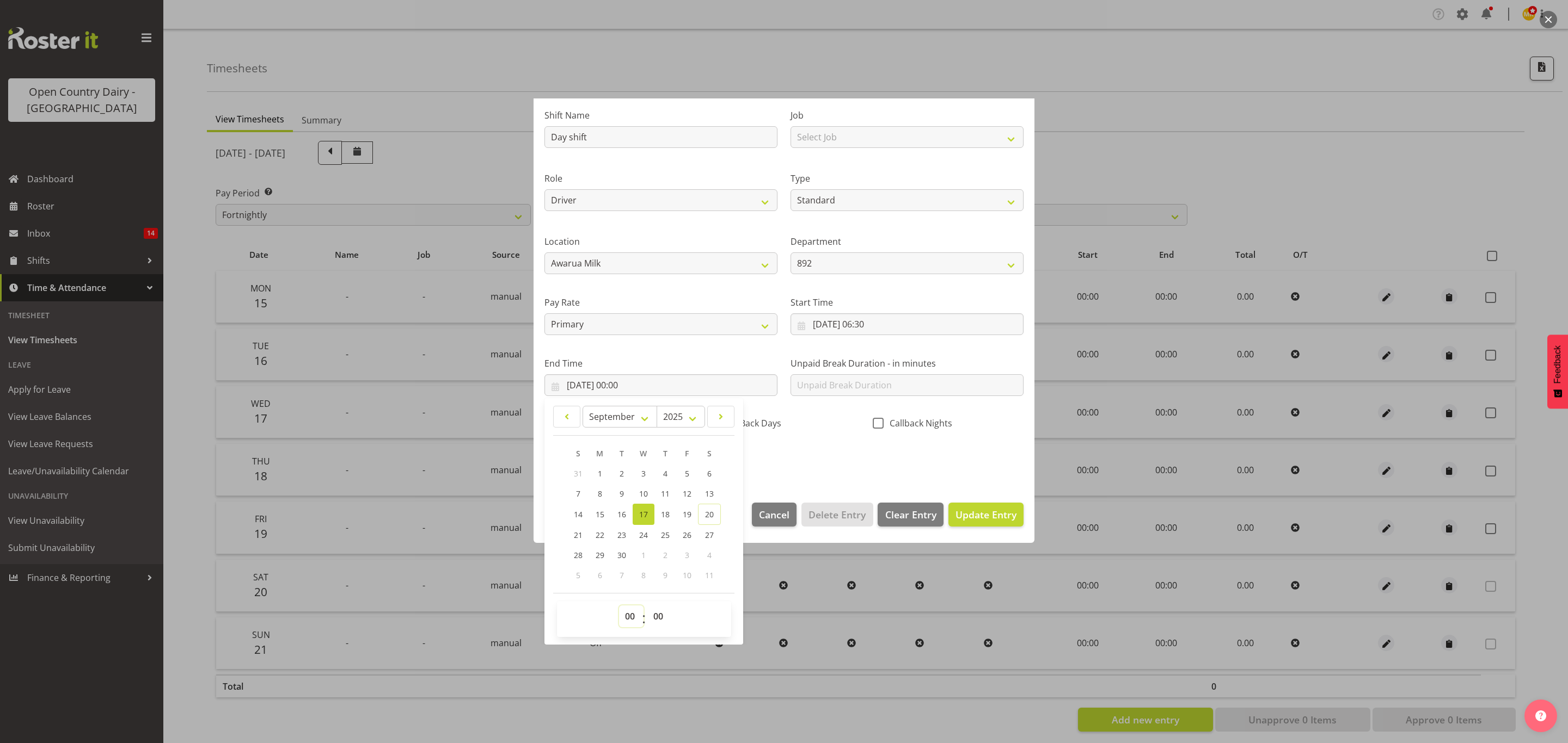
click at [639, 613] on select "00 01 02 03 04 05 06 07 08 09 10 11 12 13 14 15 16 17 18 19 20 21 22 23" at bounding box center [631, 616] width 24 height 21
select select "16"
click at [619, 606] on select "00 01 02 03 04 05 06 07 08 09 10 11 12 13 14 15 16 17 18 19 20 21 22 23" at bounding box center [631, 616] width 24 height 21
type input "17/09/2025, 16:00"
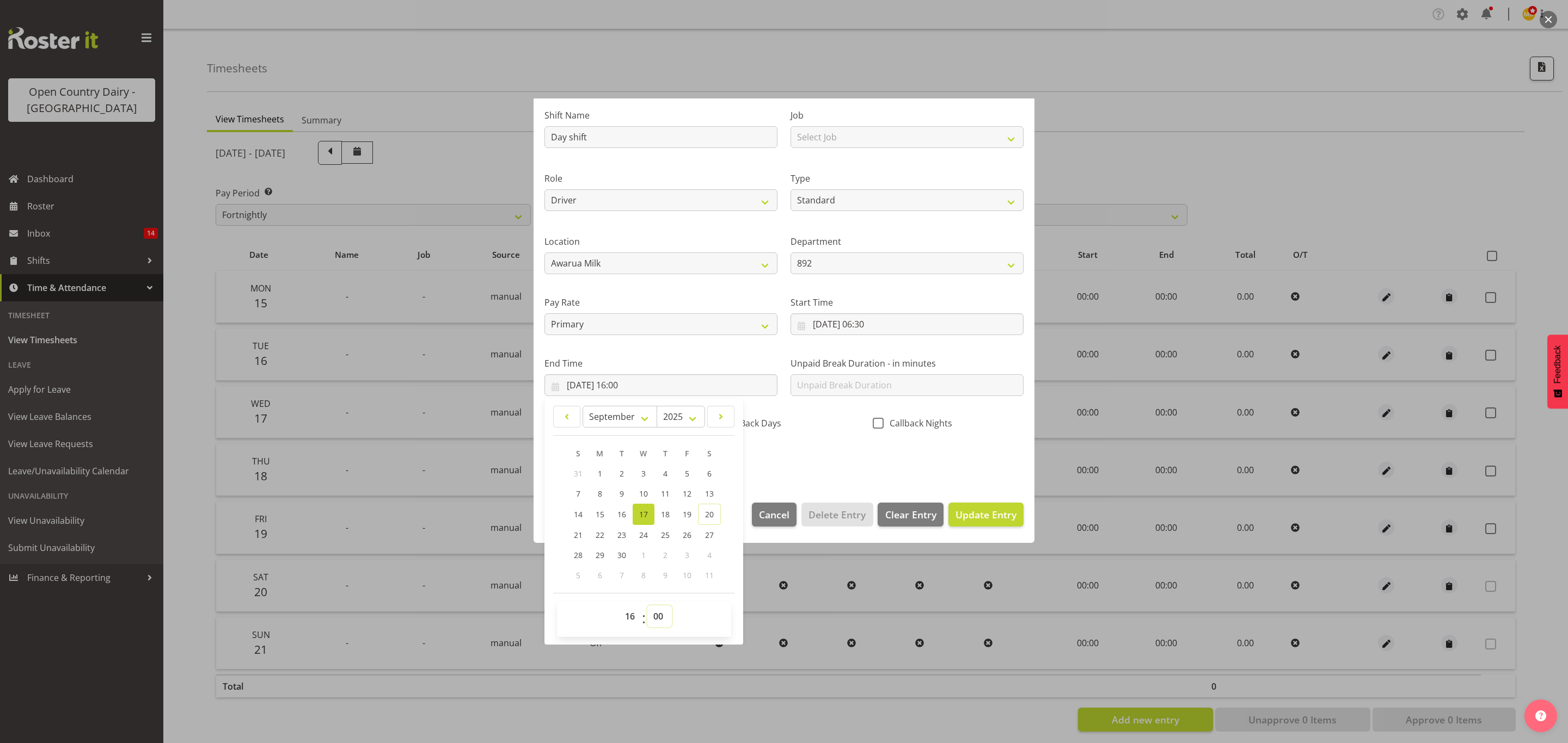
click at [659, 618] on select "00 01 02 03 04 05 06 07 08 09 10 11 12 13 14 15 16 17 18 19 20 21 22 23 24 25 2…" at bounding box center [659, 616] width 24 height 21
select select "30"
click at [648, 606] on select "00 01 02 03 04 05 06 07 08 09 10 11 12 13 14 15 16 17 18 19 20 21 22 23 24 25 2…" at bounding box center [659, 616] width 24 height 21
type input "17/09/2025, 16:30"
click at [837, 418] on div "CallBack Days" at bounding box center [784, 424] width 151 height 15
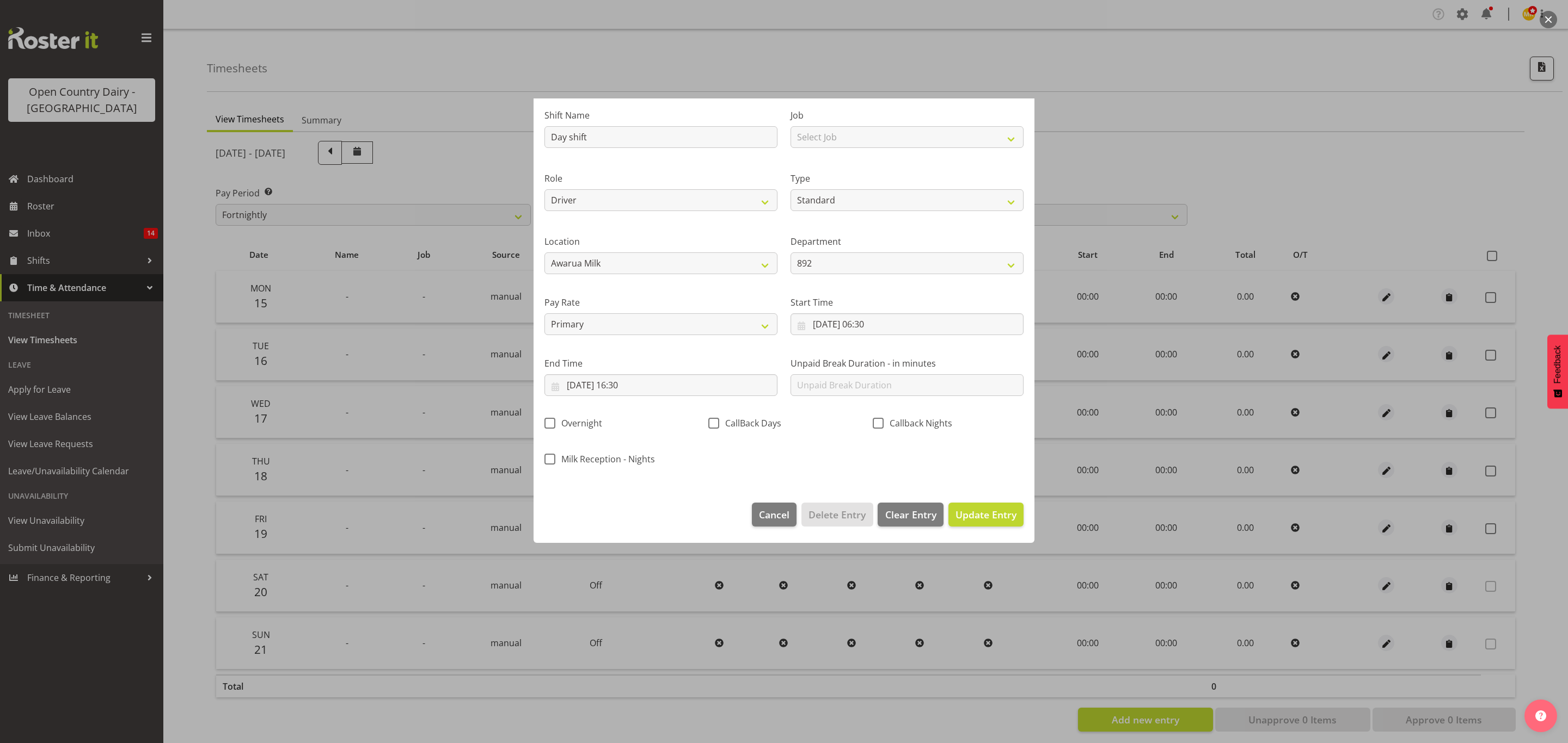
scroll to position [0, 0]
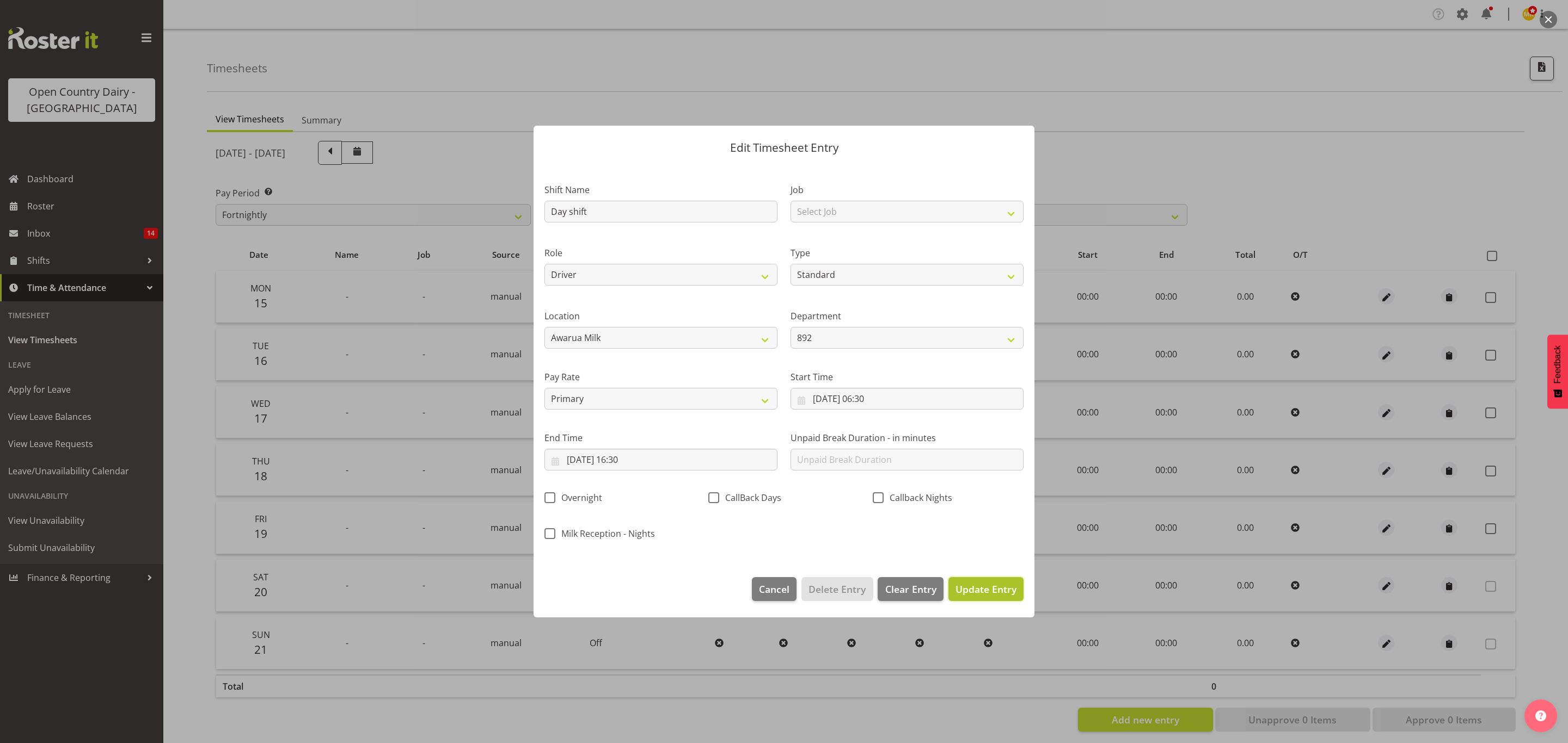
click at [979, 578] on button "Update Entry" at bounding box center [987, 589] width 76 height 24
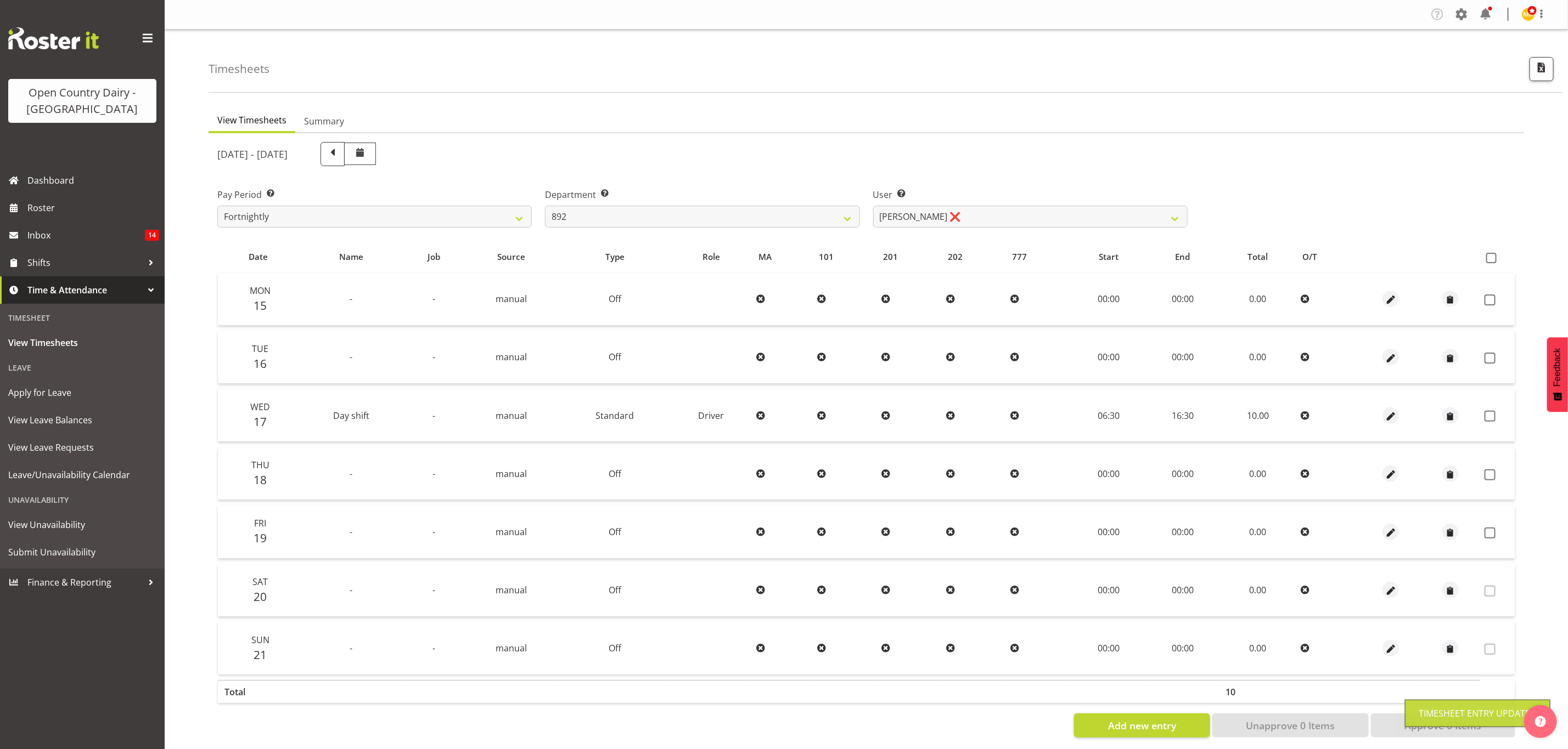
click at [1371, 468] on div at bounding box center [1391, 474] width 51 height 17
click at [1398, 468] on div at bounding box center [1391, 474] width 51 height 17
click at [1397, 470] on button "button" at bounding box center [1390, 474] width 17 height 17
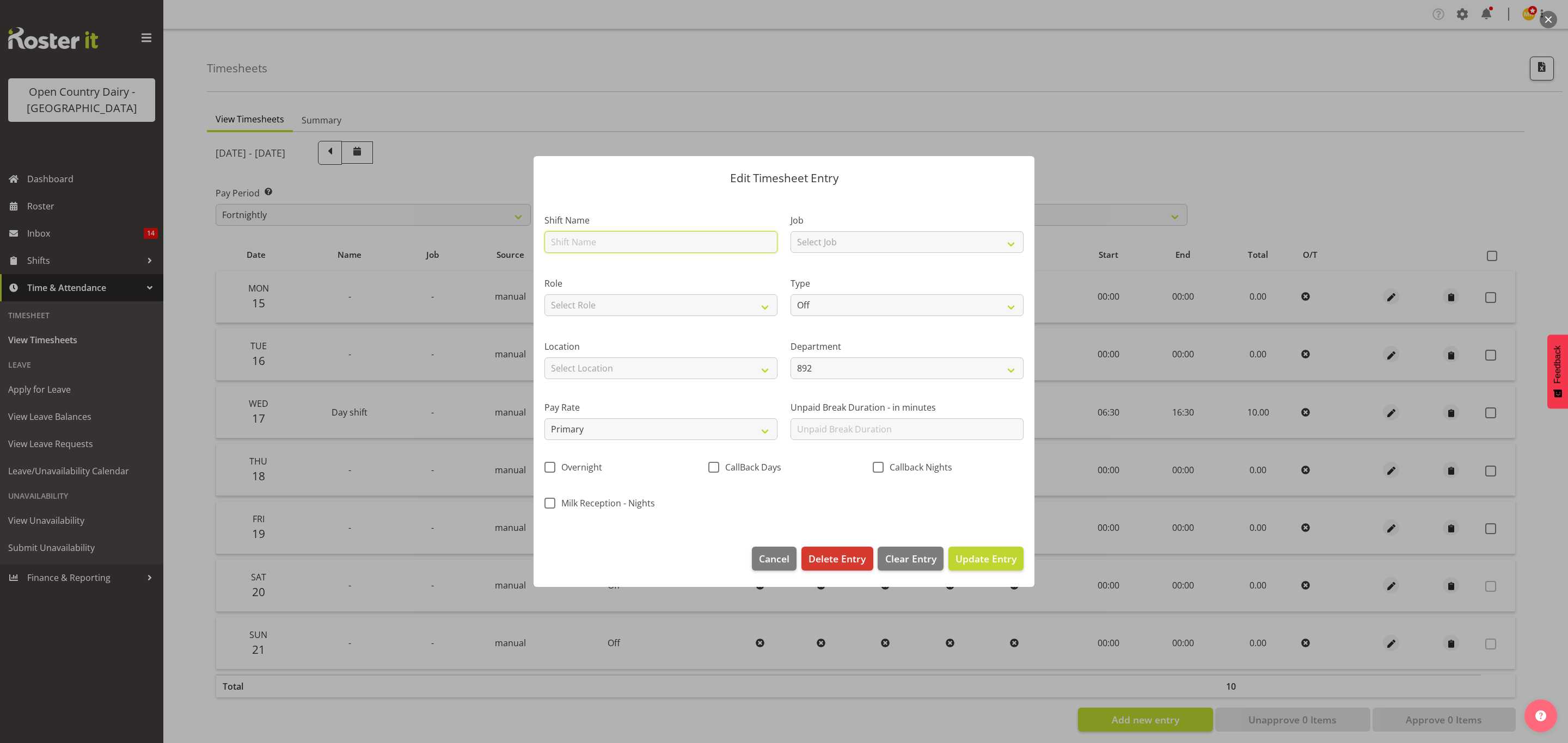
click at [642, 245] on input "text" at bounding box center [661, 242] width 233 height 21
type input "Day shift"
click at [817, 302] on select "Off Standard Public Holiday Public Holiday (Worked) Day In Lieu Annual Leave Si…" at bounding box center [907, 305] width 233 height 21
select select "Standard"
click at [791, 294] on select "Off Standard Public Holiday Public Holiday (Worked) Day In Lieu Annual Leave Si…" at bounding box center [907, 305] width 233 height 21
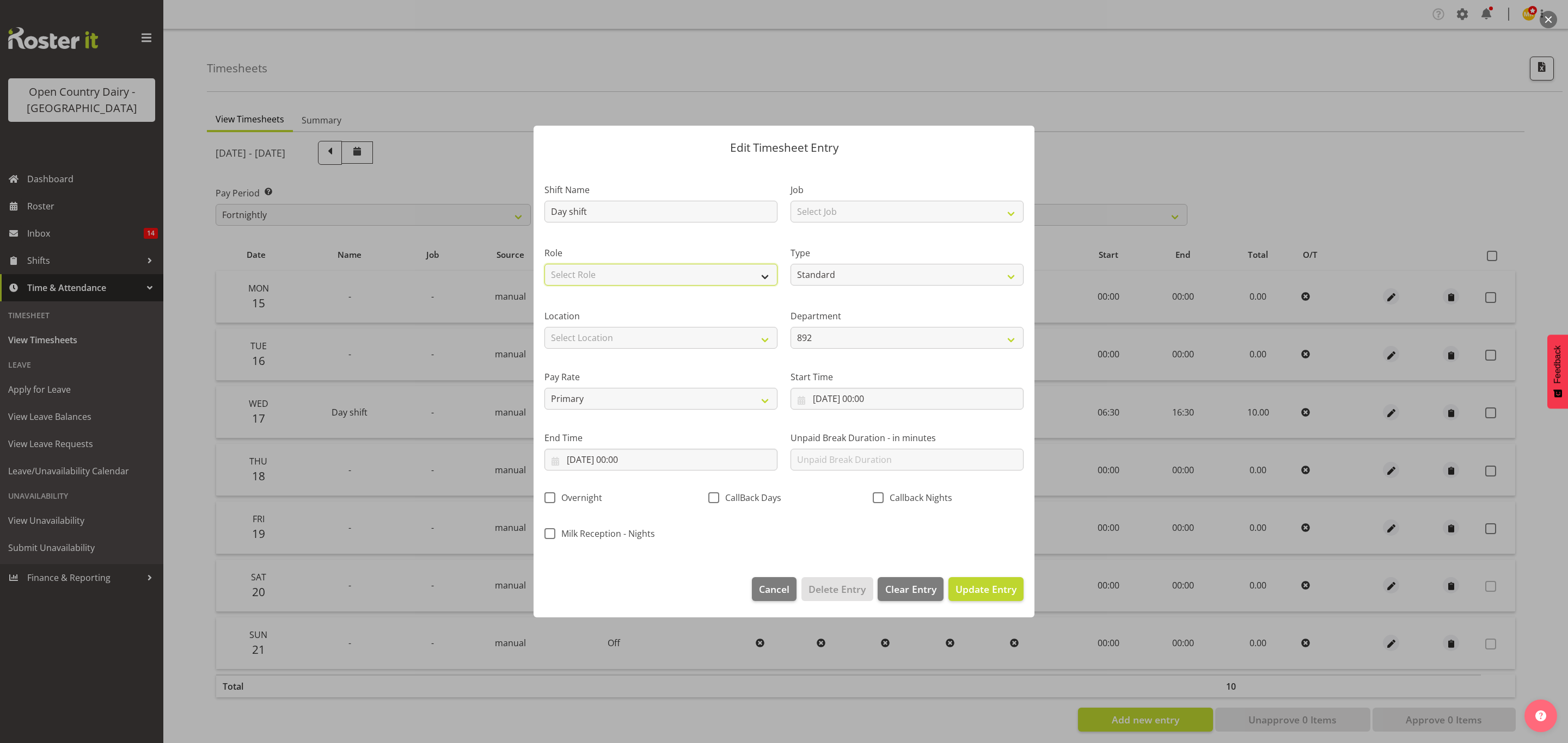
click at [646, 271] on select "Select Role Driver" at bounding box center [661, 274] width 233 height 21
select select "1154"
click at [545, 263] on select "Select Role Driver" at bounding box center [661, 274] width 233 height 21
click at [848, 215] on select "Select Job Connecting /unconnecting Trailers Driving Meeting Milk Testing" at bounding box center [907, 211] width 233 height 21
select select "10670"
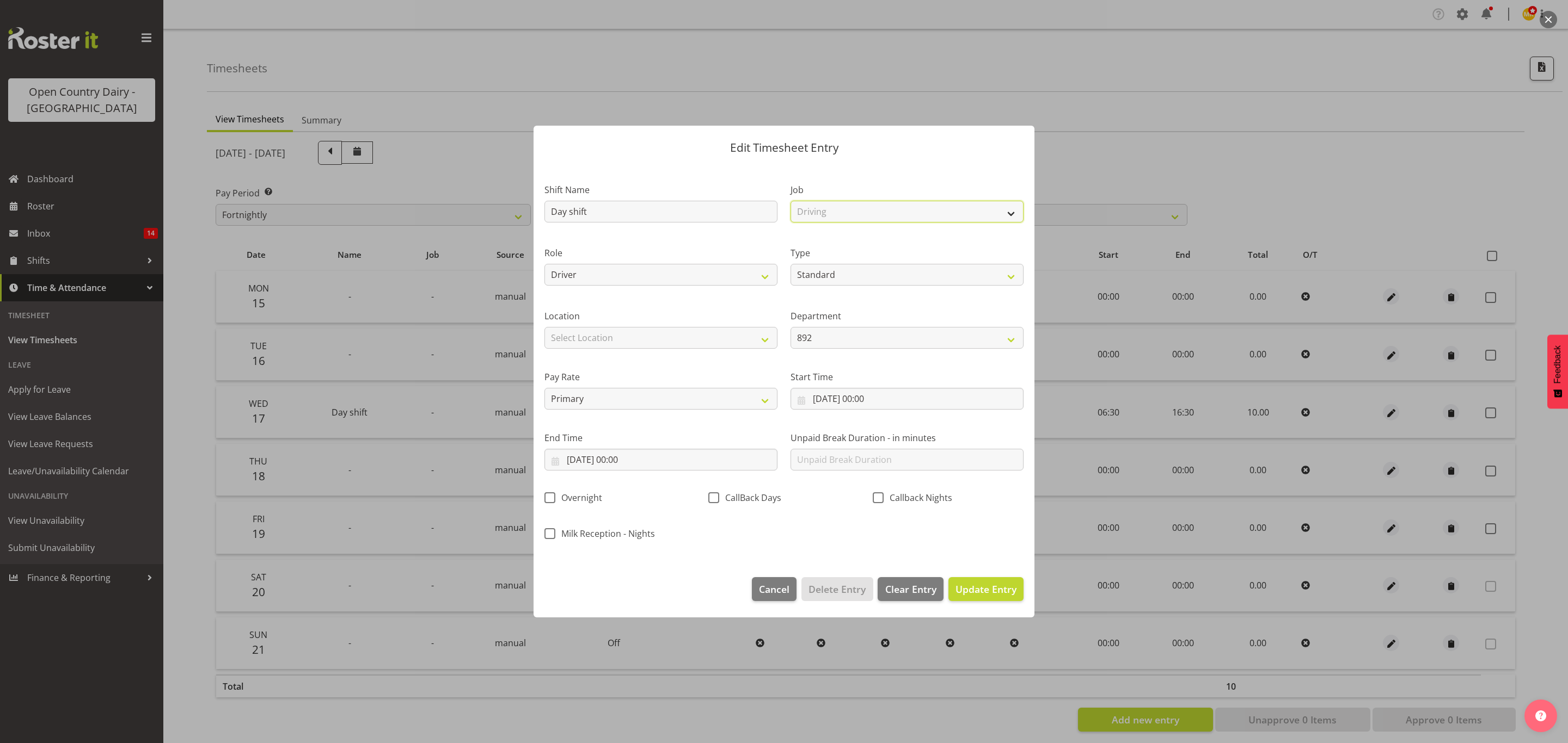
click at [791, 201] on select "Select Job Connecting /unconnecting Trailers Driving Meeting Milk Testing" at bounding box center [907, 211] width 233 height 21
click at [662, 335] on select "Select Location Awarua Milk Awarua Office Freight Horotiu office Waharoa Office…" at bounding box center [661, 338] width 233 height 21
select select "988"
click at [545, 327] on select "Select Location Awarua Milk Awarua Office Freight Horotiu office Waharoa Office…" at bounding box center [661, 338] width 233 height 21
click at [853, 341] on select "892 851 855 853 855 856 880 883 861 862 864 865 868 869 870 872 873 874 876 877…" at bounding box center [907, 338] width 233 height 21
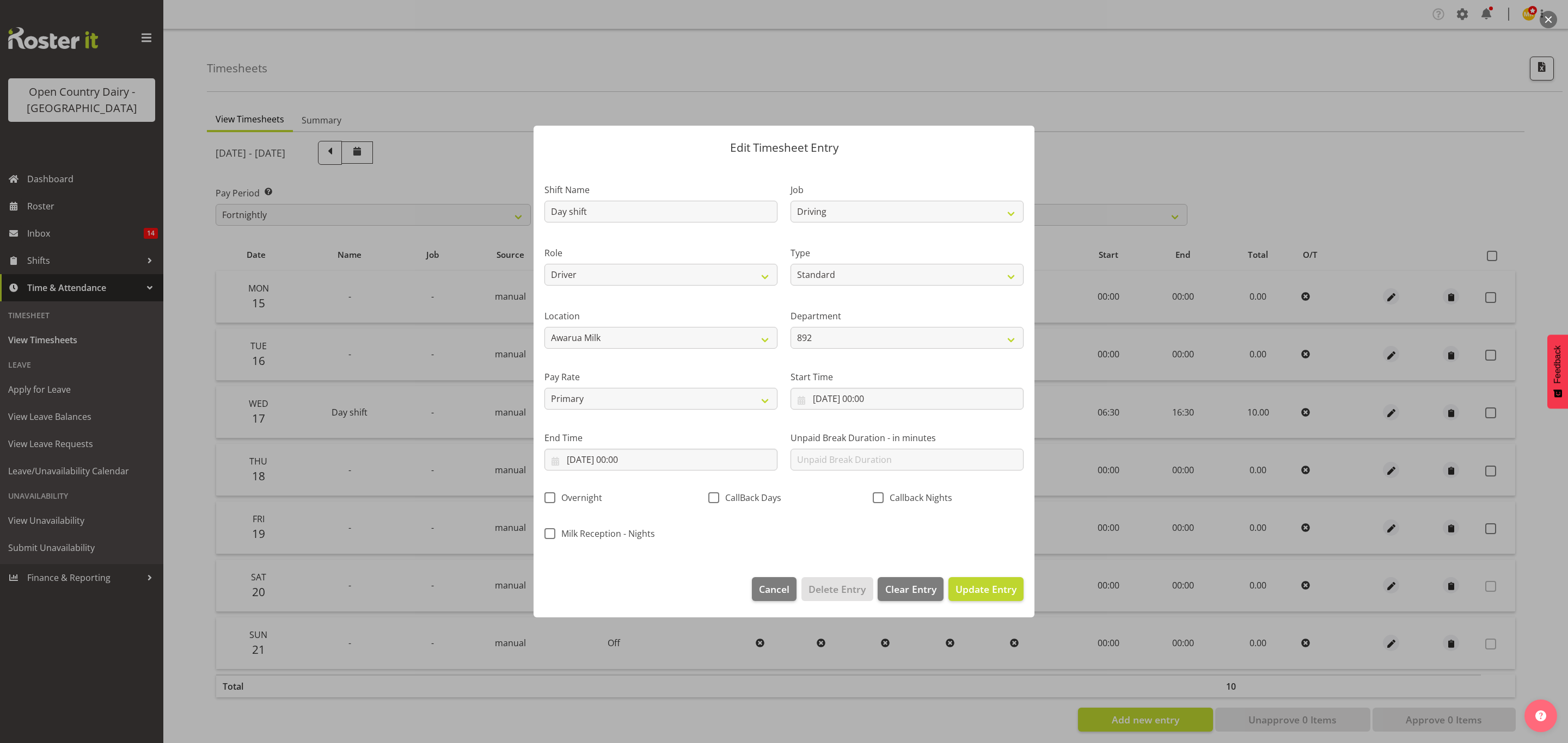
click at [690, 359] on div "Pay Rate Primary Secondary Tertiary Fourth Fifth" at bounding box center [661, 386] width 246 height 61
click at [886, 386] on div "Start Time 18/09/2025, 00:00 January February March April May June July August …" at bounding box center [907, 390] width 233 height 39
click at [889, 407] on input "18/09/2025, 00:00" at bounding box center [907, 399] width 233 height 21
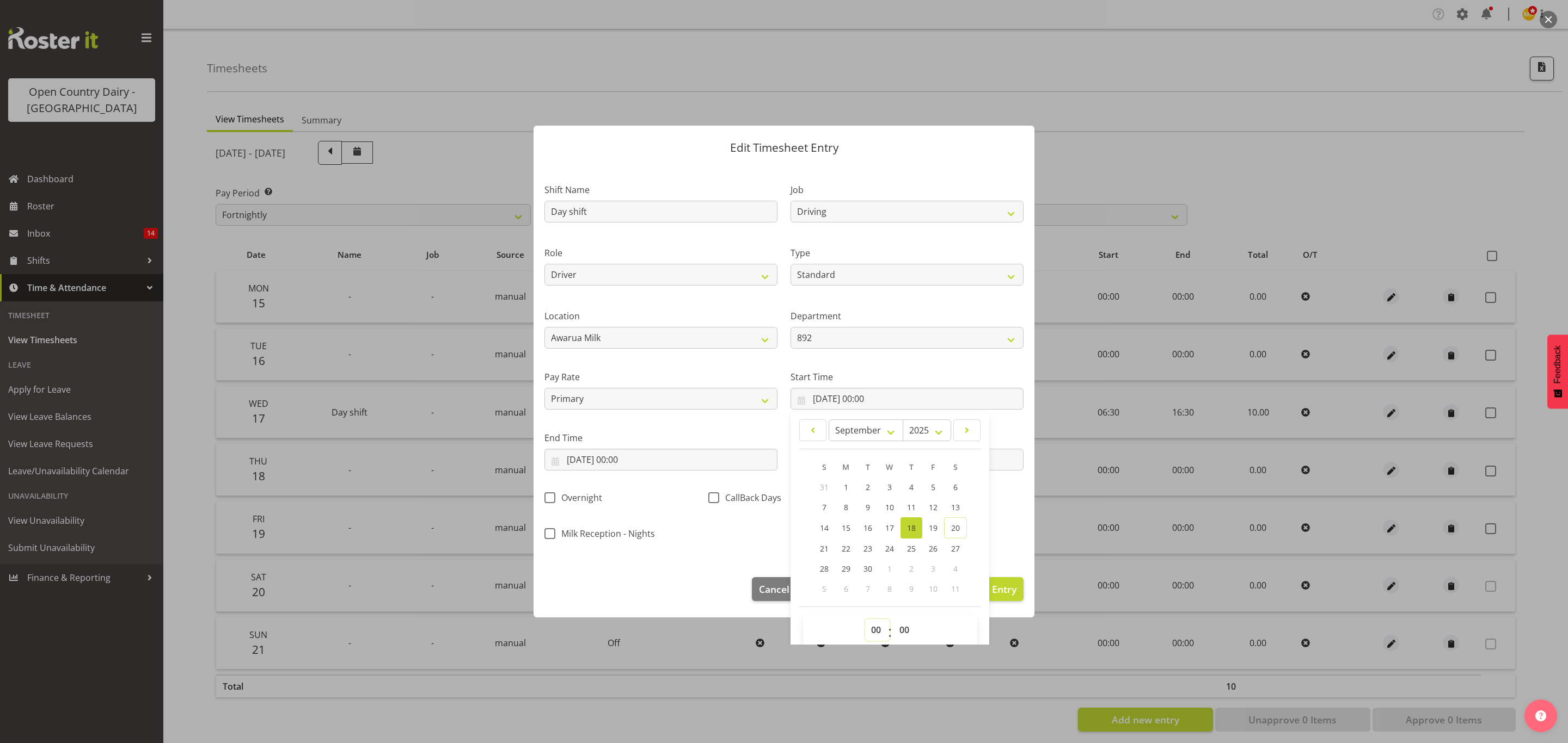
click at [872, 639] on select "00 01 02 03 04 05 06 07 08 09 10 11 12 13 14 15 16 17 18 19 20 21 22 23" at bounding box center [877, 630] width 24 height 21
select select "6"
click at [865, 620] on select "00 01 02 03 04 05 06 07 08 09 10 11 12 13 14 15 16 17 18 19 20 21 22 23" at bounding box center [877, 630] width 24 height 21
type input "18/09/2025, 06:00"
click at [902, 629] on select "00 01 02 03 04 05 06 07 08 09 10 11 12 13 14 15 16 17 18 19 20 21 22 23 24 25 2…" at bounding box center [905, 630] width 24 height 21
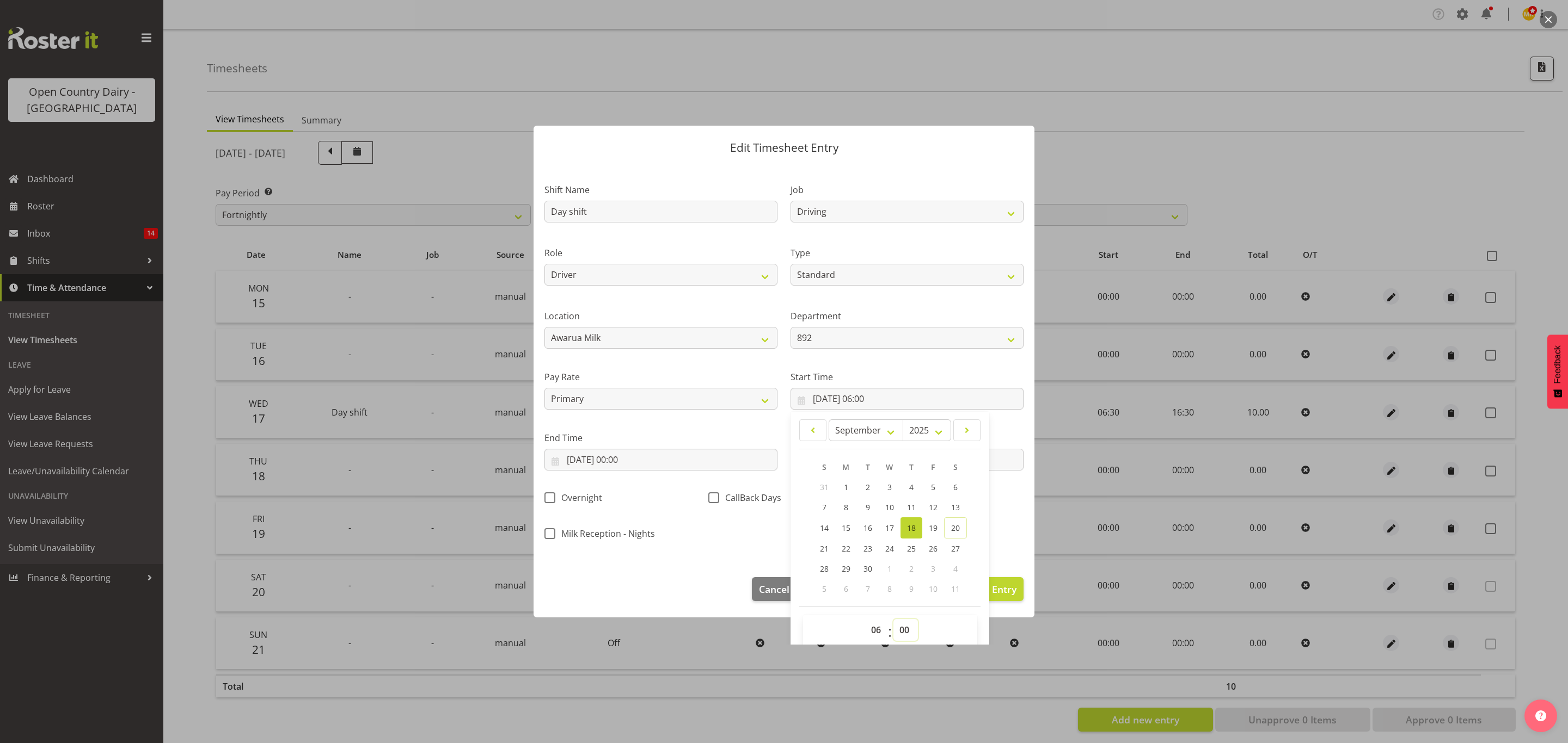
select select "45"
click at [894, 620] on select "00 01 02 03 04 05 06 07 08 09 10 11 12 13 14 15 16 17 18 19 20 21 22 23 24 25 2…" at bounding box center [905, 630] width 24 height 21
type input "18/09/2025, 06:45"
click at [674, 452] on input "18/09/2025, 00:00" at bounding box center [661, 459] width 233 height 21
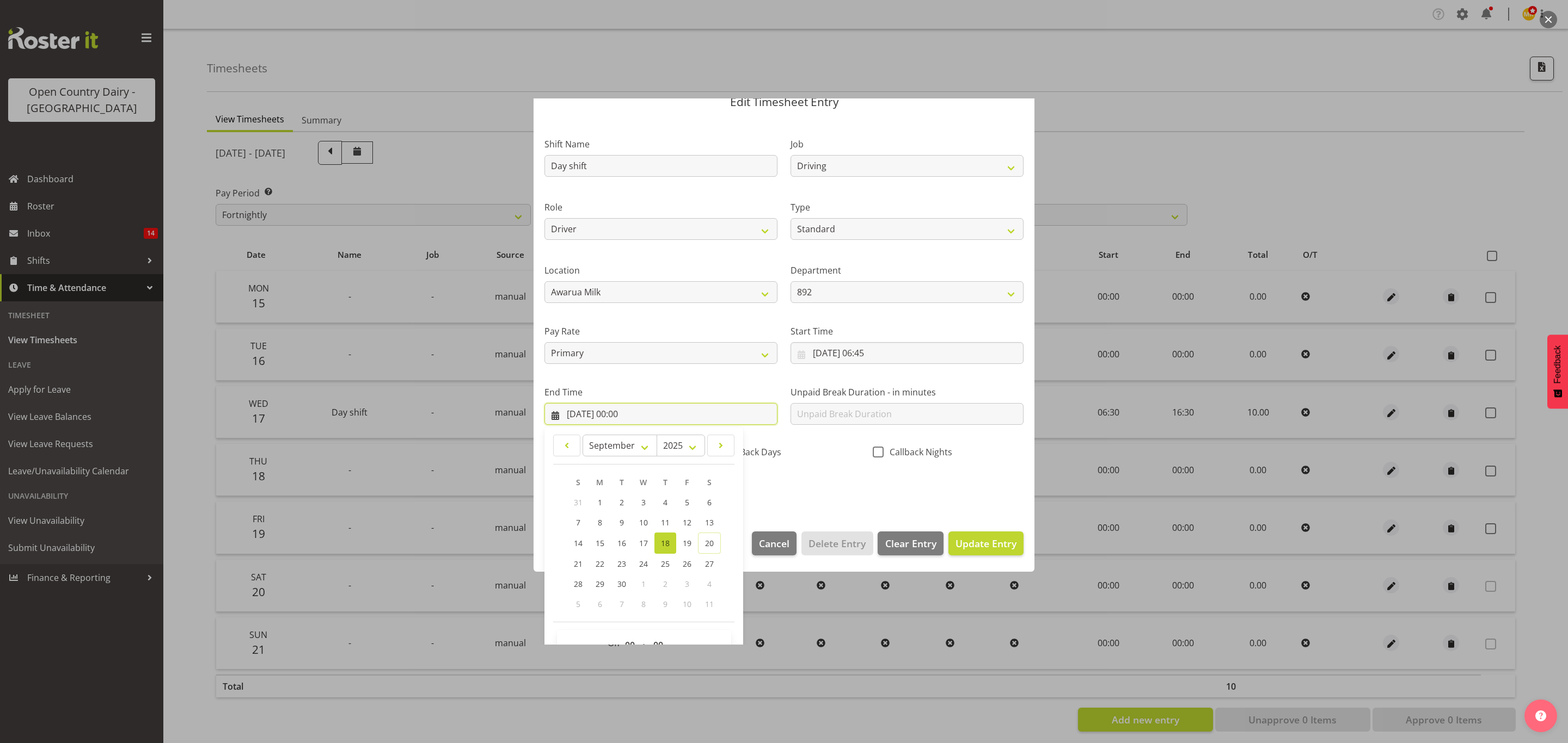
scroll to position [76, 0]
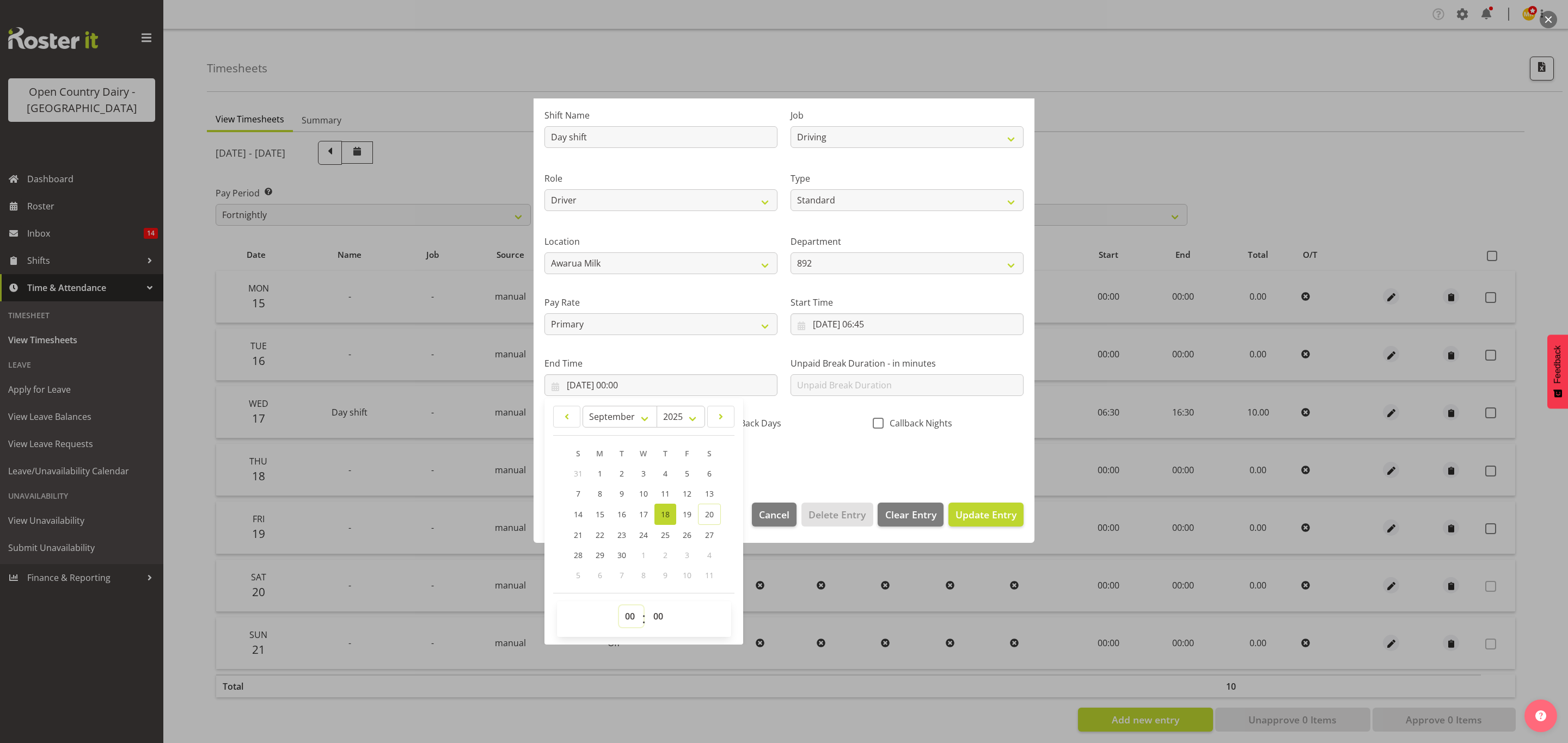
click at [636, 610] on select "00 01 02 03 04 05 06 07 08 09 10 11 12 13 14 15 16 17 18 19 20 21 22 23" at bounding box center [631, 616] width 24 height 21
select select "16"
click at [619, 606] on select "00 01 02 03 04 05 06 07 08 09 10 11 12 13 14 15 16 17 18 19 20 21 22 23" at bounding box center [631, 616] width 24 height 21
type input "18/09/2025, 16:00"
drag, startPoint x: 668, startPoint y: 628, endPoint x: 667, endPoint y: 609, distance: 19.0
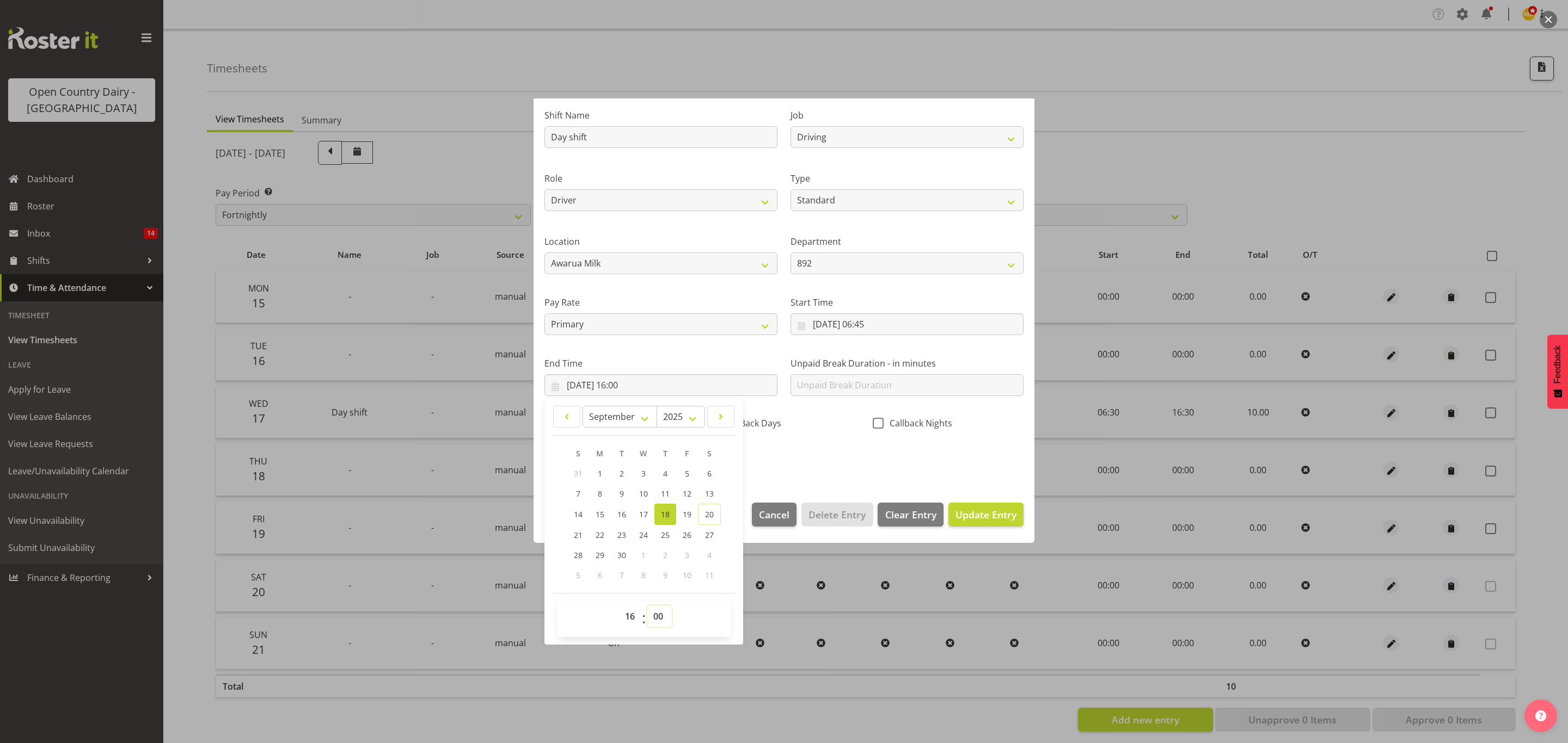
click at [668, 628] on select "00 01 02 03 04 05 06 07 08 09 10 11 12 13 14 15 16 17 18 19 20 21 22 23 24 25 2…" at bounding box center [659, 616] width 24 height 21
select select "30"
click at [648, 606] on select "00 01 02 03 04 05 06 07 08 09 10 11 12 13 14 15 16 17 18 19 20 21 22 23 24 25 2…" at bounding box center [659, 616] width 24 height 21
type input "18/09/2025, 16:30"
click at [731, 335] on div "Pay Rate Primary Secondary Tertiary Fourth Fifth" at bounding box center [661, 311] width 246 height 61
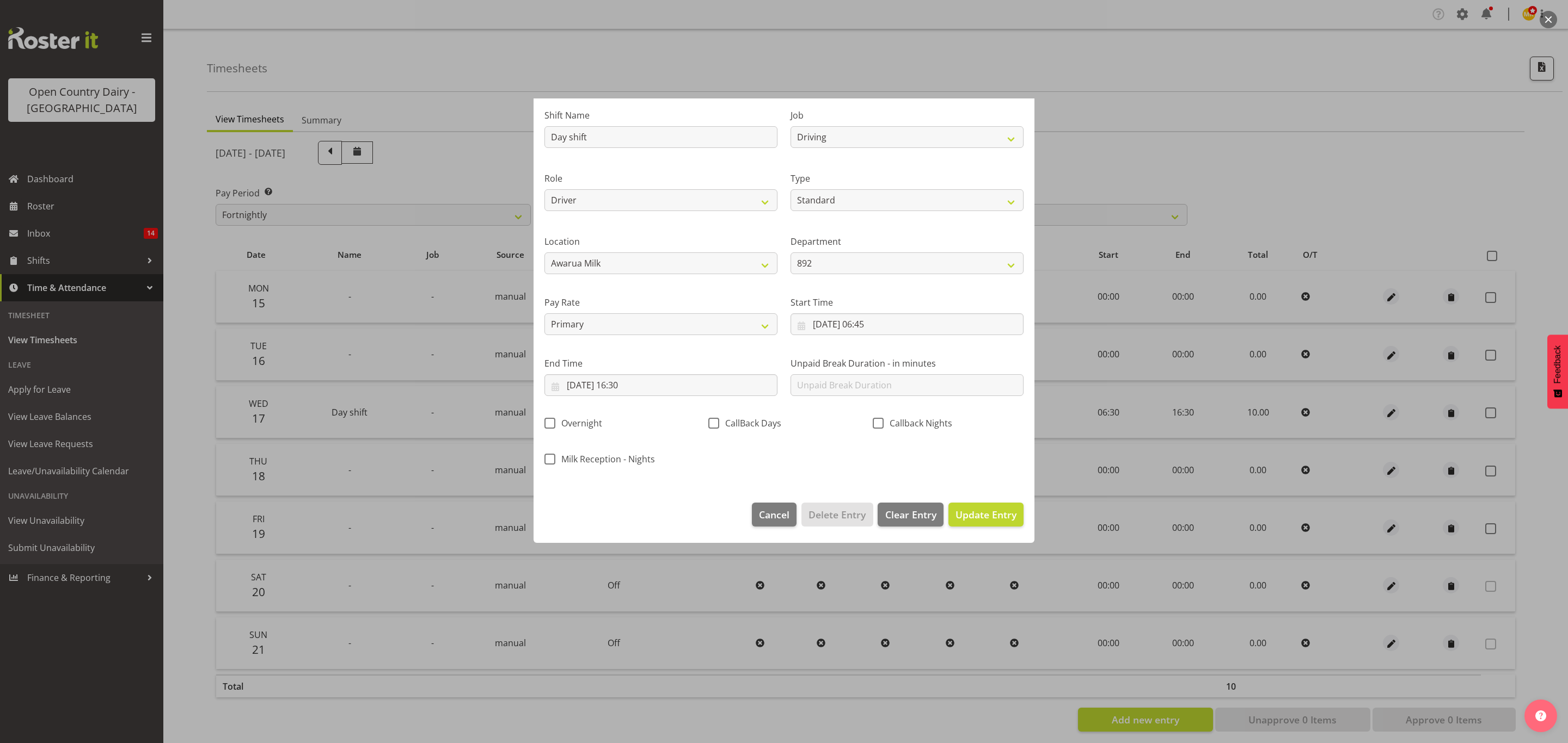
scroll to position [0, 0]
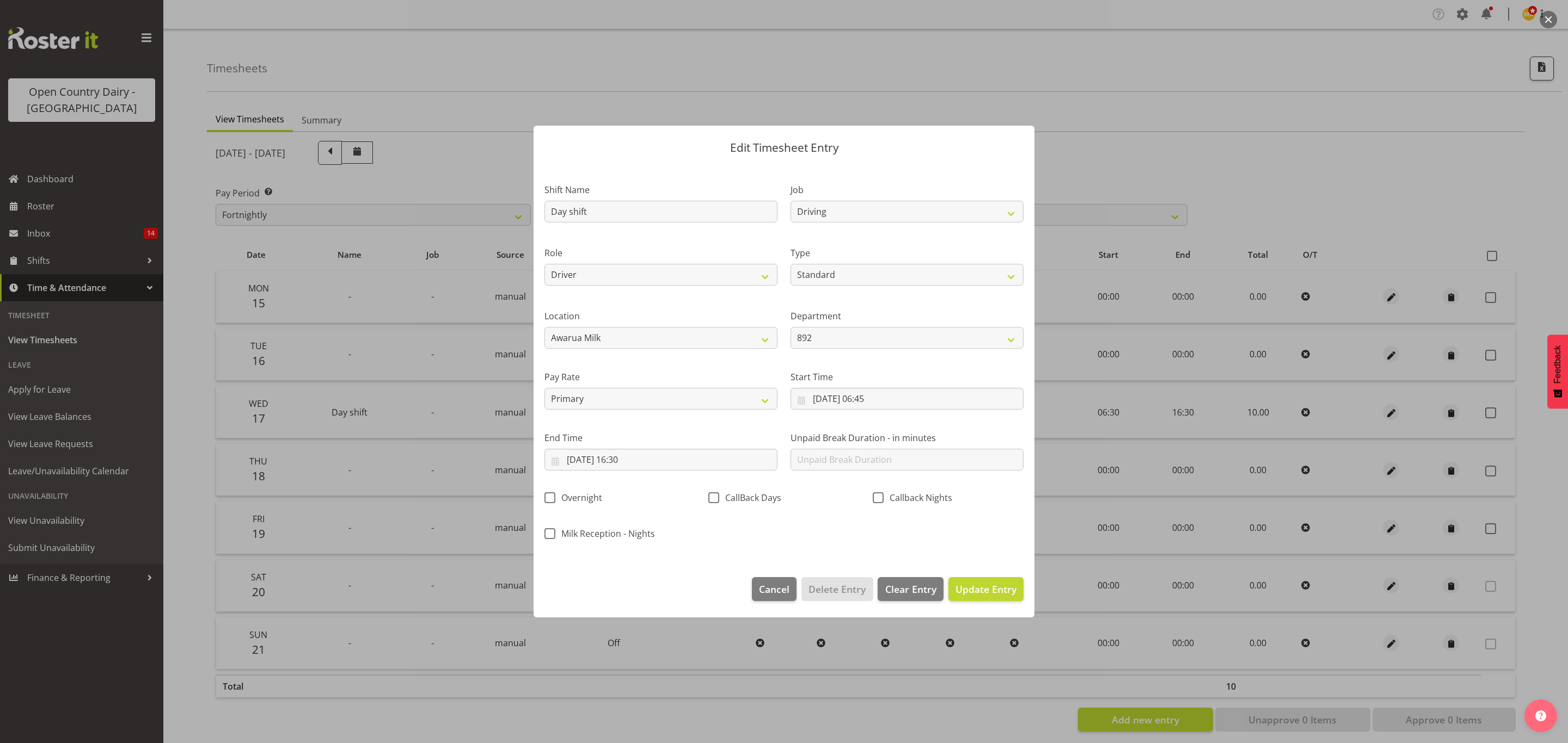
click at [920, 516] on div "Shift Name Day shift Job Connecting /unconnecting Trailers Driving Meeting Milk…" at bounding box center [784, 358] width 492 height 381
click at [995, 587] on span "Update Entry" at bounding box center [986, 589] width 61 height 13
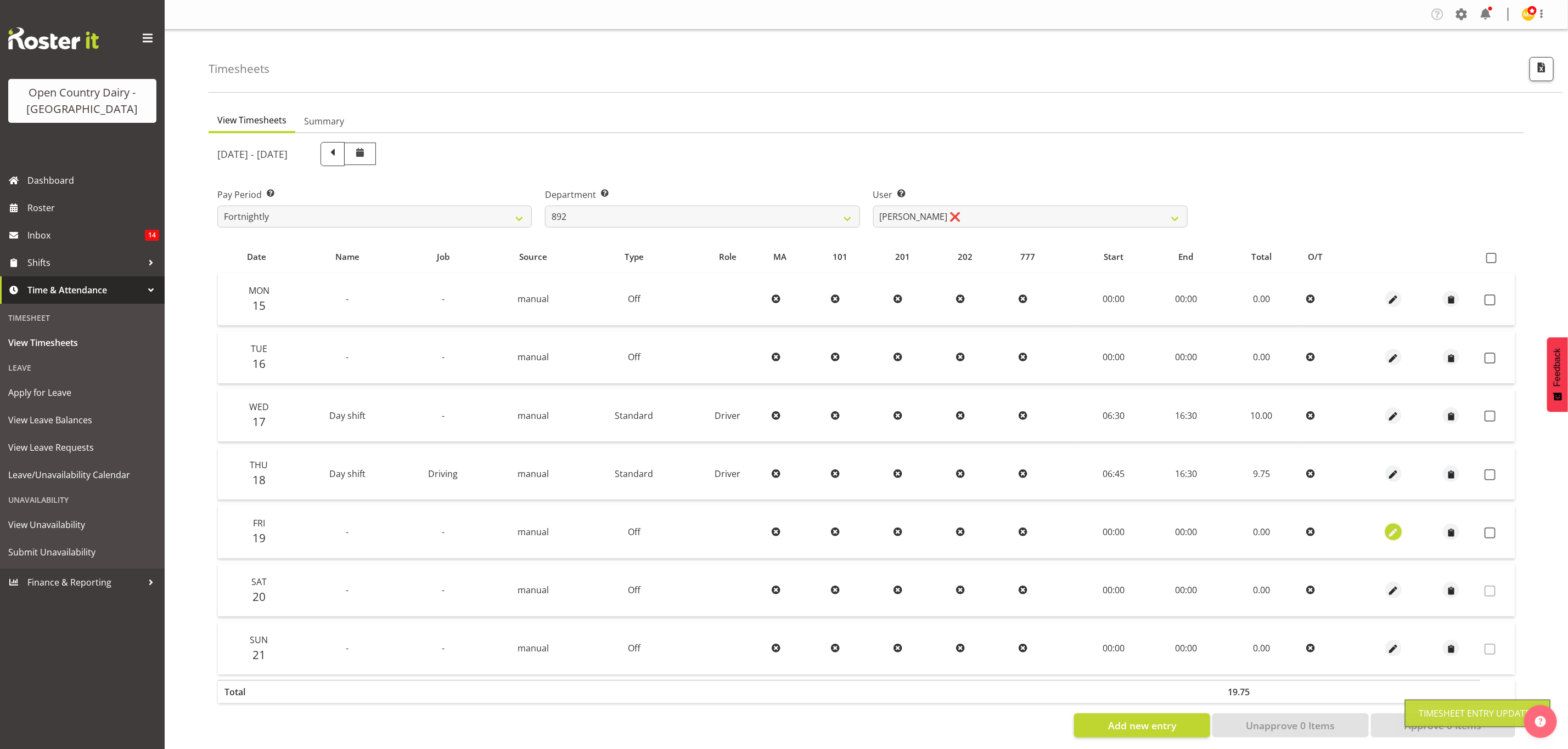
click at [1388, 526] on span "button" at bounding box center [1393, 532] width 13 height 13
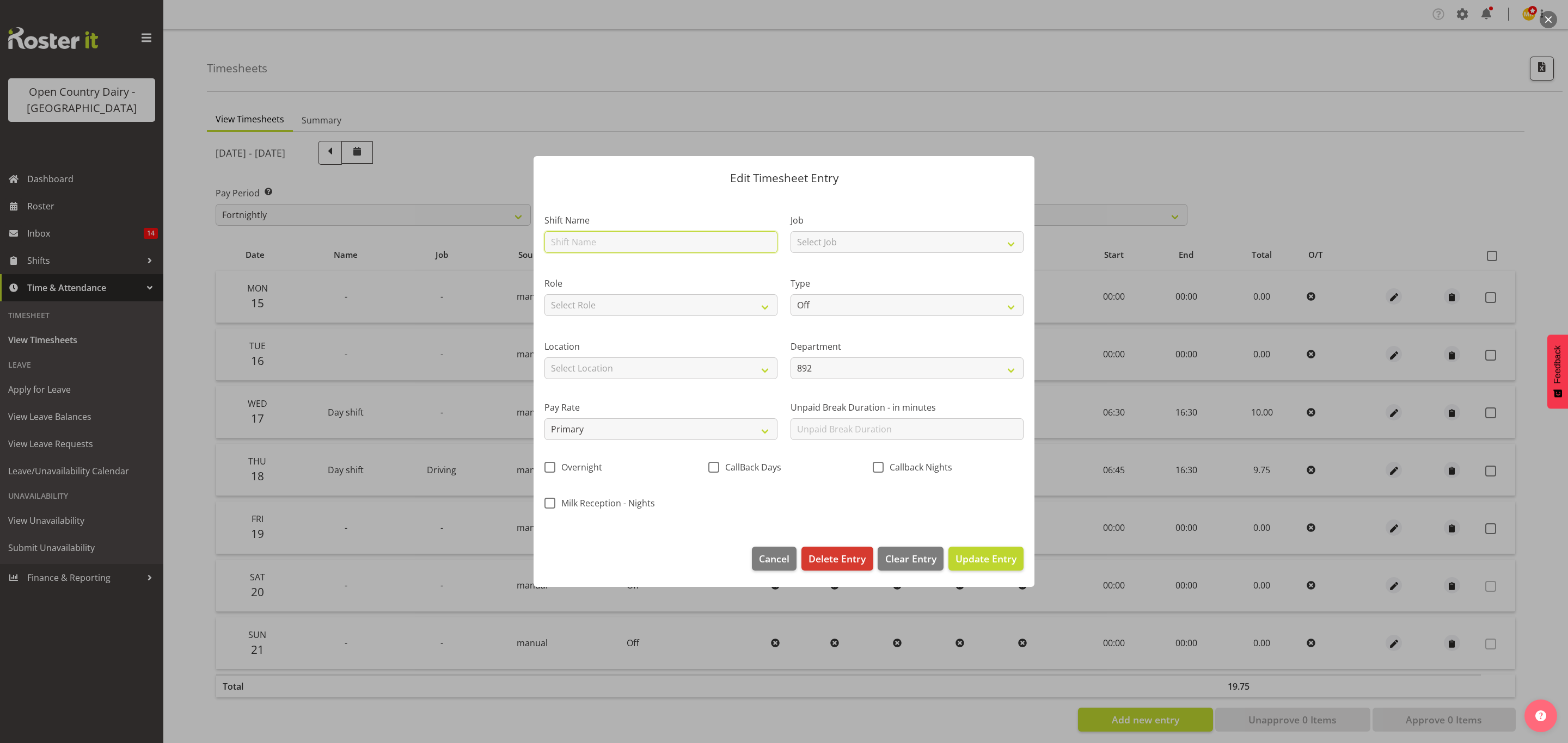
click at [636, 245] on input "text" at bounding box center [661, 242] width 233 height 21
type input "Nightshift"
click at [841, 307] on select "Off Standard Public Holiday Public Holiday (Worked) Day In Lieu Annual Leave Si…" at bounding box center [907, 305] width 233 height 21
select select "Standard"
click at [791, 294] on select "Off Standard Public Holiday Public Holiday (Worked) Day In Lieu Annual Leave Si…" at bounding box center [907, 305] width 233 height 21
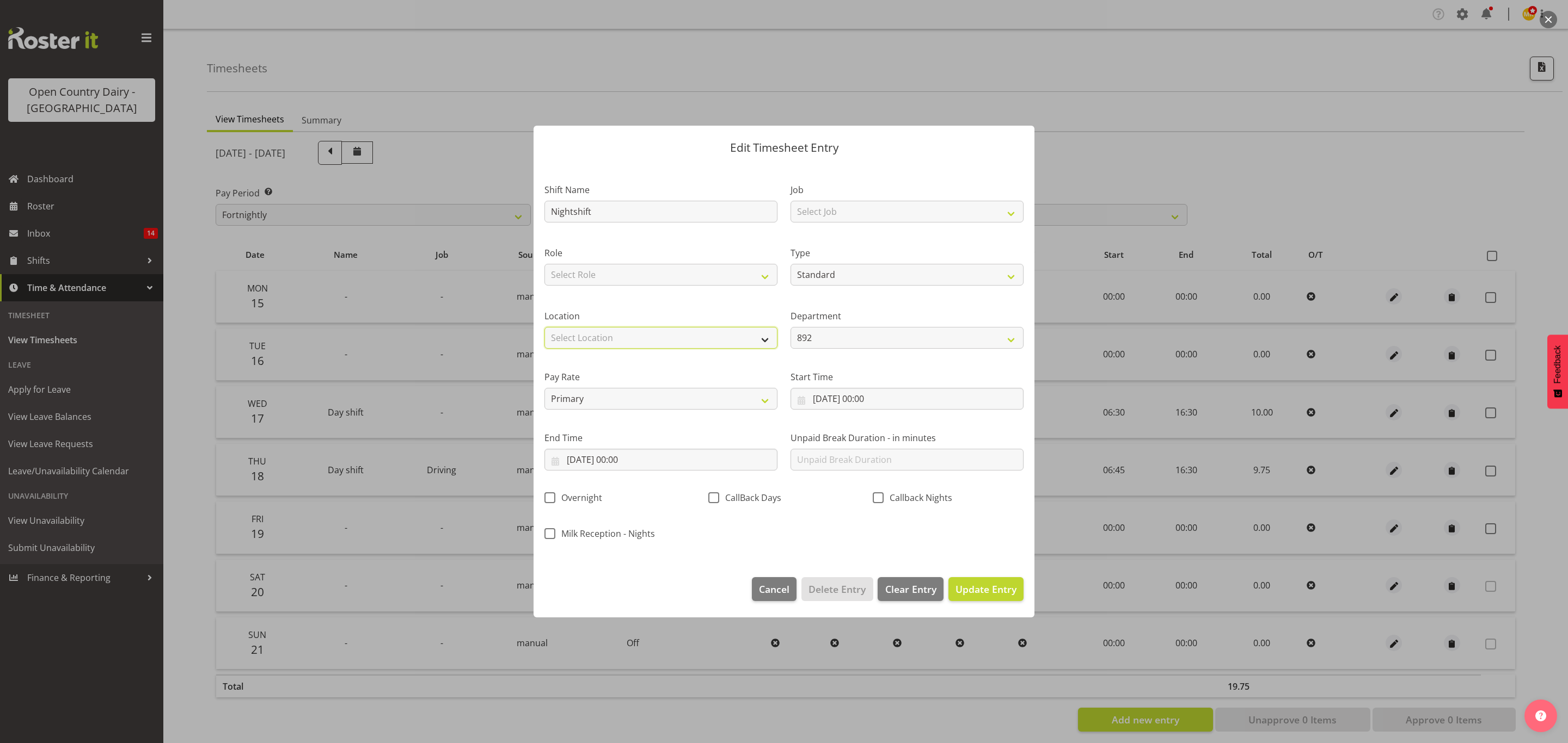
click at [705, 332] on select "Select Location Awarua Milk Awarua Office Freight Horotiu office Waharoa Office…" at bounding box center [661, 338] width 233 height 21
select select "988"
click at [545, 327] on select "Select Location Awarua Milk Awarua Office Freight Horotiu office Waharoa Office…" at bounding box center [661, 338] width 233 height 21
drag, startPoint x: 811, startPoint y: 336, endPoint x: 813, endPoint y: 346, distance: 10.2
click at [811, 336] on select "892 851 855 853 855 856 880 883 861 862 864 865 868 869 870 872 873 874 876 877…" at bounding box center [907, 338] width 233 height 21
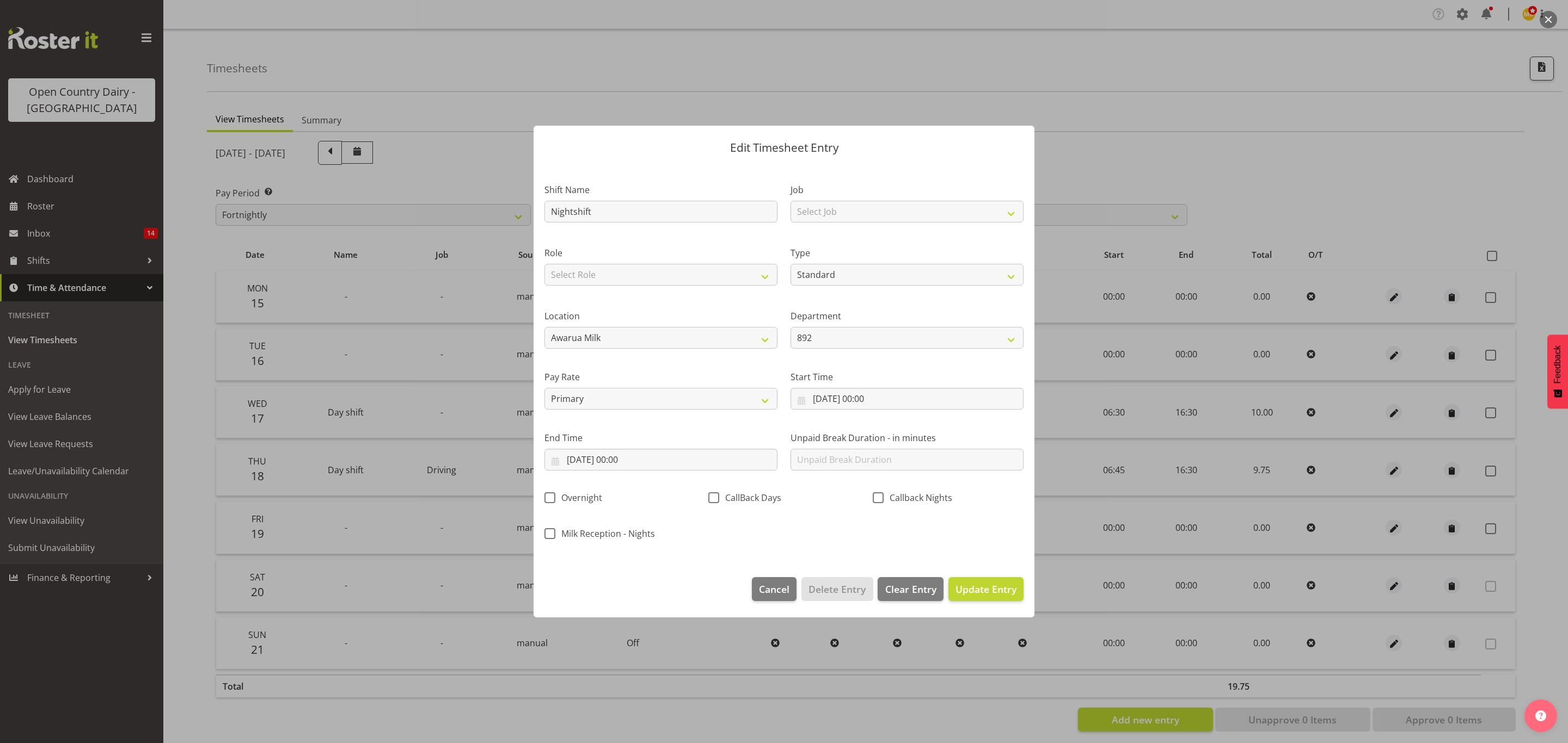
click at [643, 372] on label "Pay Rate" at bounding box center [661, 377] width 233 height 13
click at [891, 397] on input "19/09/2025, 00:00" at bounding box center [907, 399] width 233 height 21
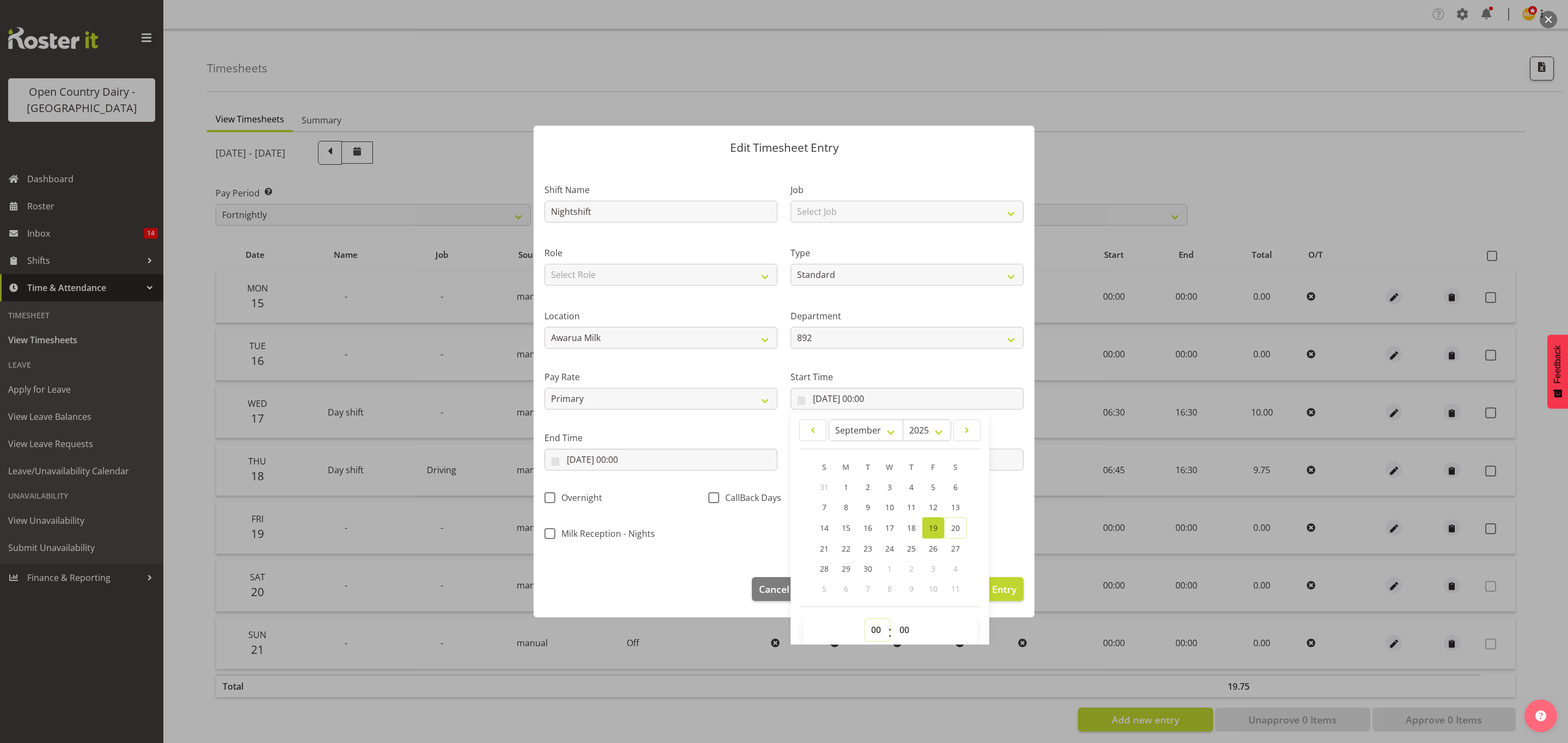
click at [869, 641] on select "00 01 02 03 04 05 06 07 08 09 10 11 12 13 14 15 16 17 18 19 20 21 22 23" at bounding box center [877, 630] width 24 height 21
select select "16"
click at [865, 620] on select "00 01 02 03 04 05 06 07 08 09 10 11 12 13 14 15 16 17 18 19 20 21 22 23" at bounding box center [877, 630] width 24 height 21
type input "19/09/2025, 16:00"
click at [900, 629] on select "00 01 02 03 04 05 06 07 08 09 10 11 12 13 14 15 16 17 18 19 20 21 22 23 24 25 2…" at bounding box center [905, 630] width 24 height 21
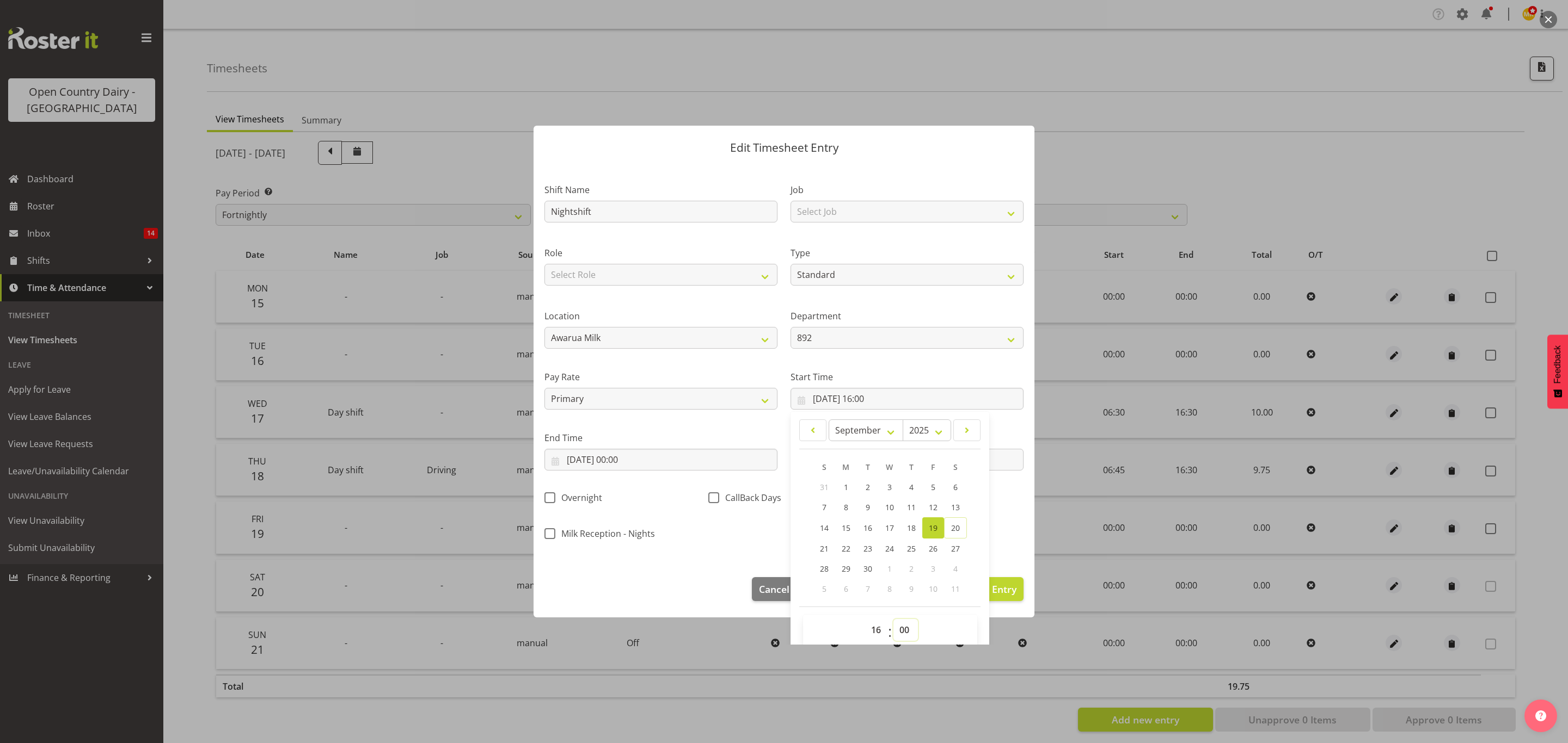
select select "15"
click at [894, 620] on select "00 01 02 03 04 05 06 07 08 09 10 11 12 13 14 15 16 17 18 19 20 21 22 23 24 25 2…" at bounding box center [905, 630] width 24 height 21
type input "19/09/2025, 16:15"
click at [642, 459] on input "19/09/2025, 00:00" at bounding box center [661, 459] width 233 height 21
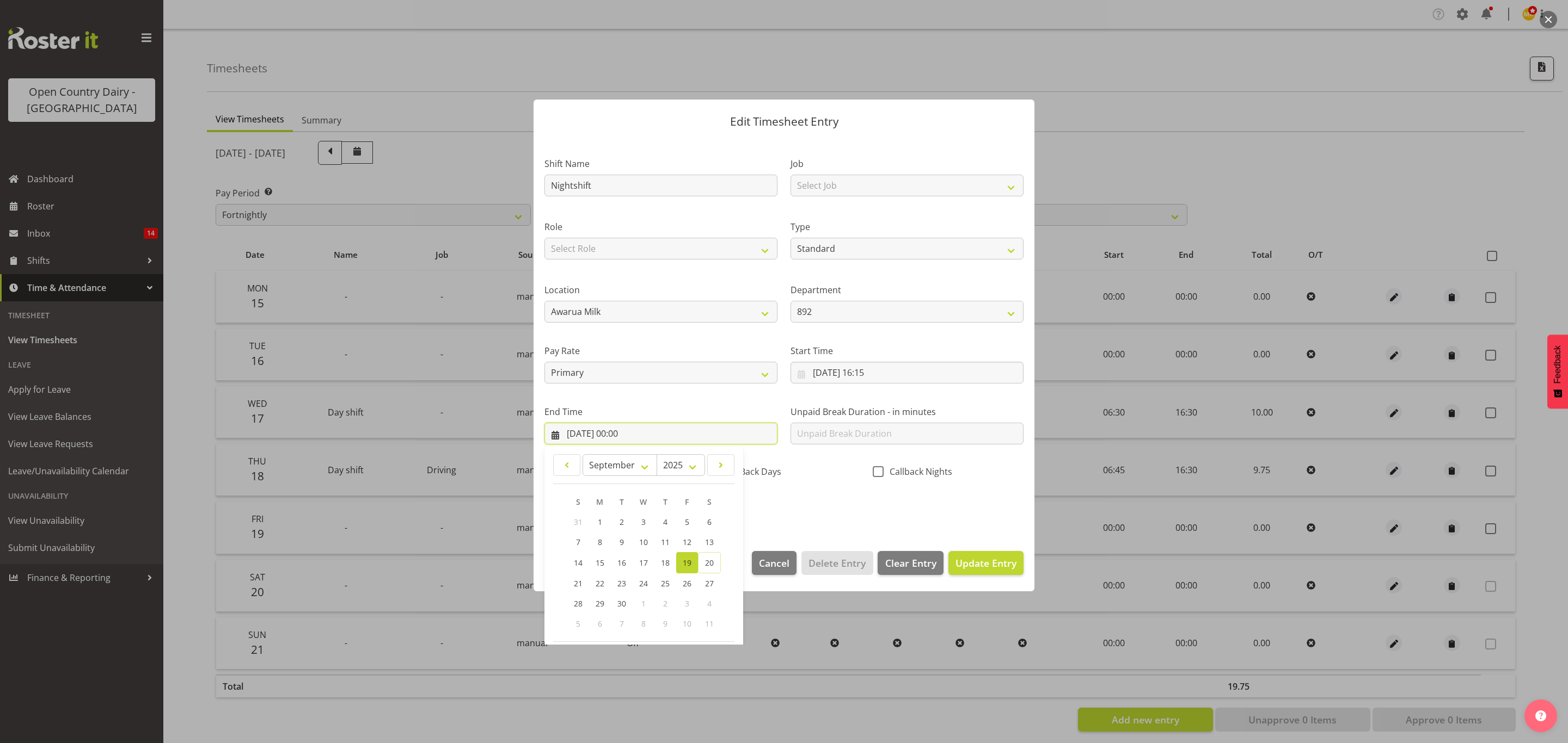
scroll to position [76, 0]
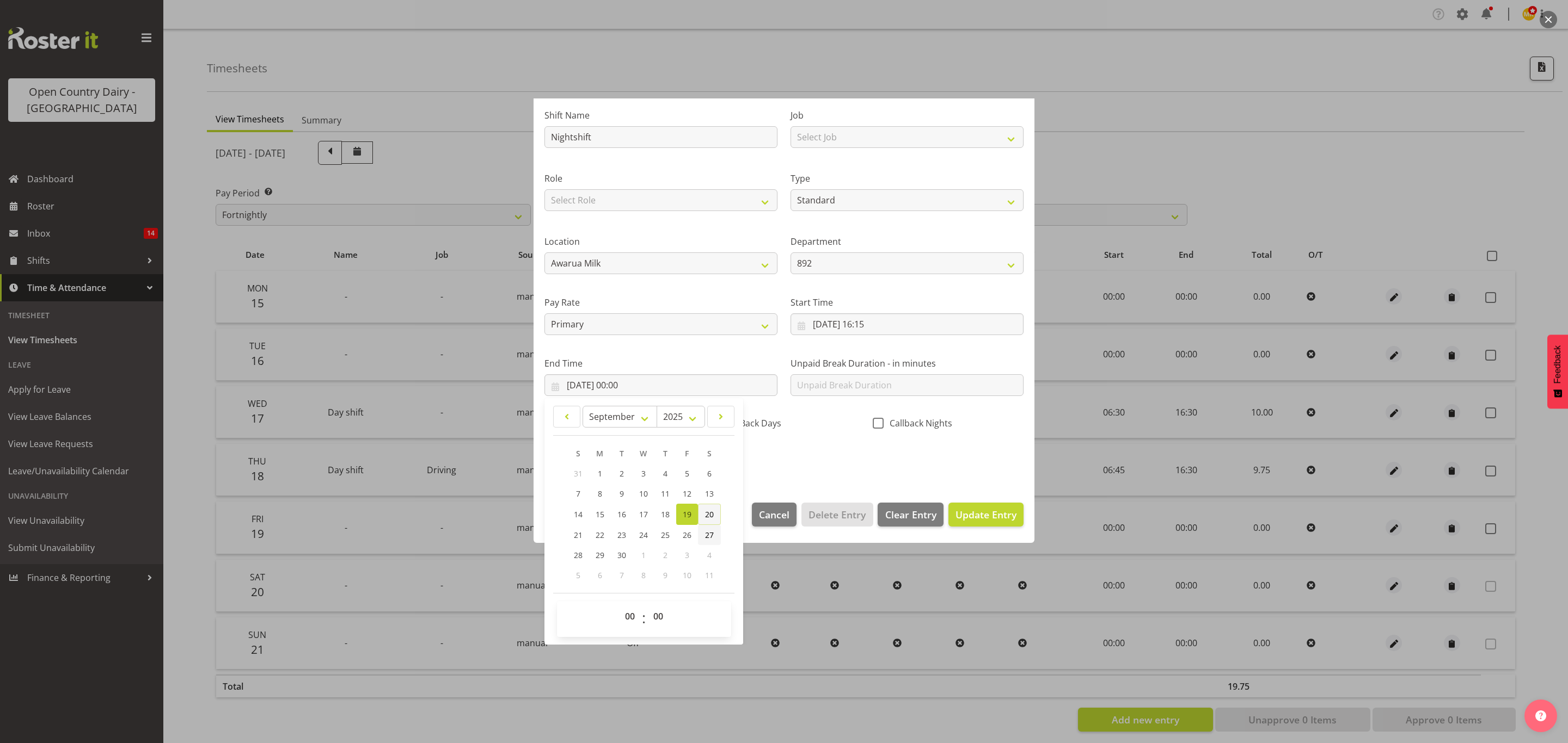
drag, startPoint x: 705, startPoint y: 511, endPoint x: 704, endPoint y: 528, distance: 17.0
click at [706, 511] on link "20" at bounding box center [709, 514] width 23 height 21
type input "20/09/2025, 00:00"
click at [629, 614] on select "00 01 02 03 04 05 06 07 08 09 10 11 12 13 14 15 16 17 18 19 20 21 22 23" at bounding box center [631, 616] width 24 height 21
select select "6"
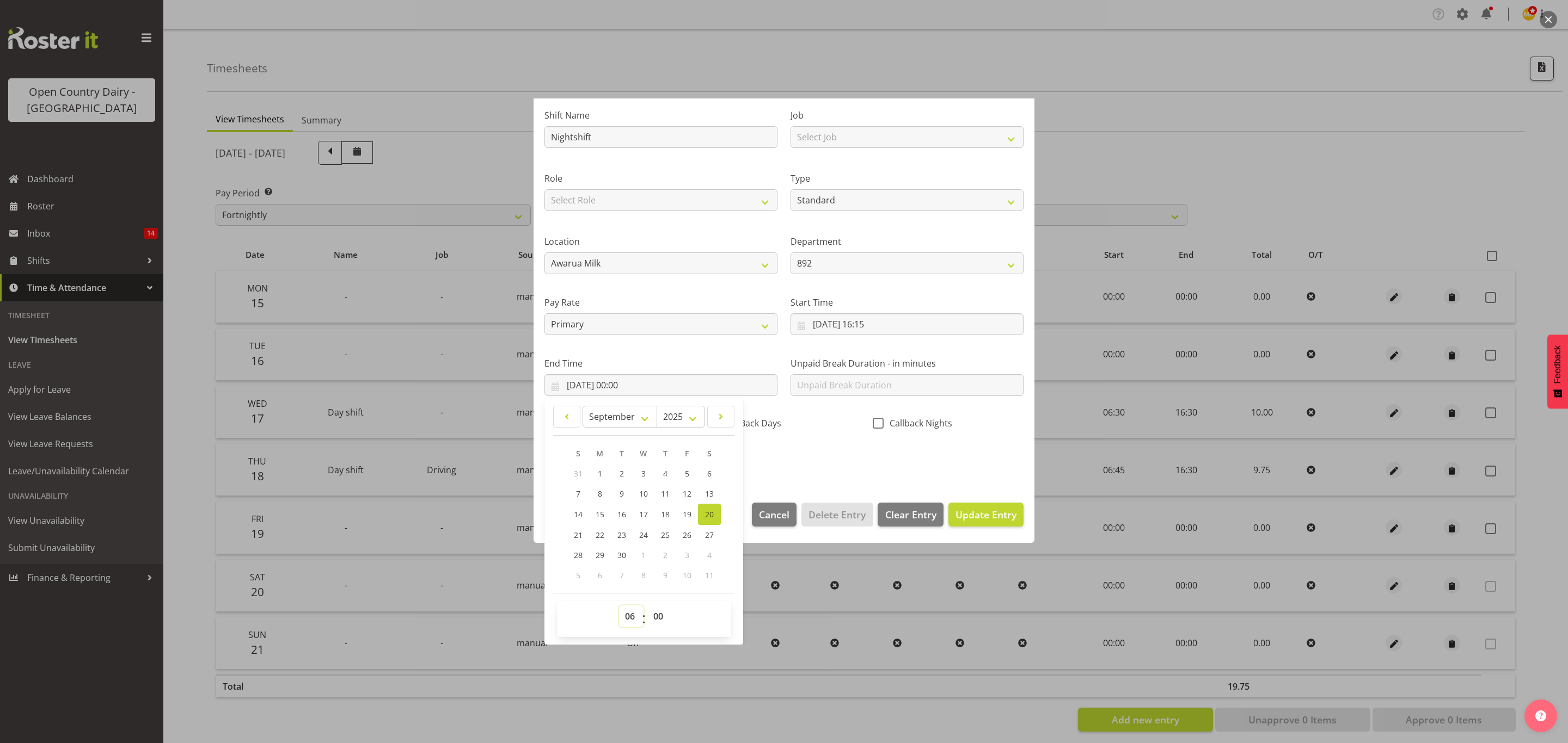
click at [619, 606] on select "00 01 02 03 04 05 06 07 08 09 10 11 12 13 14 15 16 17 18 19 20 21 22 23" at bounding box center [631, 616] width 24 height 21
type input "20/09/2025, 06:00"
click at [623, 621] on select "00 01 02 03 04 05 06 07 08 09 10 11 12 13 14 15 16 17 18 19 20 21 22 23" at bounding box center [631, 616] width 24 height 21
select select "5"
click at [619, 606] on select "00 01 02 03 04 05 06 07 08 09 10 11 12 13 14 15 16 17 18 19 20 21 22 23" at bounding box center [631, 616] width 24 height 21
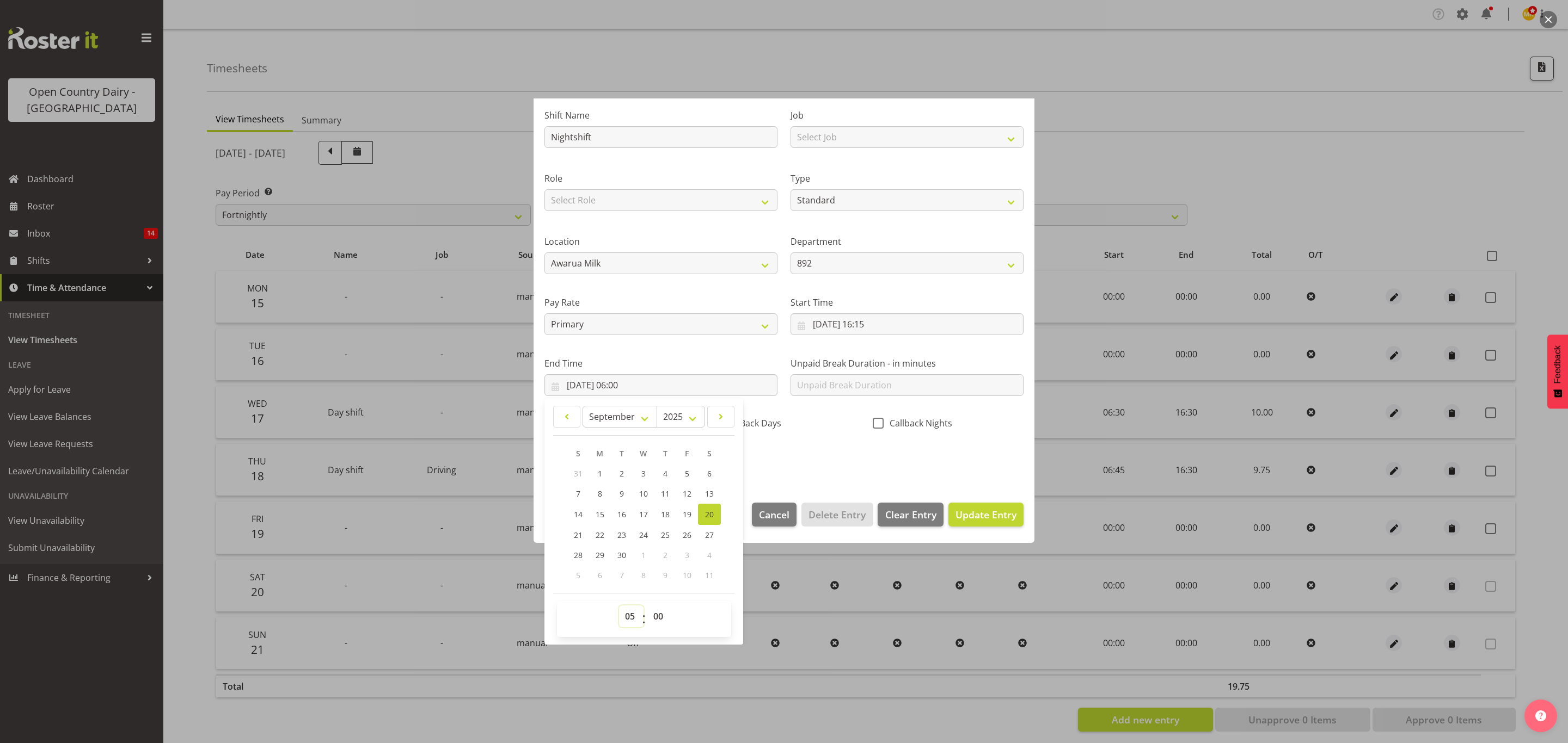
type input "20/09/2025, 05:00"
click at [672, 617] on select "00 01 02 03 04 05 06 07 08 09 10 11 12 13 14 15 16 17 18 19 20 21 22 23 24 25 2…" at bounding box center [659, 616] width 24 height 21
select select "30"
click at [648, 606] on select "00 01 02 03 04 05 06 07 08 09 10 11 12 13 14 15 16 17 18 19 20 21 22 23 24 25 2…" at bounding box center [659, 616] width 24 height 21
type input "20/09/2025, 05:30"
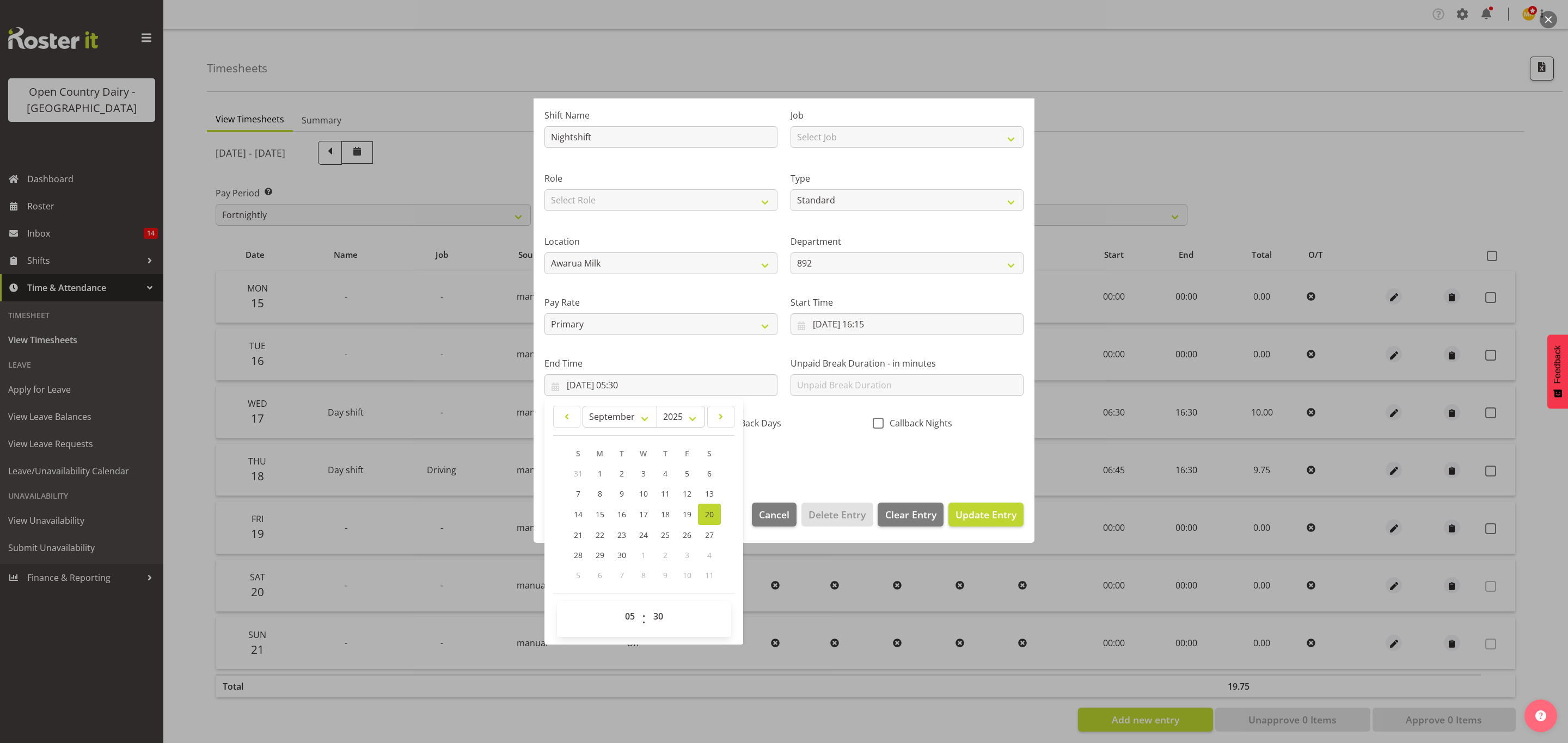
click at [826, 430] on div "CallBack Days" at bounding box center [784, 424] width 151 height 15
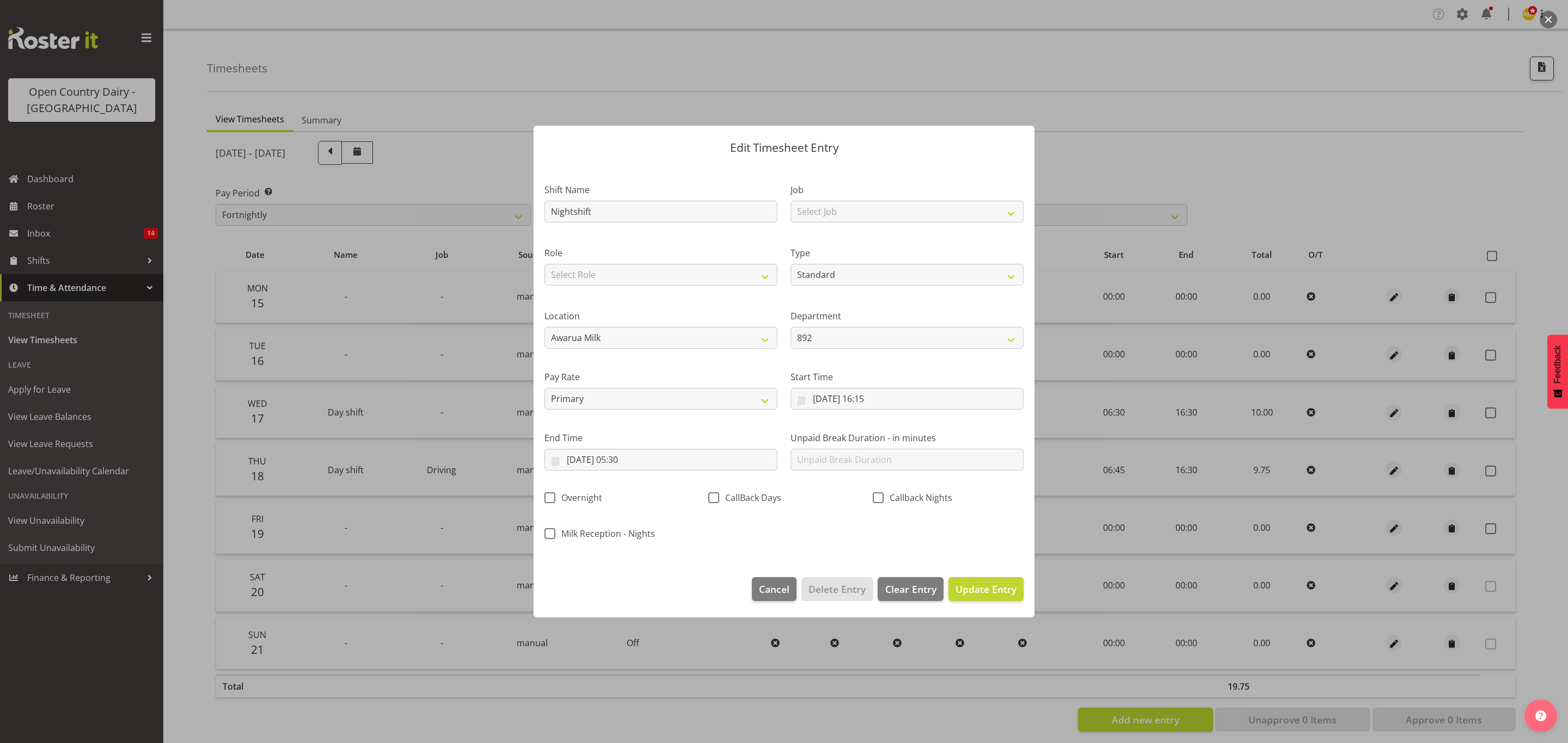
scroll to position [0, 0]
click at [1010, 585] on span "Update Entry" at bounding box center [986, 589] width 61 height 13
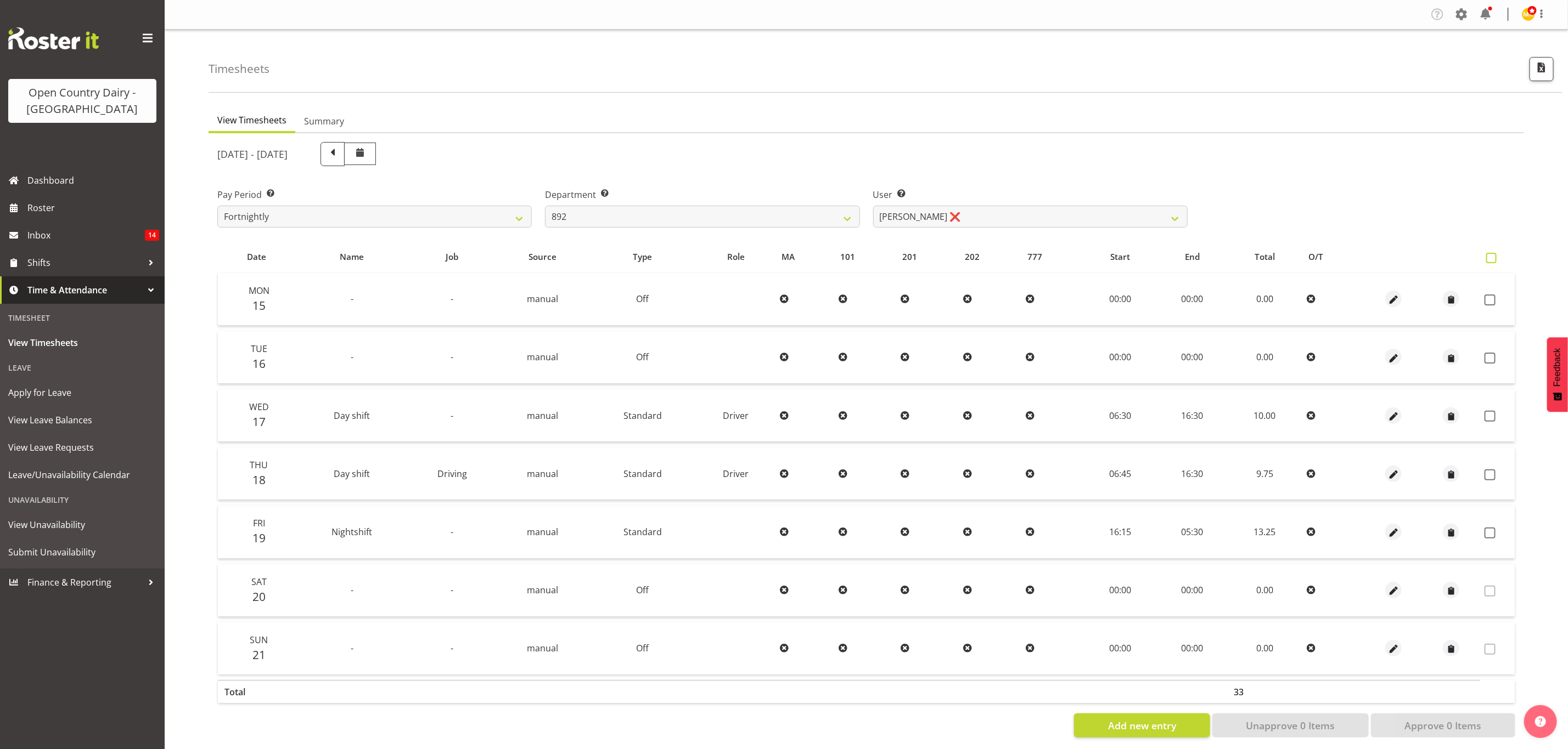
click at [1491, 262] on span at bounding box center [1491, 258] width 11 height 11
click at [1491, 262] on input "checkbox" at bounding box center [1489, 258] width 7 height 7
checkbox input "true"
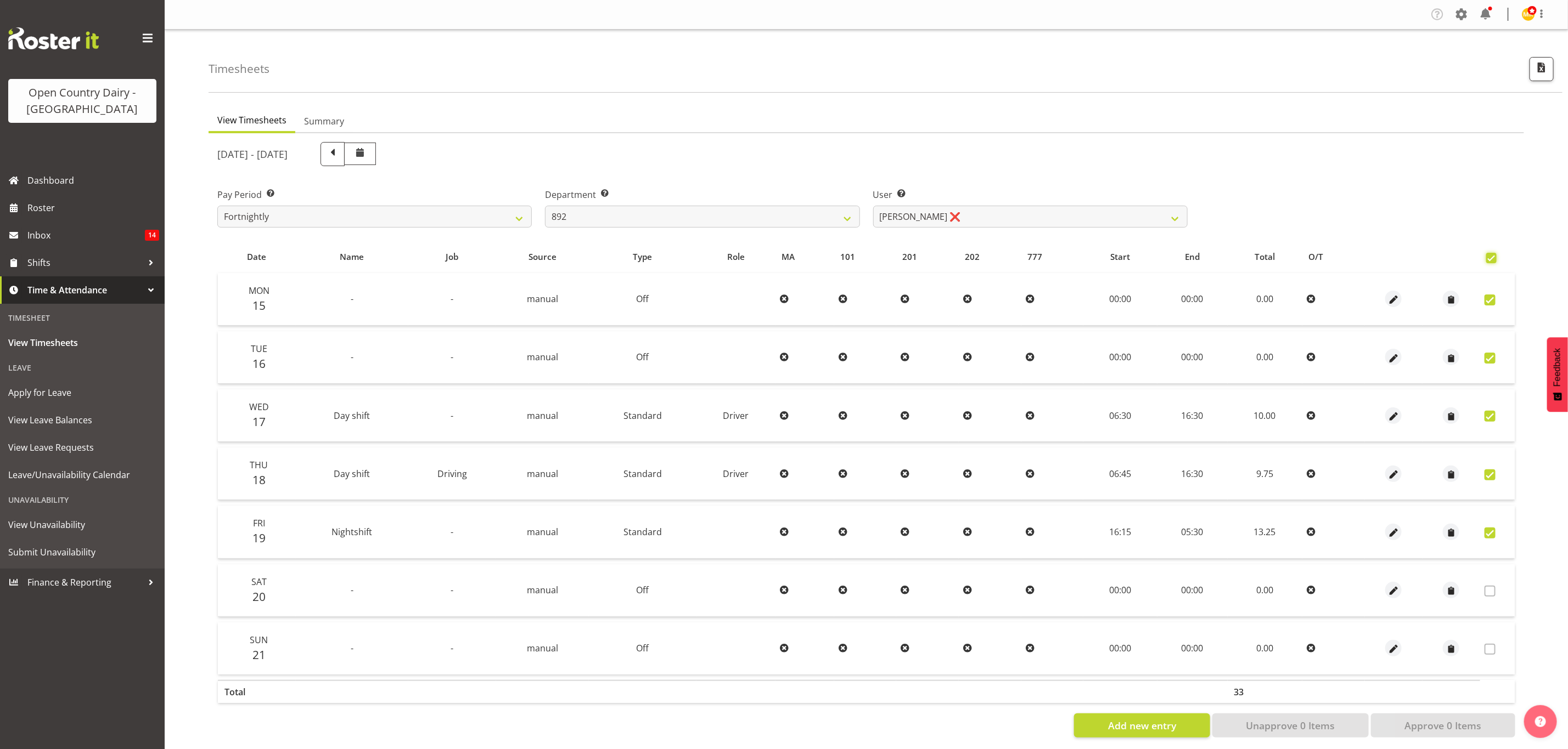
checkbox input "true"
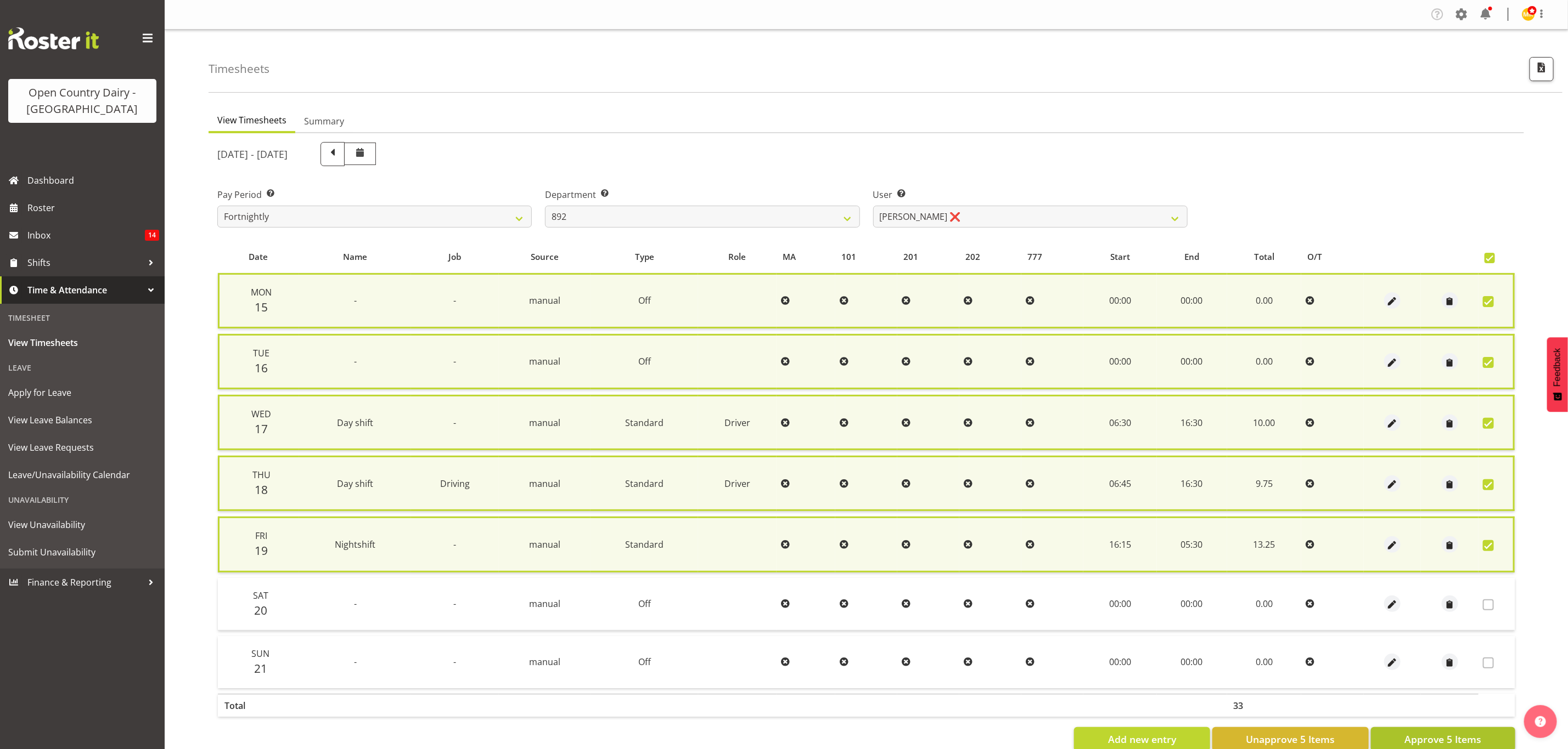
drag, startPoint x: 1431, startPoint y: 716, endPoint x: 1431, endPoint y: 732, distance: 16.0
click at [1431, 725] on div "Date Name Job Source Type Role MA 101 201 202 777 Start End Total O/T Mon 15 - …" at bounding box center [866, 496] width 1298 height 511
click at [1431, 732] on span "Approve 5 Items" at bounding box center [1443, 739] width 77 height 15
checkbox input "false"
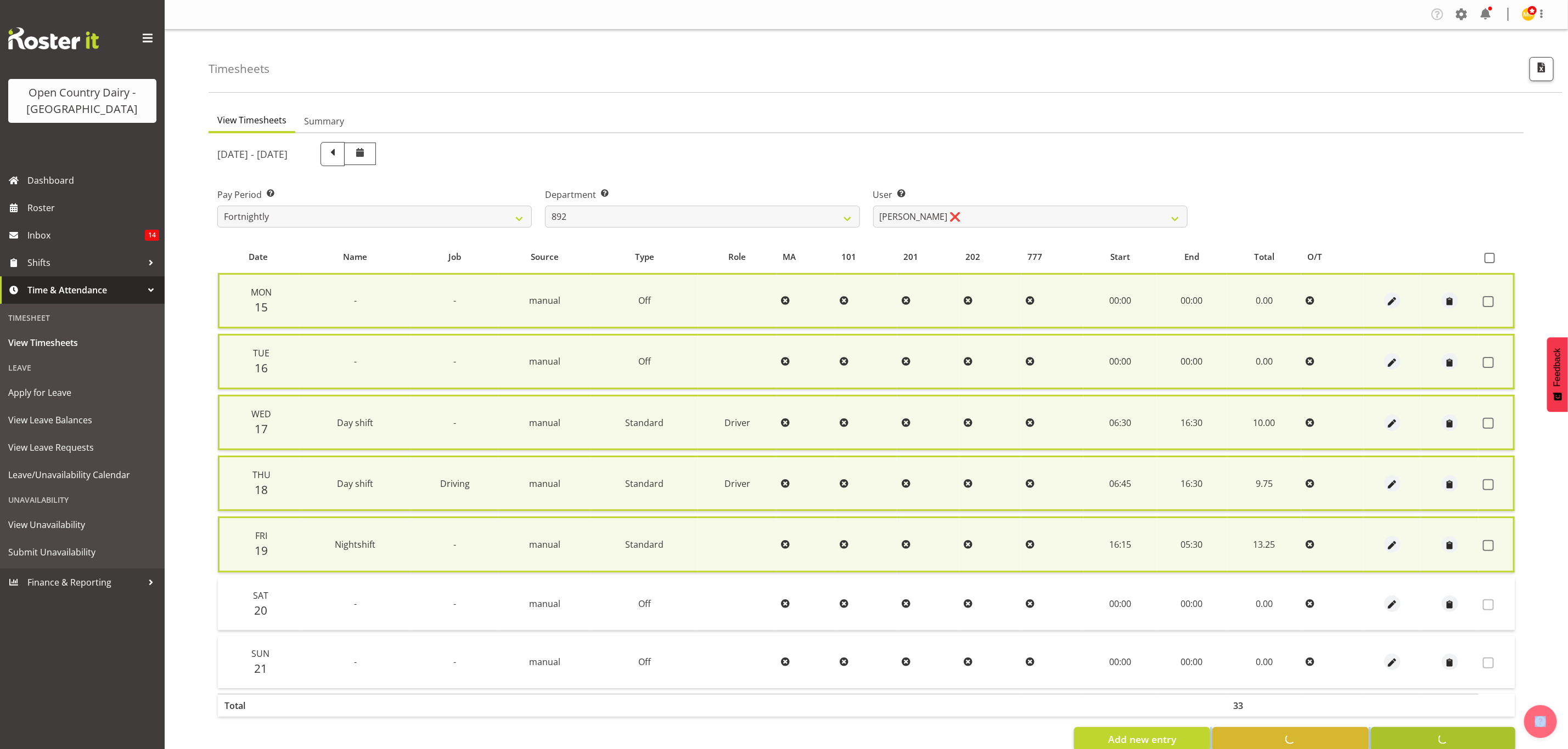
checkbox input "false"
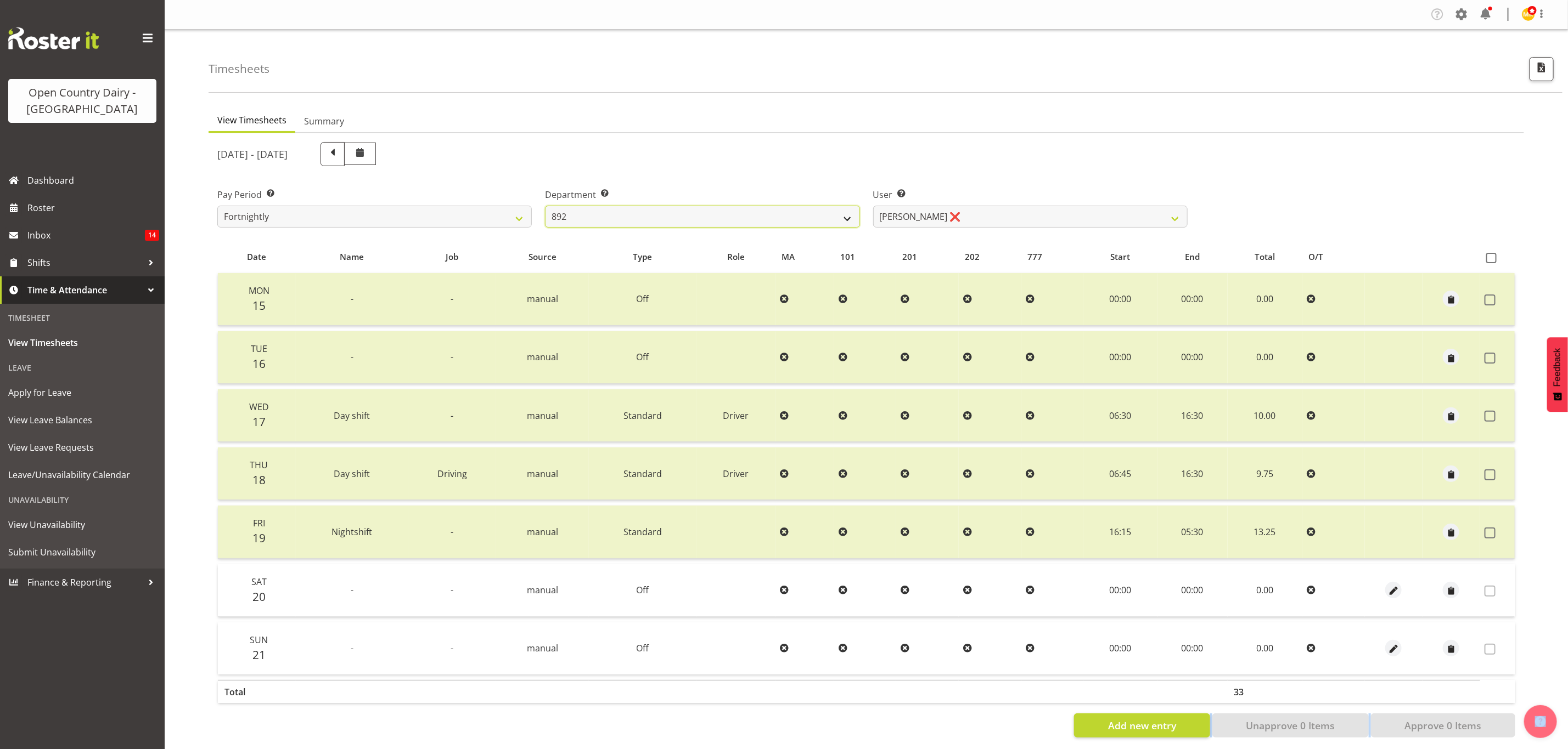
click at [776, 214] on select "734 735 736 737 738 739 851 853 854 855 856 858 861 862 865 867-9032 868 869 87…" at bounding box center [702, 217] width 315 height 21
select select "681"
click at [545, 206] on select "734 735 736 737 738 739 851 853 854 855 856 858 861 862 865 867-9032 868 869 87…" at bounding box center [702, 217] width 315 height 21
select select "7377"
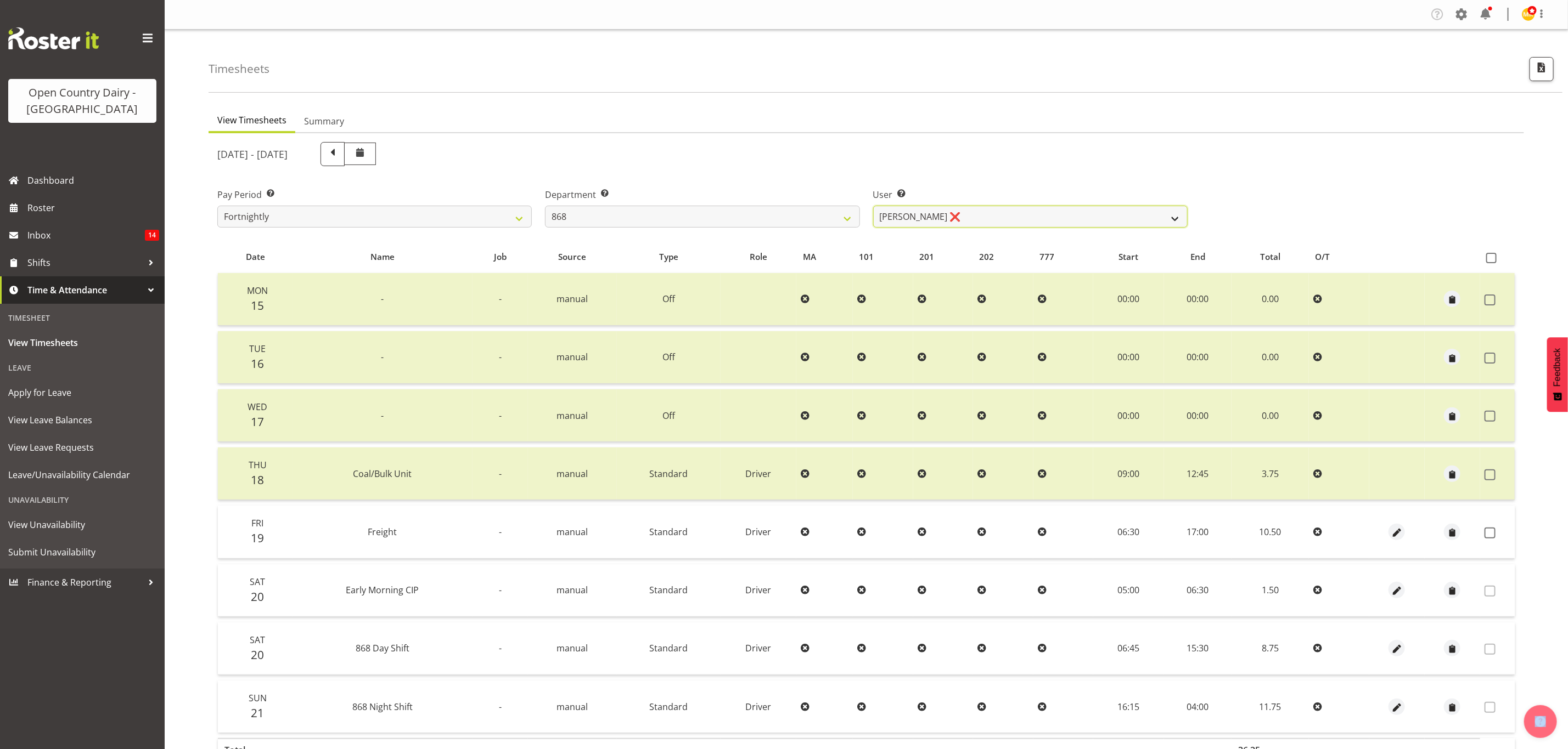
drag, startPoint x: 953, startPoint y: 218, endPoint x: 931, endPoint y: 218, distance: 22.0
click at [953, 218] on select "Alan Rolton ❌ Cassidy Williams ❌ Christopher McIver ❌ Darin Ayling ❌" at bounding box center [1031, 217] width 315 height 21
drag, startPoint x: 806, startPoint y: 213, endPoint x: 784, endPoint y: 214, distance: 22.0
click at [806, 213] on select "734 735 736 737 738 739 851 853 854 855 856 858 861 862 865 867-9032 868 869 87…" at bounding box center [702, 217] width 315 height 21
select select "905"
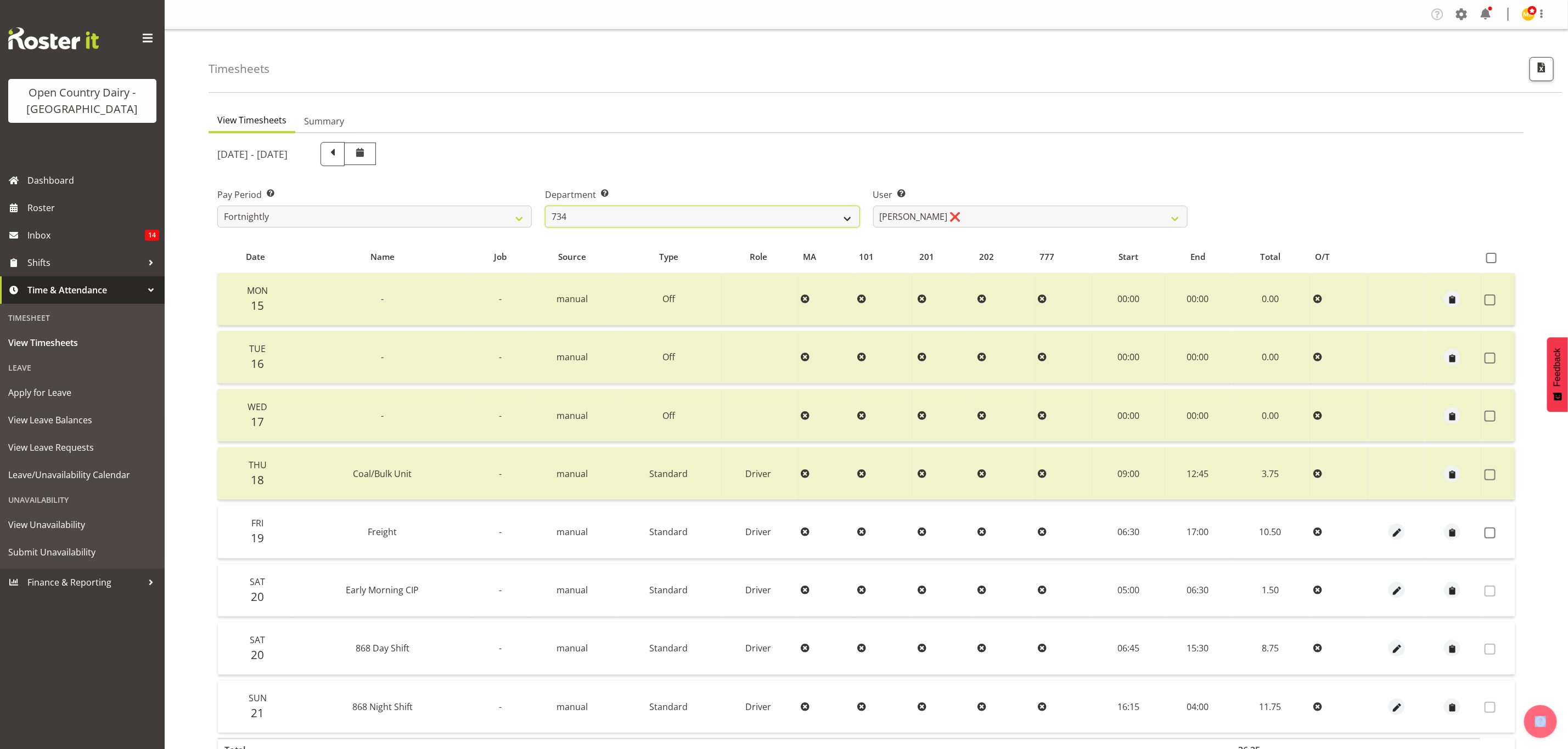
click at [545, 206] on select "734 735 736 737 738 739 851 853 854 855 856 858 861 862 865 867-9032 868 869 87…" at bounding box center [702, 217] width 315 height 21
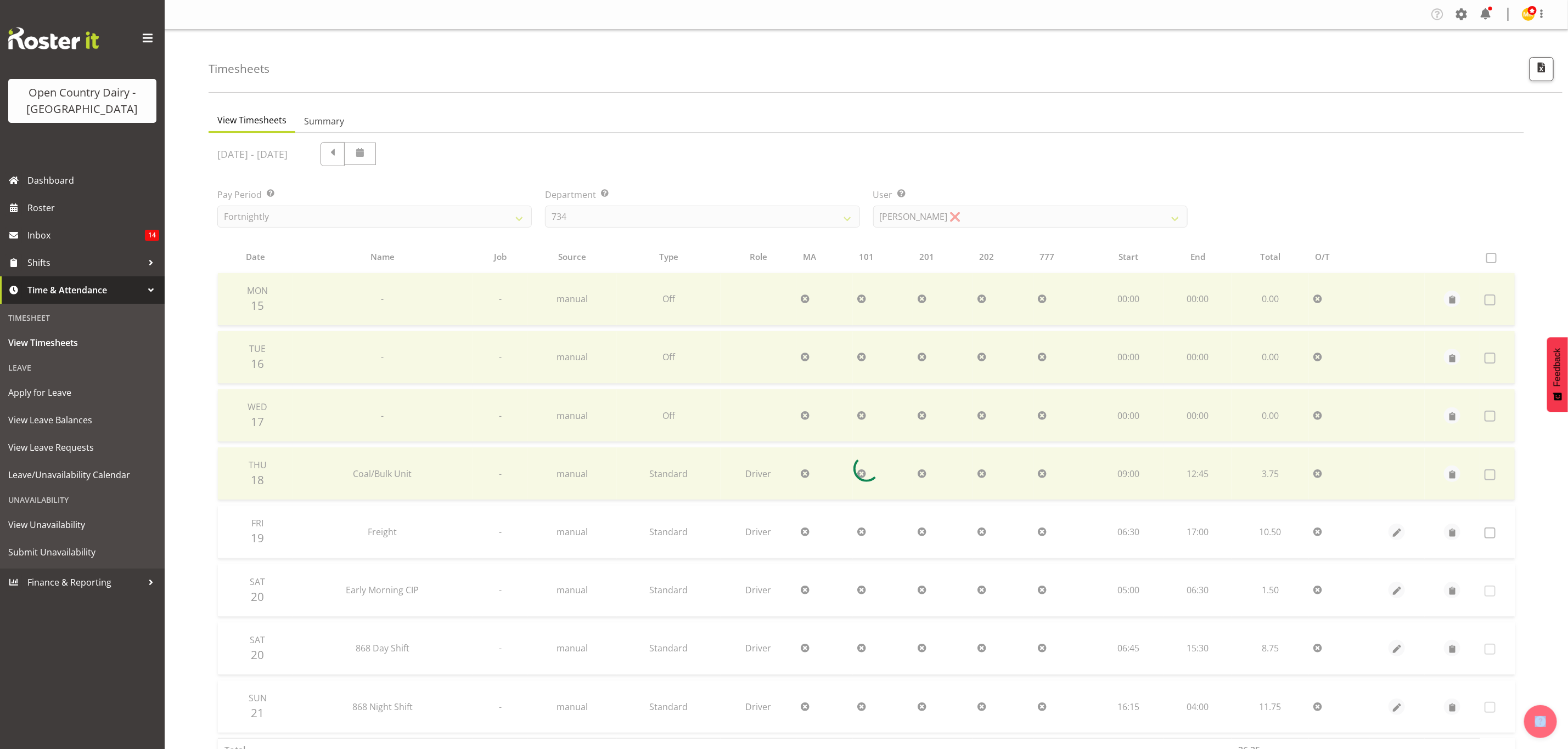
click at [946, 209] on div at bounding box center [866, 470] width 1316 height 672
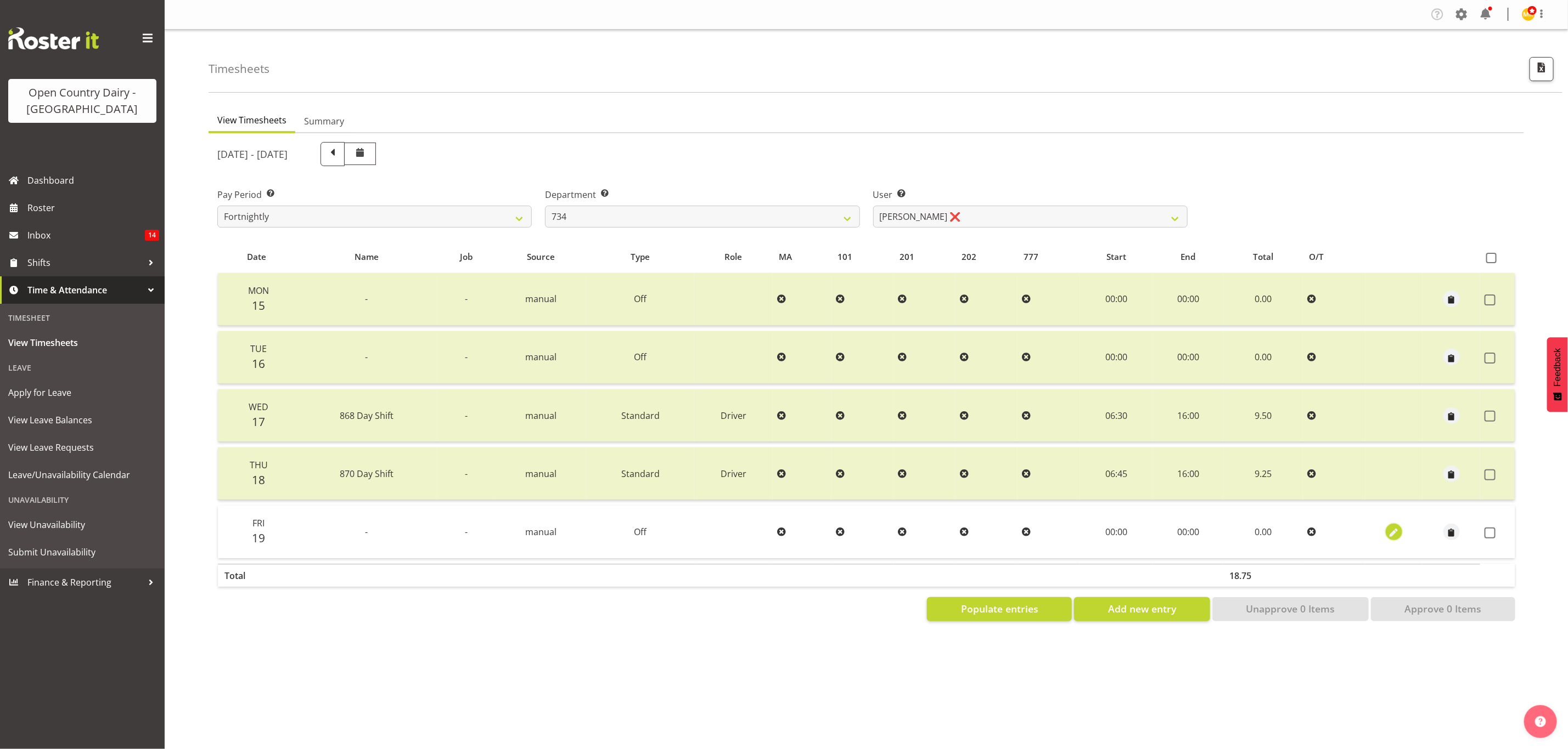
click at [1391, 537] on span "button" at bounding box center [1394, 532] width 13 height 16
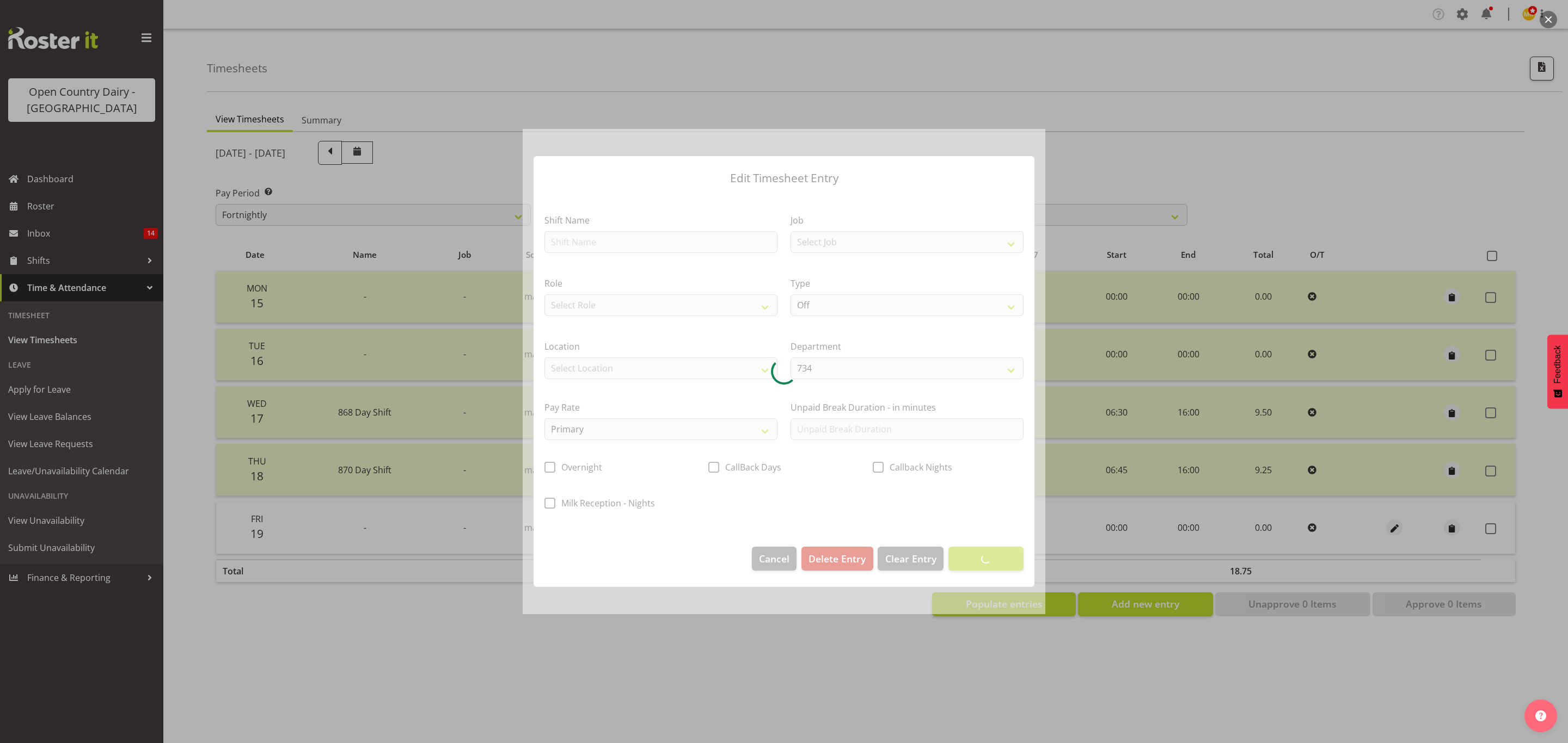
click at [953, 712] on div at bounding box center [784, 371] width 1568 height 743
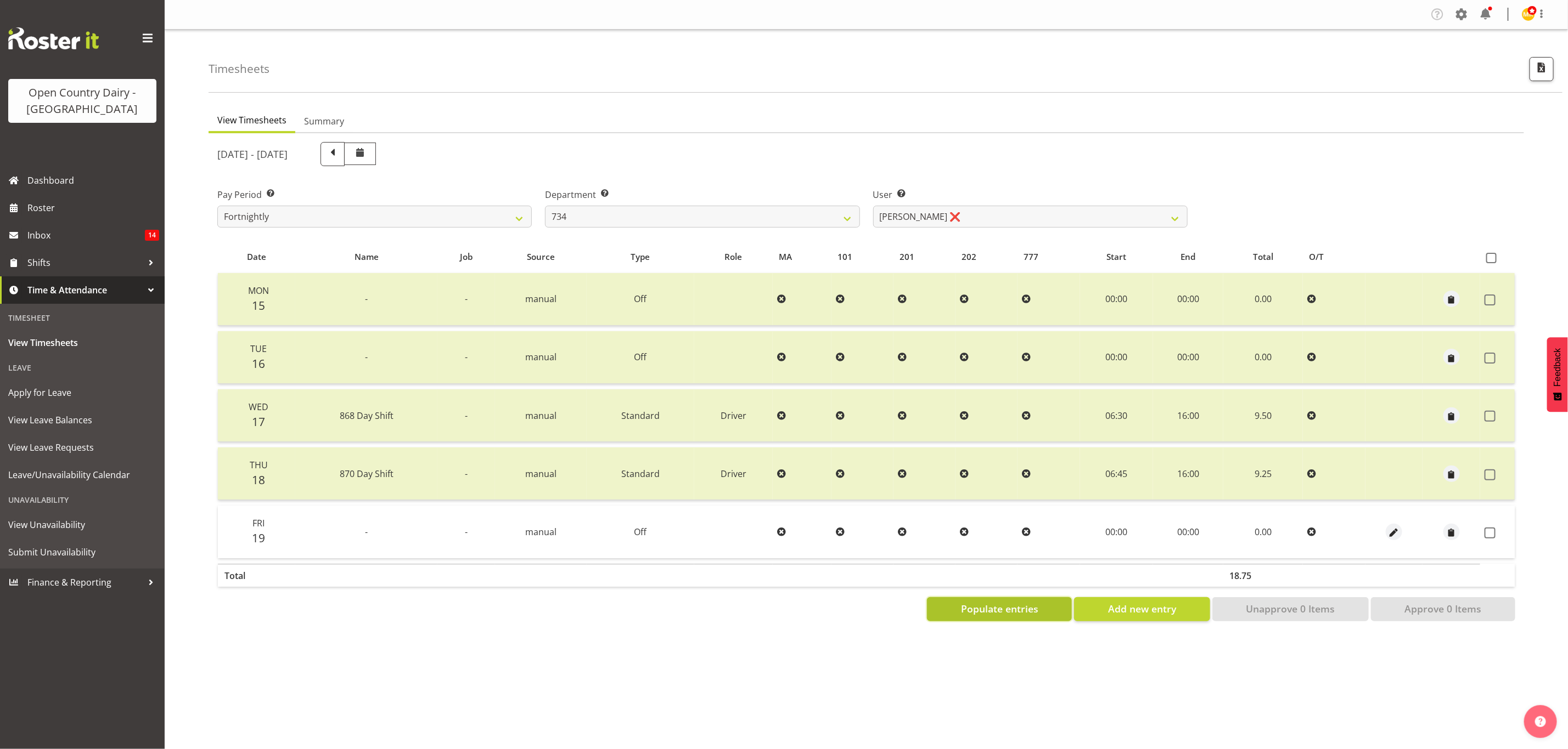
click at [975, 607] on span "Populate entries" at bounding box center [999, 608] width 77 height 15
click at [963, 604] on span "Populate entries" at bounding box center [999, 608] width 77 height 15
click at [1383, 526] on div at bounding box center [1394, 532] width 49 height 17
click at [1398, 534] on span "button" at bounding box center [1394, 532] width 13 height 13
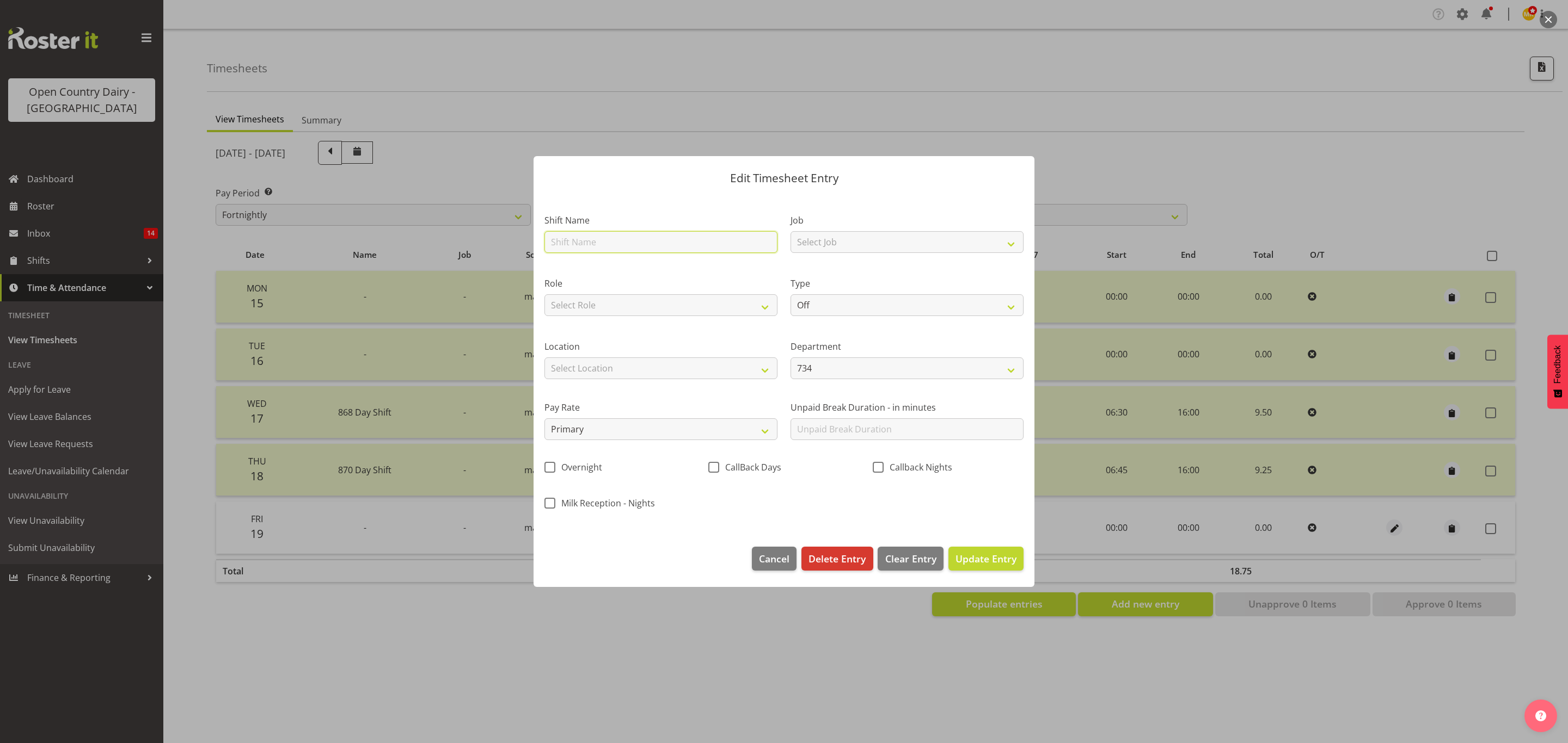
drag, startPoint x: 591, startPoint y: 253, endPoint x: 588, endPoint y: 276, distance: 23.2
click at [591, 253] on input "text" at bounding box center [661, 242] width 233 height 21
type input "Nightshift"
click at [655, 297] on select "Select Role Driver" at bounding box center [661, 305] width 233 height 21
drag, startPoint x: 835, startPoint y: 235, endPoint x: 853, endPoint y: 250, distance: 23.4
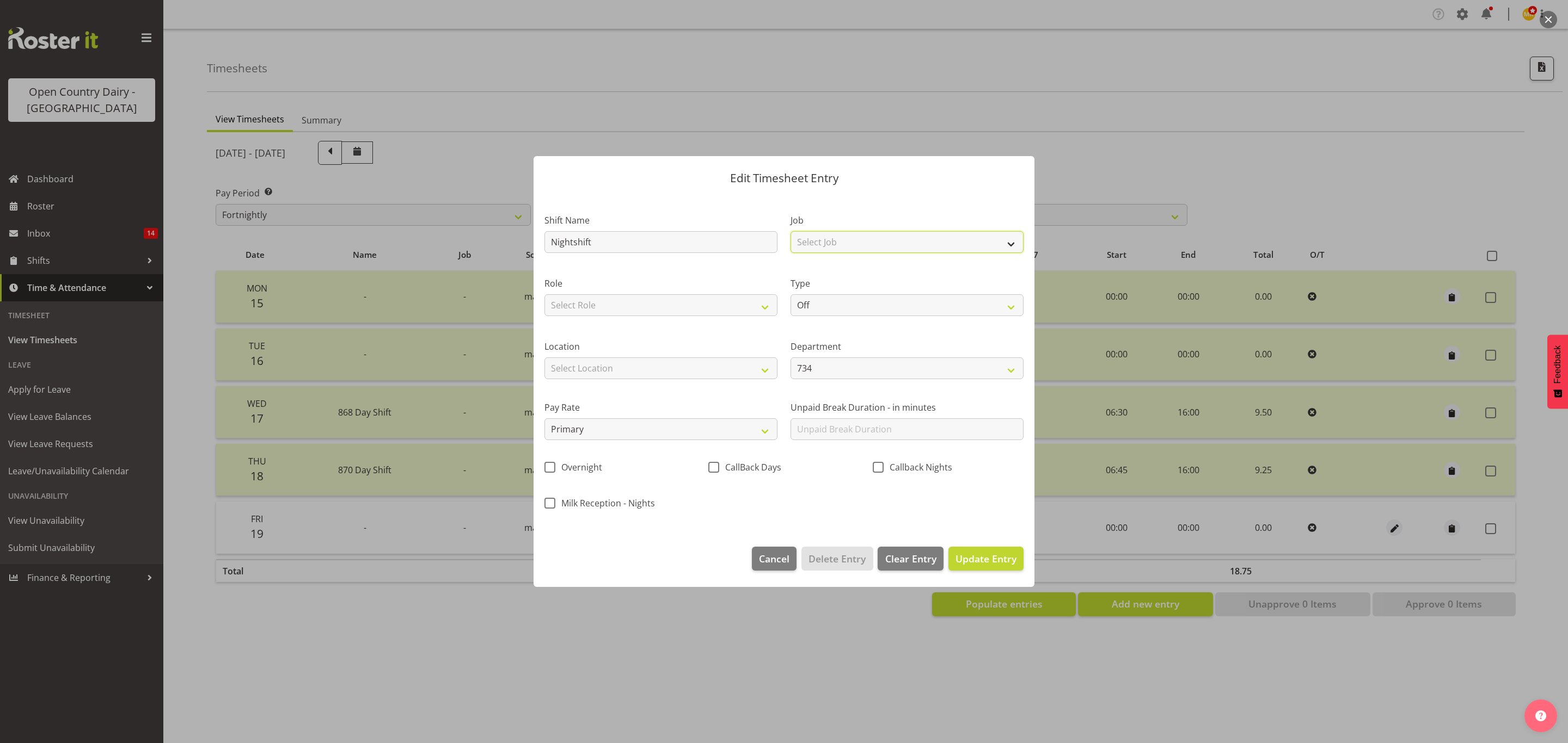
click at [835, 235] on select "Select Job Connecting /unconnecting Trailers Driving Meeting Milk Testing" at bounding box center [907, 242] width 233 height 21
select select "10670"
click at [791, 232] on select "Select Job Connecting /unconnecting Trailers Driving Meeting Milk Testing" at bounding box center [907, 242] width 233 height 21
click at [577, 288] on label "Role" at bounding box center [661, 283] width 233 height 13
drag, startPoint x: 572, startPoint y: 307, endPoint x: 579, endPoint y: 315, distance: 10.6
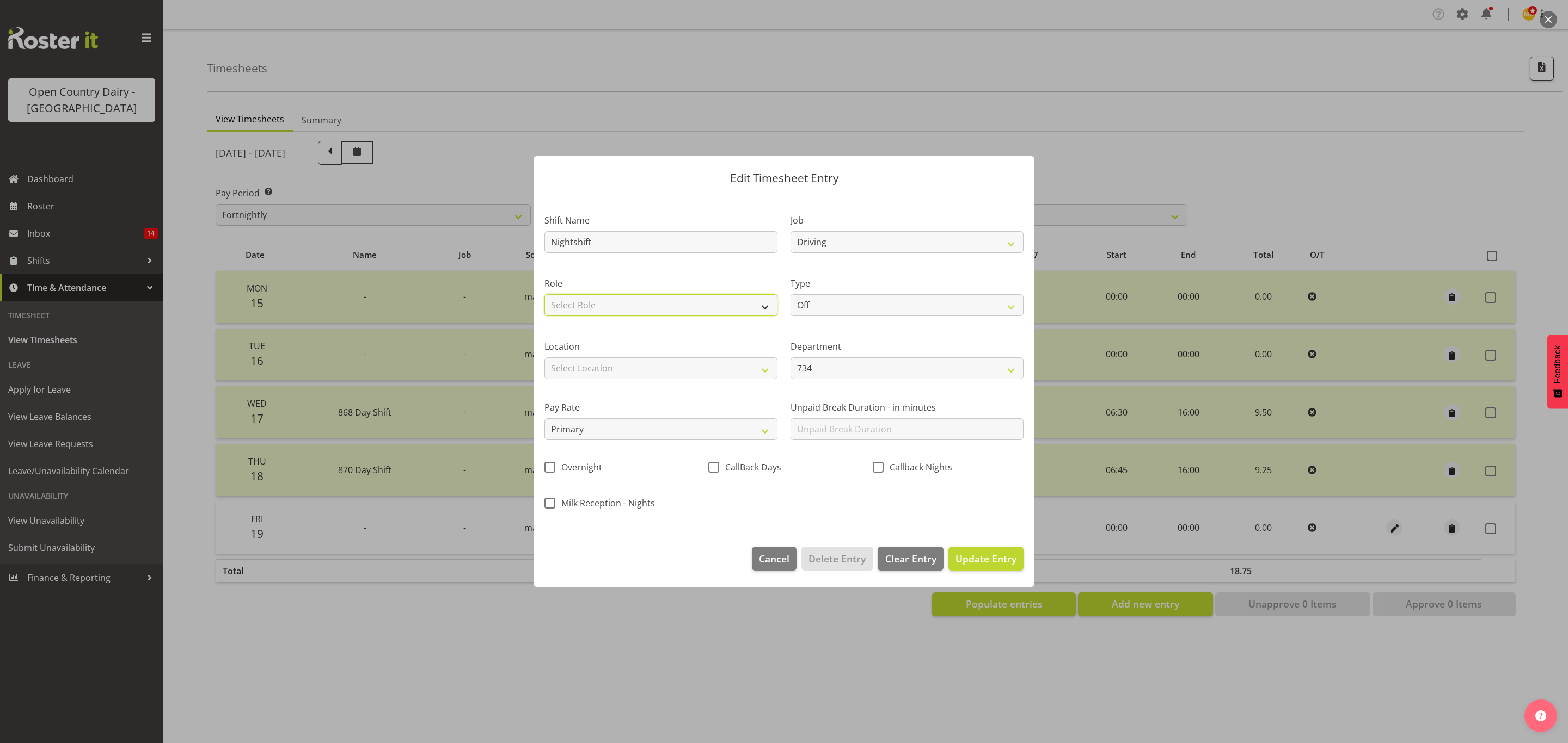
click at [572, 307] on select "Select Role Driver" at bounding box center [661, 305] width 233 height 21
select select "1154"
click at [545, 294] on select "Select Role Driver" at bounding box center [661, 305] width 233 height 21
drag, startPoint x: 788, startPoint y: 328, endPoint x: 894, endPoint y: 307, distance: 108.1
click at [796, 326] on div "Department 734 851 855 853 855 856 880 883 861 862 864 865 868 869 870 872 873 …" at bounding box center [907, 355] width 246 height 61
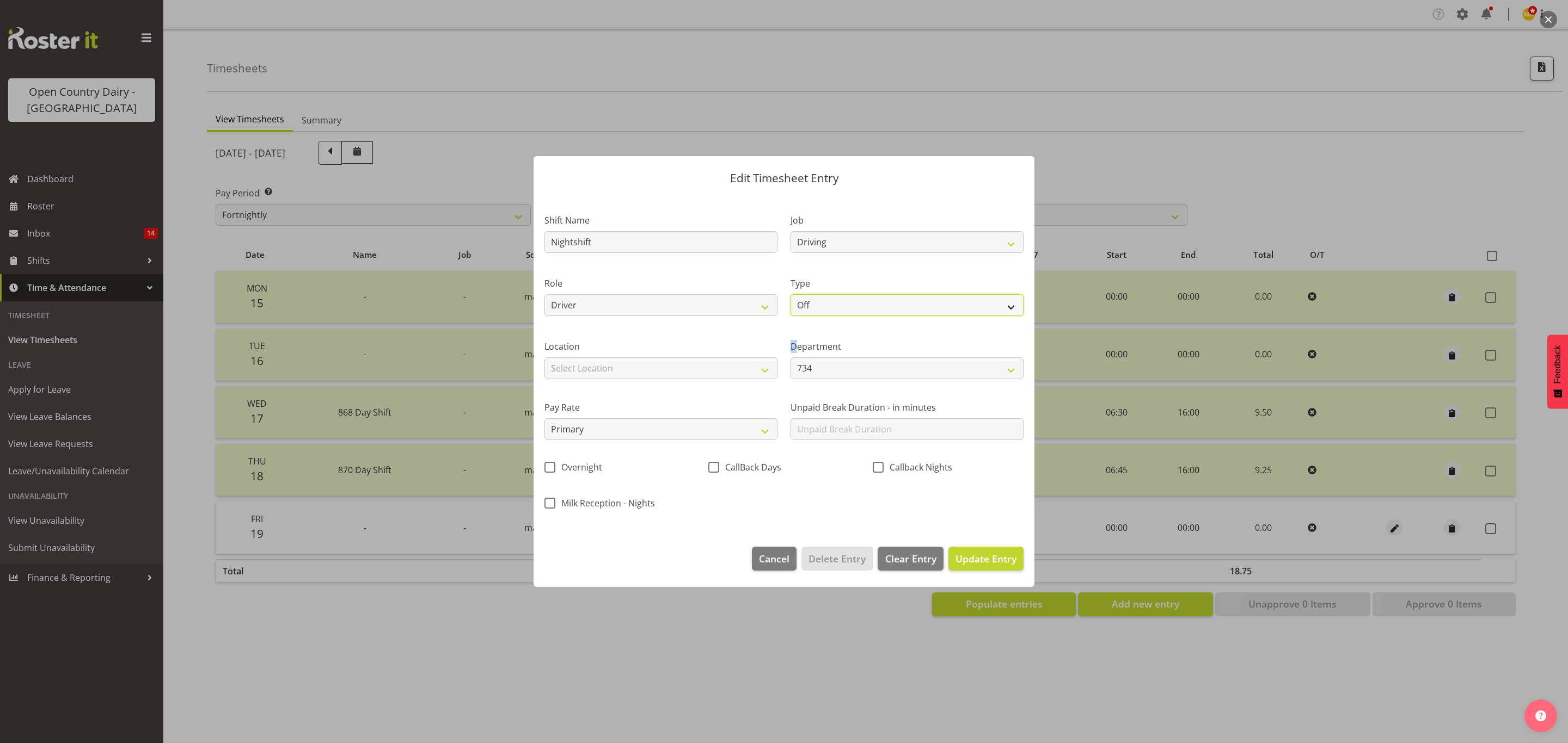
click at [951, 297] on select "Off Standard Public Holiday Public Holiday (Worked) Day In Lieu Annual Leave Si…" at bounding box center [907, 305] width 233 height 21
select select "Standard"
click at [791, 294] on select "Off Standard Public Holiday Public Holiday (Worked) Day In Lieu Annual Leave Si…" at bounding box center [907, 305] width 233 height 21
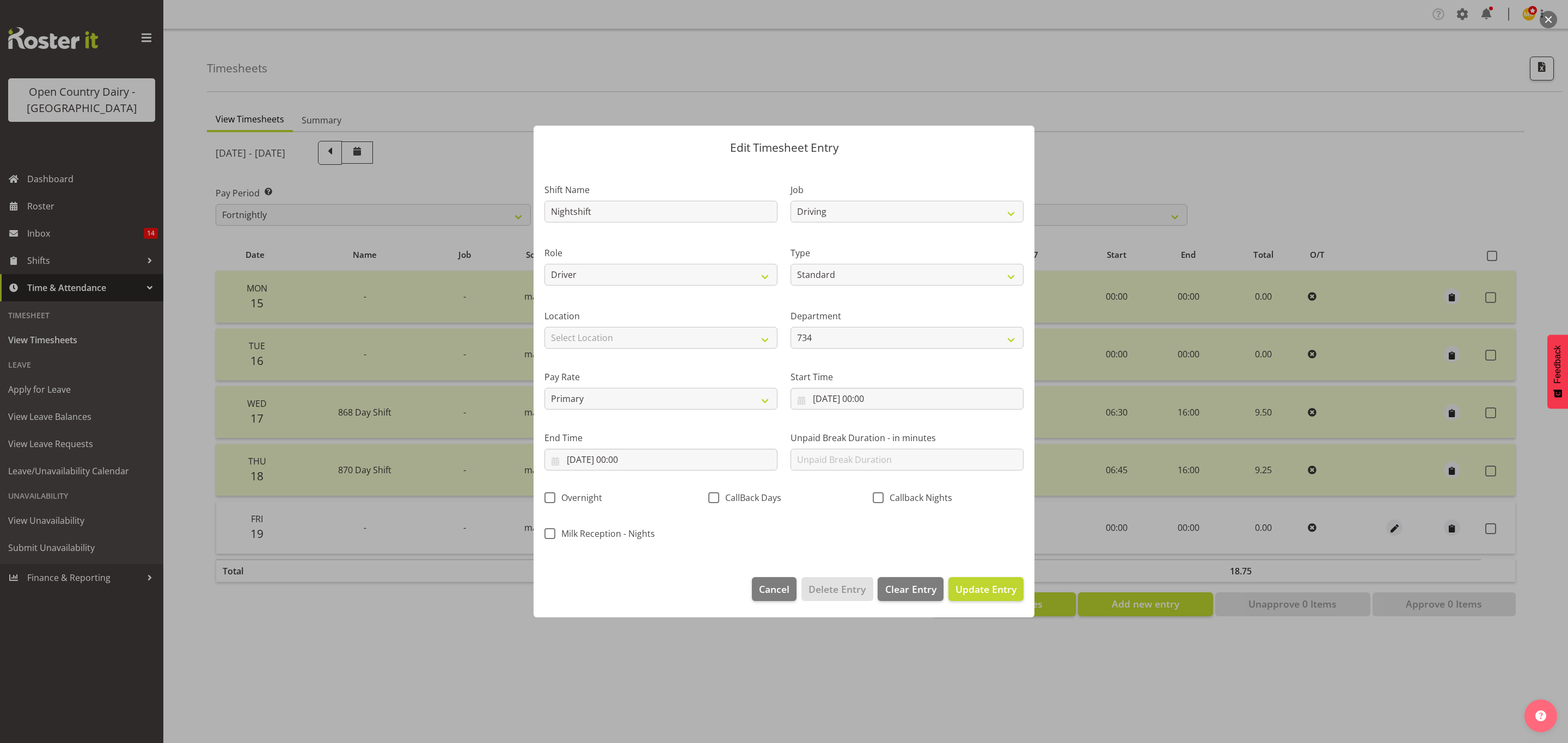
click at [657, 361] on div "Pay Rate Primary Secondary Tertiary Fourth Fifth" at bounding box center [661, 386] width 246 height 61
click at [758, 362] on div "Pay Rate Primary Secondary Tertiary Fourth Fifth" at bounding box center [661, 386] width 246 height 61
click at [889, 346] on select "734 851 855 853 855 856 880 883 861 862 864 865 868 869 870 872 873 874 876 877…" at bounding box center [907, 338] width 233 height 21
click at [588, 361] on div "Pay Rate Primary Secondary Tertiary Fourth Fifth" at bounding box center [661, 386] width 246 height 61
click at [606, 341] on select "Select Location Awarua Milk Awarua Office Freight Horotiu office Waharoa Office…" at bounding box center [661, 338] width 233 height 21
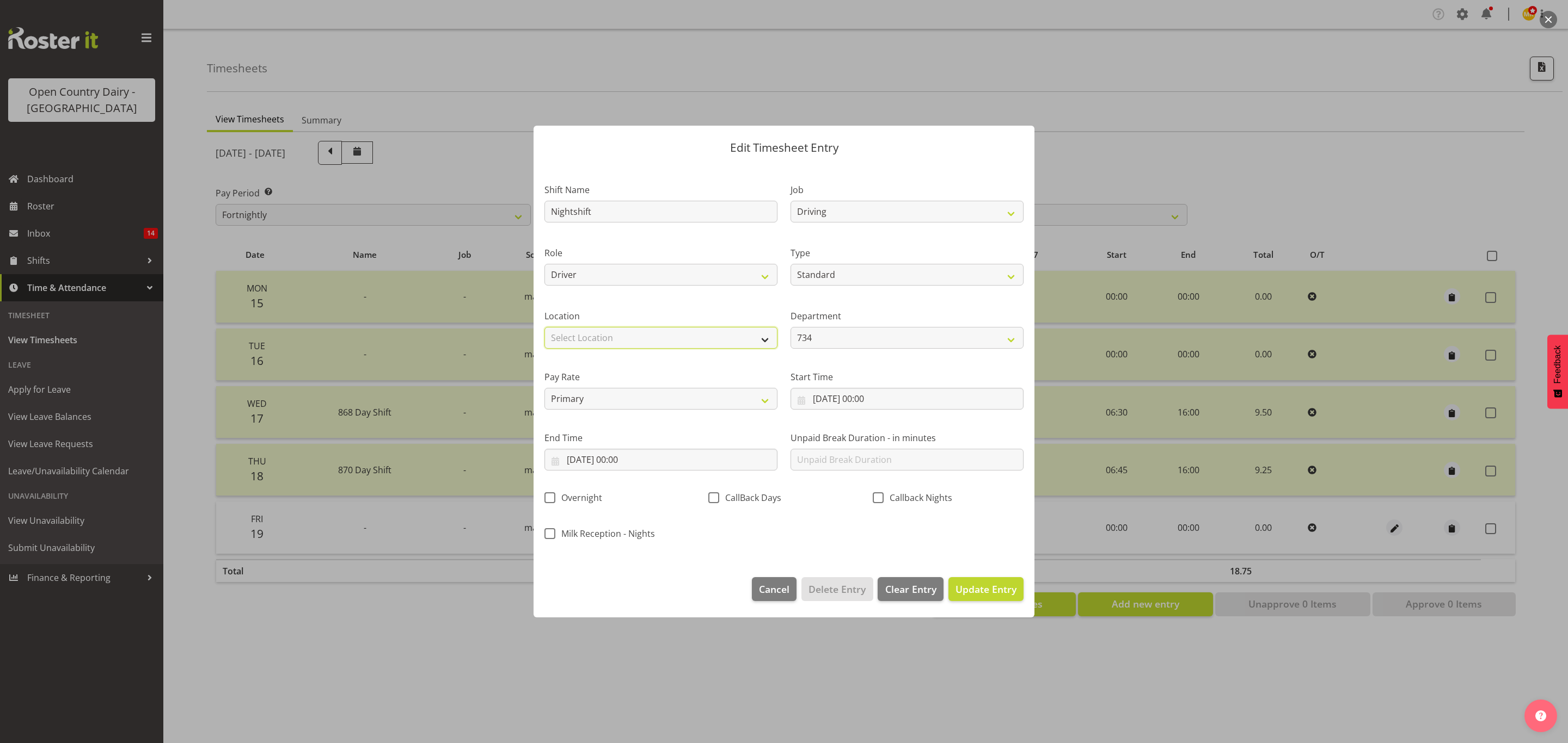
select select "988"
click at [545, 327] on select "Select Location Awarua Milk Awarua Office Freight Horotiu office Waharoa Office…" at bounding box center [661, 338] width 233 height 21
click at [860, 400] on input "19/09/2025, 00:00" at bounding box center [907, 399] width 233 height 21
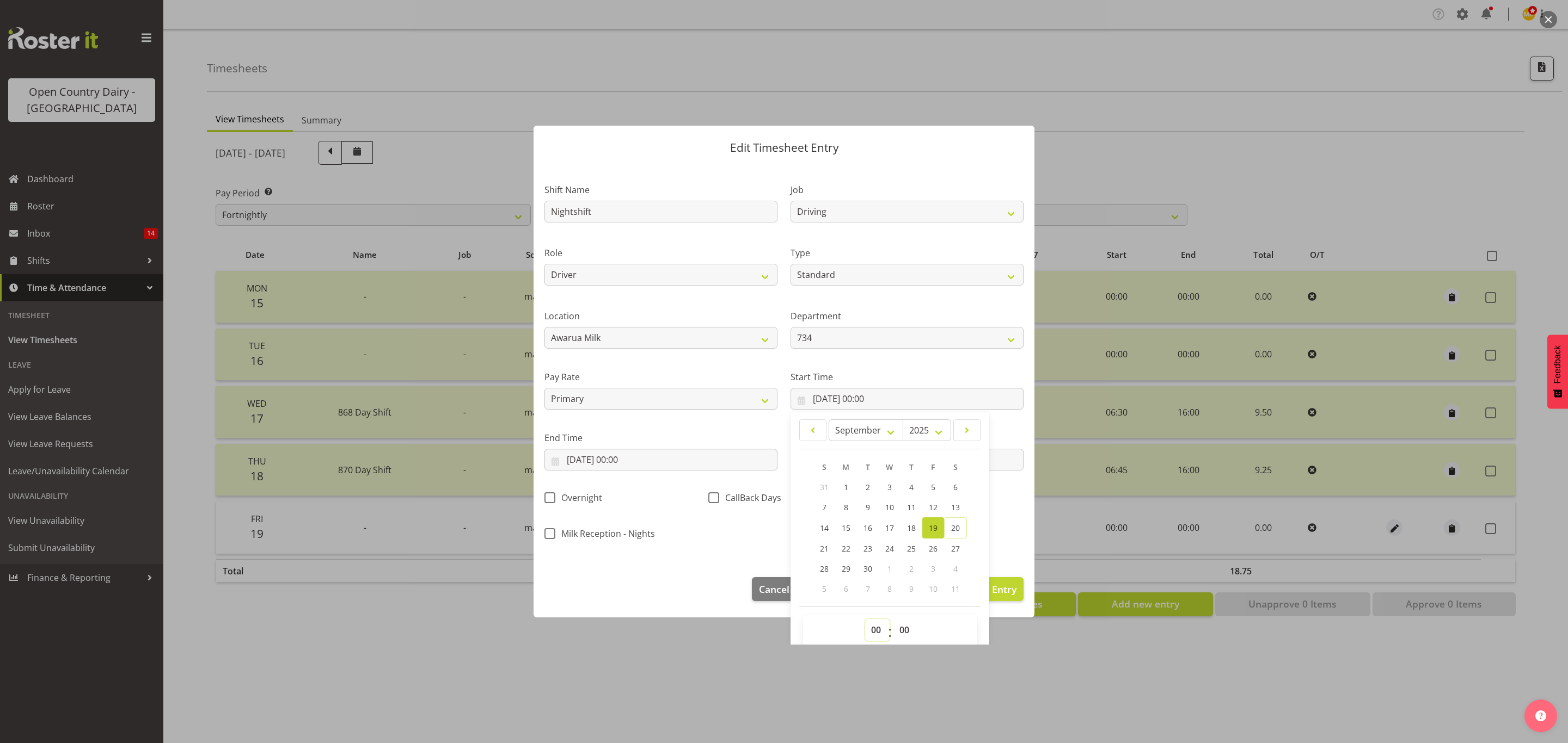
click at [882, 640] on select "00 01 02 03 04 05 06 07 08 09 10 11 12 13 14 15 16 17 18 19 20 21 22 23" at bounding box center [877, 630] width 24 height 21
select select "16"
click at [865, 620] on select "00 01 02 03 04 05 06 07 08 09 10 11 12 13 14 15 16 17 18 19 20 21 22 23" at bounding box center [877, 630] width 24 height 21
type input "19/09/2025, 16:00"
click at [894, 626] on select "00 01 02 03 04 05 06 07 08 09 10 11 12 13 14 15 16 17 18 19 20 21 22 23 24 25 2…" at bounding box center [905, 630] width 24 height 21
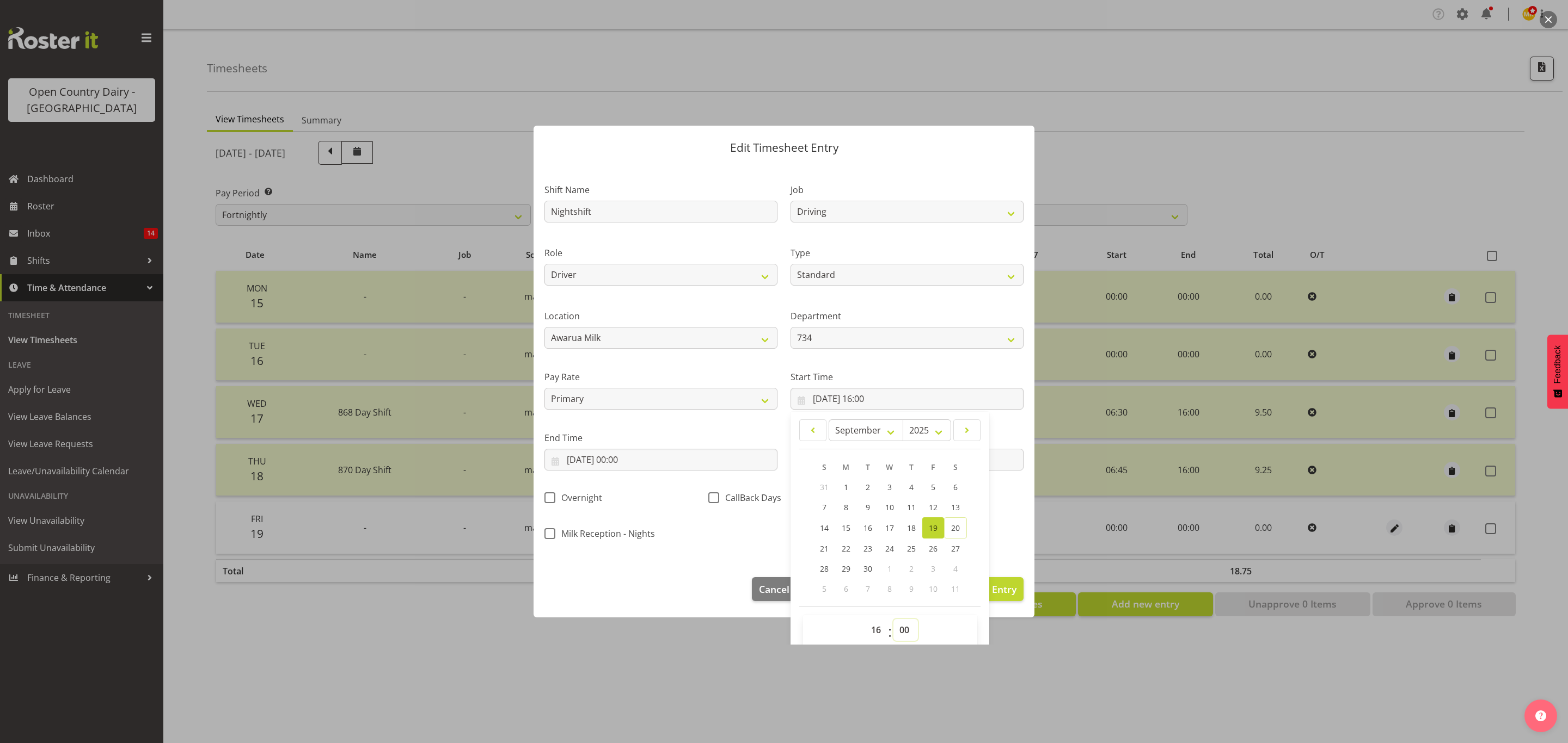
select select "15"
click at [894, 620] on select "00 01 02 03 04 05 06 07 08 09 10 11 12 13 14 15 16 17 18 19 20 21 22 23 24 25 2…" at bounding box center [905, 630] width 24 height 21
type input "19/09/2025, 16:15"
click at [607, 476] on div "End Time 19/09/2025, 00:00 January February March April May June July August Se…" at bounding box center [661, 447] width 246 height 61
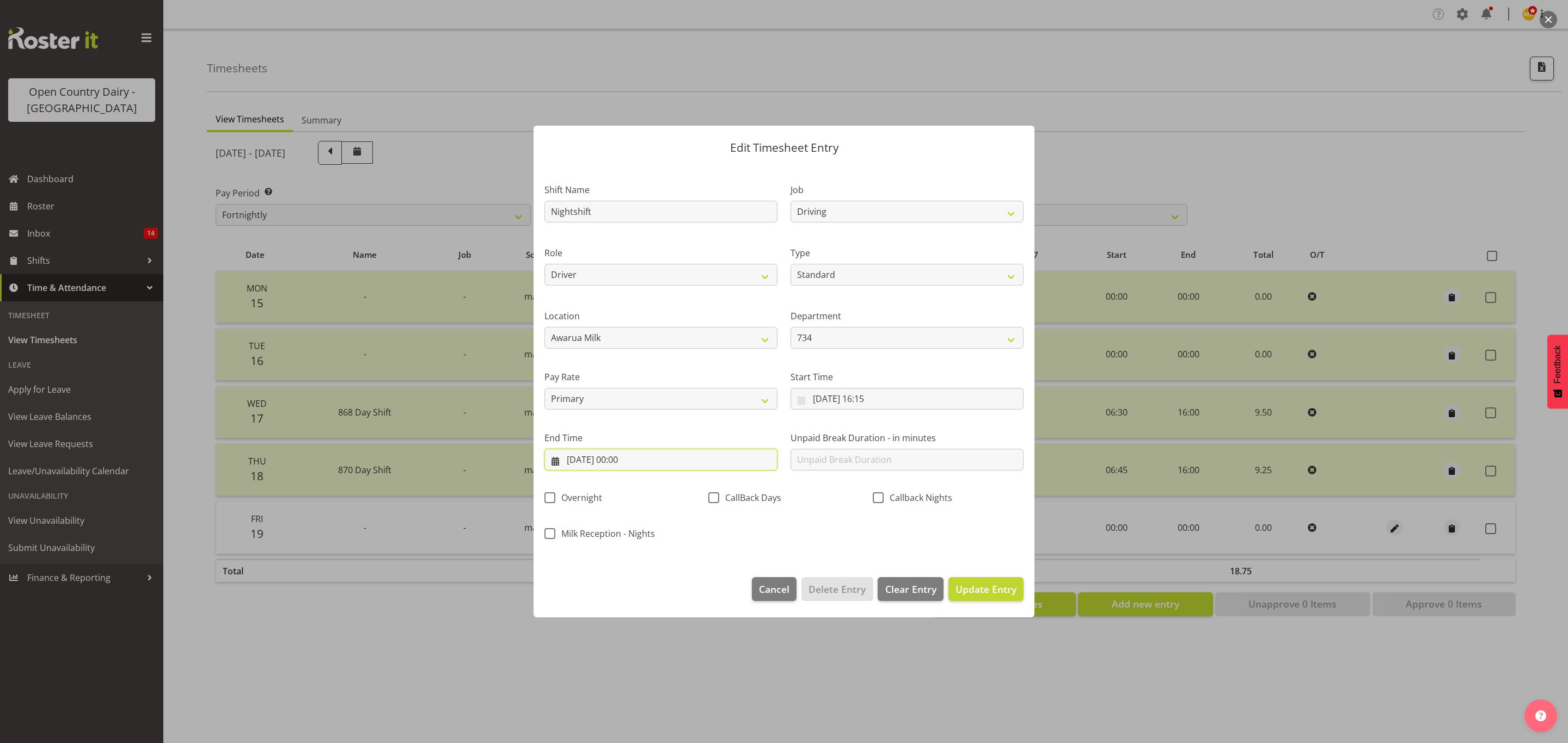
click at [611, 456] on input "19/09/2025, 00:00" at bounding box center [661, 459] width 233 height 21
click at [706, 593] on span "20" at bounding box center [709, 589] width 9 height 11
type input "20/09/2025, 00:00"
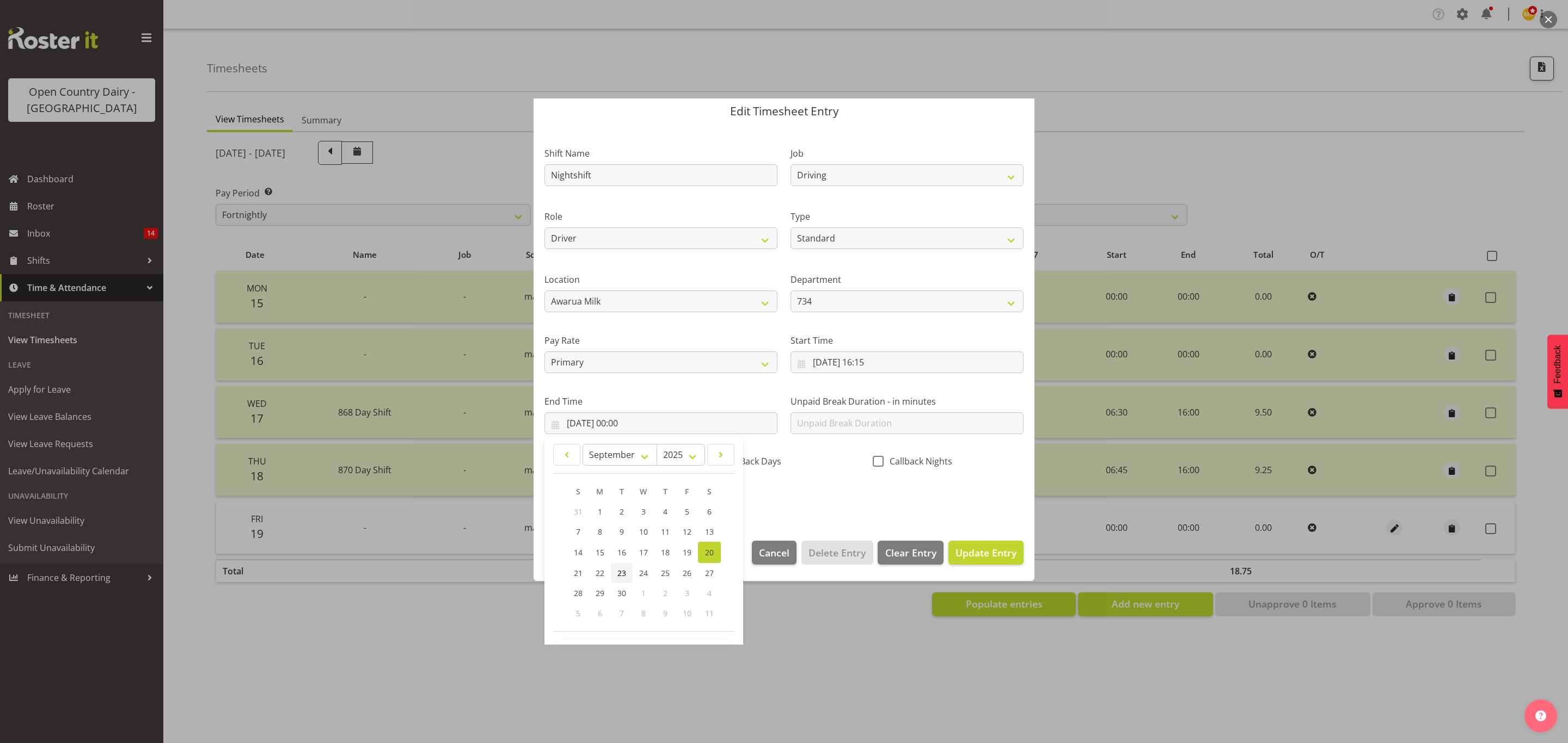
scroll to position [76, 0]
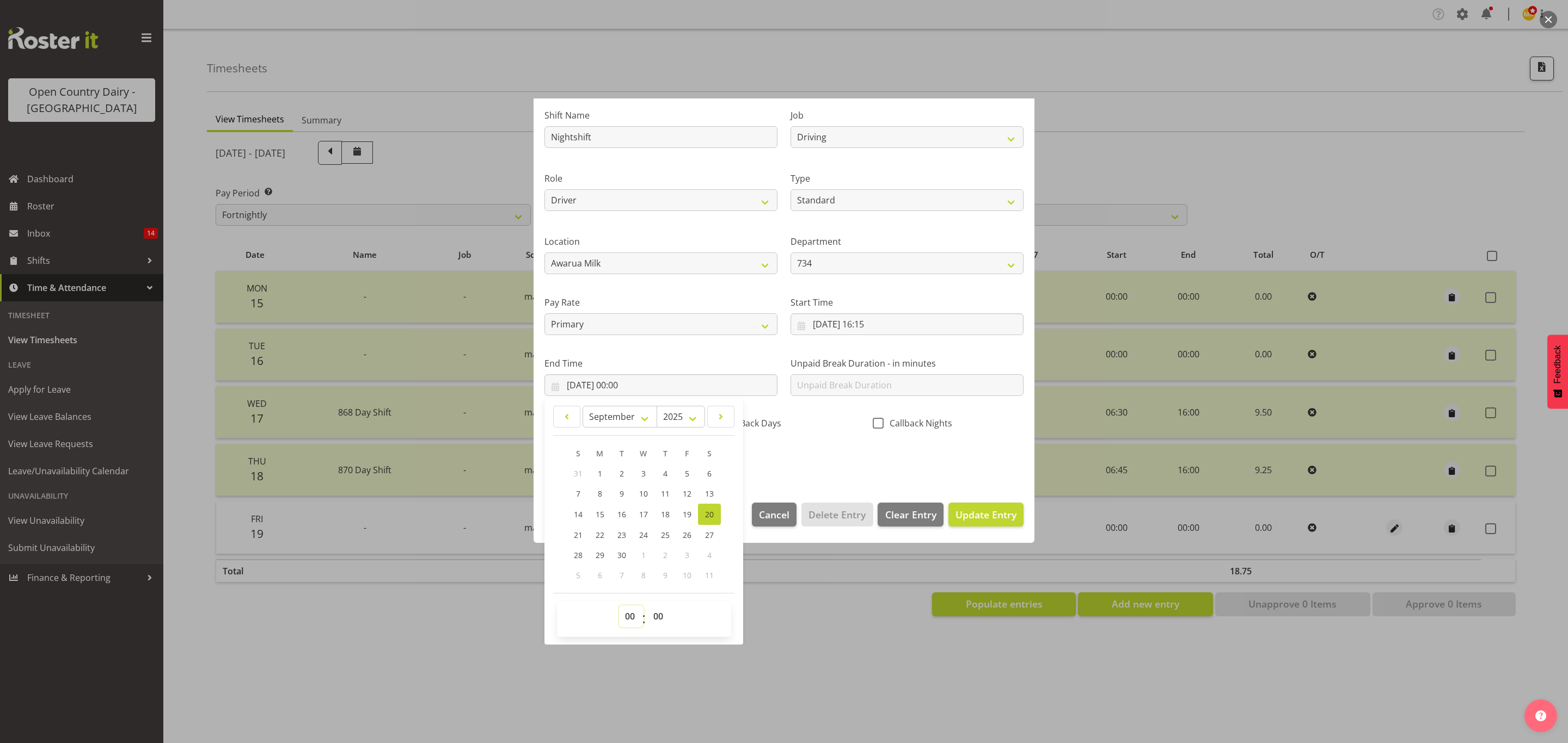
click at [624, 620] on select "00 01 02 03 04 05 06 07 08 09 10 11 12 13 14 15 16 17 18 19 20 21 22 23" at bounding box center [631, 616] width 24 height 21
select select "5"
click at [619, 606] on select "00 01 02 03 04 05 06 07 08 09 10 11 12 13 14 15 16 17 18 19 20 21 22 23" at bounding box center [631, 616] width 24 height 21
type input "20/09/2025, 05:00"
click at [655, 613] on select "00 01 02 03 04 05 06 07 08 09 10 11 12 13 14 15 16 17 18 19 20 21 22 23 24 25 2…" at bounding box center [659, 616] width 24 height 21
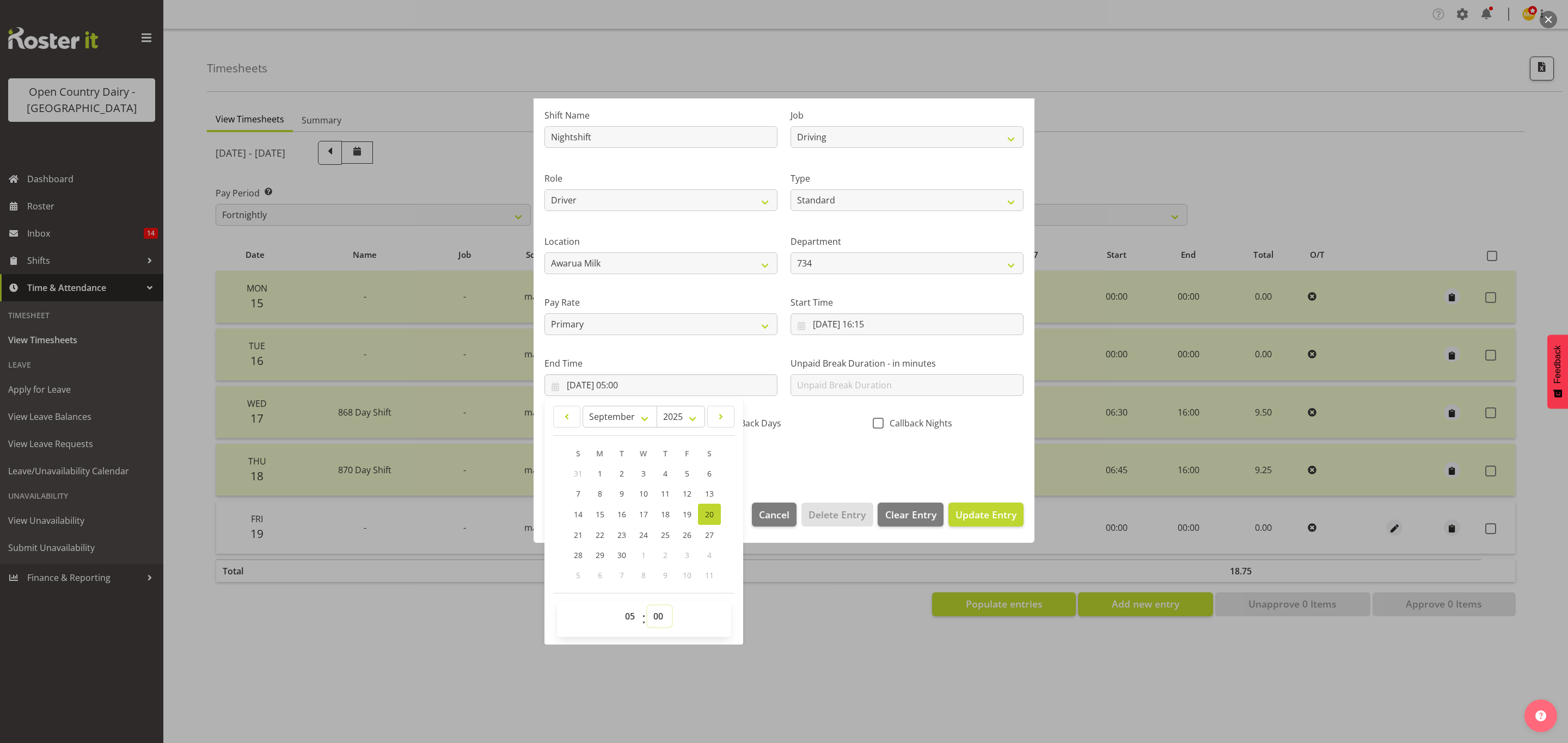
select select "30"
click at [648, 606] on select "00 01 02 03 04 05 06 07 08 09 10 11 12 13 14 15 16 17 18 19 20 21 22 23 24 25 2…" at bounding box center [659, 616] width 24 height 21
type input "20/09/2025, 05:30"
click at [831, 443] on div "Shift Name Nightshift Job Connecting /unconnecting Trailers Driving Meeting Mil…" at bounding box center [784, 284] width 492 height 381
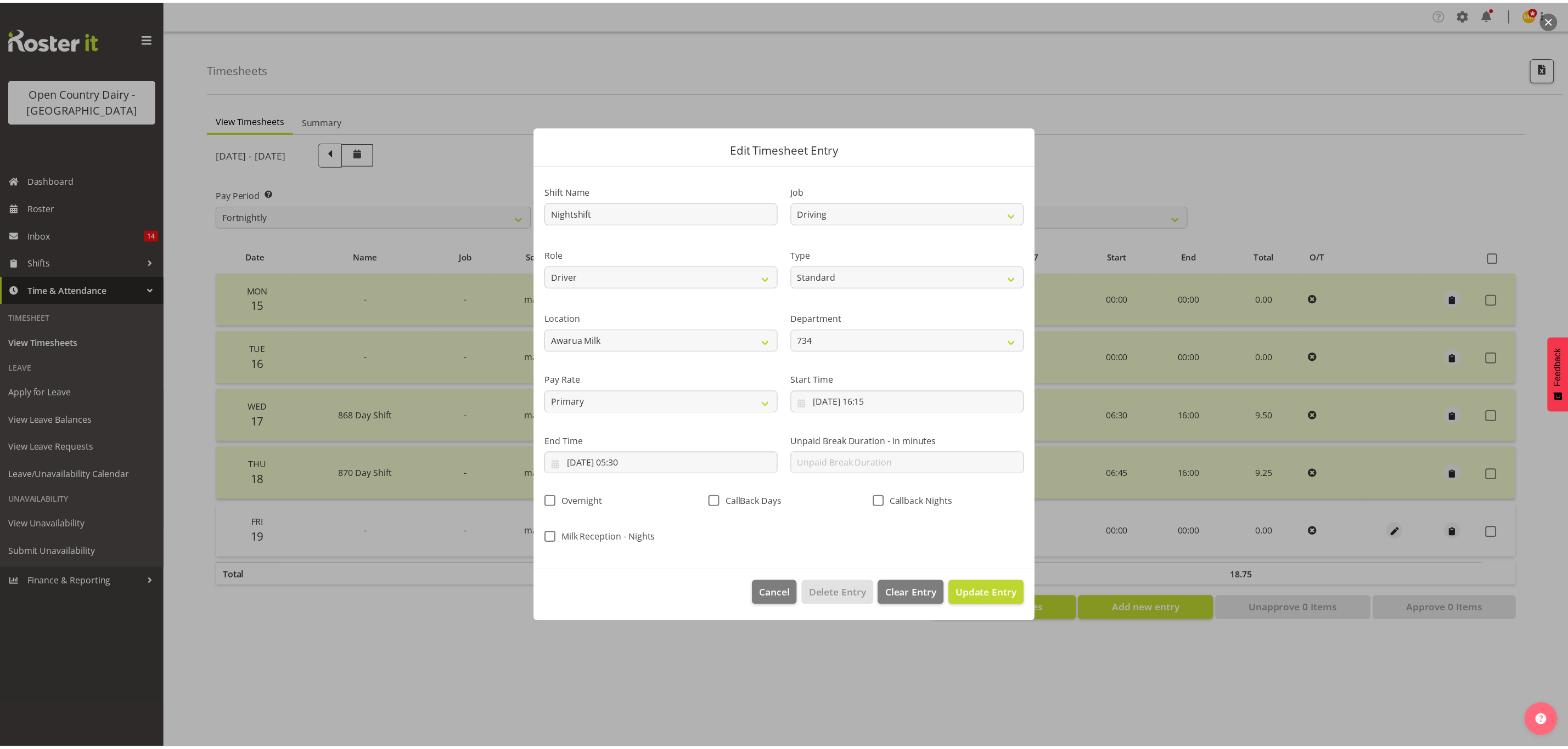
scroll to position [0, 0]
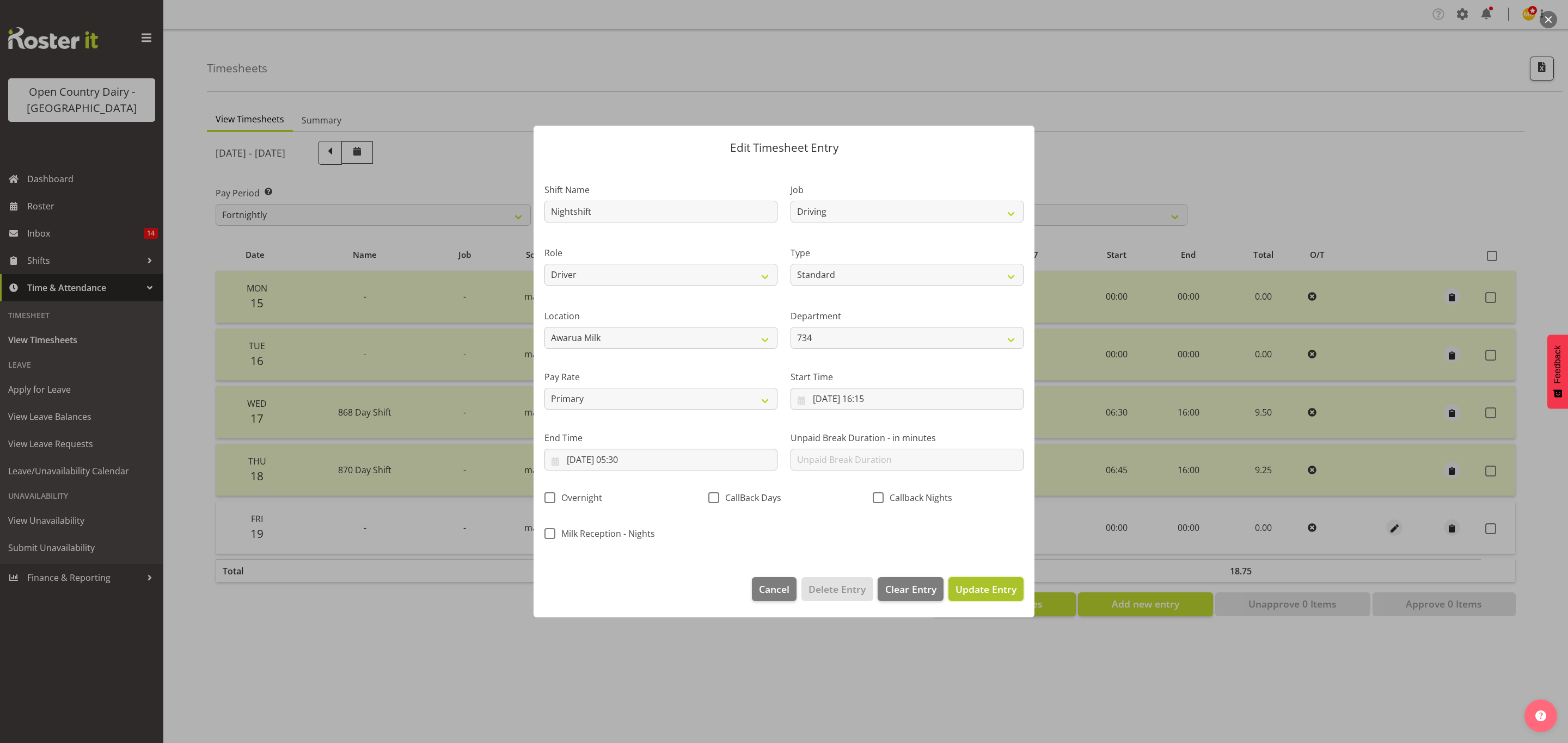
click at [991, 583] on span "Update Entry" at bounding box center [986, 589] width 61 height 13
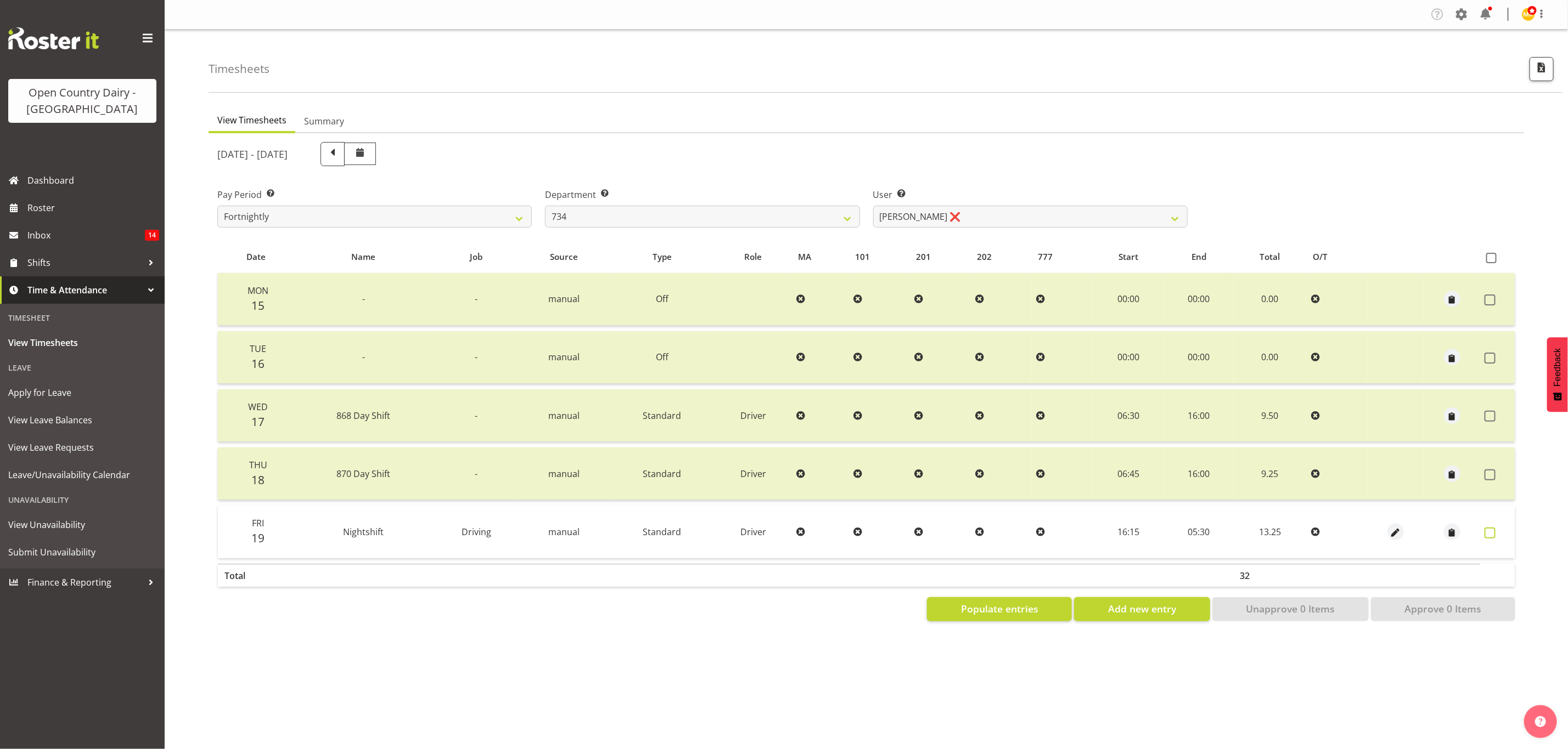
click at [1501, 532] on label at bounding box center [1493, 532] width 17 height 11
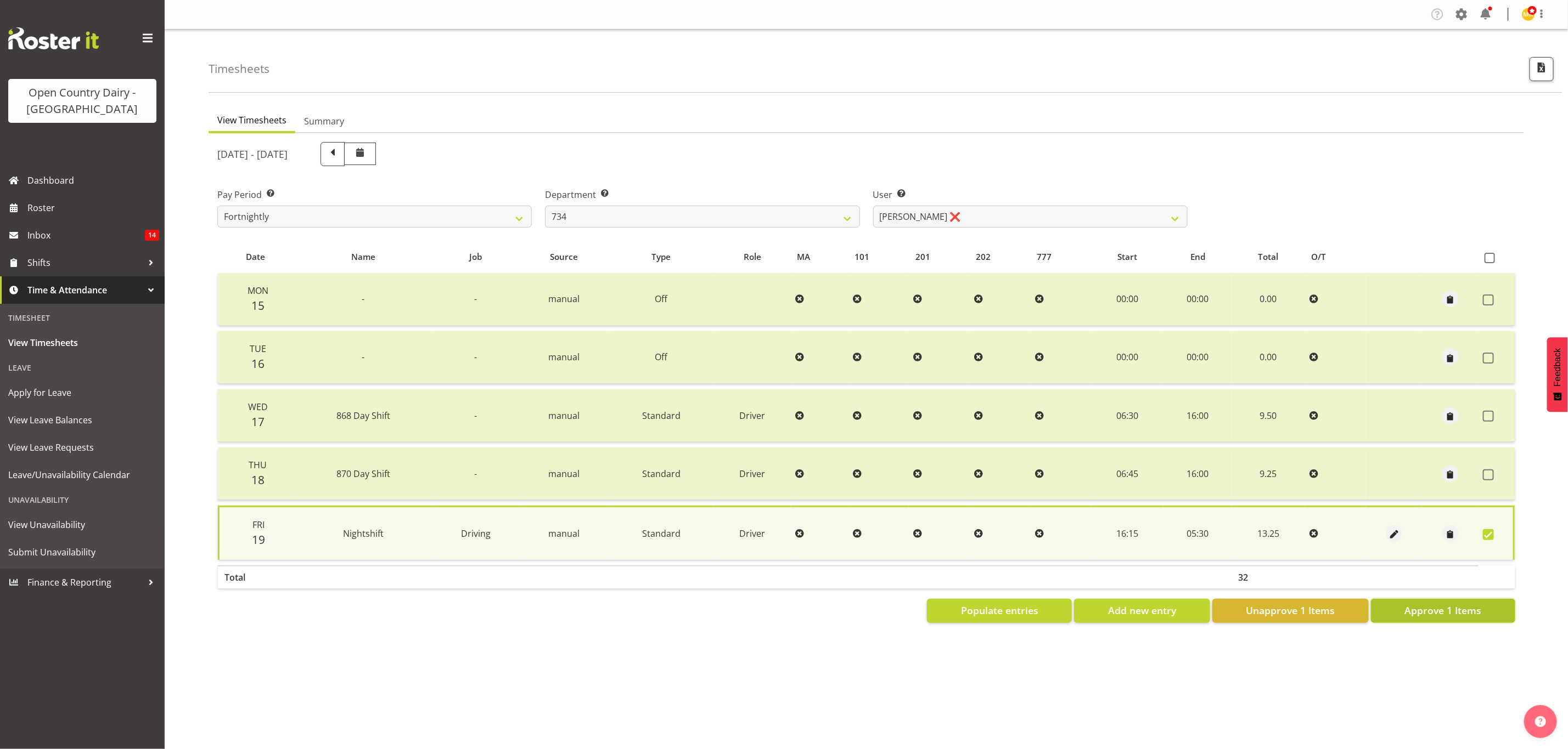
click at [1471, 607] on span "Approve 1 Items" at bounding box center [1443, 610] width 77 height 15
checkbox input "false"
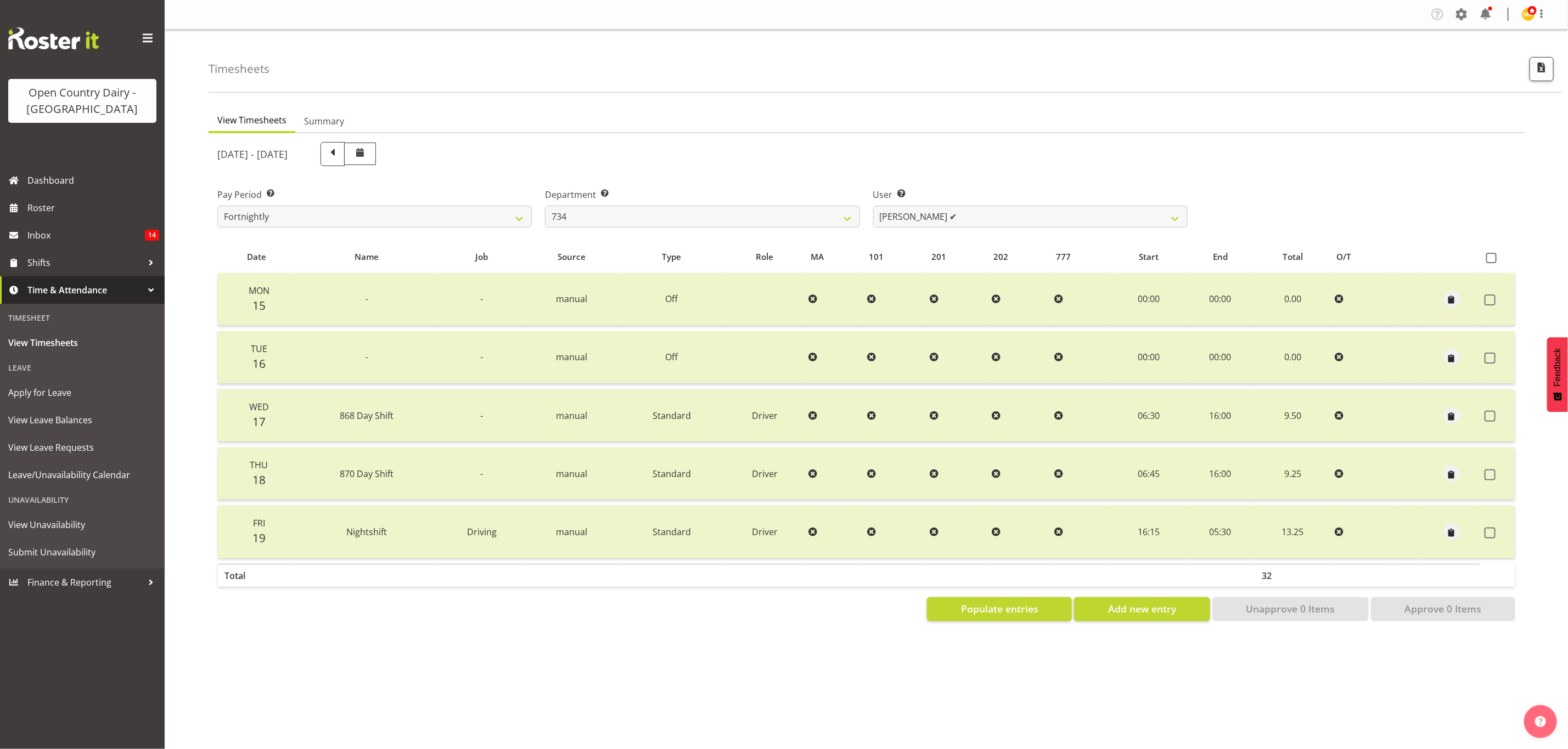
click at [770, 170] on div "September 15th - September 21st 2025" at bounding box center [702, 154] width 984 height 37
click at [583, 211] on select "734 735 736 737 738 739 851 853 854 855 856 858 861 862 865 867-9032 868 869 87…" at bounding box center [702, 217] width 315 height 21
select select "668"
click at [545, 206] on select "734 735 736 737 738 739 851 853 854 855 856 858 861 862 865 867-9032 868 869 87…" at bounding box center [702, 217] width 315 height 21
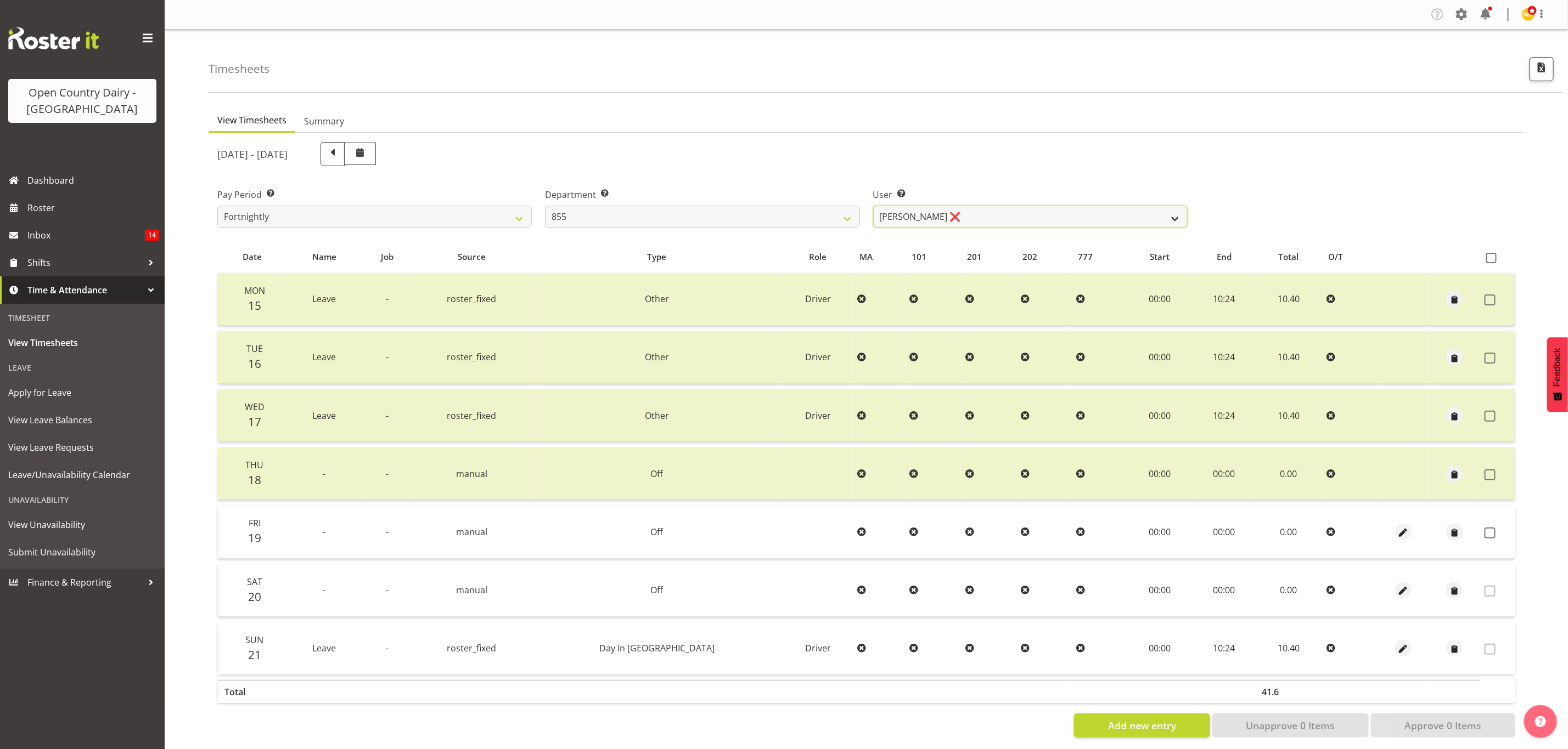
click at [995, 216] on select "Leon Harrison ❌ Nathan Vincent ❌ Wayne Jukes ❌" at bounding box center [1031, 217] width 315 height 21
select select "7374"
click at [873, 206] on select "Leon Harrison ❌ Nathan Vincent ❌ Wayne Jukes ❌" at bounding box center [1031, 217] width 315 height 21
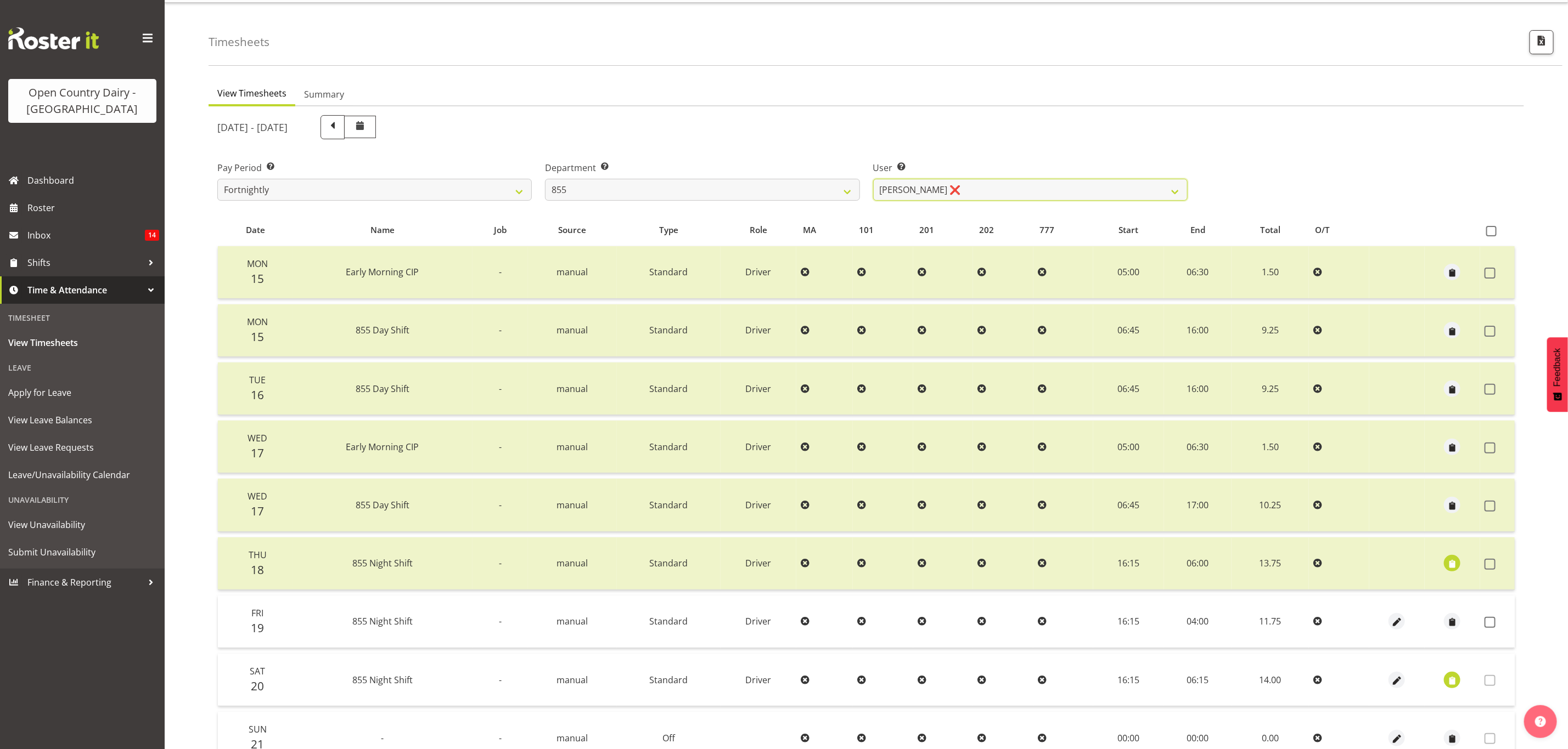
scroll to position [82, 0]
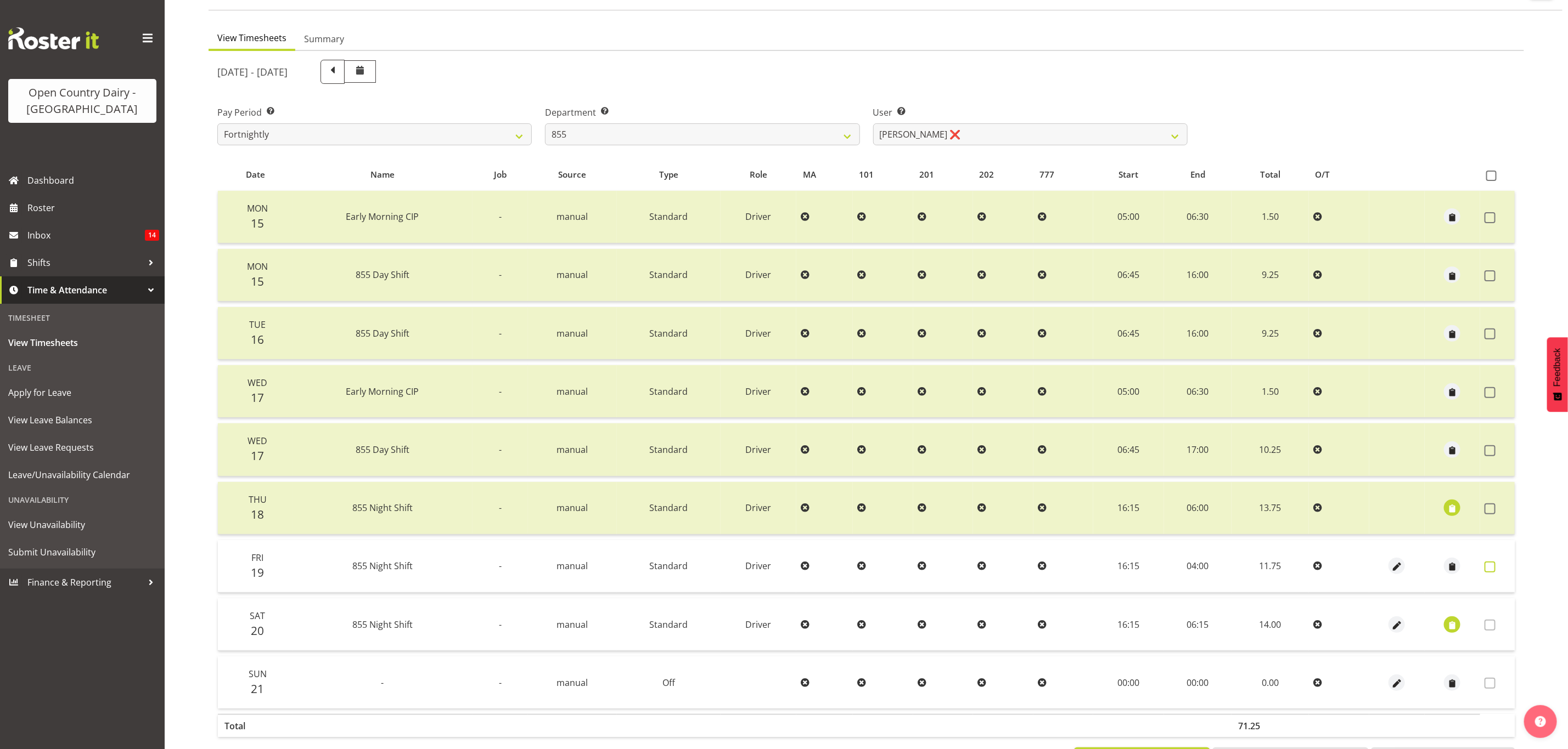
click at [1485, 562] on span at bounding box center [1490, 566] width 11 height 11
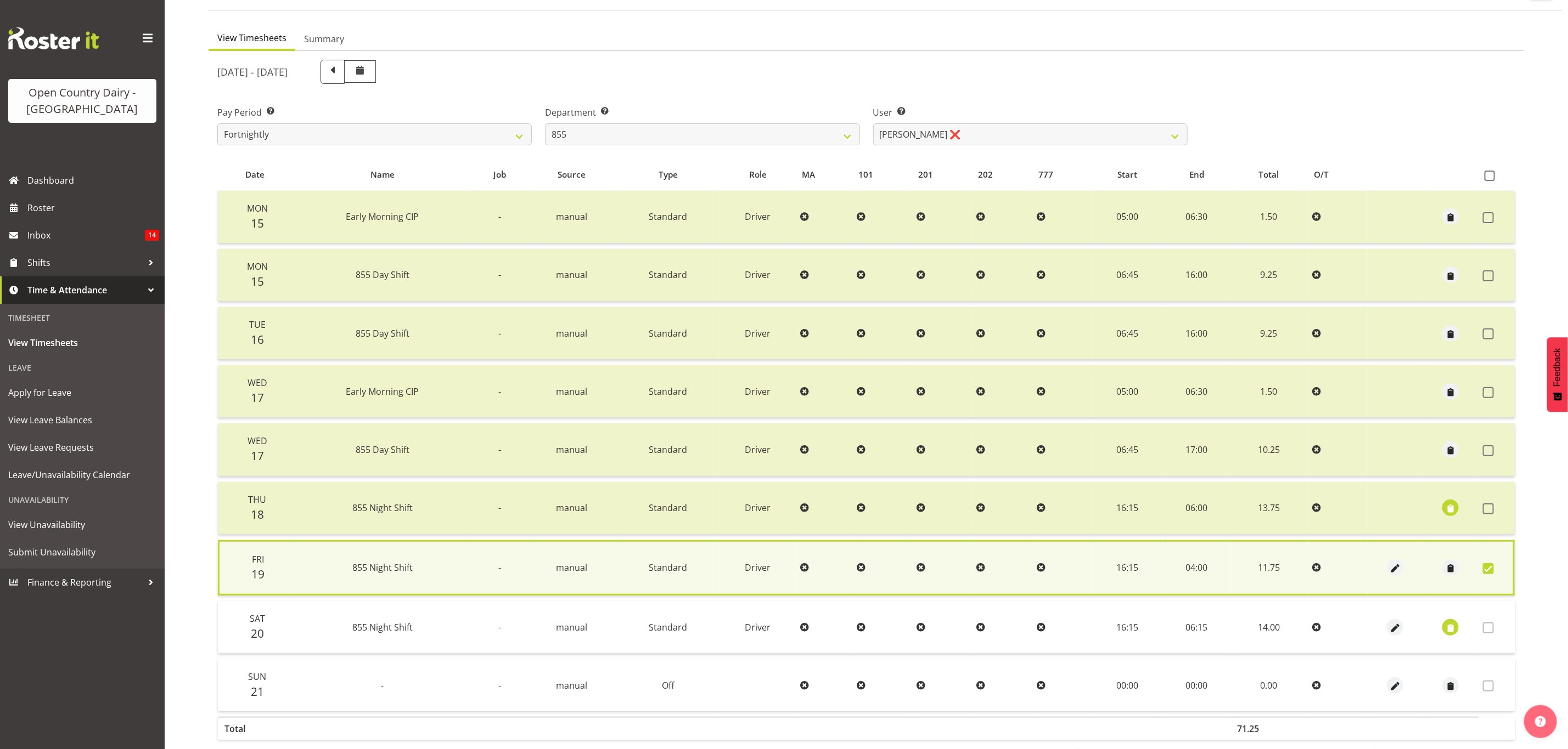
click at [1494, 623] on label at bounding box center [1491, 628] width 17 height 11
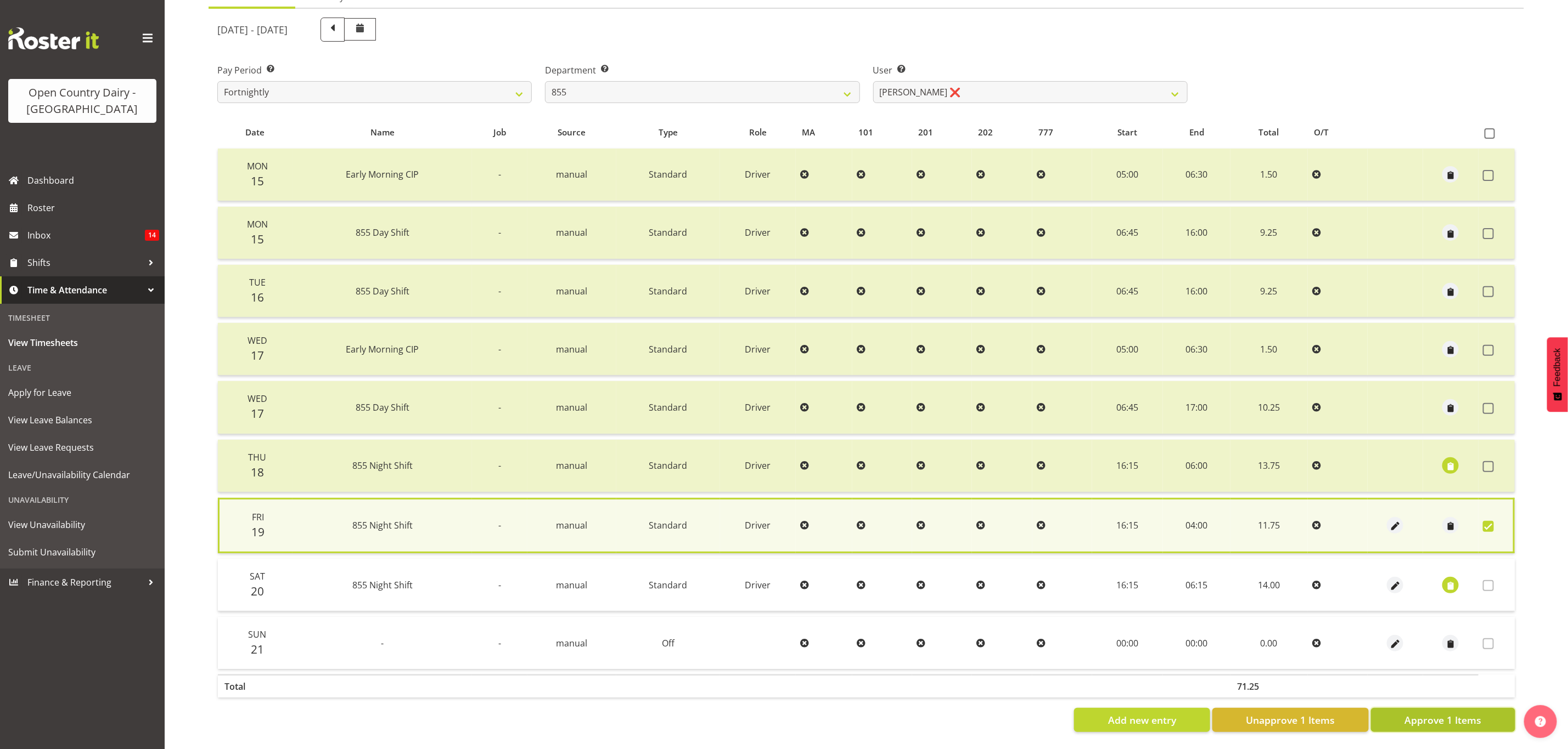
click at [1410, 708] on button "Approve 1 Items" at bounding box center [1443, 720] width 145 height 24
checkbox input "false"
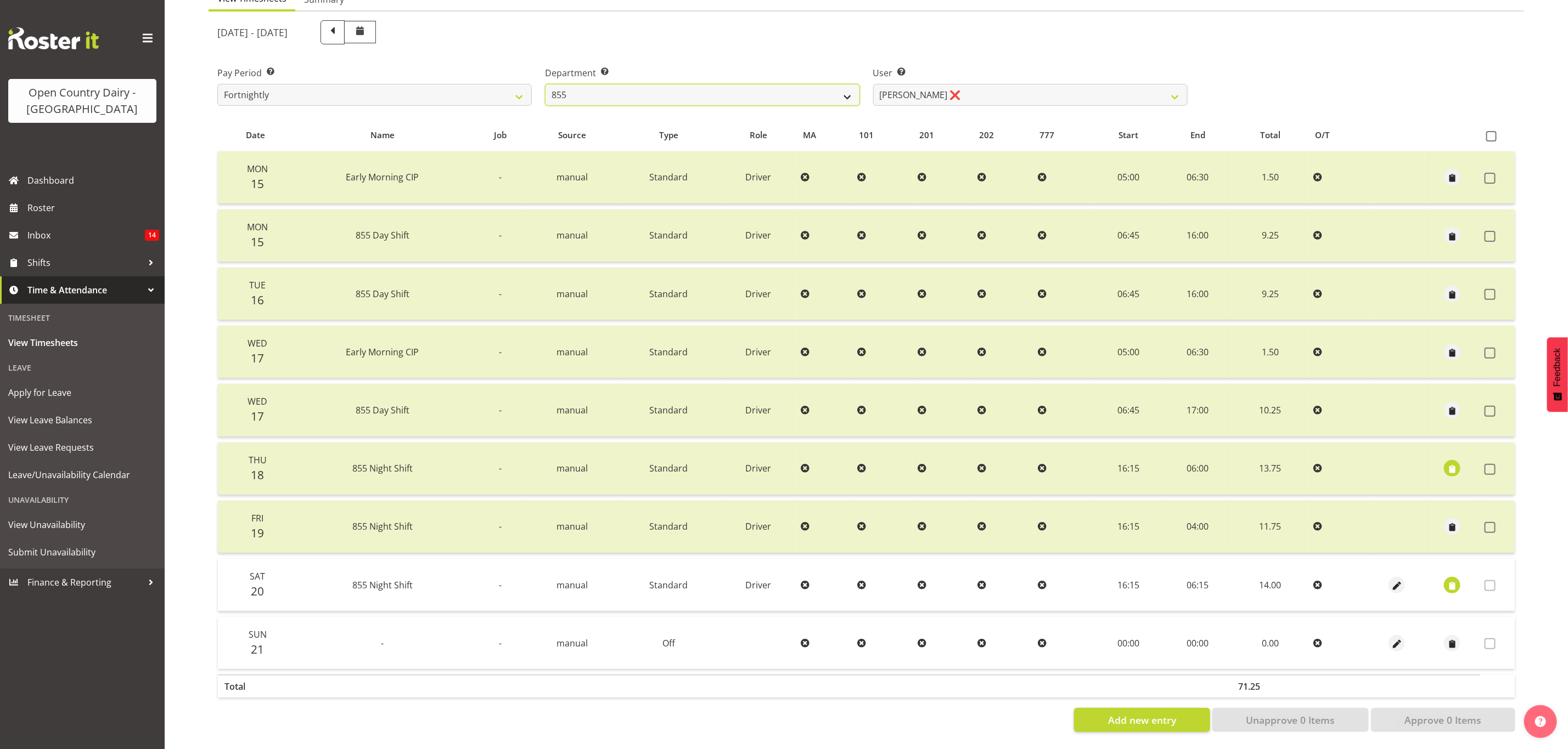
click at [795, 85] on select "734 735 736 737 738 739 851 853 854 855 856 858 861 862 865 867-9032 868 869 87…" at bounding box center [702, 95] width 315 height 21
select select "678"
click at [545, 84] on select "734 735 736 737 738 739 851 853 854 855 856 858 861 862 865 867-9032 868 869 87…" at bounding box center [702, 95] width 315 height 21
select select "10269"
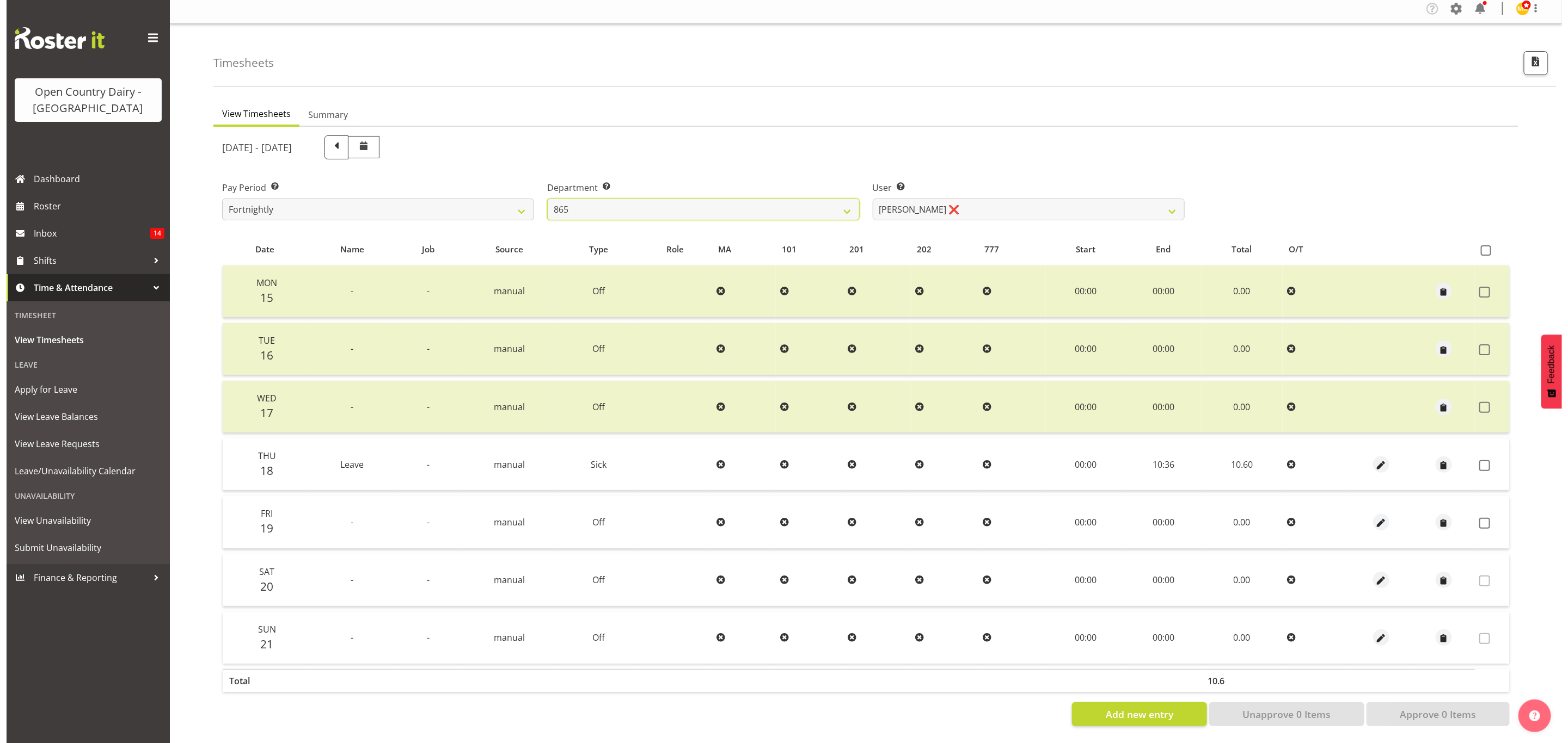
scroll to position [13, 0]
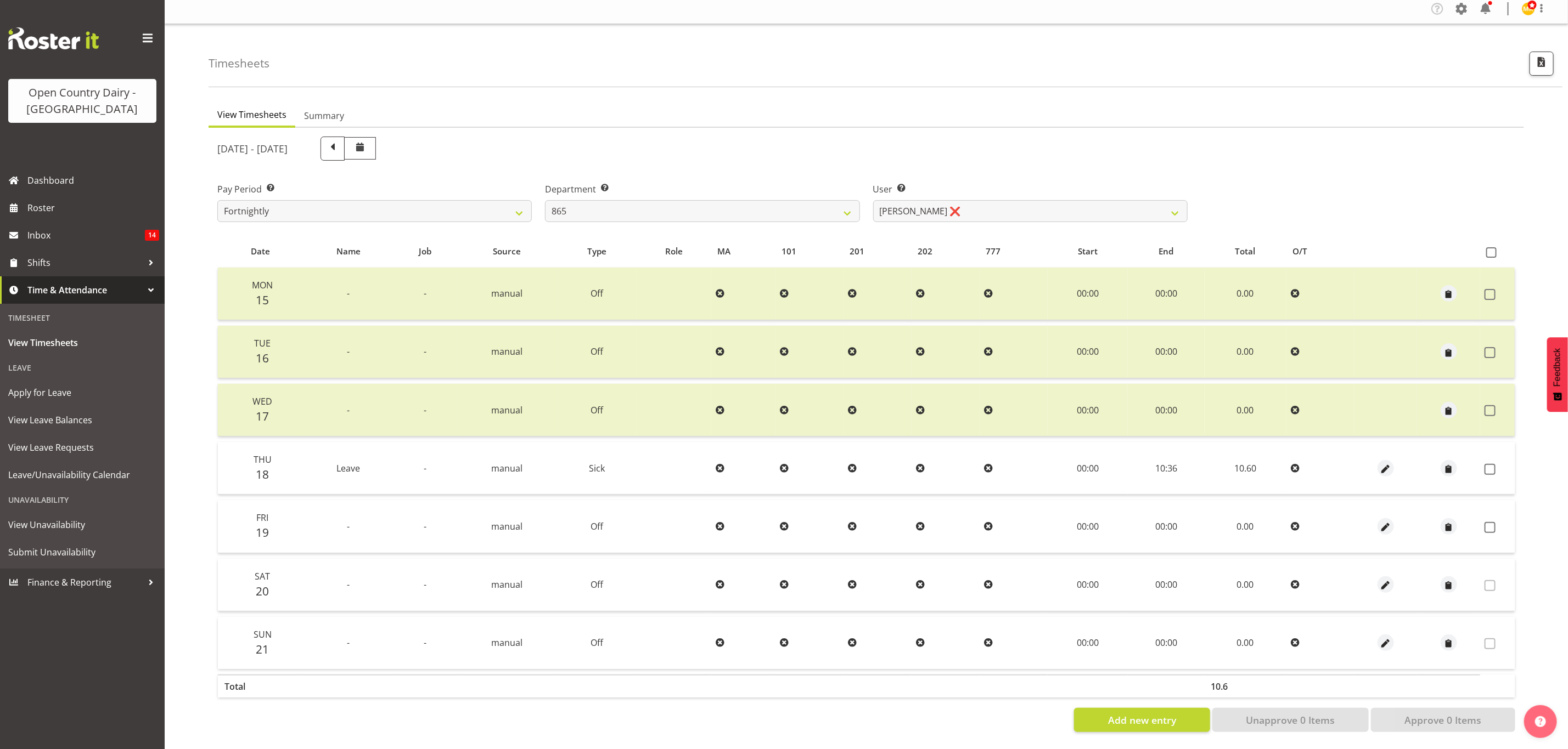
click at [1374, 519] on div at bounding box center [1386, 526] width 55 height 17
click at [1387, 521] on span "button" at bounding box center [1385, 527] width 13 height 13
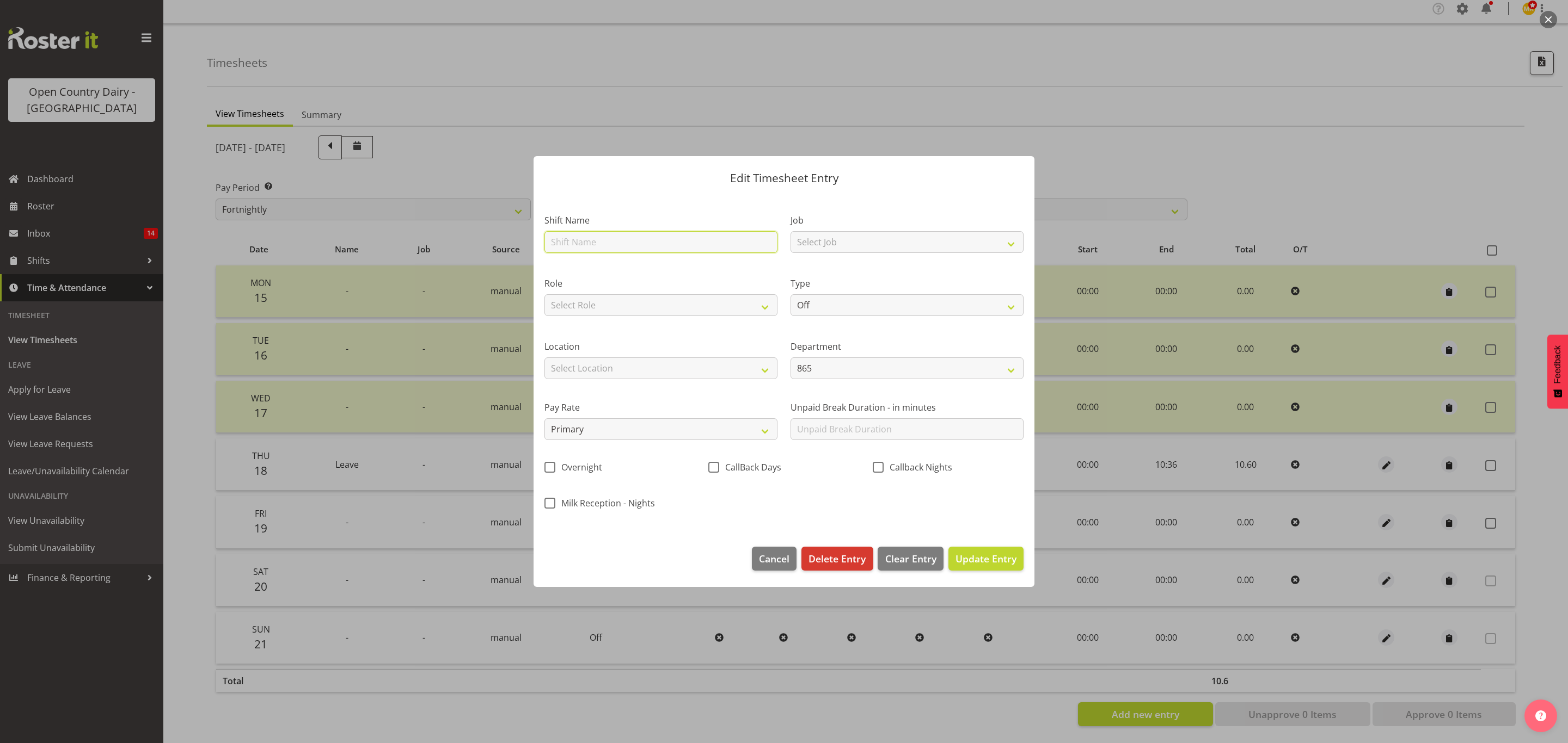
click at [697, 252] on input "text" at bounding box center [661, 242] width 233 height 21
type input "Day shift"
click at [852, 247] on select "Select Job Connecting /unconnecting Trailers Driving Meeting Milk Testing" at bounding box center [907, 242] width 233 height 21
select select "10670"
click at [791, 232] on select "Select Job Connecting /unconnecting Trailers Driving Meeting Milk Testing" at bounding box center [907, 242] width 233 height 21
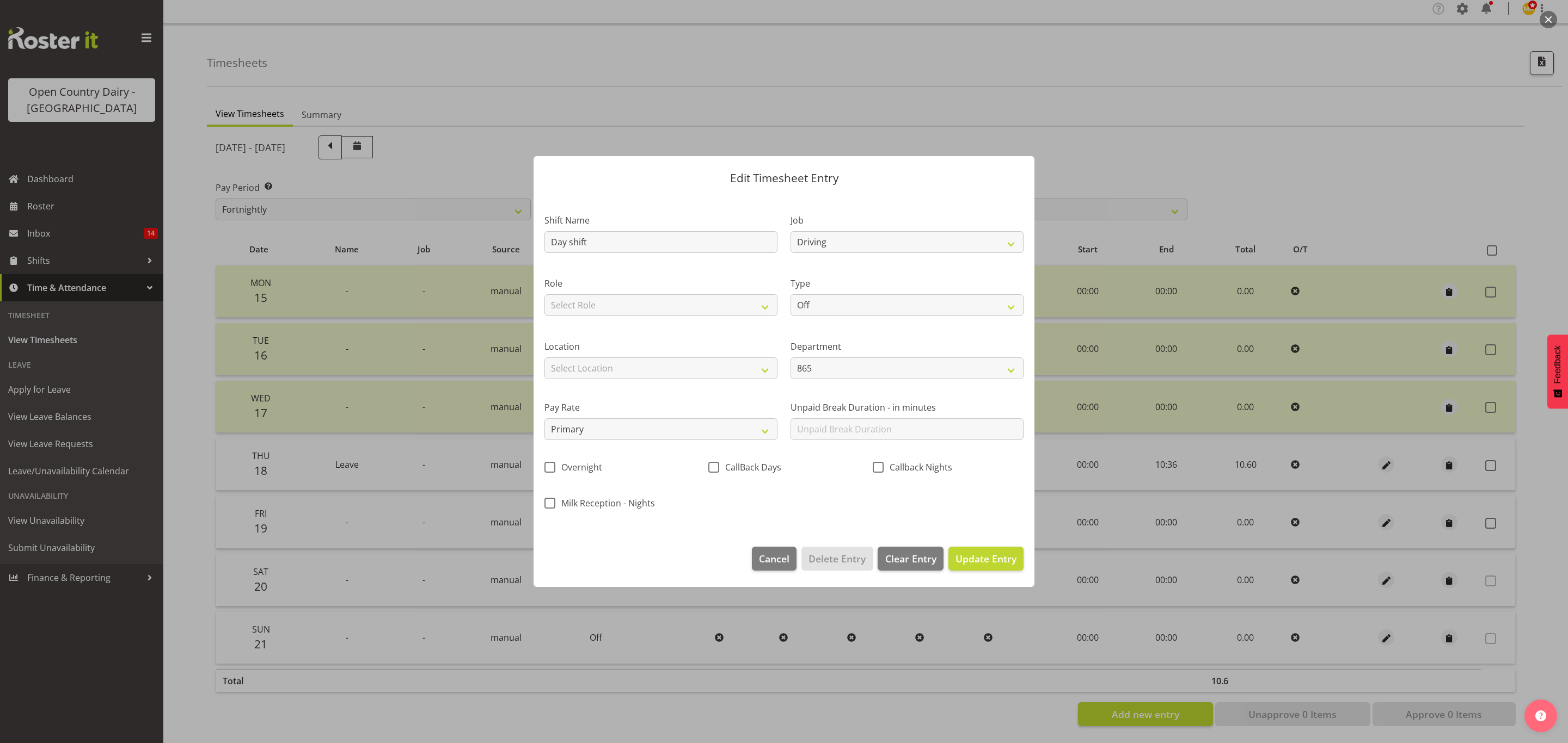
click at [702, 293] on div "Role Select Role Driver Freight" at bounding box center [661, 296] width 233 height 39
click at [700, 309] on select "Select Role Driver Freight" at bounding box center [661, 305] width 233 height 21
select select "1154"
click at [545, 294] on select "Select Role Driver Freight" at bounding box center [661, 305] width 233 height 21
click at [811, 306] on select "Off Standard Public Holiday Public Holiday (Worked) Day In Lieu Annual Leave Si…" at bounding box center [907, 305] width 233 height 21
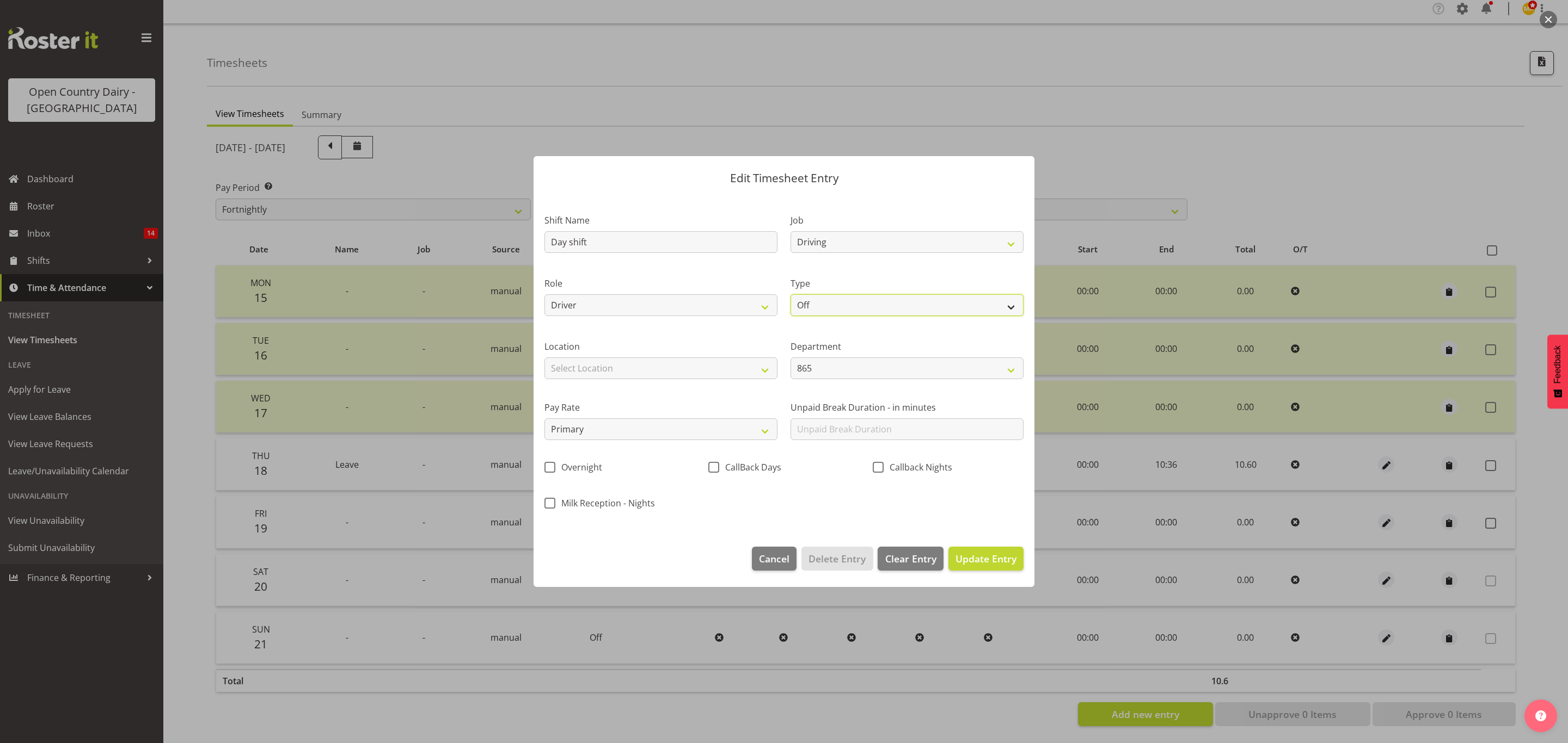
select select "Standard"
click at [791, 294] on select "Off Standard Public Holiday Public Holiday (Worked) Day In Lieu Annual Leave Si…" at bounding box center [907, 305] width 233 height 21
select select "8"
select select "2025"
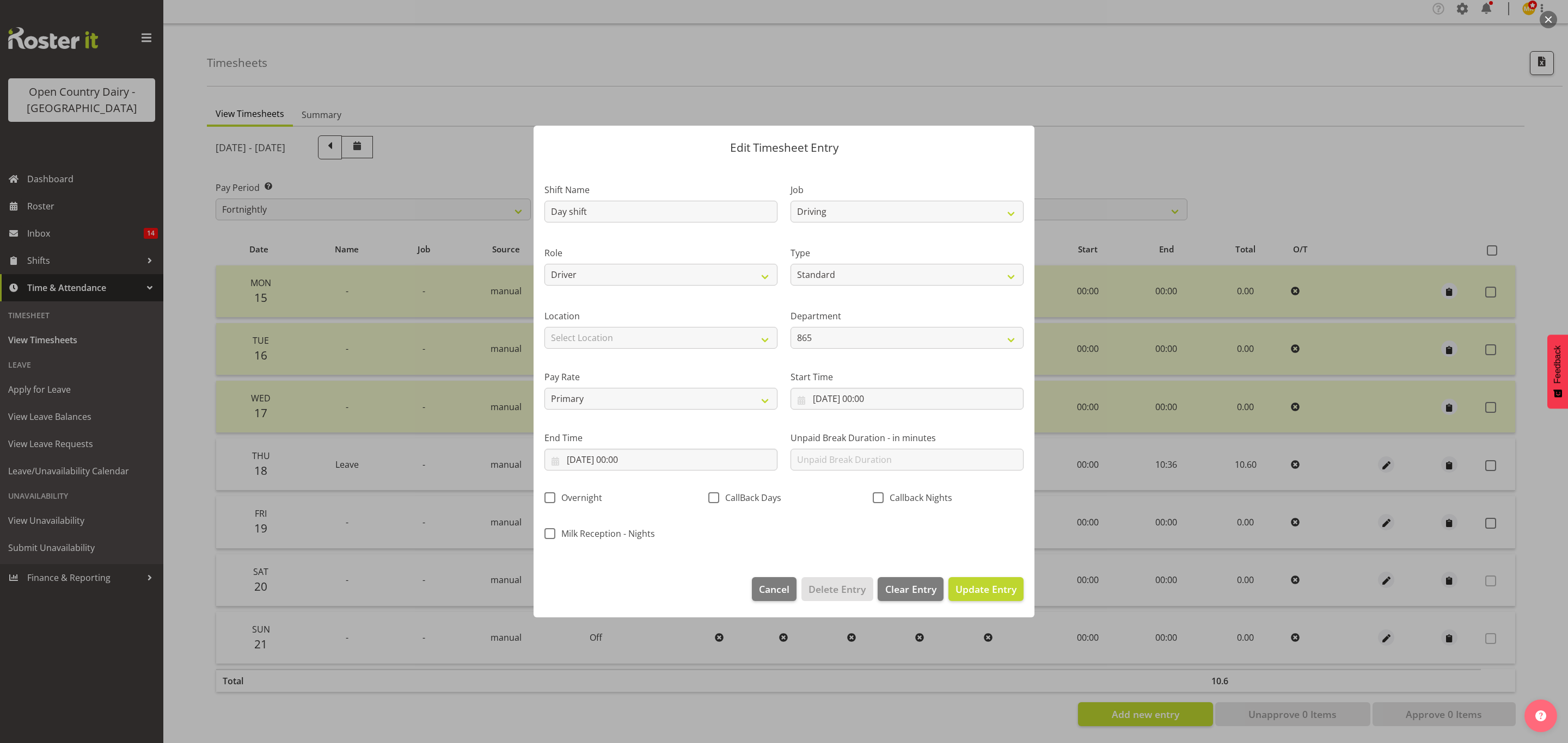
click at [676, 353] on div "Location Select Location Awarua Milk Awarua Office Freight Horotiu office Wahar…" at bounding box center [661, 325] width 246 height 61
click at [683, 336] on select "Select Location Awarua Milk Awarua Office Freight Horotiu office Waharoa Office…" at bounding box center [661, 338] width 233 height 21
select select "988"
click at [545, 327] on select "Select Location Awarua Milk Awarua Office Freight Horotiu office Waharoa Office…" at bounding box center [661, 338] width 233 height 21
click at [851, 338] on select "865 851 855 853 855 856 880 883 861 862 864 865 868 869 870 872 873 874 876 877…" at bounding box center [907, 338] width 233 height 21
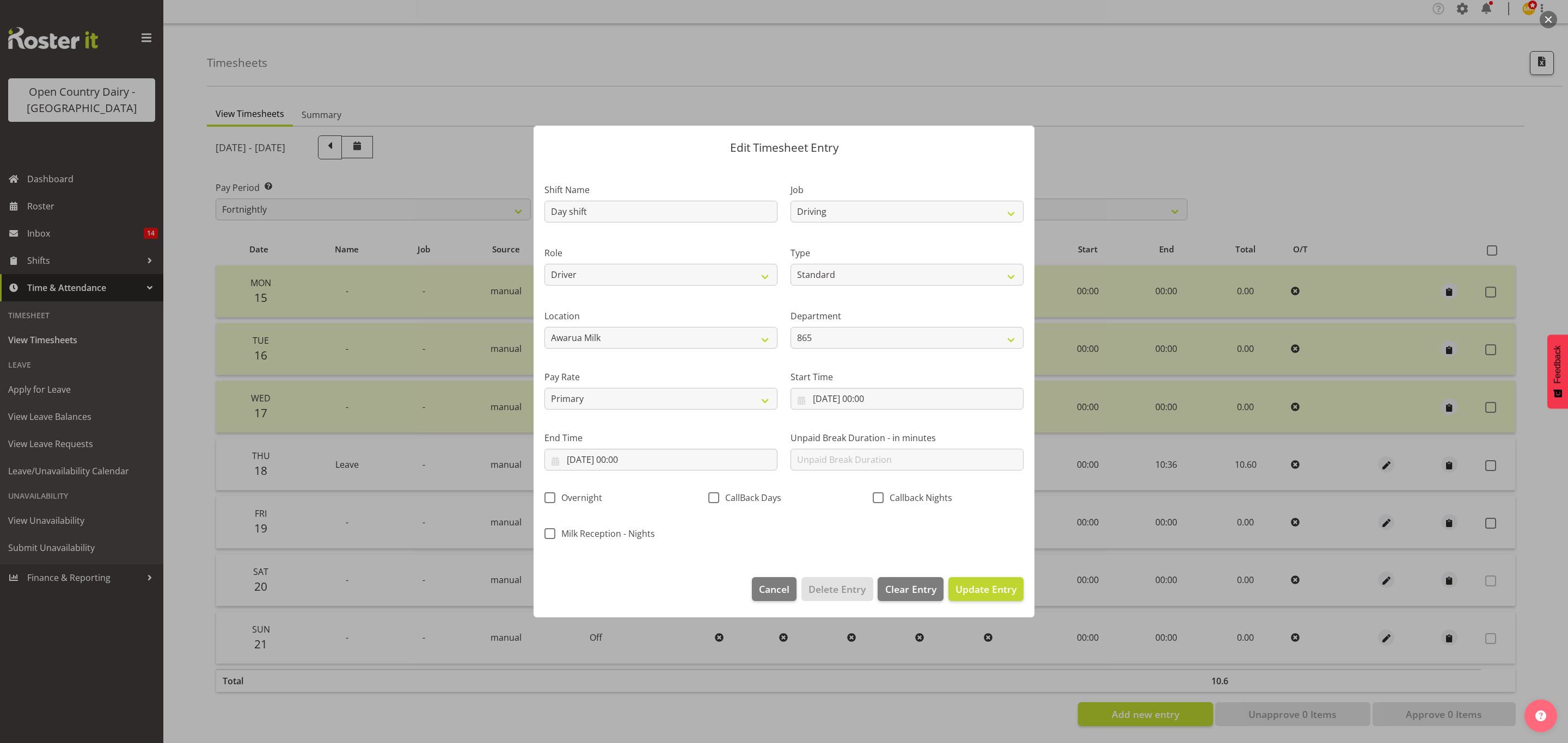
drag, startPoint x: 673, startPoint y: 361, endPoint x: 758, endPoint y: 373, distance: 85.8
click at [675, 361] on div "Pay Rate Primary Secondary Tertiary Fourth Fifth" at bounding box center [661, 386] width 246 height 61
click at [946, 389] on input "19/09/2025, 00:00" at bounding box center [907, 399] width 233 height 21
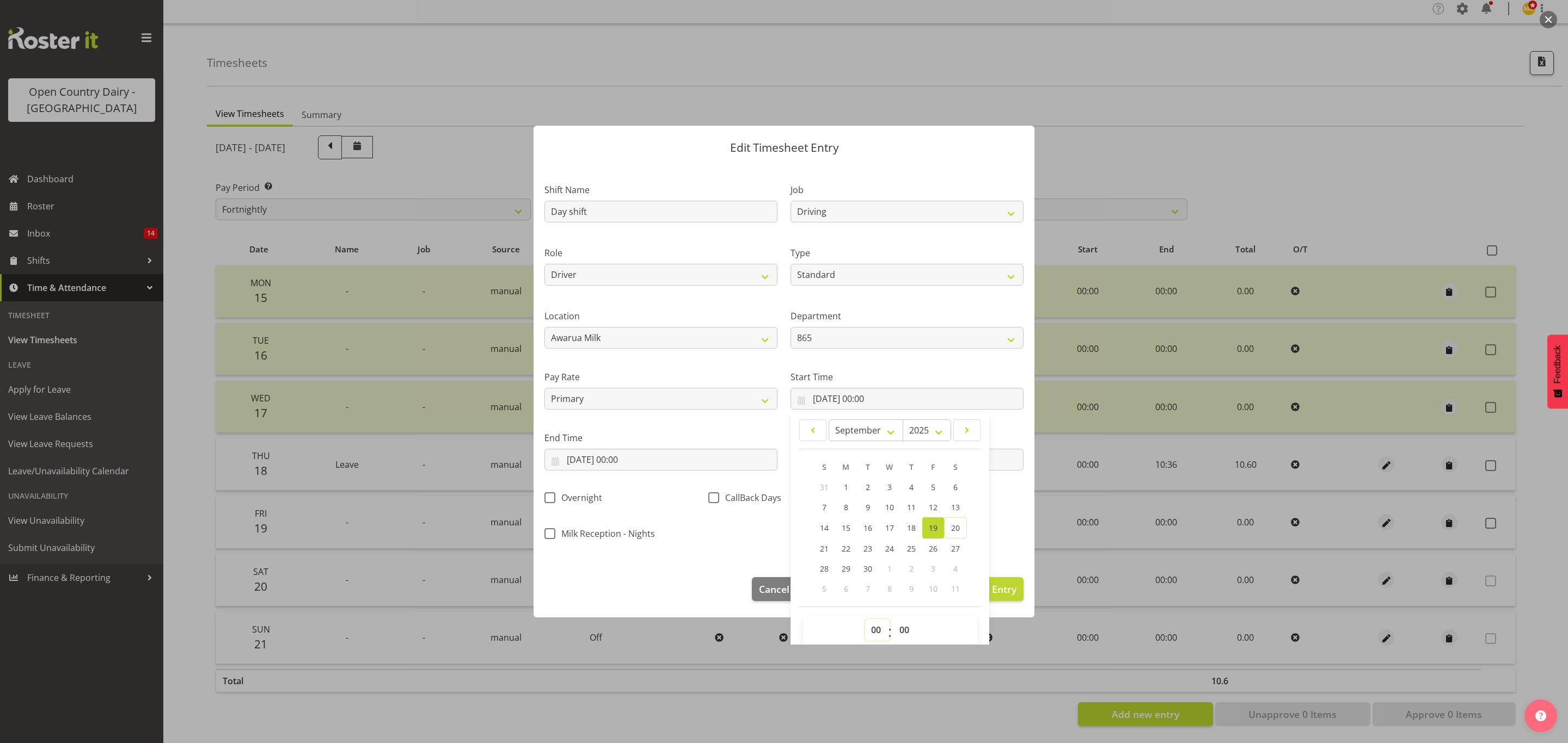
click at [876, 621] on select "00 01 02 03 04 05 06 07 08 09 10 11 12 13 14 15 16 17 18 19 20 21 22 23" at bounding box center [877, 630] width 24 height 21
select select "6"
click at [865, 620] on select "00 01 02 03 04 05 06 07 08 09 10 11 12 13 14 15 16 17 18 19 20 21 22 23" at bounding box center [877, 630] width 24 height 21
type input "19/09/2025, 06:00"
drag, startPoint x: 896, startPoint y: 634, endPoint x: 896, endPoint y: 627, distance: 7.0
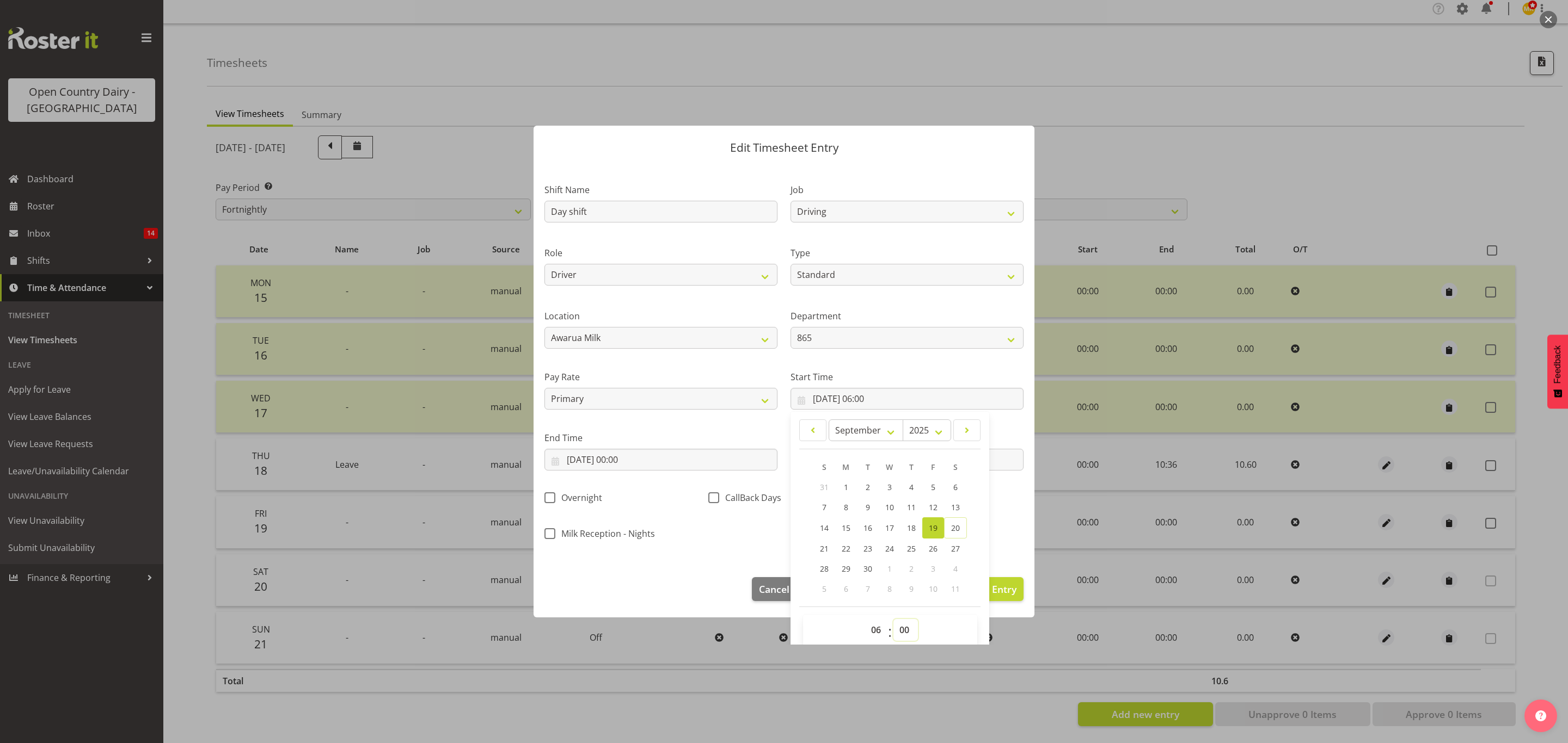
click at [896, 634] on select "00 01 02 03 04 05 06 07 08 09 10 11 12 13 14 15 16 17 18 19 20 21 22 23 24 25 2…" at bounding box center [905, 630] width 24 height 21
select select "30"
click at [894, 620] on select "00 01 02 03 04 05 06 07 08 09 10 11 12 13 14 15 16 17 18 19 20 21 22 23 24 25 2…" at bounding box center [905, 630] width 24 height 21
click at [668, 522] on div "Milk Reception - Nights" at bounding box center [619, 531] width 164 height 36
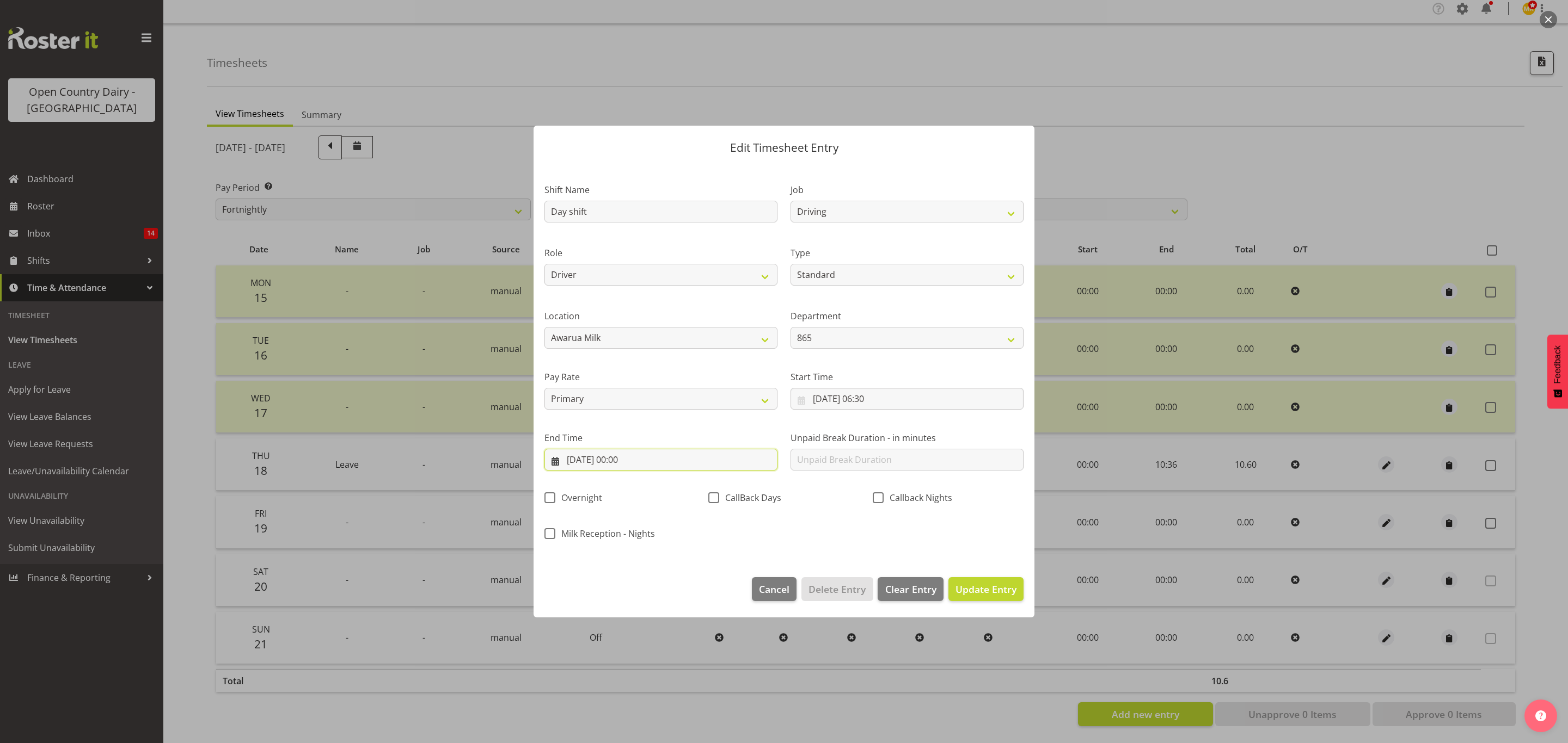
click at [624, 467] on input "19/09/2025, 00:00" at bounding box center [661, 459] width 233 height 21
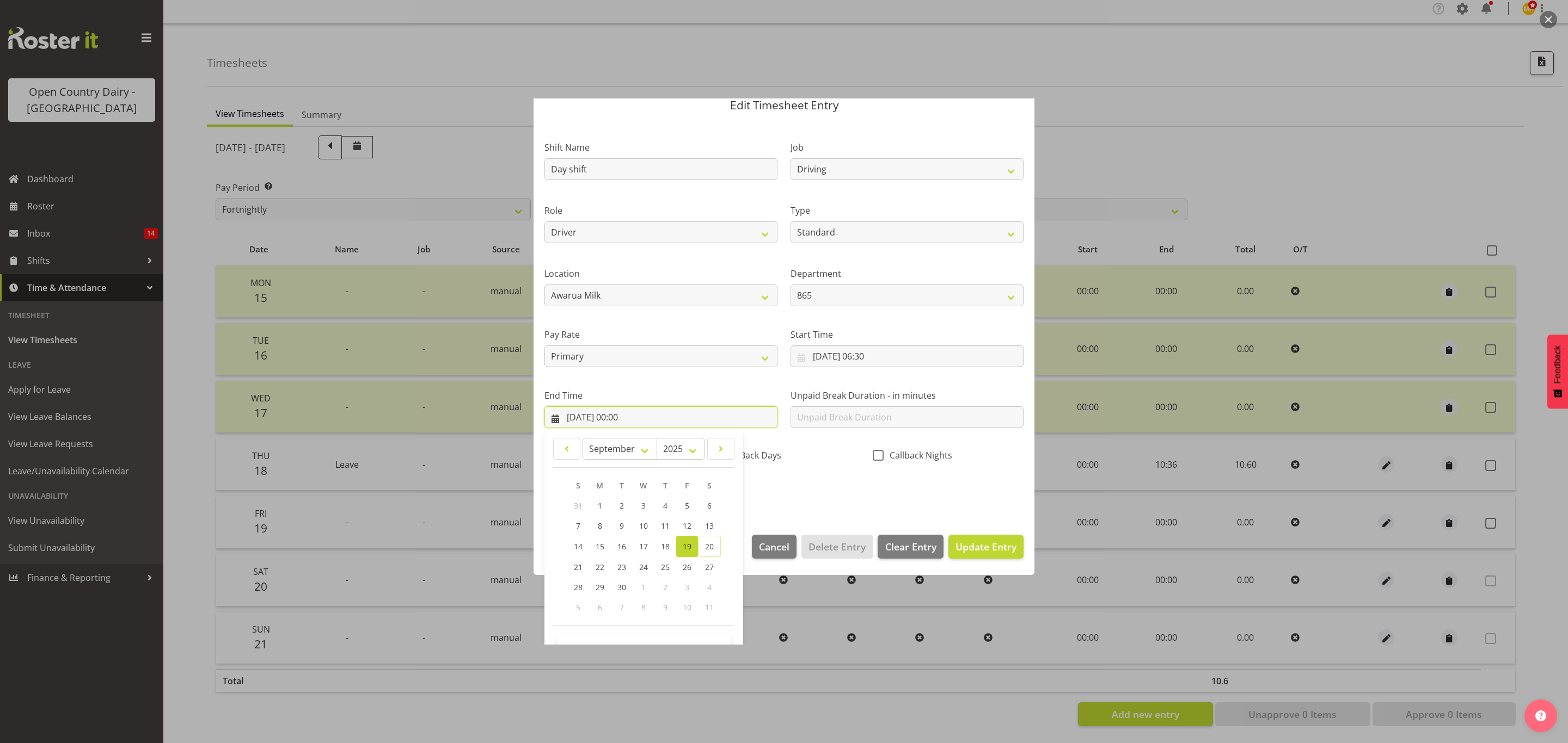
scroll to position [76, 0]
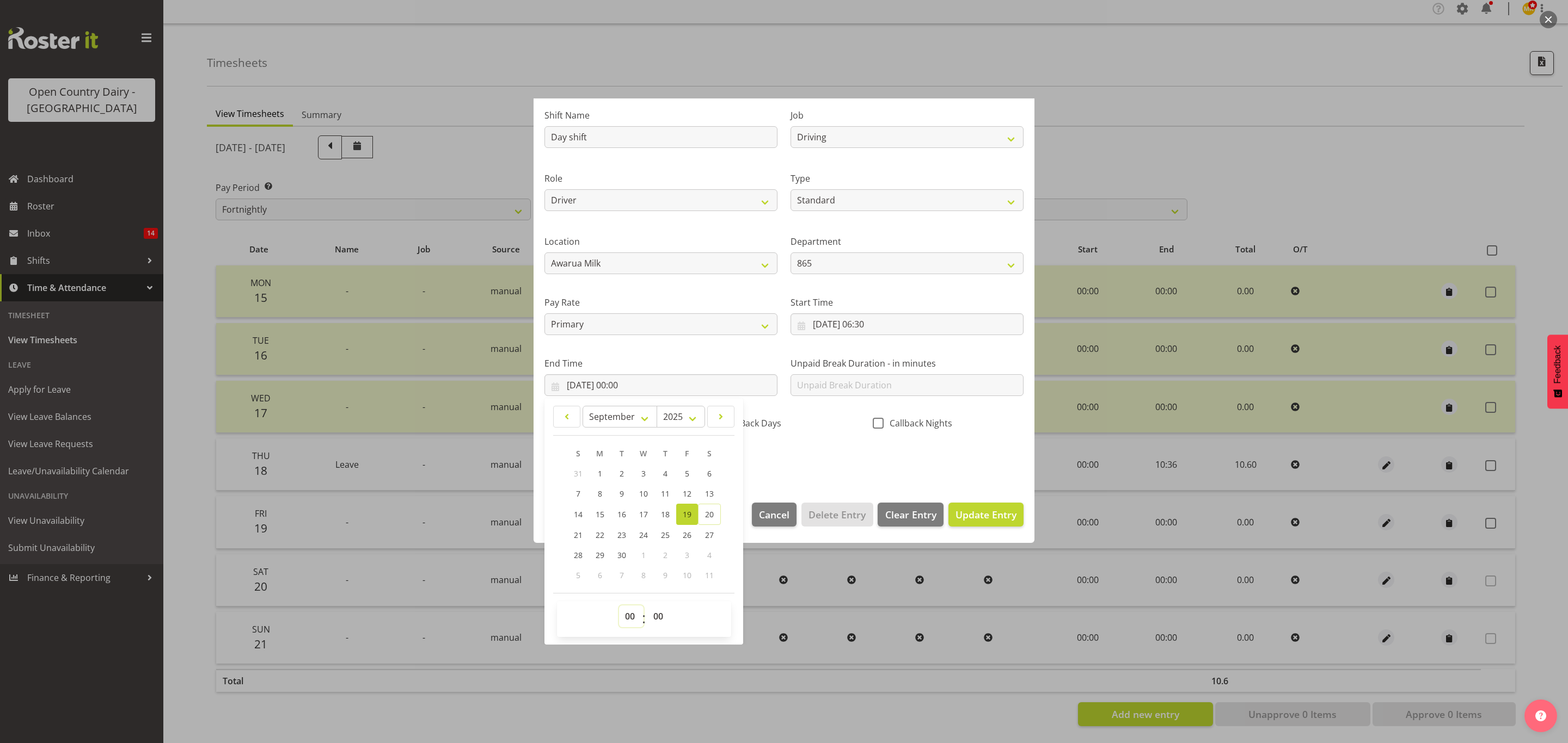
click at [631, 614] on select "00 01 02 03 04 05 06 07 08 09 10 11 12 13 14 15 16 17 18 19 20 21 22 23" at bounding box center [631, 616] width 24 height 21
click at [619, 606] on select "00 01 02 03 04 05 06 07 08 09 10 11 12 13 14 15 16 17 18 19 20 21 22 23" at bounding box center [631, 616] width 24 height 21
click at [654, 611] on select "00 01 02 03 04 05 06 07 08 09 10 11 12 13 14 15 16 17 18 19 20 21 22 23 24 25 2…" at bounding box center [659, 616] width 24 height 21
click at [648, 606] on select "00 01 02 03 04 05 06 07 08 09 10 11 12 13 14 15 16 17 18 19 20 21 22 23 24 25 2…" at bounding box center [659, 616] width 24 height 21
click at [884, 443] on div "Shift Name Day shift Job Connecting /unconnecting Trailers Driving Meeting Milk…" at bounding box center [784, 284] width 492 height 381
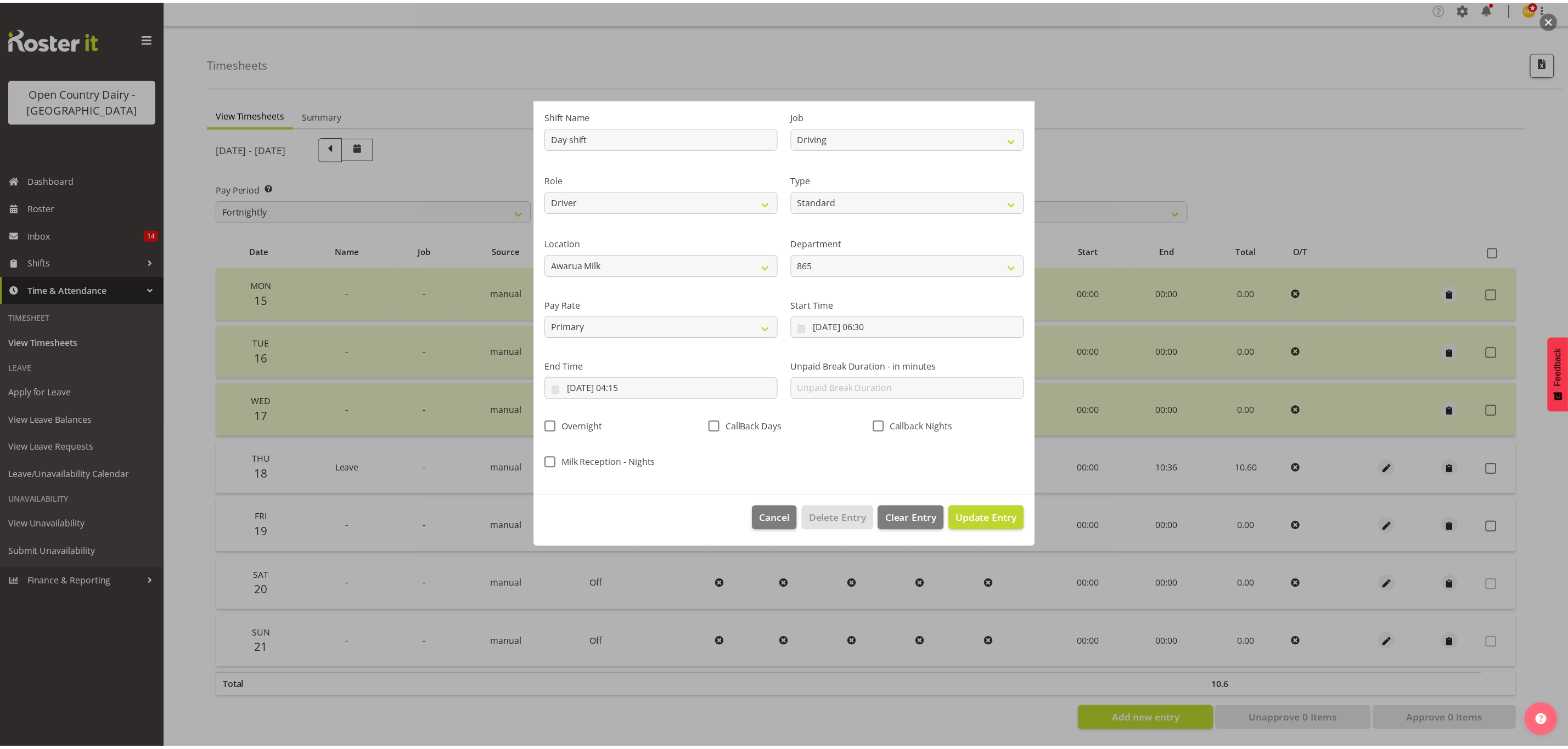
scroll to position [0, 0]
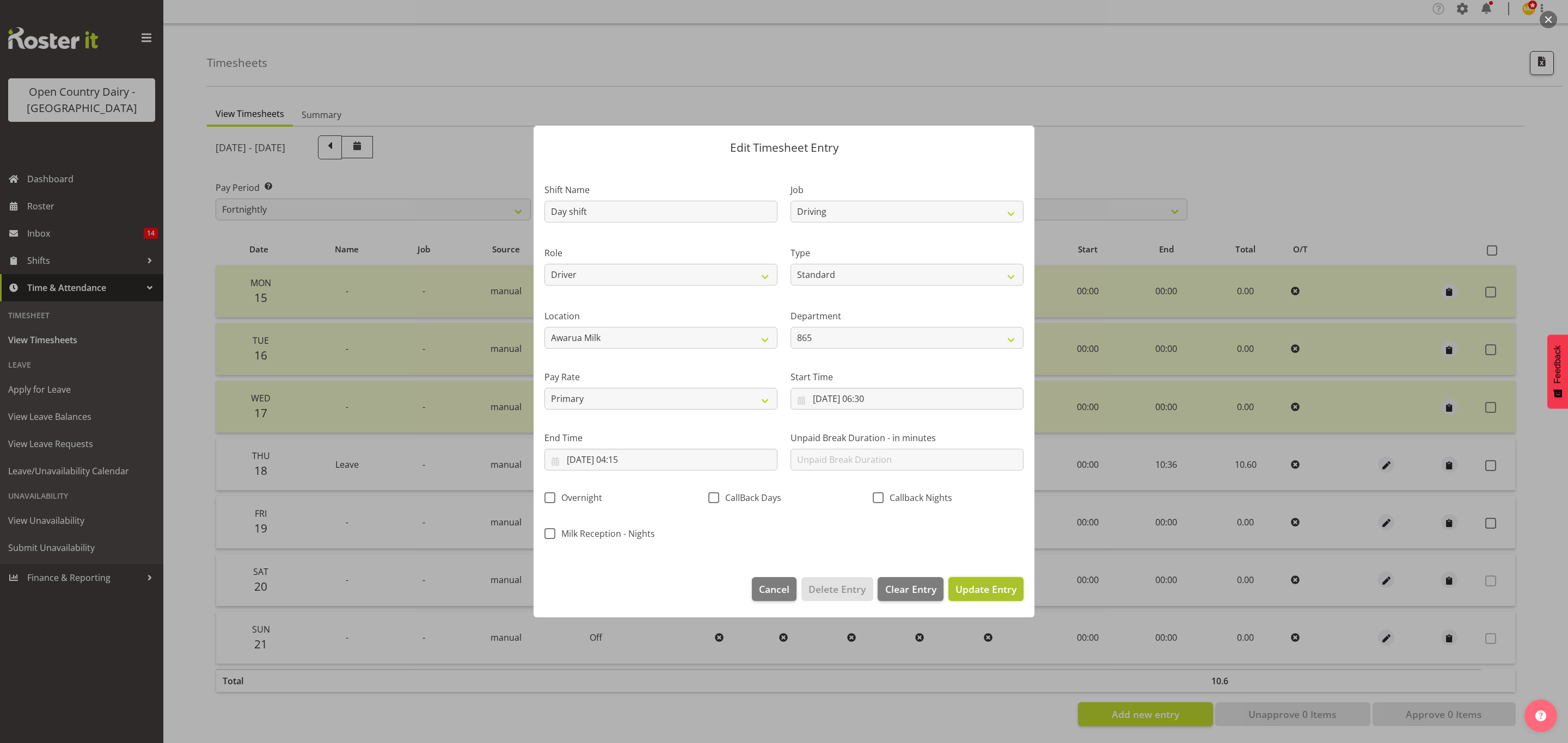
click at [999, 589] on span "Update Entry" at bounding box center [986, 589] width 61 height 13
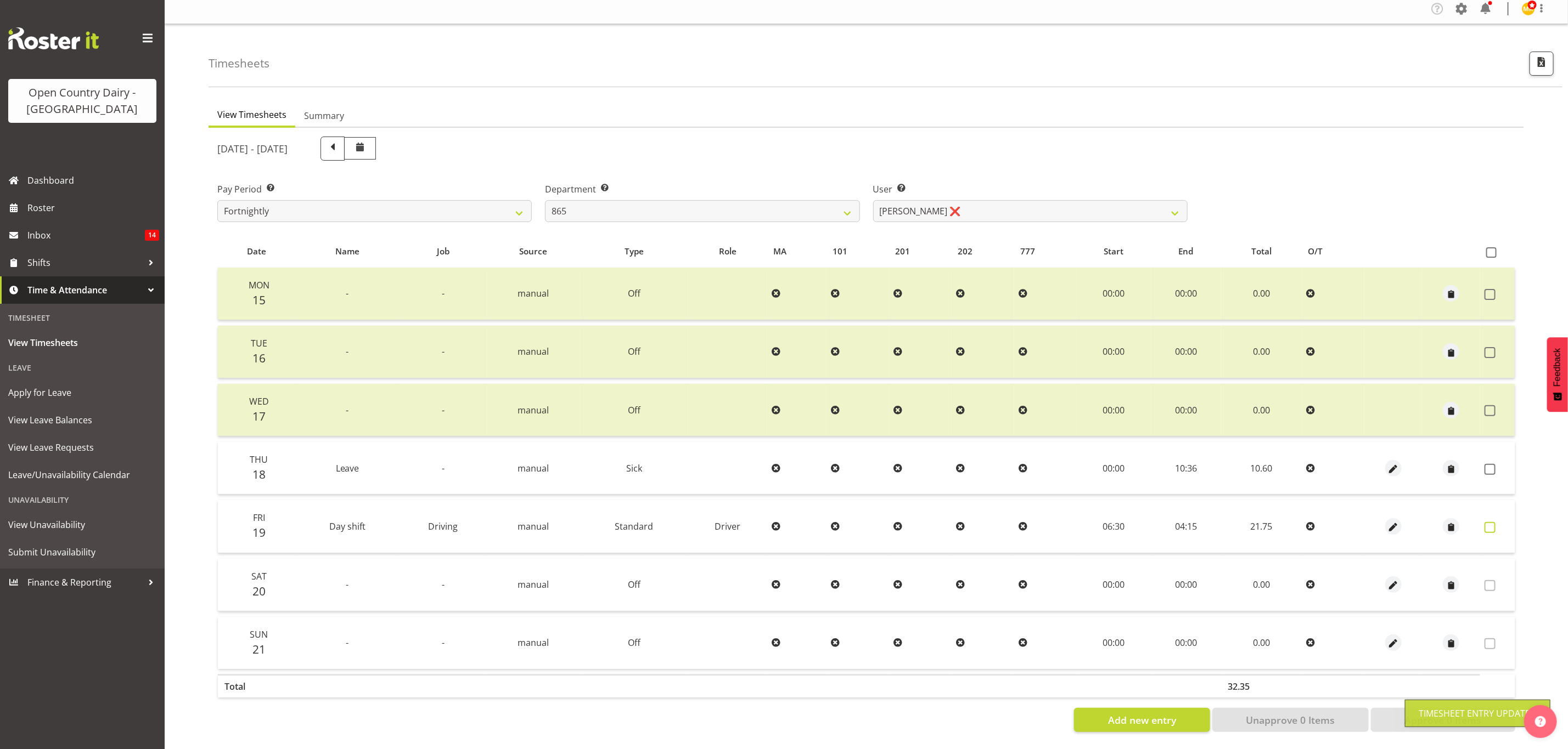
click at [1487, 522] on span at bounding box center [1490, 527] width 11 height 11
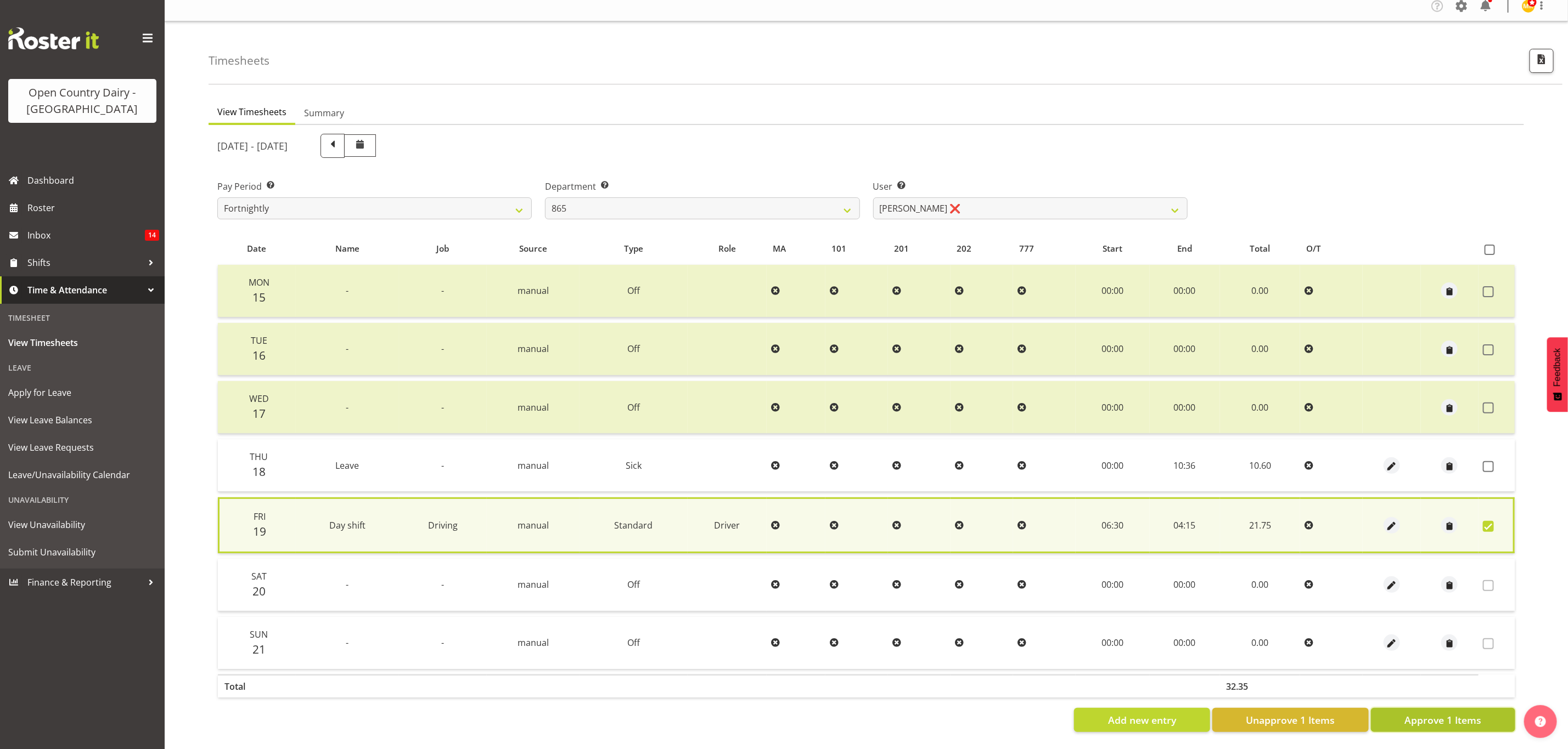
click at [1462, 713] on span "Approve 1 Items" at bounding box center [1443, 720] width 77 height 15
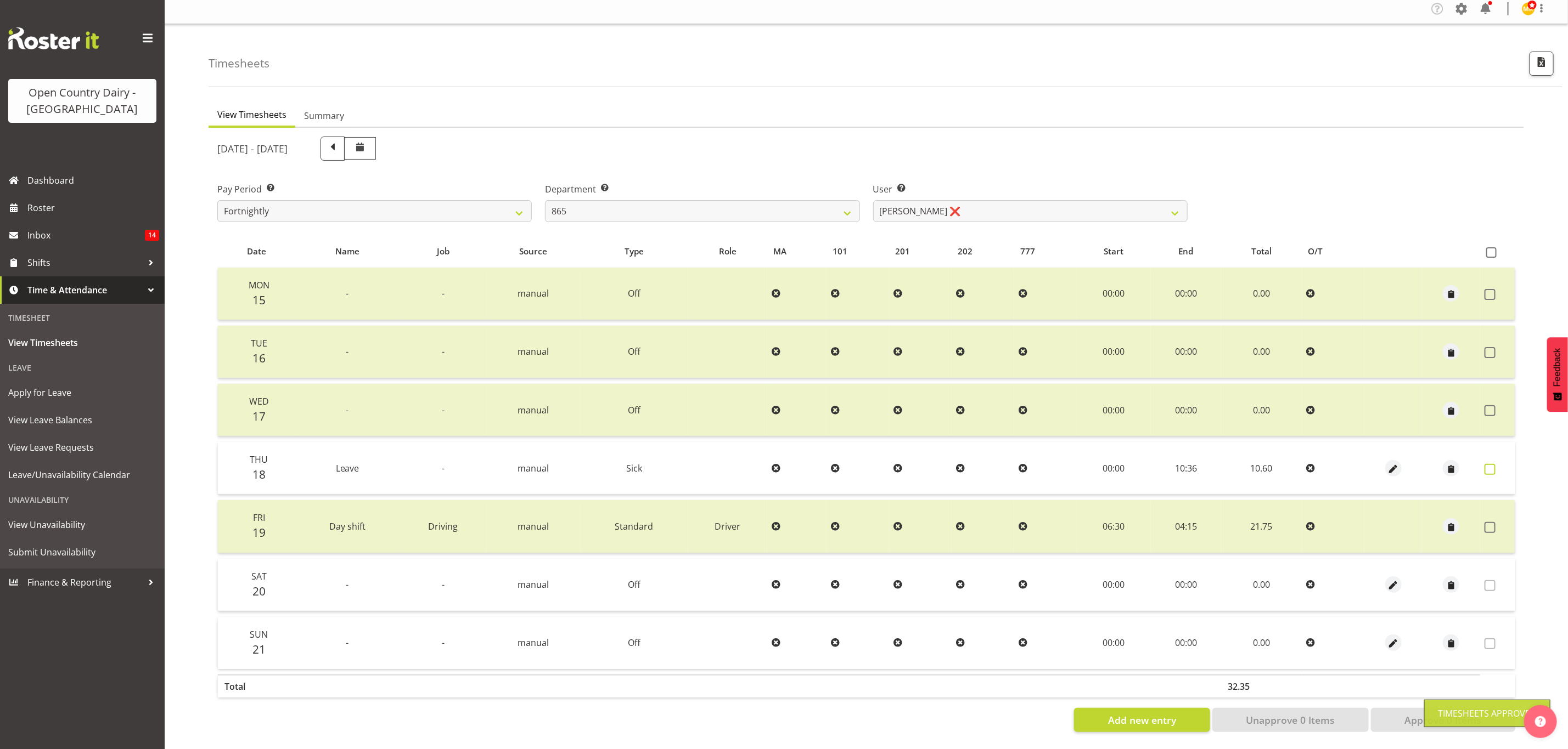
click at [1491, 464] on span at bounding box center [1490, 469] width 11 height 11
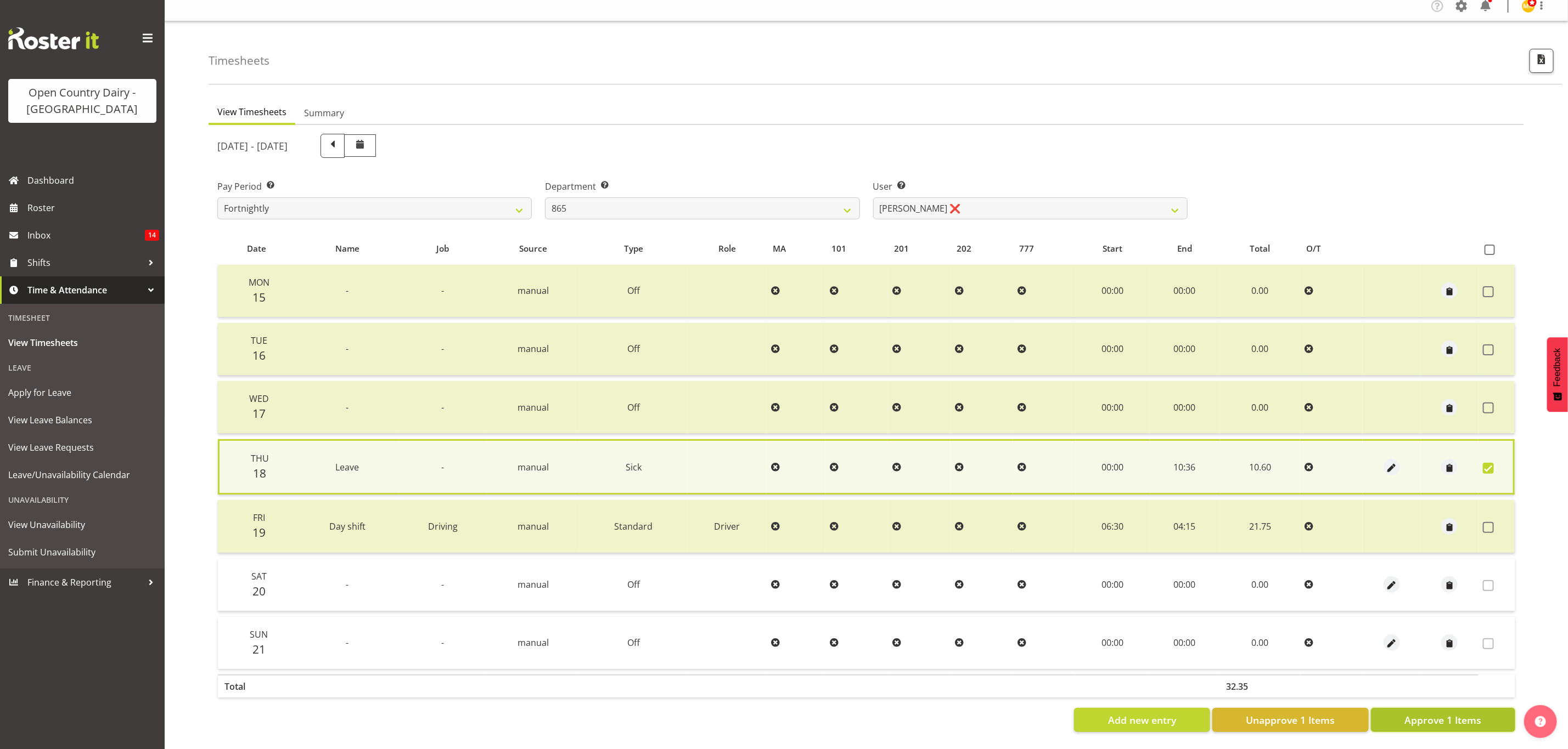
click at [1454, 713] on span "Approve 1 Items" at bounding box center [1443, 720] width 77 height 15
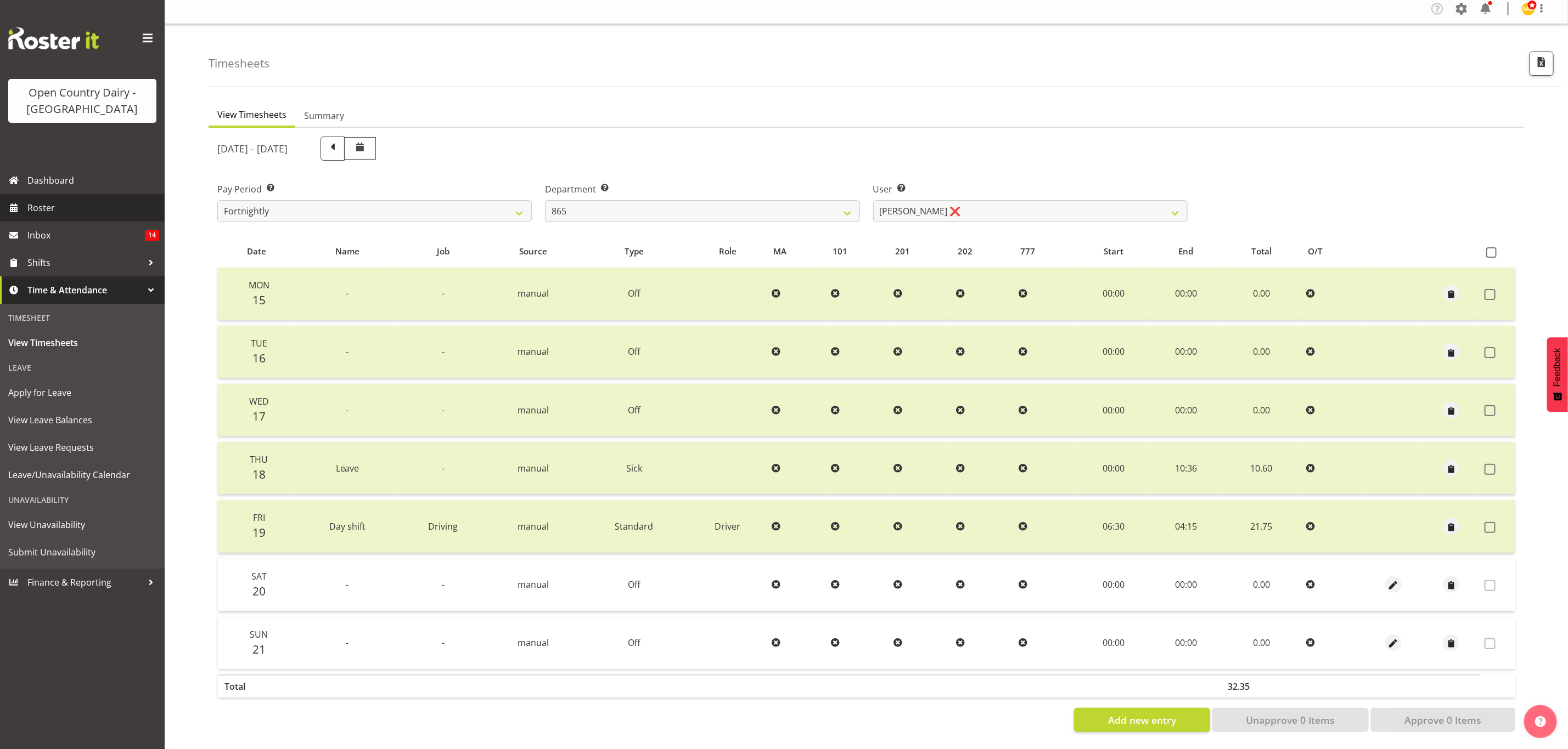
click at [53, 219] on link "Roster" at bounding box center [82, 208] width 165 height 27
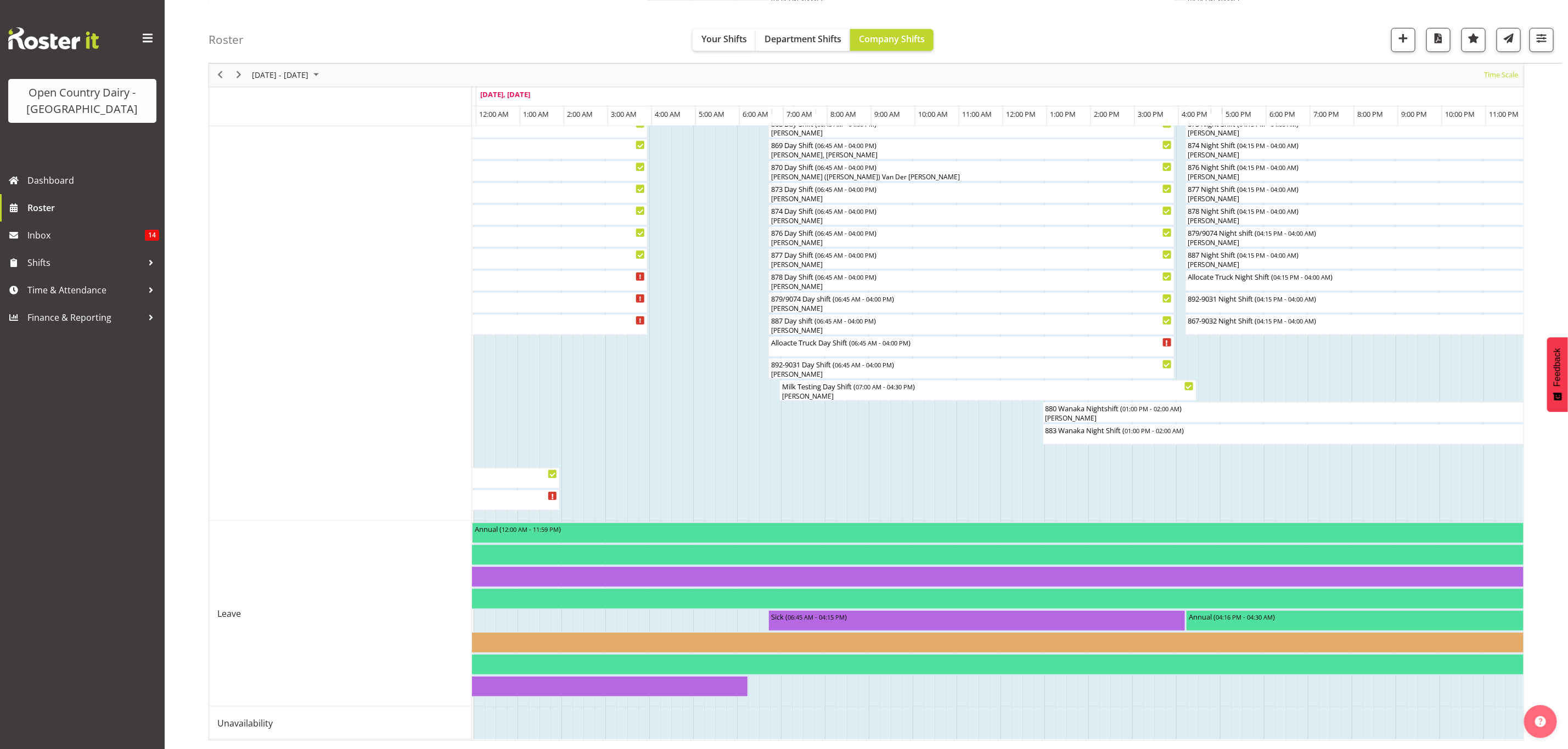
scroll to position [509, 0]
drag, startPoint x: 233, startPoint y: 73, endPoint x: 350, endPoint y: 244, distance: 207.2
click at [233, 73] on span "Next" at bounding box center [238, 75] width 13 height 14
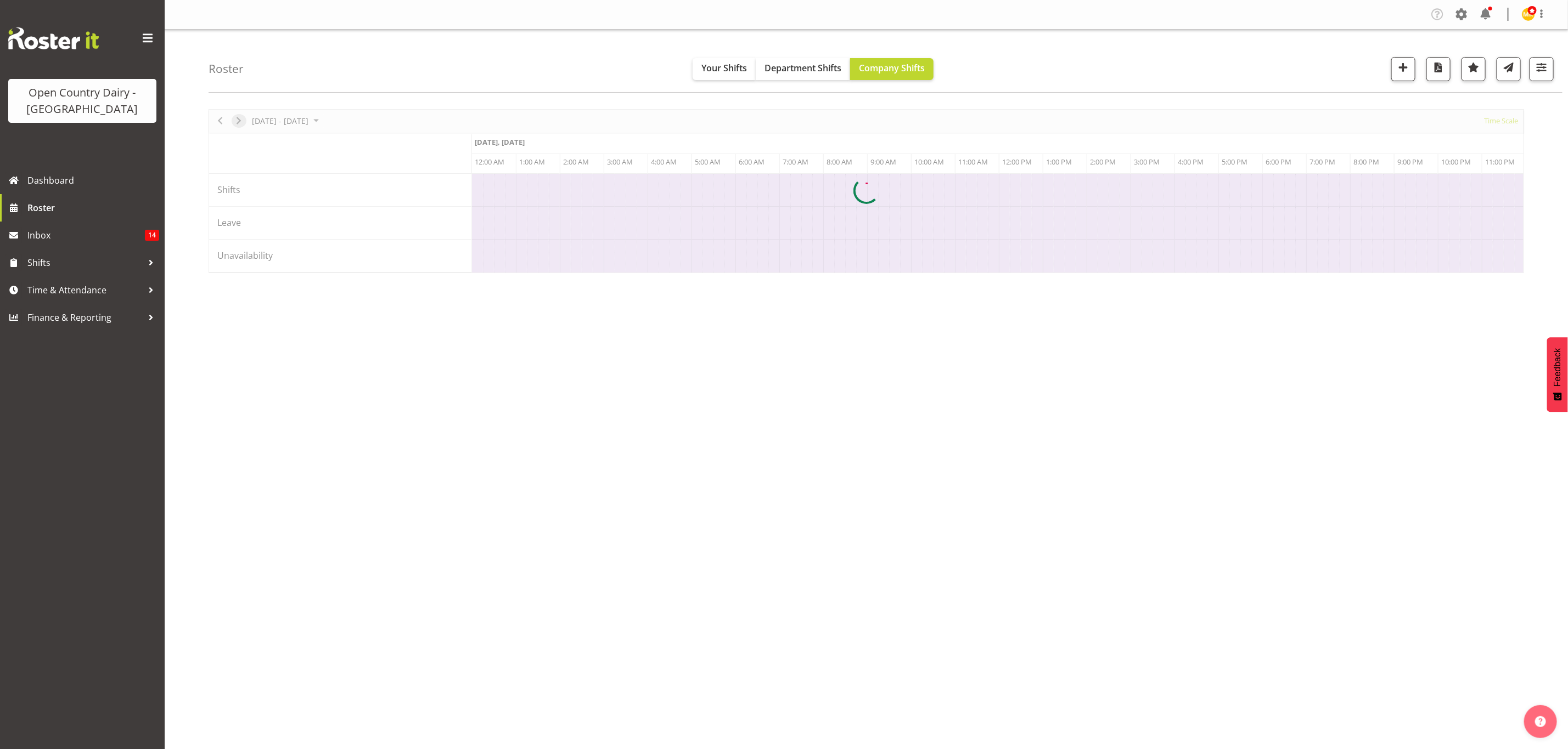
scroll to position [0, 0]
